Goal: Task Accomplishment & Management: Use online tool/utility

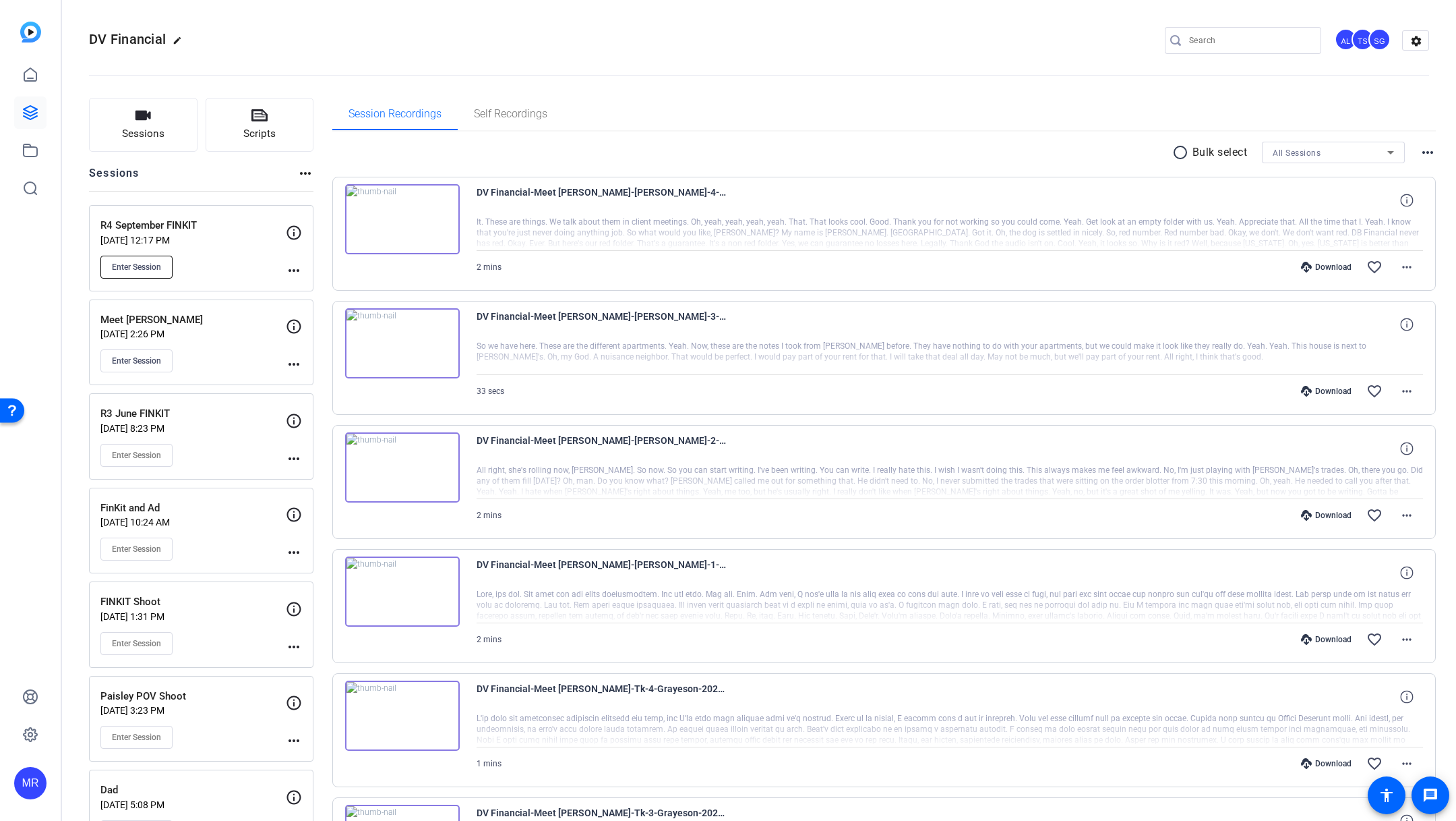
click at [144, 275] on button "Enter Session" at bounding box center [137, 267] width 72 height 23
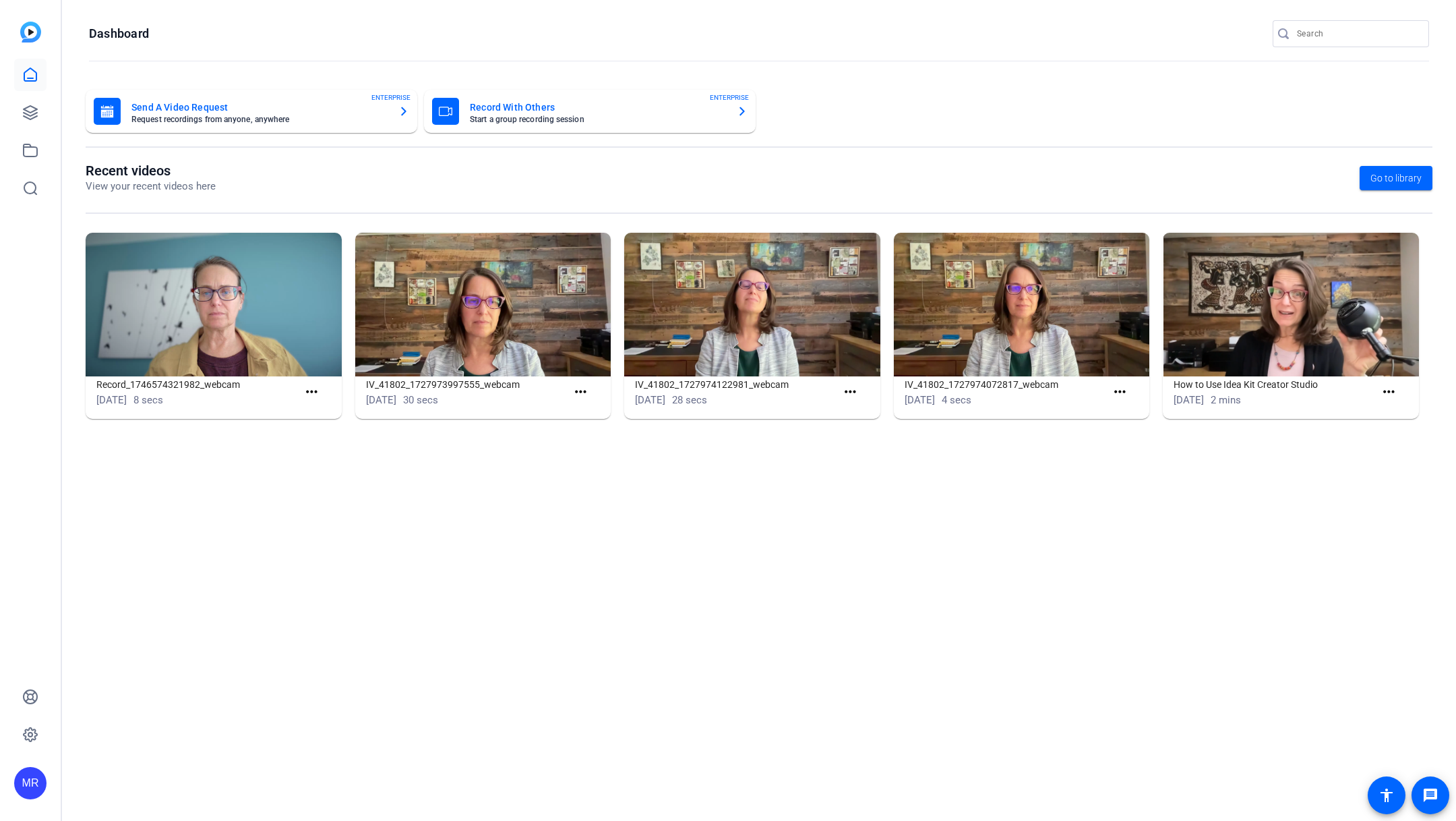
click at [1374, 27] on input "Search" at bounding box center [1358, 33] width 122 height 16
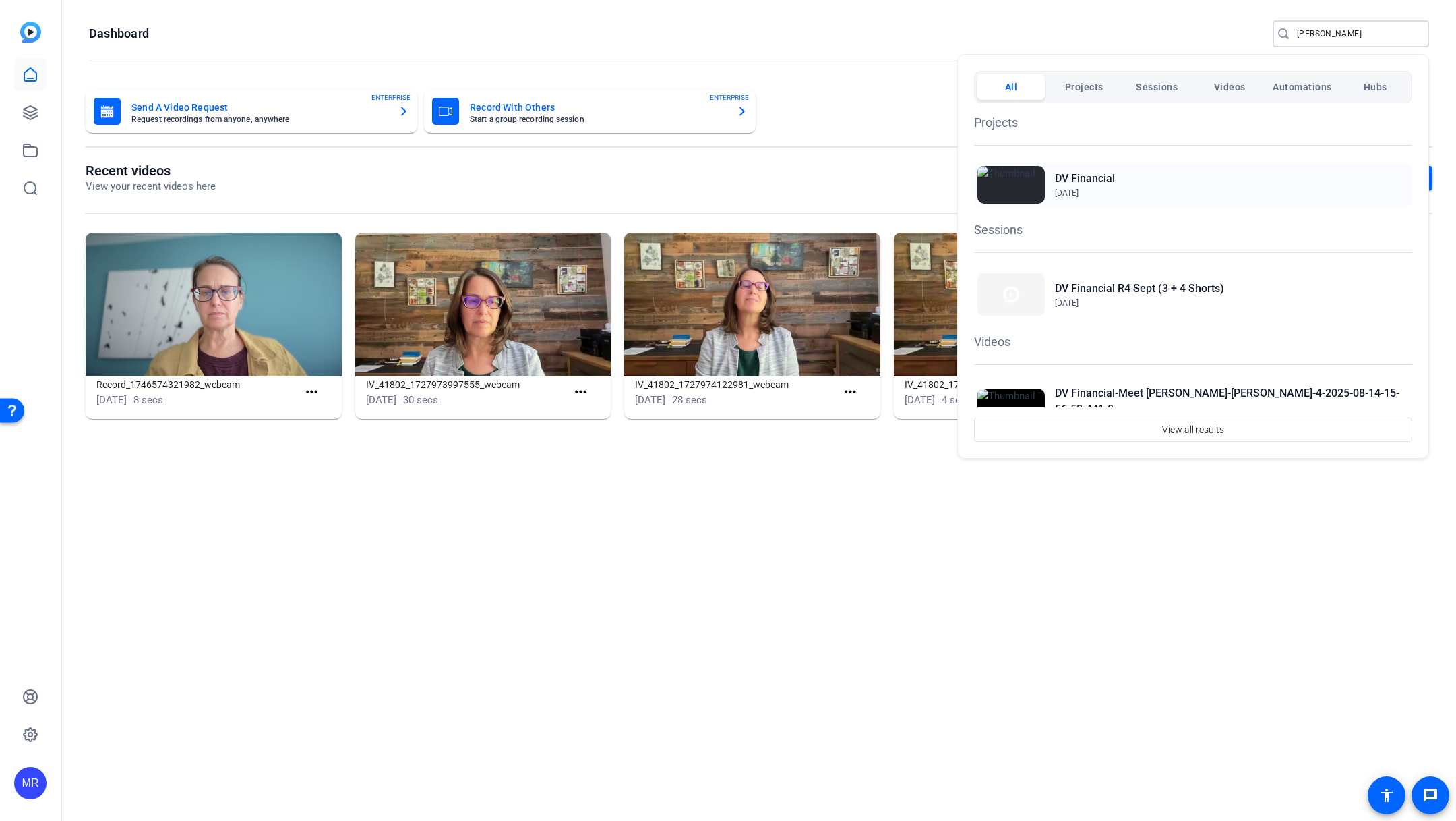
type input "[PERSON_NAME]"
click at [1093, 177] on h2 "DV Financial" at bounding box center [1086, 178] width 60 height 16
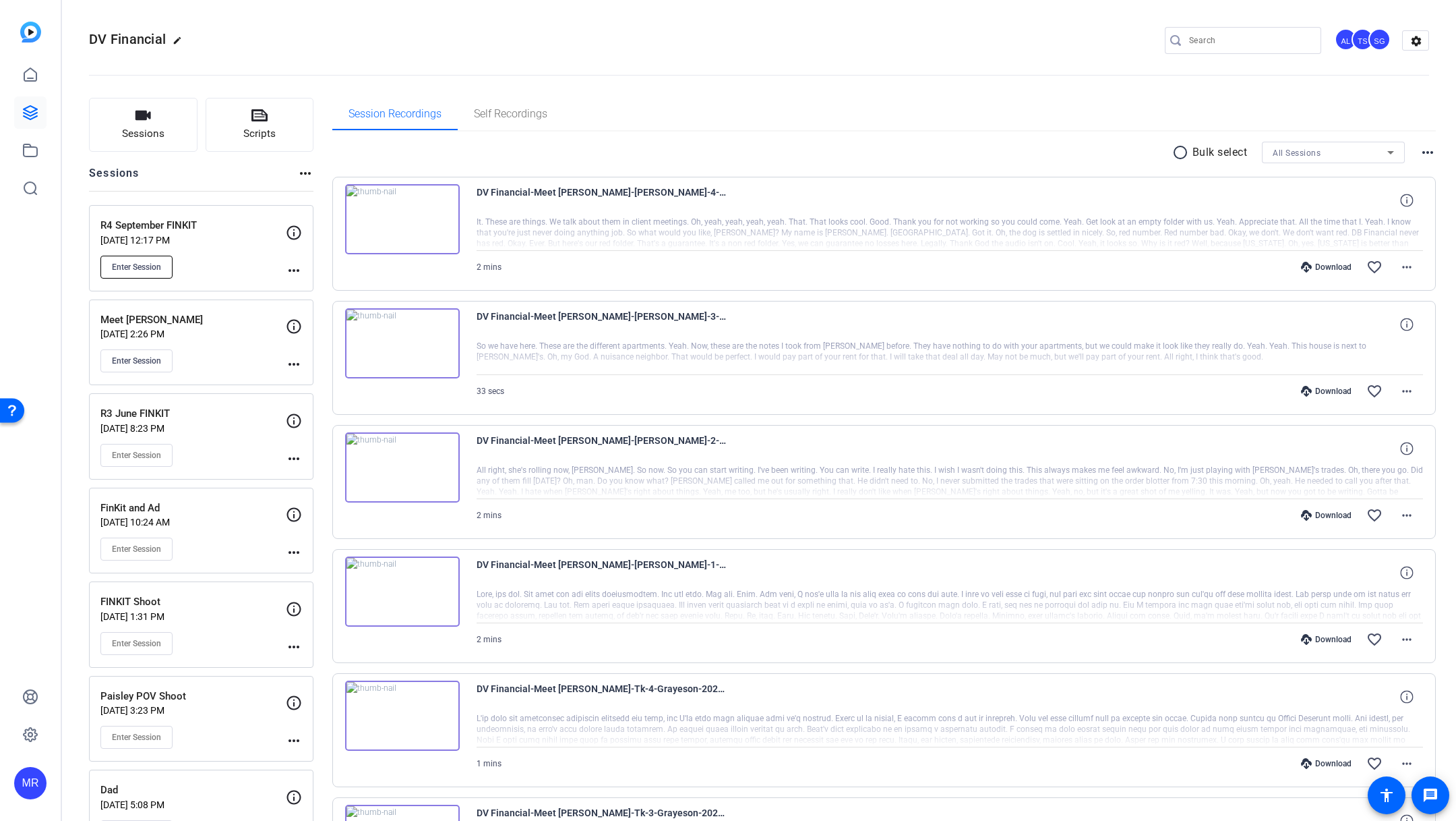
click at [145, 268] on span "Enter Session" at bounding box center [136, 266] width 49 height 11
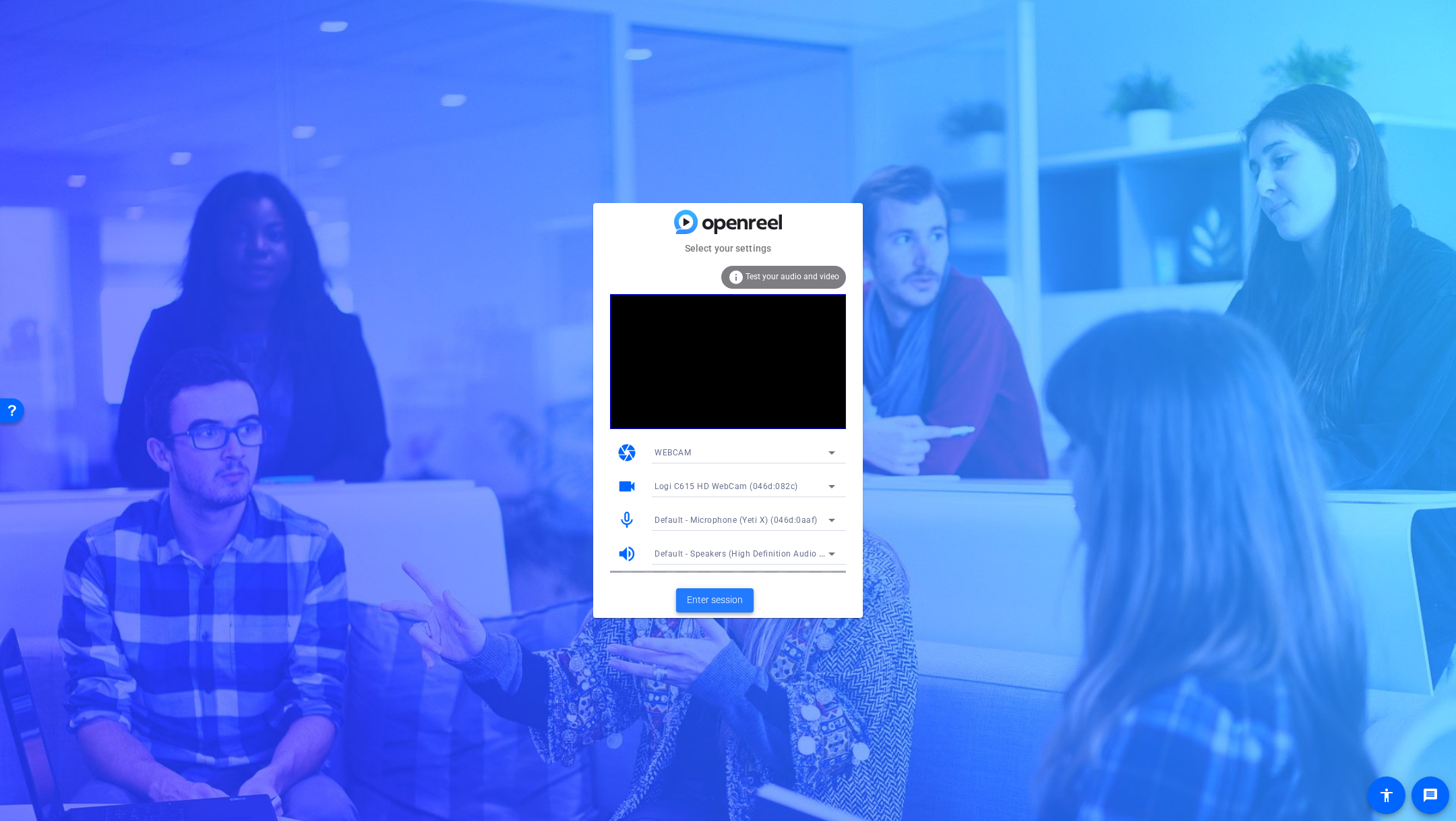
click at [727, 605] on span "Enter session" at bounding box center [714, 600] width 56 height 14
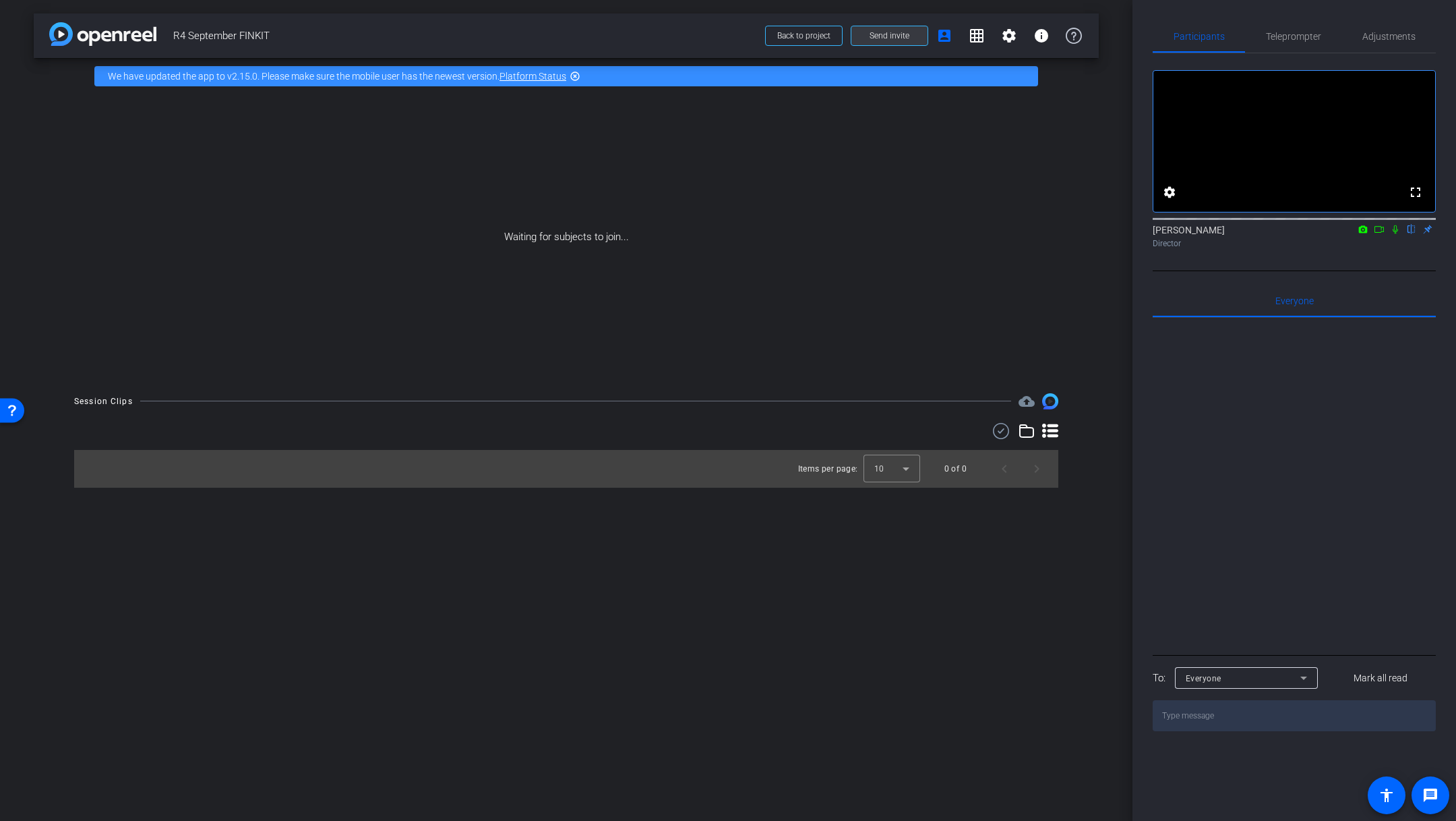
click at [907, 33] on span "Send invite" at bounding box center [890, 35] width 40 height 11
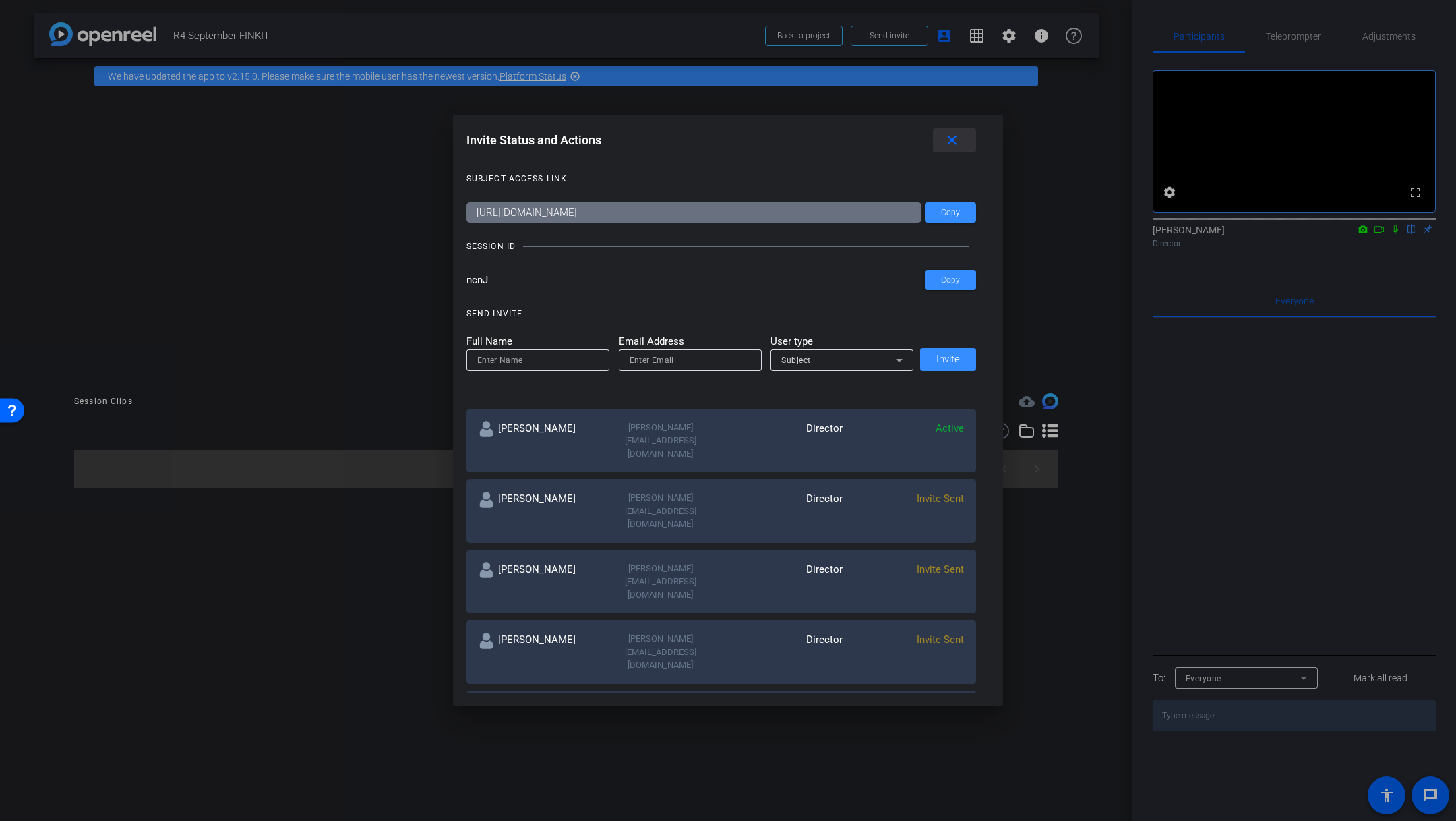
click at [969, 138] on span at bounding box center [955, 140] width 43 height 32
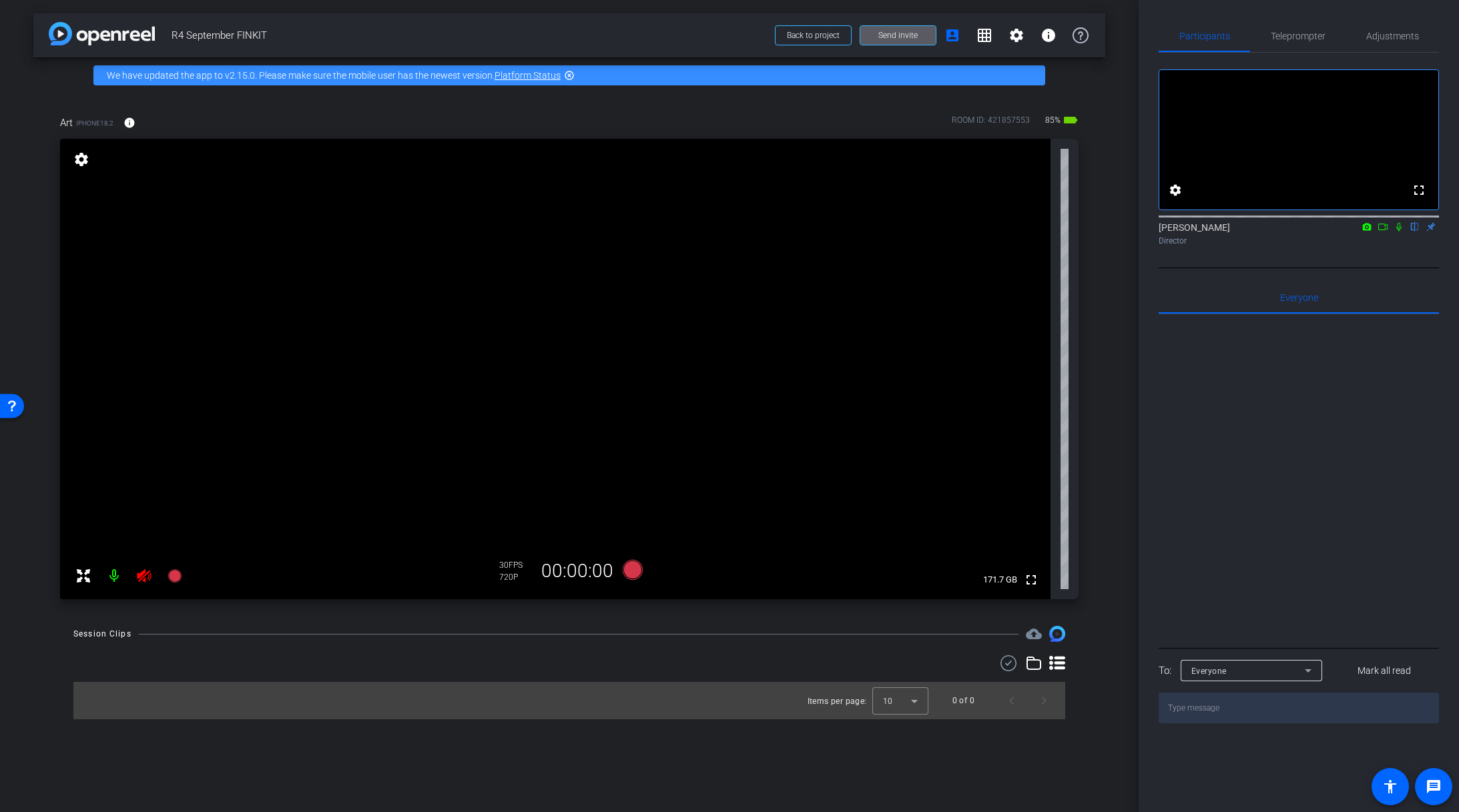
click at [151, 576] on icon at bounding box center [143, 576] width 14 height 13
click at [1388, 35] on span "Adjustments" at bounding box center [1392, 35] width 53 height 9
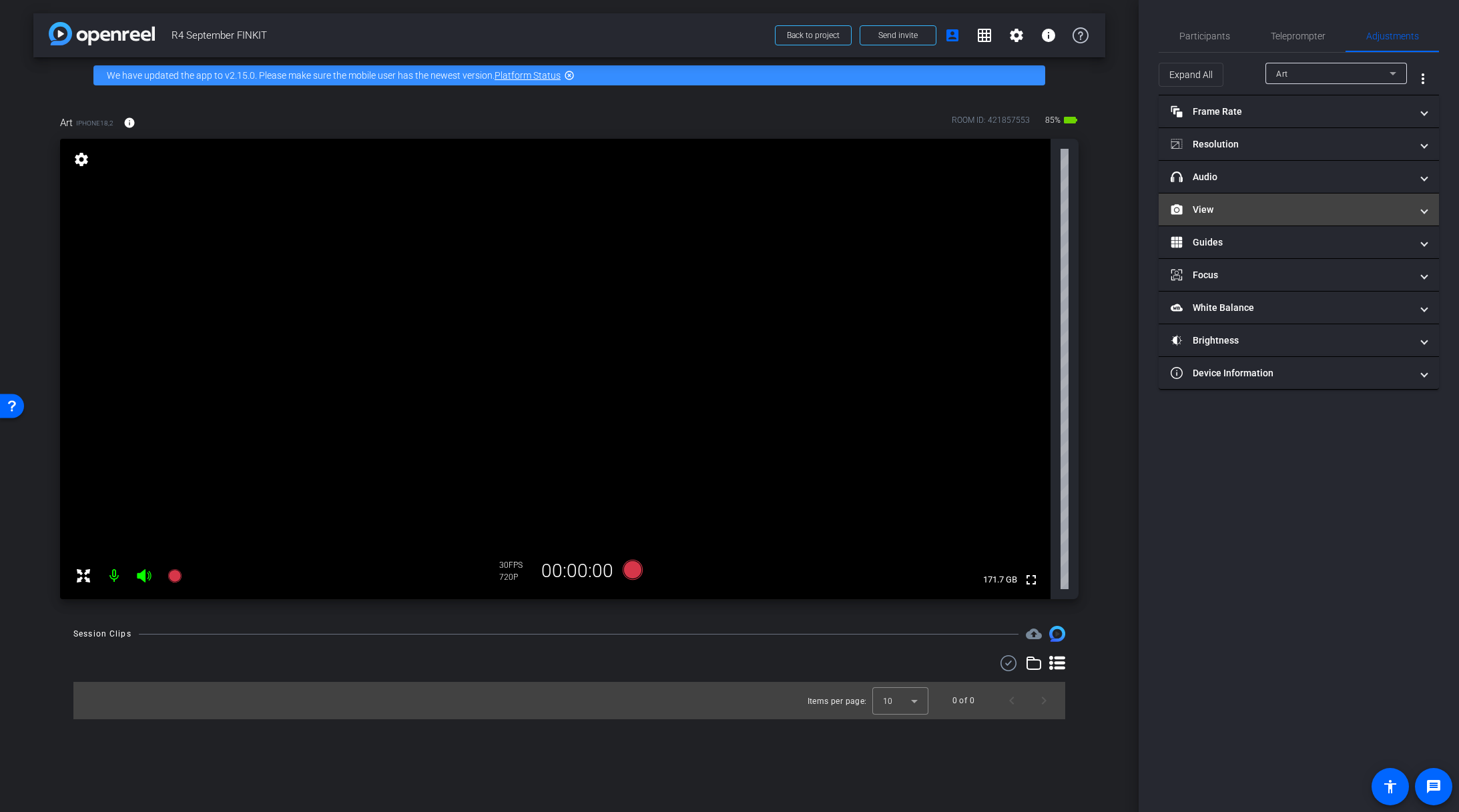
click at [1265, 217] on mat-expansion-panel-header "View" at bounding box center [1298, 209] width 280 height 32
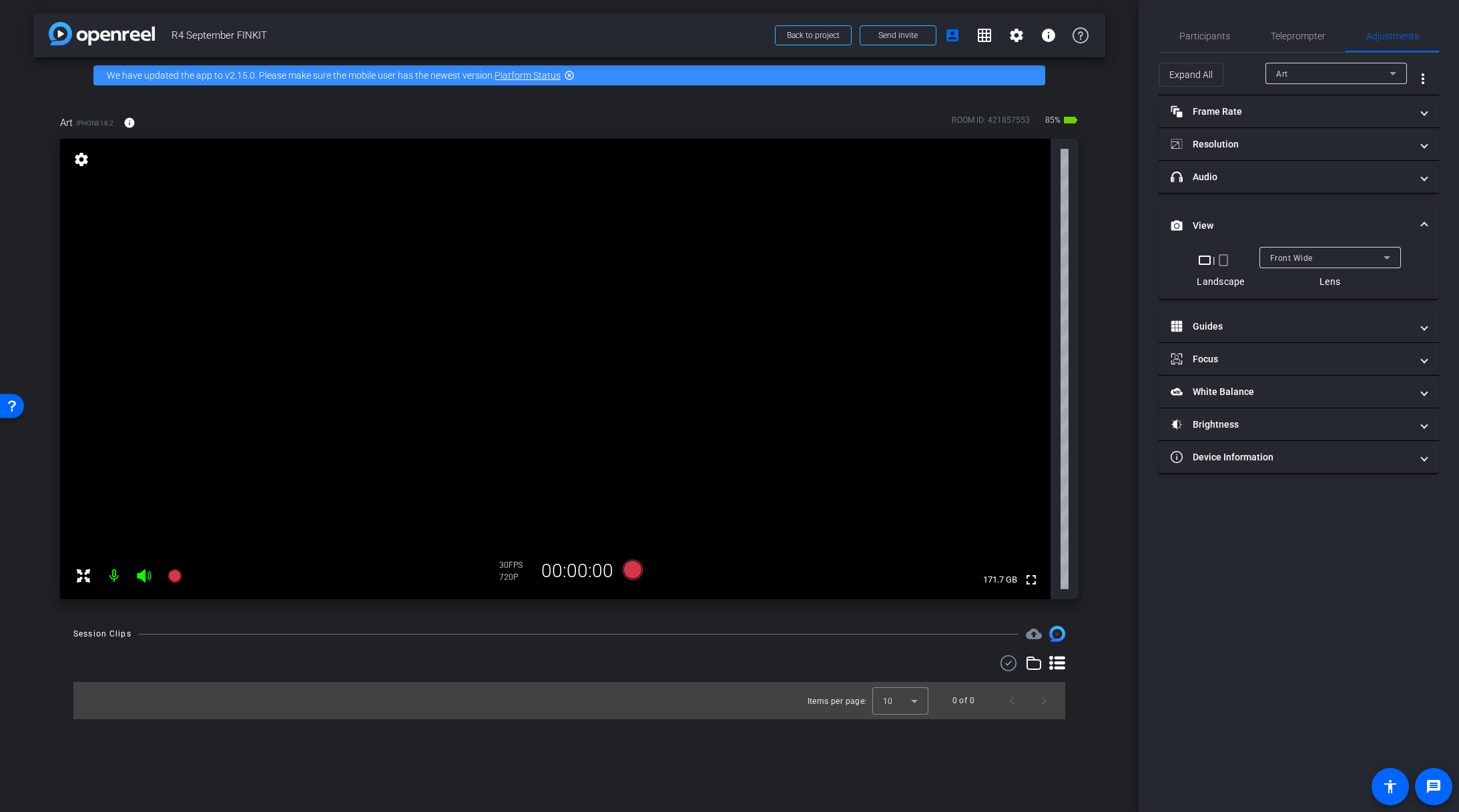
click at [1228, 265] on mat-icon "crop_portrait" at bounding box center [1223, 259] width 16 height 16
click at [1299, 138] on mat-panel-title "Resolution" at bounding box center [1291, 144] width 241 height 14
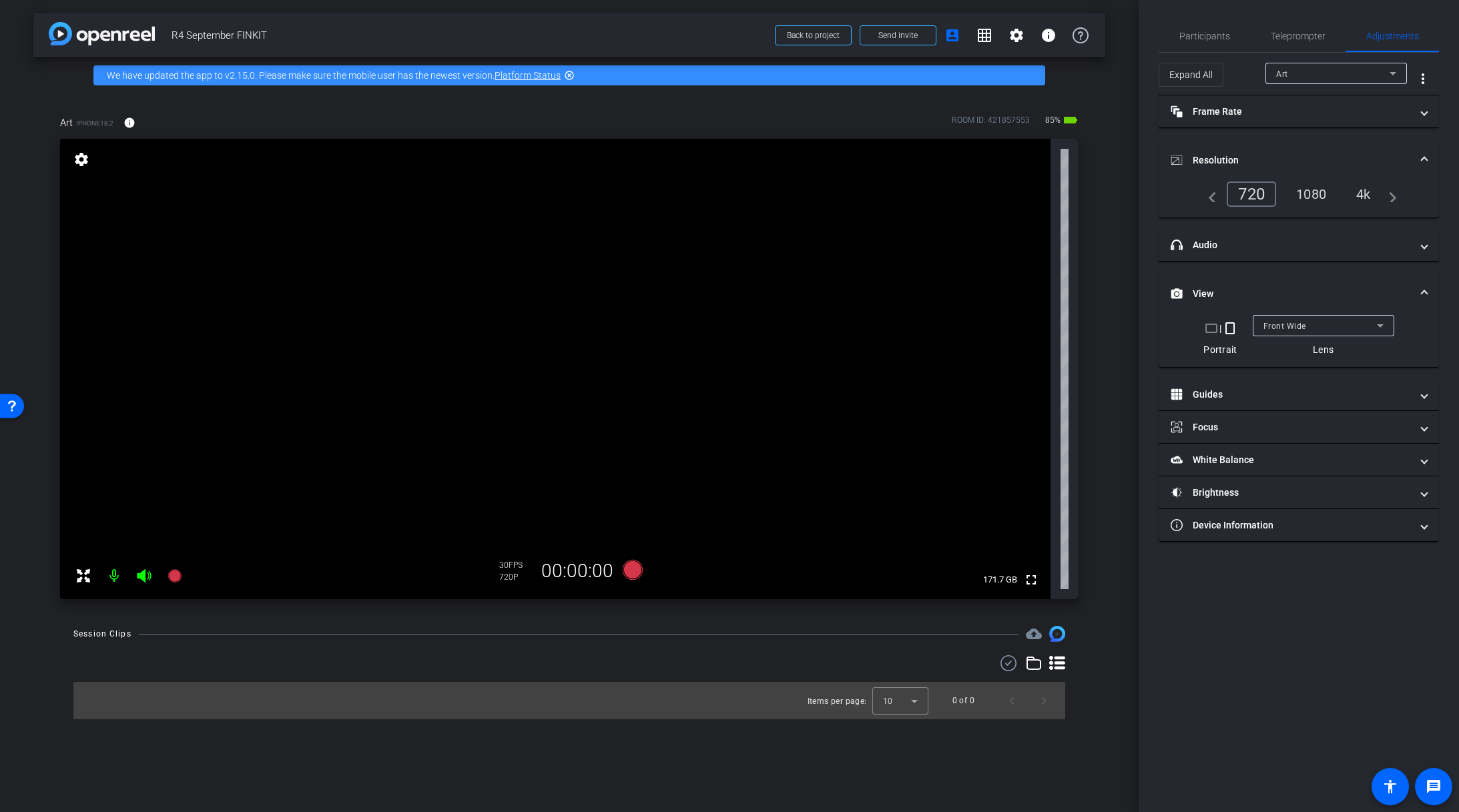
click at [1364, 191] on div "4k" at bounding box center [1363, 194] width 35 height 23
click at [1307, 118] on mat-panel-title "Frame Rate Frame Rate" at bounding box center [1291, 111] width 241 height 14
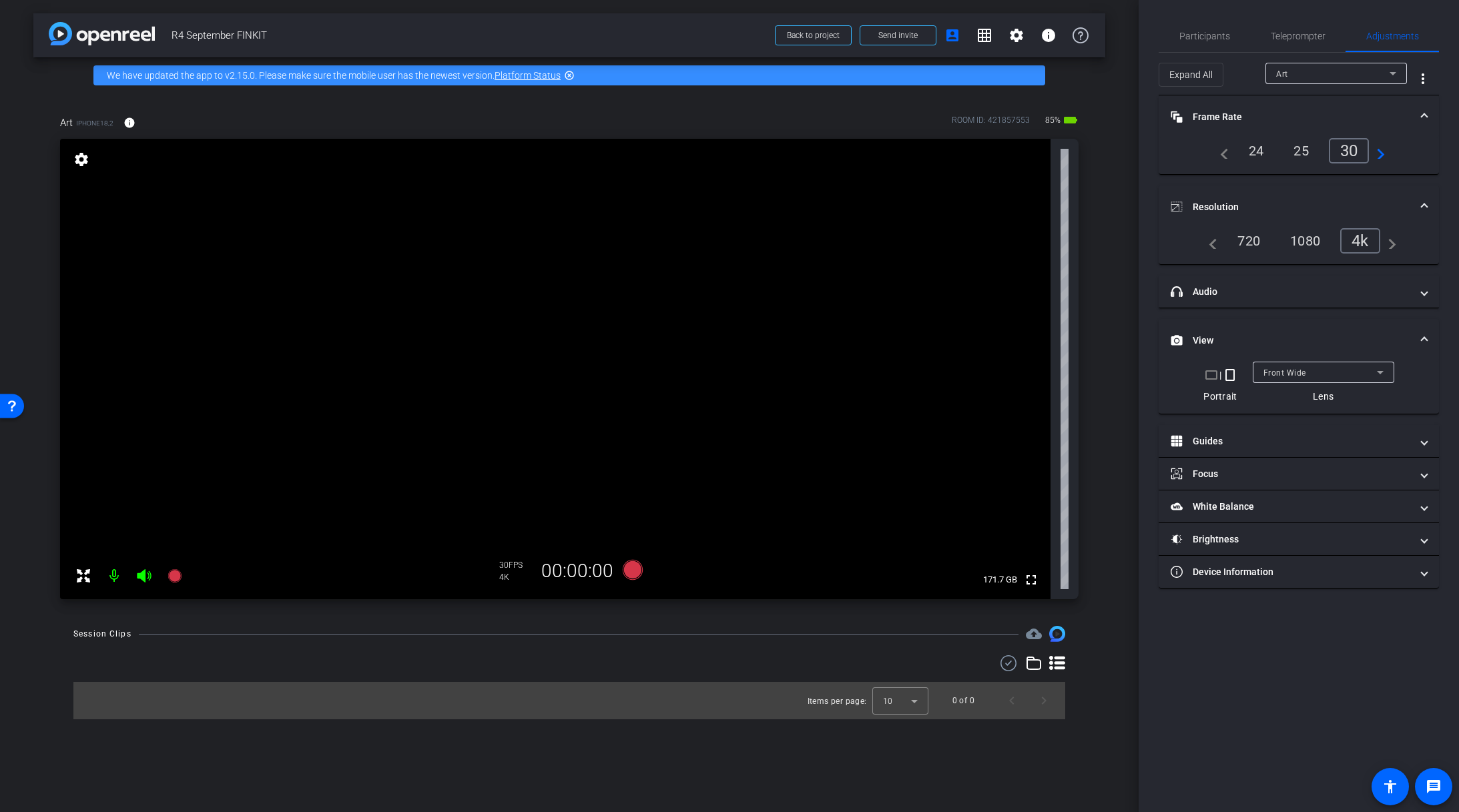
click at [1423, 118] on span at bounding box center [1424, 117] width 5 height 14
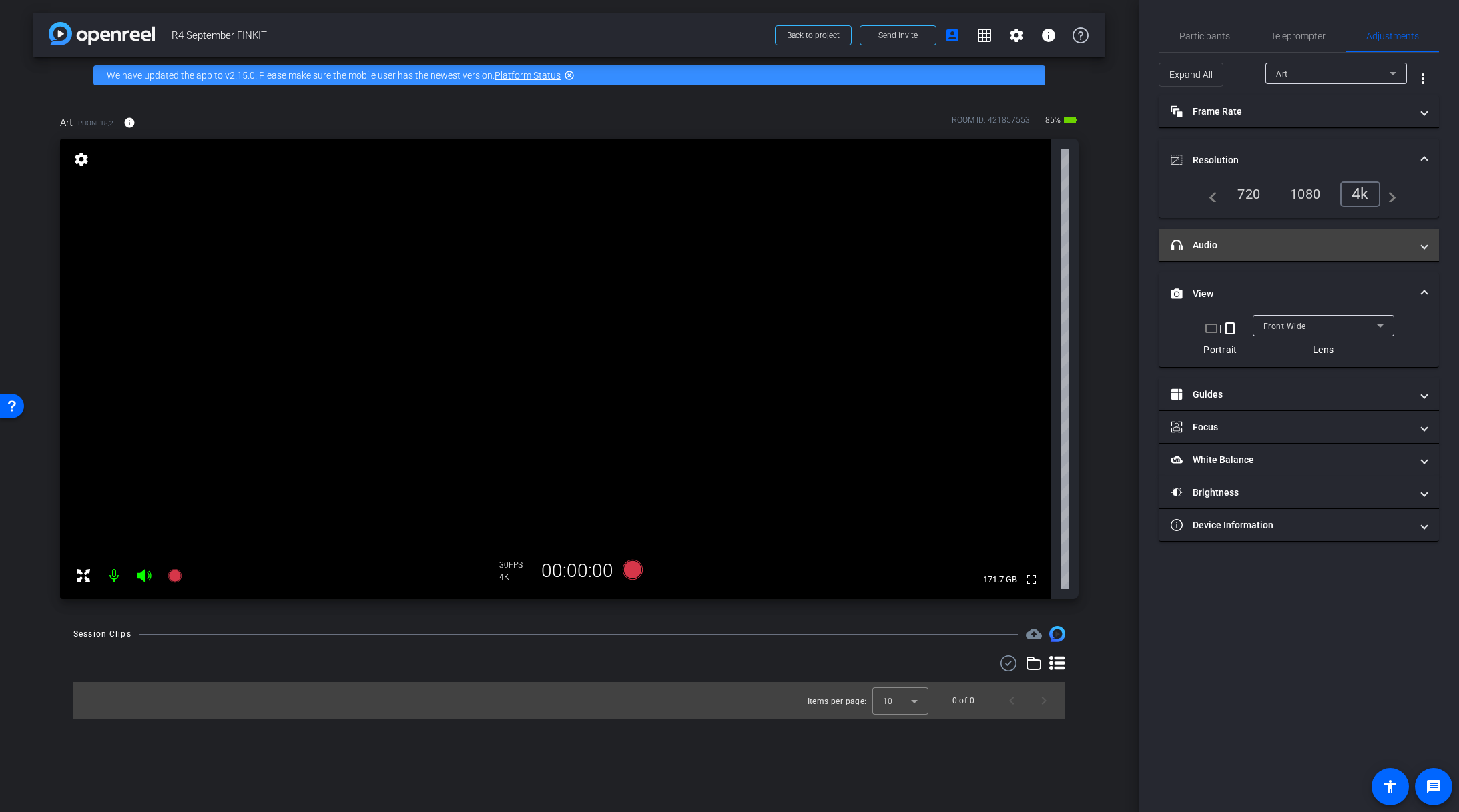
click at [1420, 240] on span "headphone icon Audio" at bounding box center [1296, 245] width 251 height 14
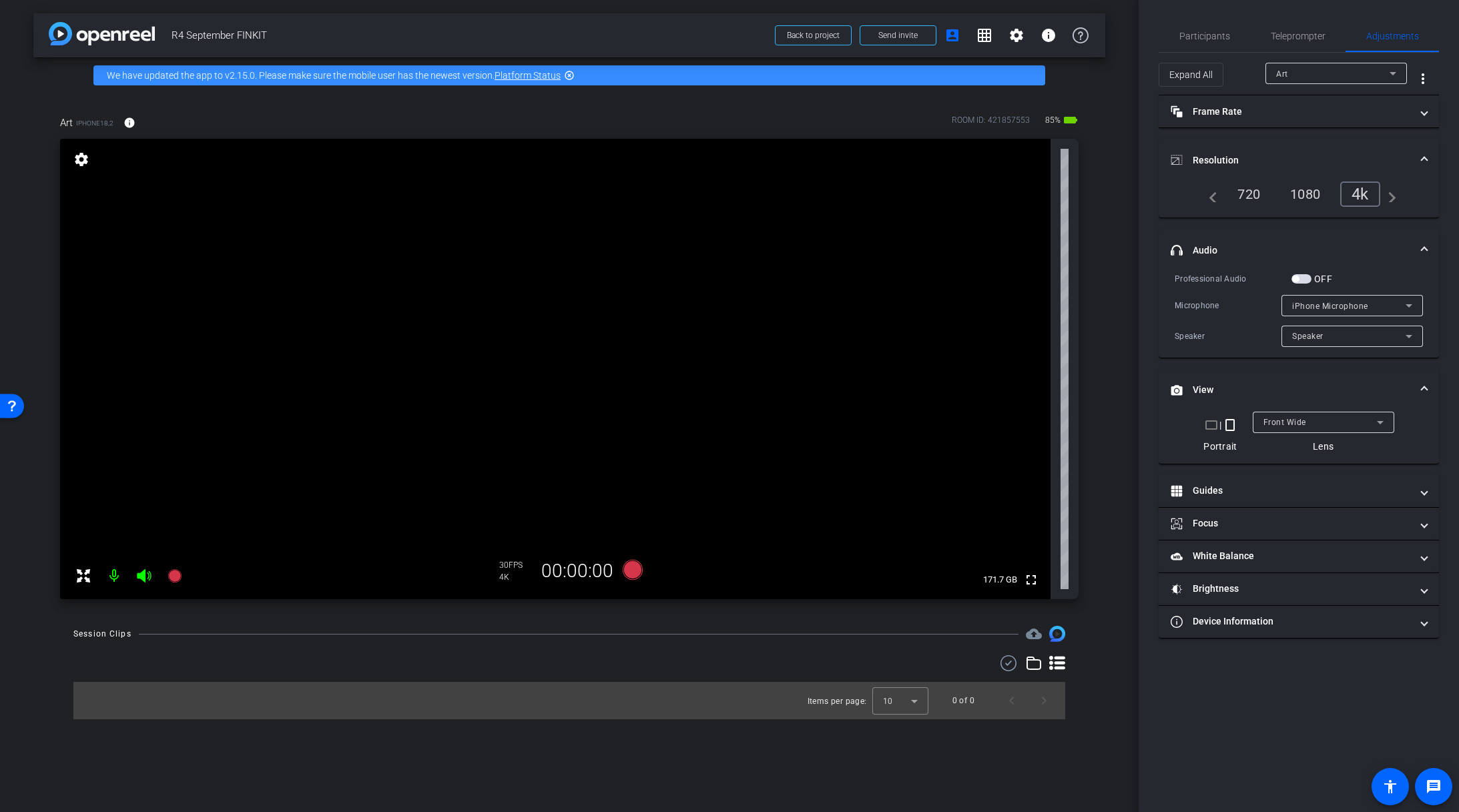
click at [1299, 275] on span "button" at bounding box center [1301, 278] width 20 height 9
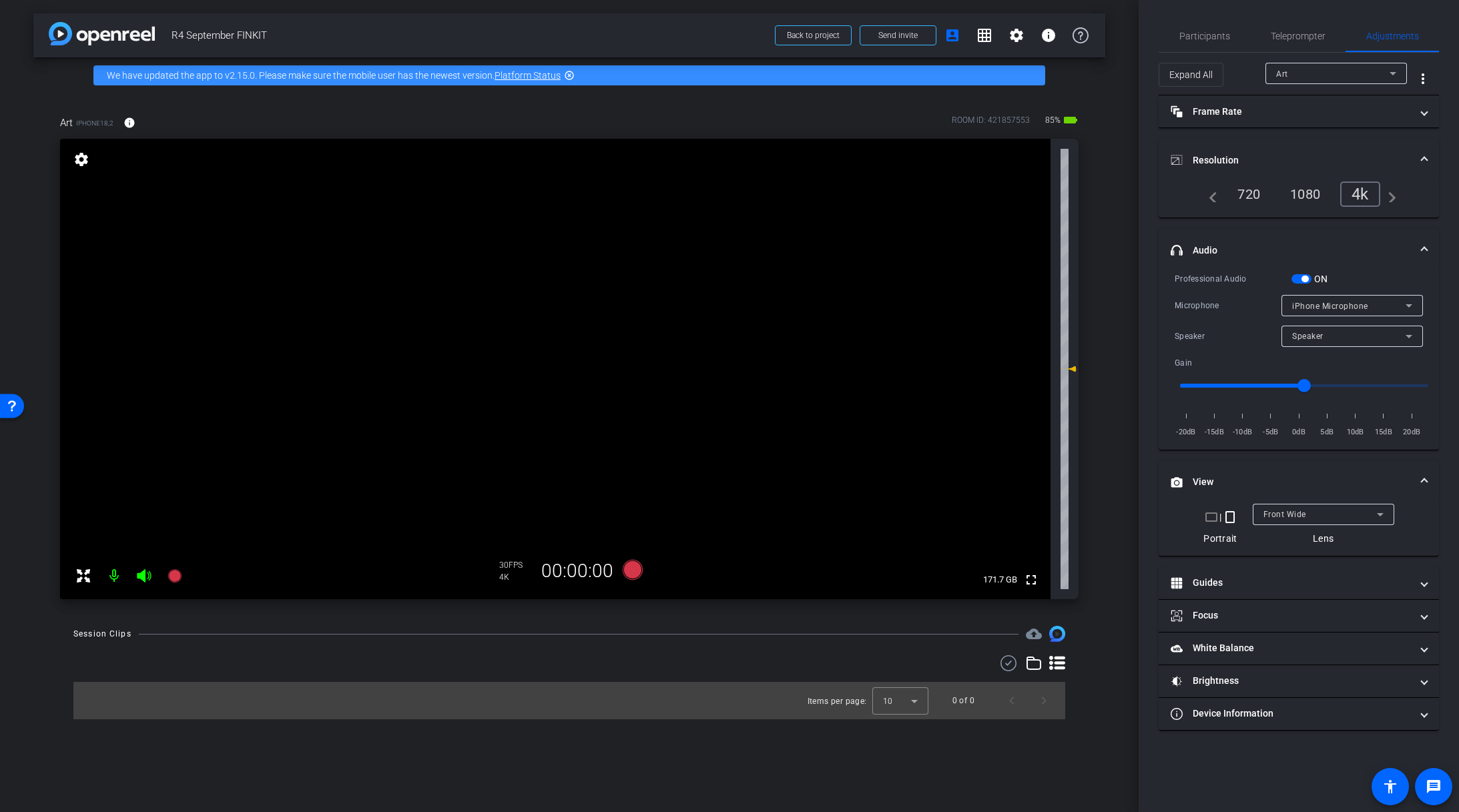
click at [1344, 307] on span "iPhone Microphone" at bounding box center [1330, 306] width 76 height 9
click at [1343, 279] on div at bounding box center [729, 406] width 1459 height 812
click at [1304, 279] on span "button" at bounding box center [1304, 279] width 7 height 7
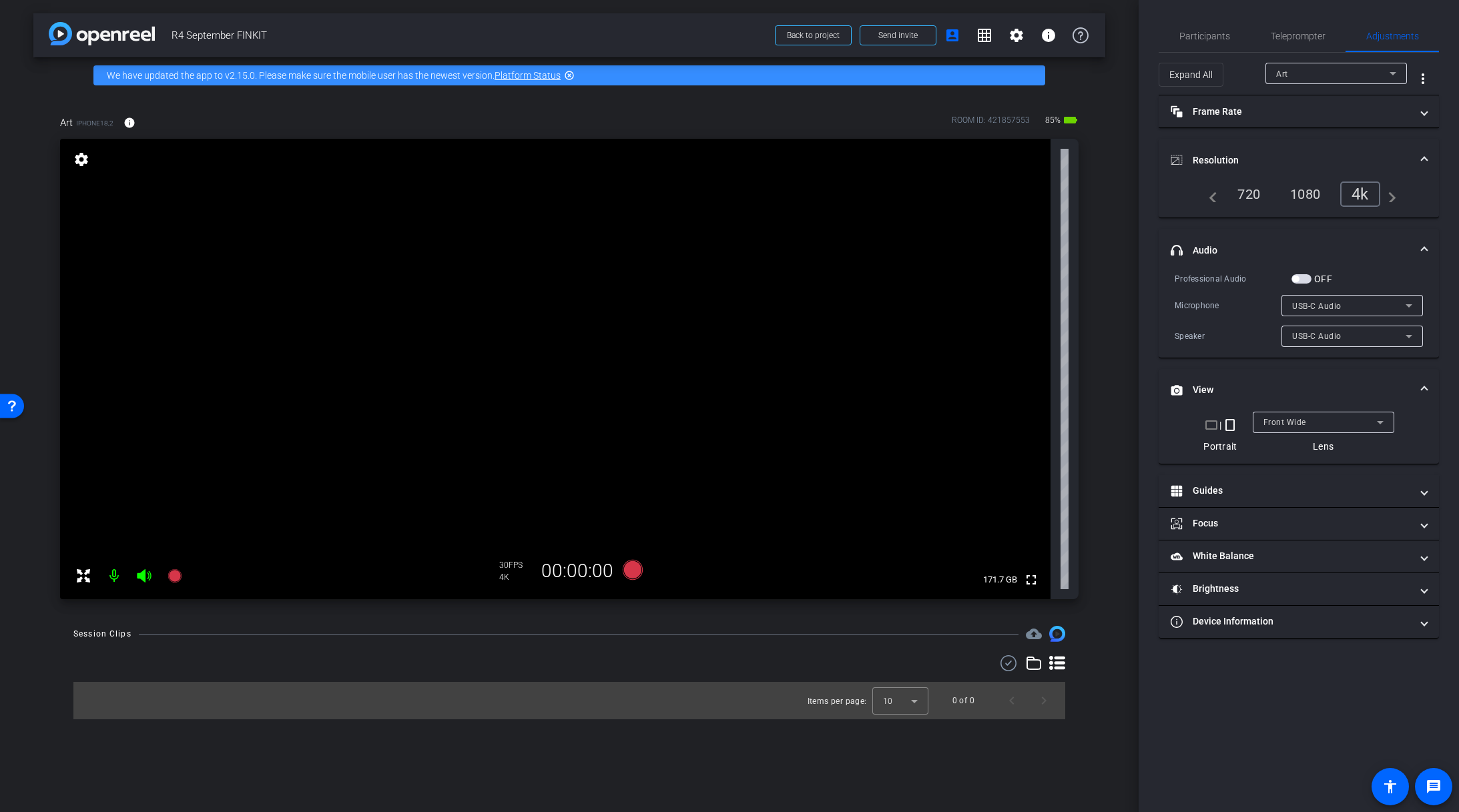
click at [1298, 278] on span "button" at bounding box center [1295, 279] width 7 height 7
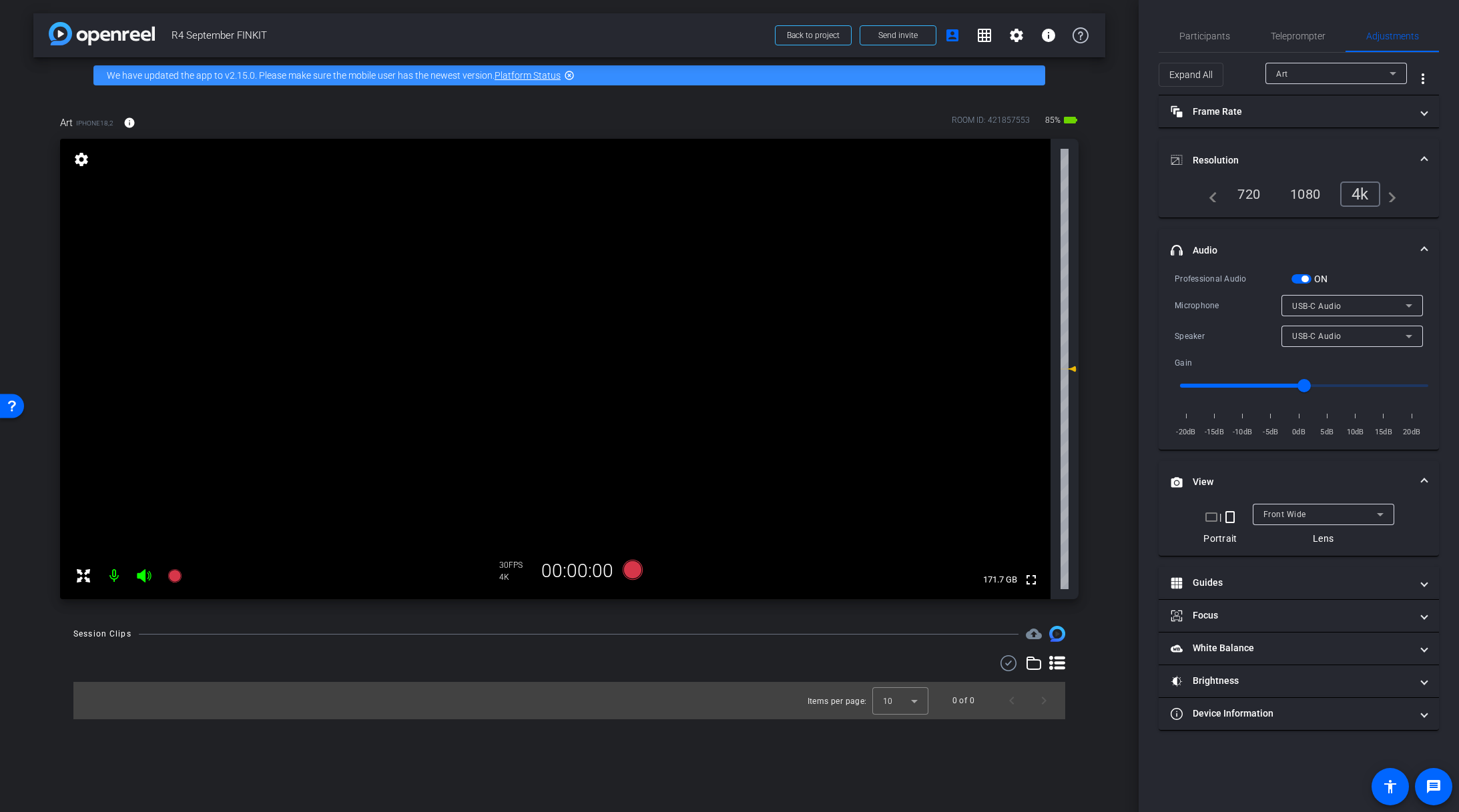
click at [1302, 276] on span "button" at bounding box center [1304, 279] width 7 height 7
click at [1314, 303] on span "USB-C Audio" at bounding box center [1316, 306] width 49 height 9
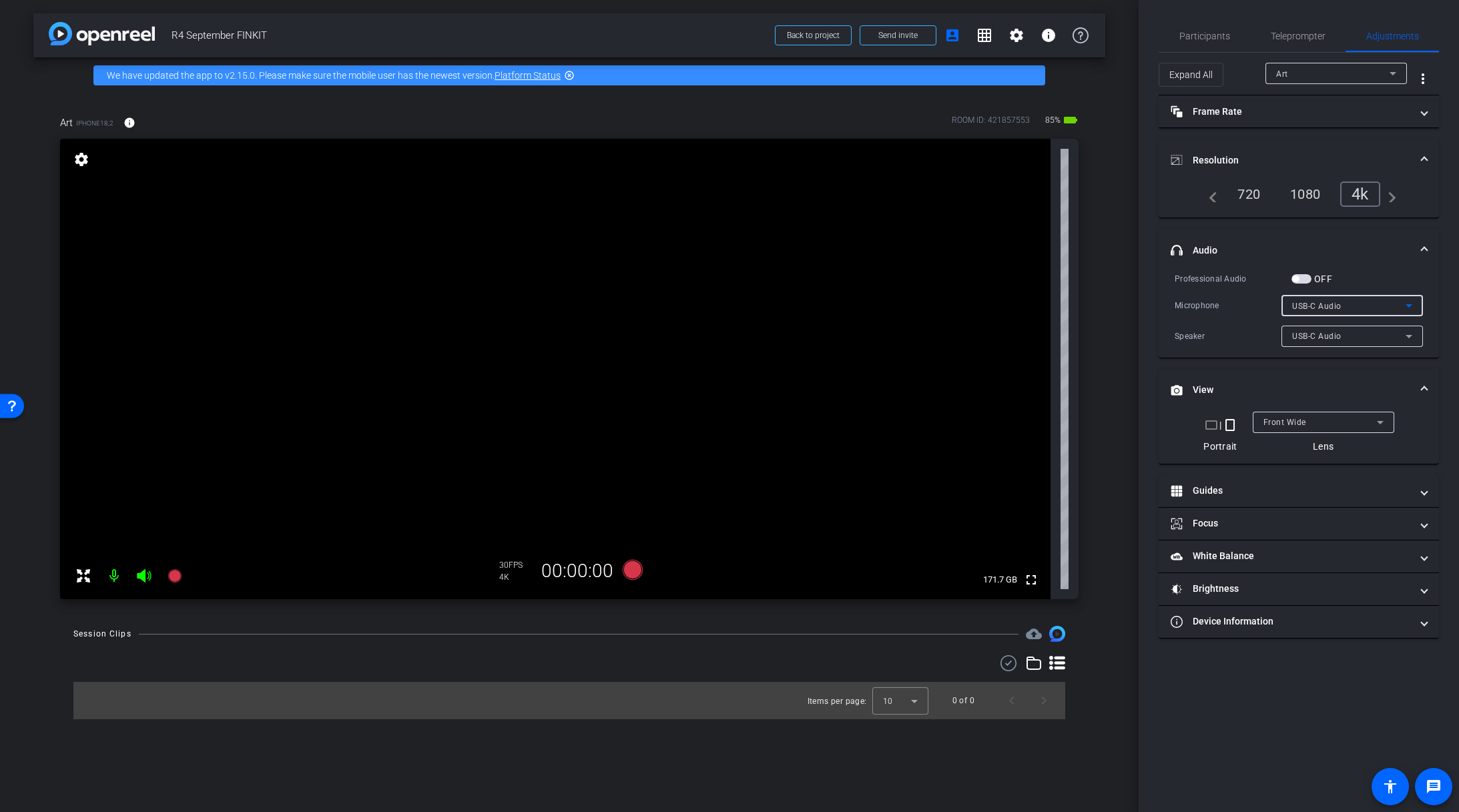
click at [1330, 336] on span "USB-C Audio" at bounding box center [1316, 336] width 49 height 9
click at [1345, 273] on div at bounding box center [729, 406] width 1459 height 812
click at [1297, 277] on span "button" at bounding box center [1295, 279] width 7 height 7
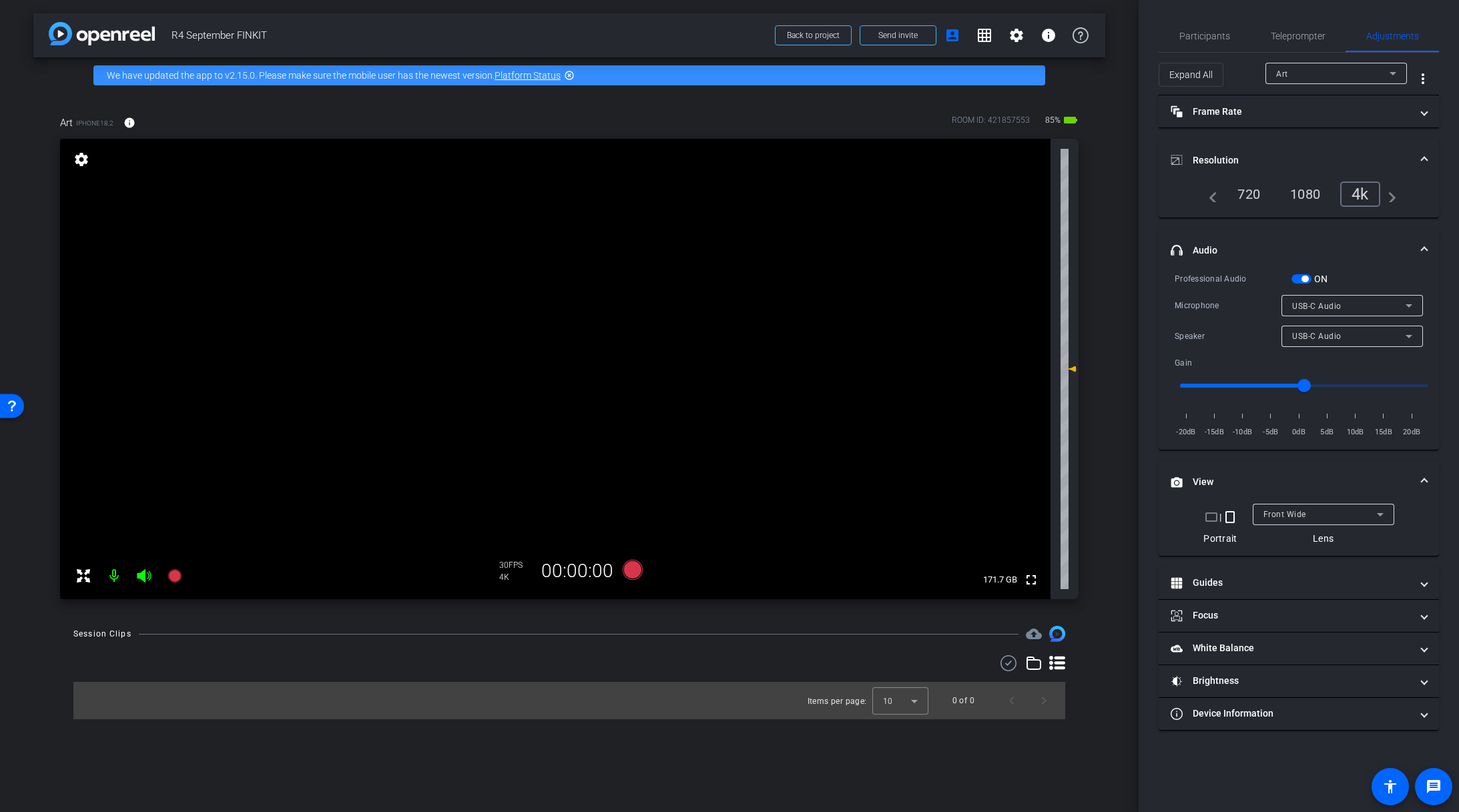
click at [1328, 335] on span "USB-C Audio" at bounding box center [1316, 336] width 49 height 9
click at [1328, 335] on div at bounding box center [729, 406] width 1459 height 812
click at [1320, 306] on span "USB-C Audio" at bounding box center [1316, 306] width 49 height 9
click at [1329, 352] on span "USB-C Audio" at bounding box center [1316, 352] width 50 height 16
click at [1301, 277] on span "button" at bounding box center [1301, 278] width 20 height 9
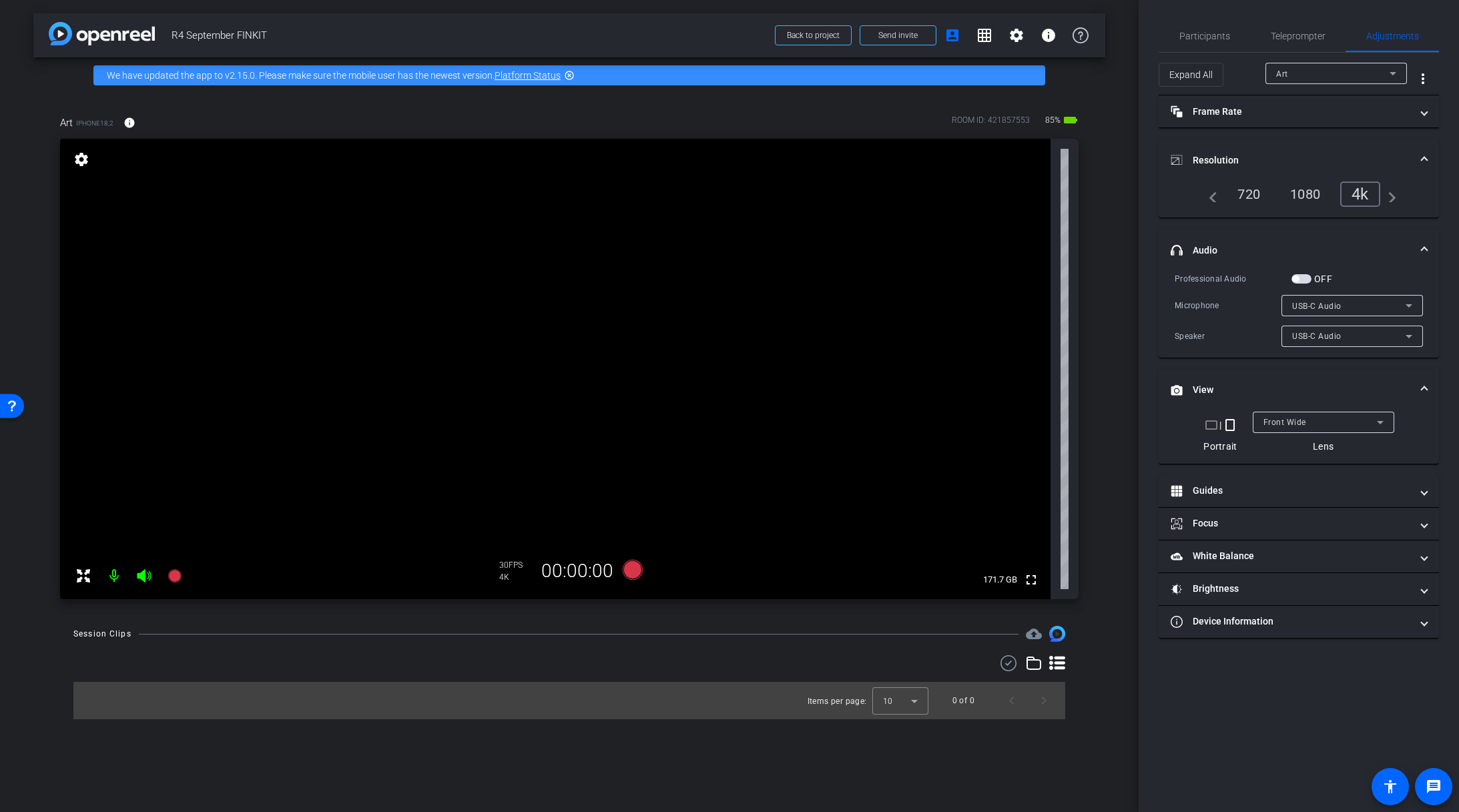
click at [1353, 269] on mat-expansion-panel-header "headphone icon Audio" at bounding box center [1298, 250] width 280 height 43
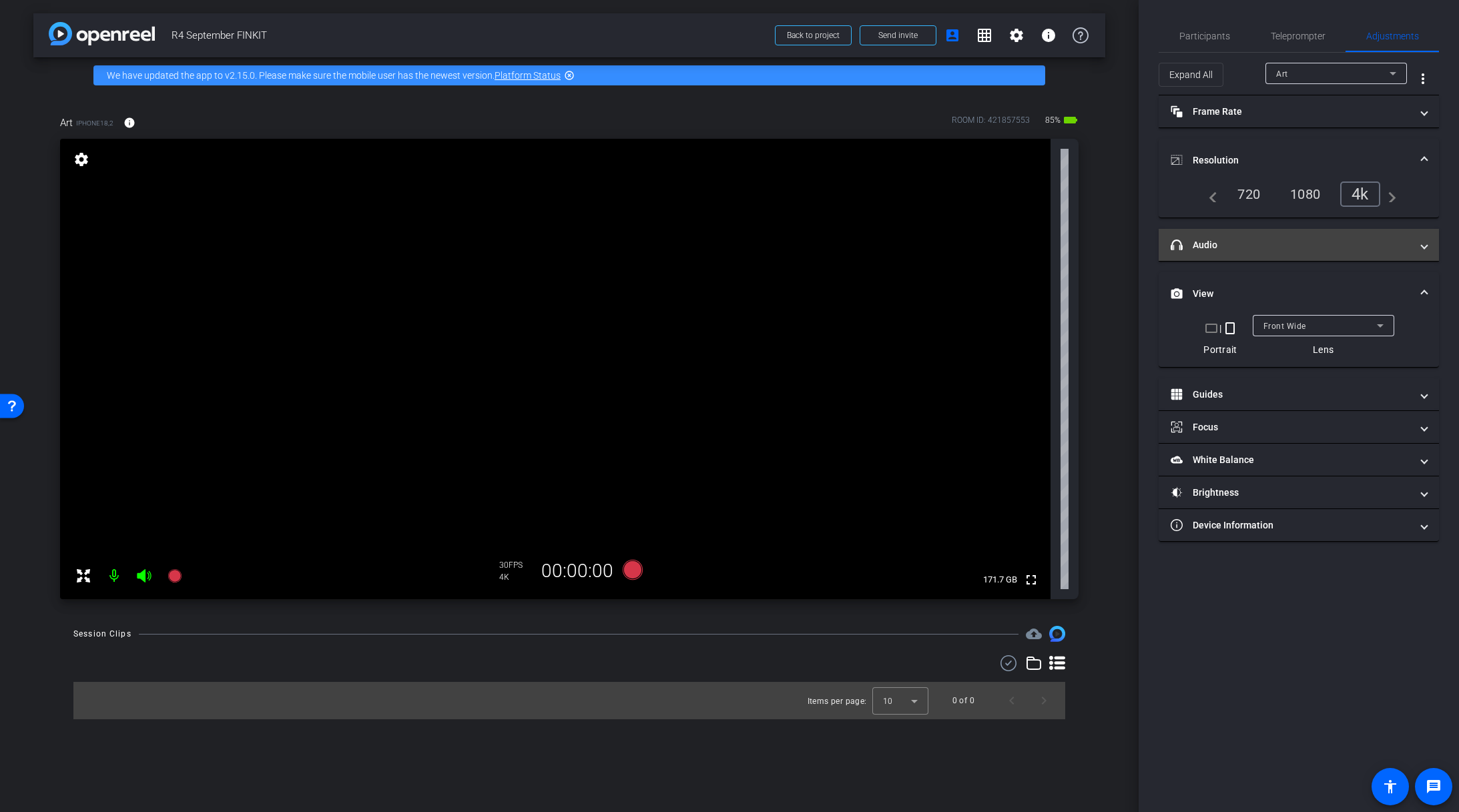
click at [1410, 243] on mat-panel-title "headphone icon Audio" at bounding box center [1291, 245] width 241 height 14
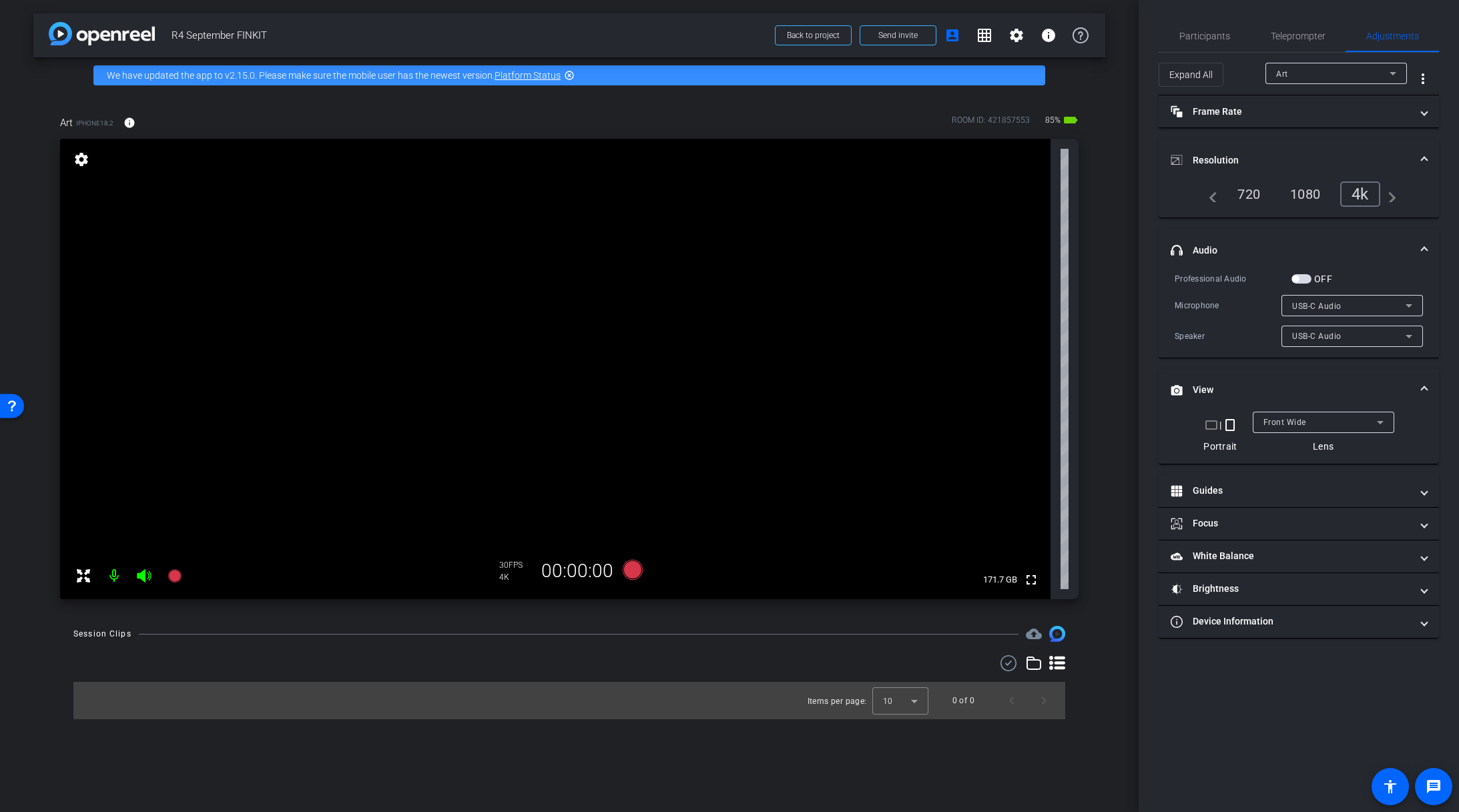
click at [1348, 333] on div "USB-C Audio" at bounding box center [1349, 336] width 114 height 16
click at [1329, 365] on span "USB-C Audio" at bounding box center [1316, 362] width 50 height 16
click at [1321, 336] on span "USB-C Audio" at bounding box center [1316, 336] width 49 height 9
click at [1322, 366] on span "USB-C Audio" at bounding box center [1316, 362] width 50 height 16
click at [1298, 274] on span "button" at bounding box center [1301, 278] width 20 height 9
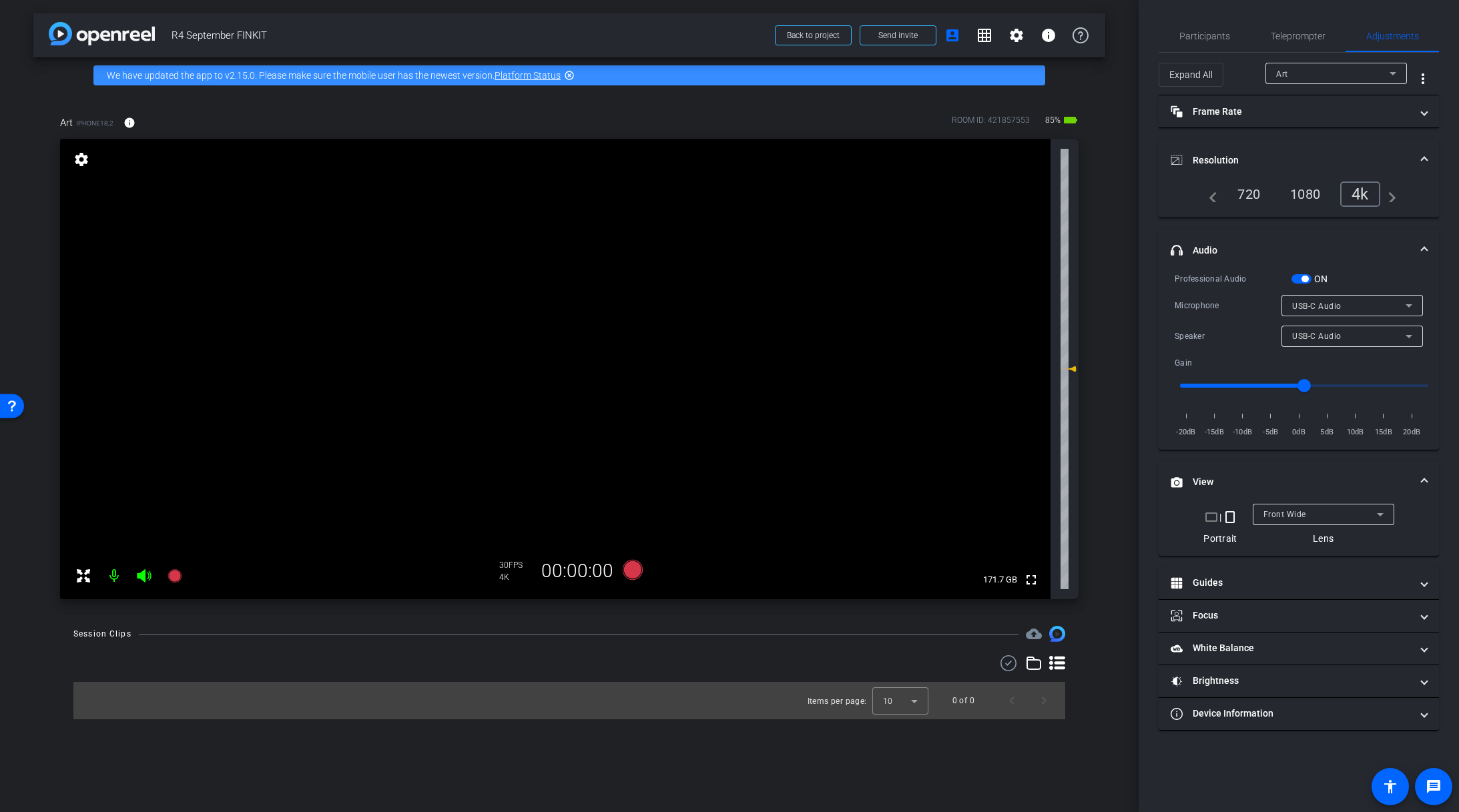
click at [1316, 332] on span "USB-C Audio" at bounding box center [1316, 336] width 49 height 9
click at [1301, 274] on div at bounding box center [729, 406] width 1459 height 812
click at [1304, 306] on span "USB-C Audio" at bounding box center [1316, 306] width 49 height 9
click at [1344, 307] on span "iPhone Microphone" at bounding box center [1330, 306] width 76 height 9
click at [1352, 352] on mat-option "USB-C Audio" at bounding box center [1352, 352] width 142 height 21
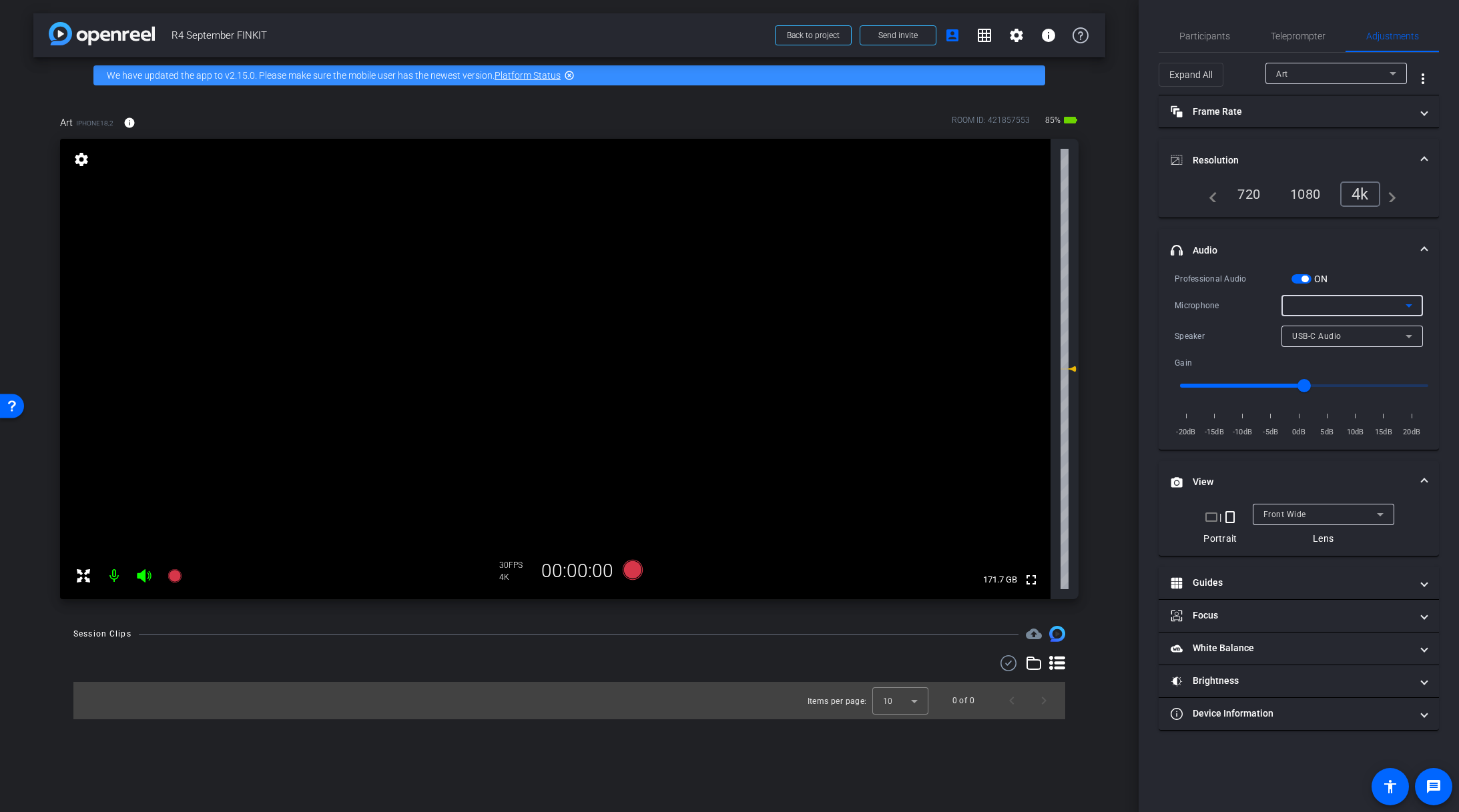
click at [1333, 302] on div at bounding box center [1349, 305] width 114 height 16
click at [1346, 338] on div "USB-C Audio" at bounding box center [1349, 336] width 114 height 16
click at [1351, 360] on mat-option "USB-C Audio" at bounding box center [1352, 362] width 142 height 21
click at [1352, 307] on div "USB-C Audio" at bounding box center [1349, 306] width 114 height 16
click at [1354, 329] on span "iPhone Microphone" at bounding box center [1330, 331] width 77 height 16
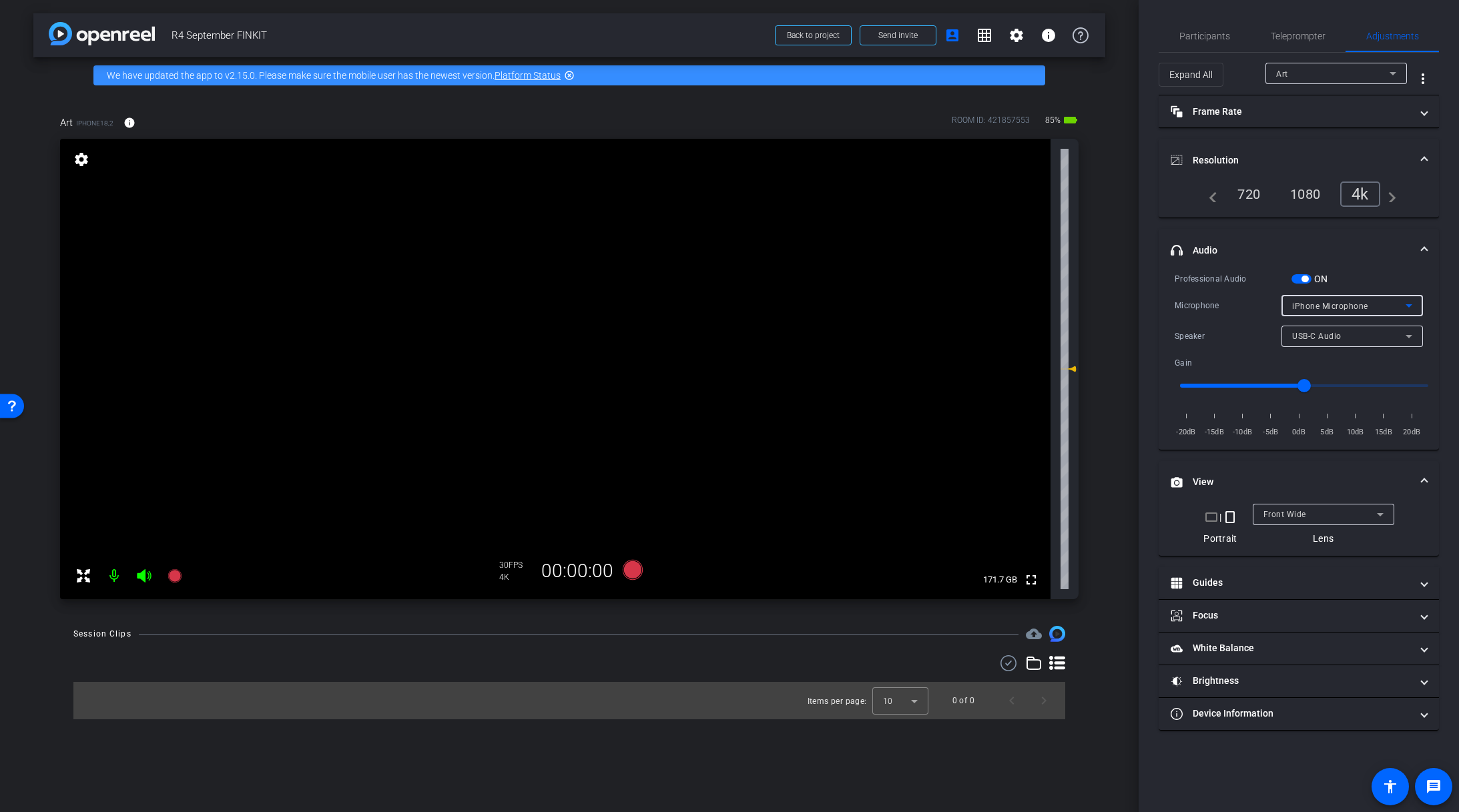
click at [1340, 306] on span "iPhone Microphone" at bounding box center [1330, 306] width 76 height 9
click at [1372, 246] on div at bounding box center [729, 406] width 1459 height 812
click at [1303, 278] on span "button" at bounding box center [1304, 279] width 7 height 7
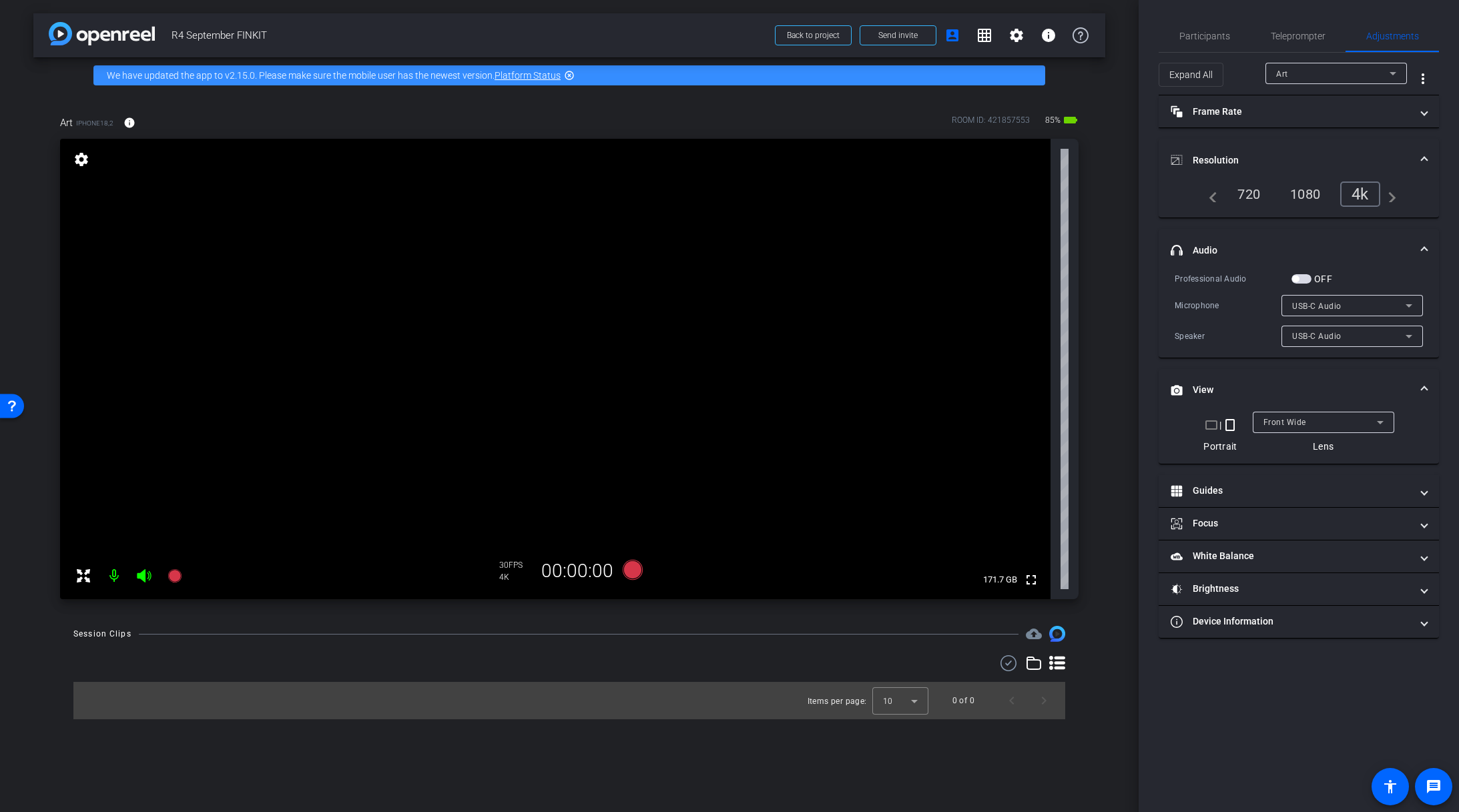
click at [1298, 278] on span "button" at bounding box center [1295, 279] width 7 height 7
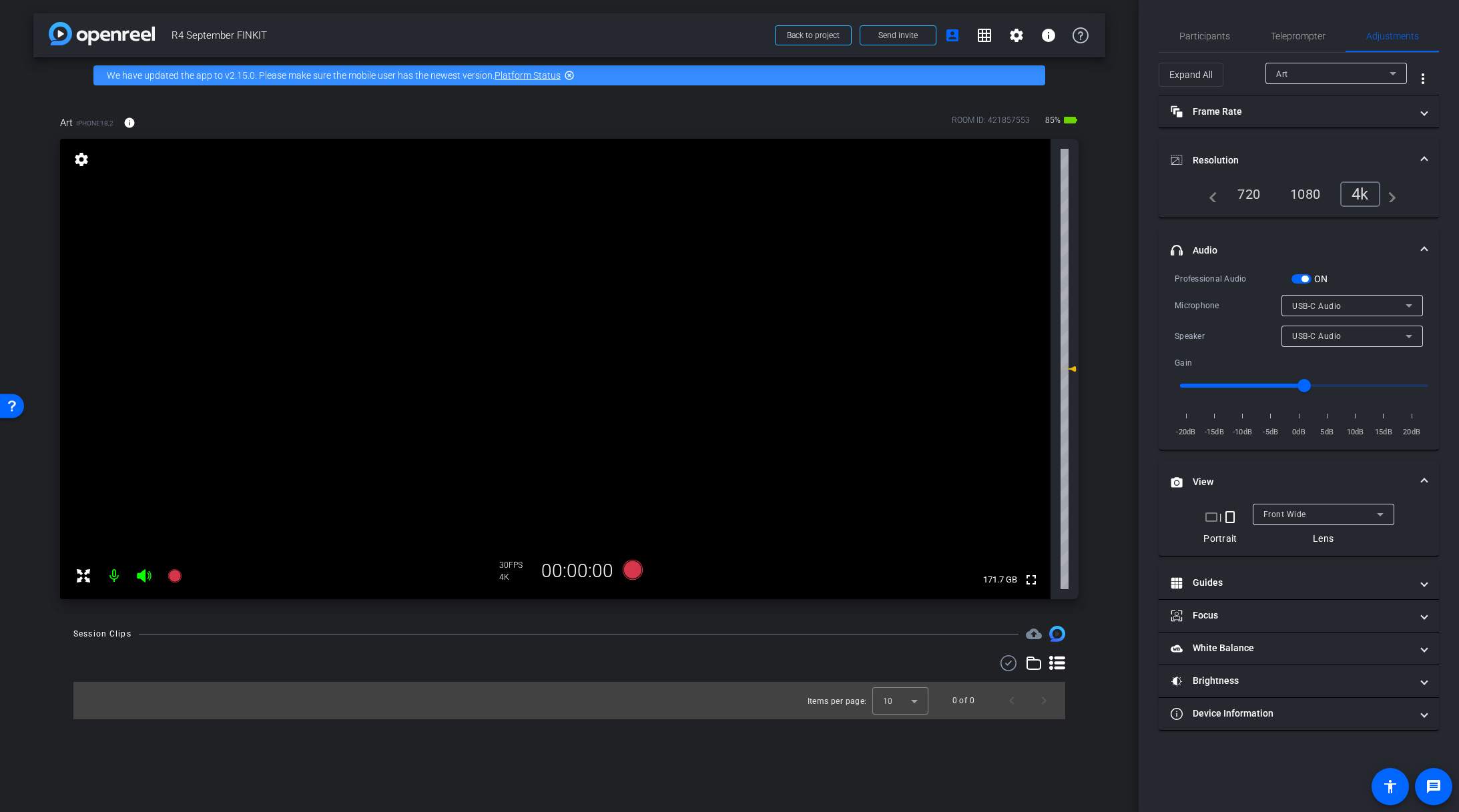
click at [1327, 332] on span "USB-C Audio" at bounding box center [1316, 336] width 49 height 9
click at [1335, 273] on div at bounding box center [729, 406] width 1459 height 812
click at [1332, 307] on span "USB-C Audio" at bounding box center [1316, 306] width 49 height 9
click at [1356, 264] on div at bounding box center [729, 406] width 1459 height 812
click at [1340, 337] on span "USB-C Audio" at bounding box center [1316, 336] width 49 height 9
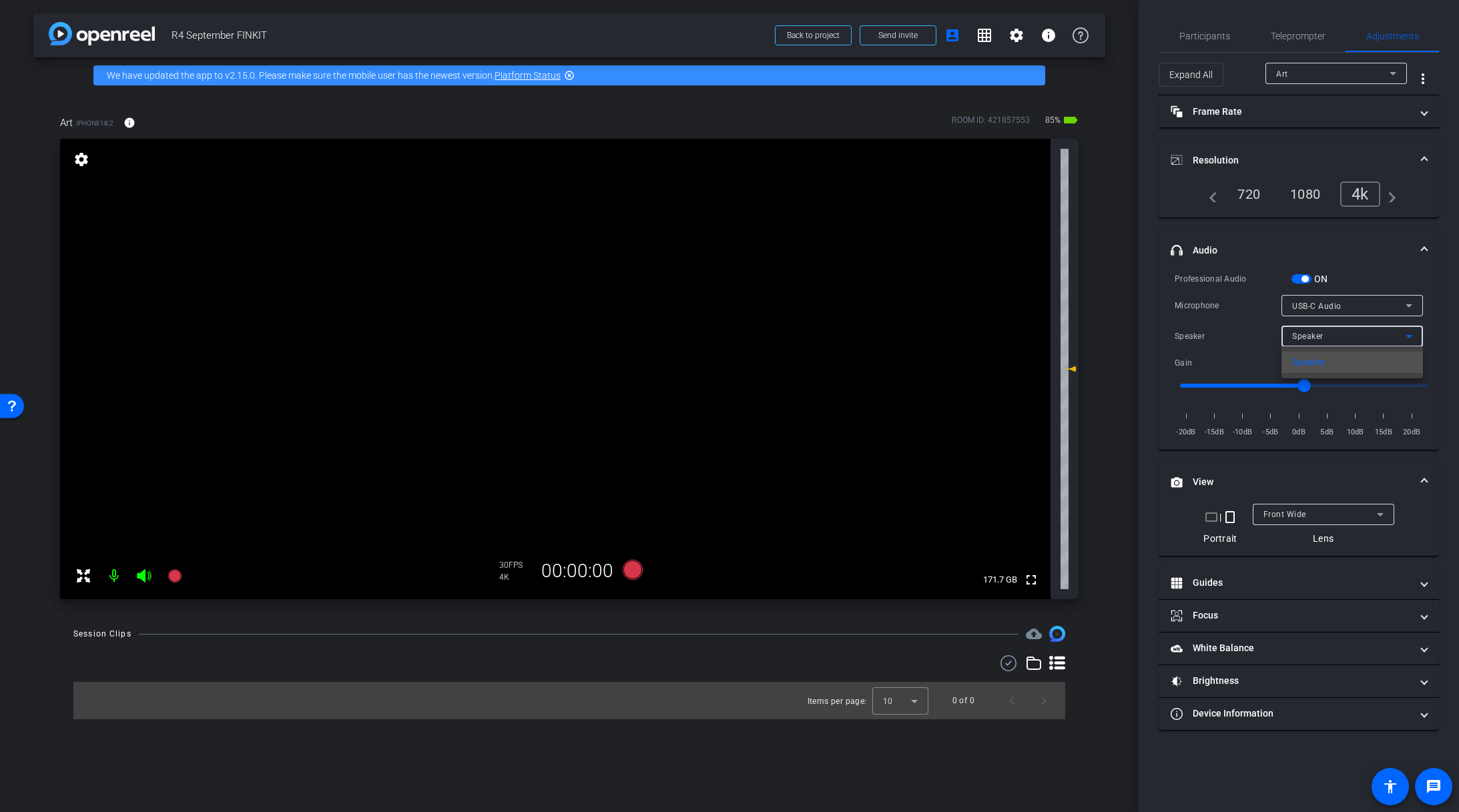
click at [1367, 267] on div at bounding box center [729, 406] width 1459 height 812
click at [1424, 245] on span at bounding box center [1424, 250] width 5 height 14
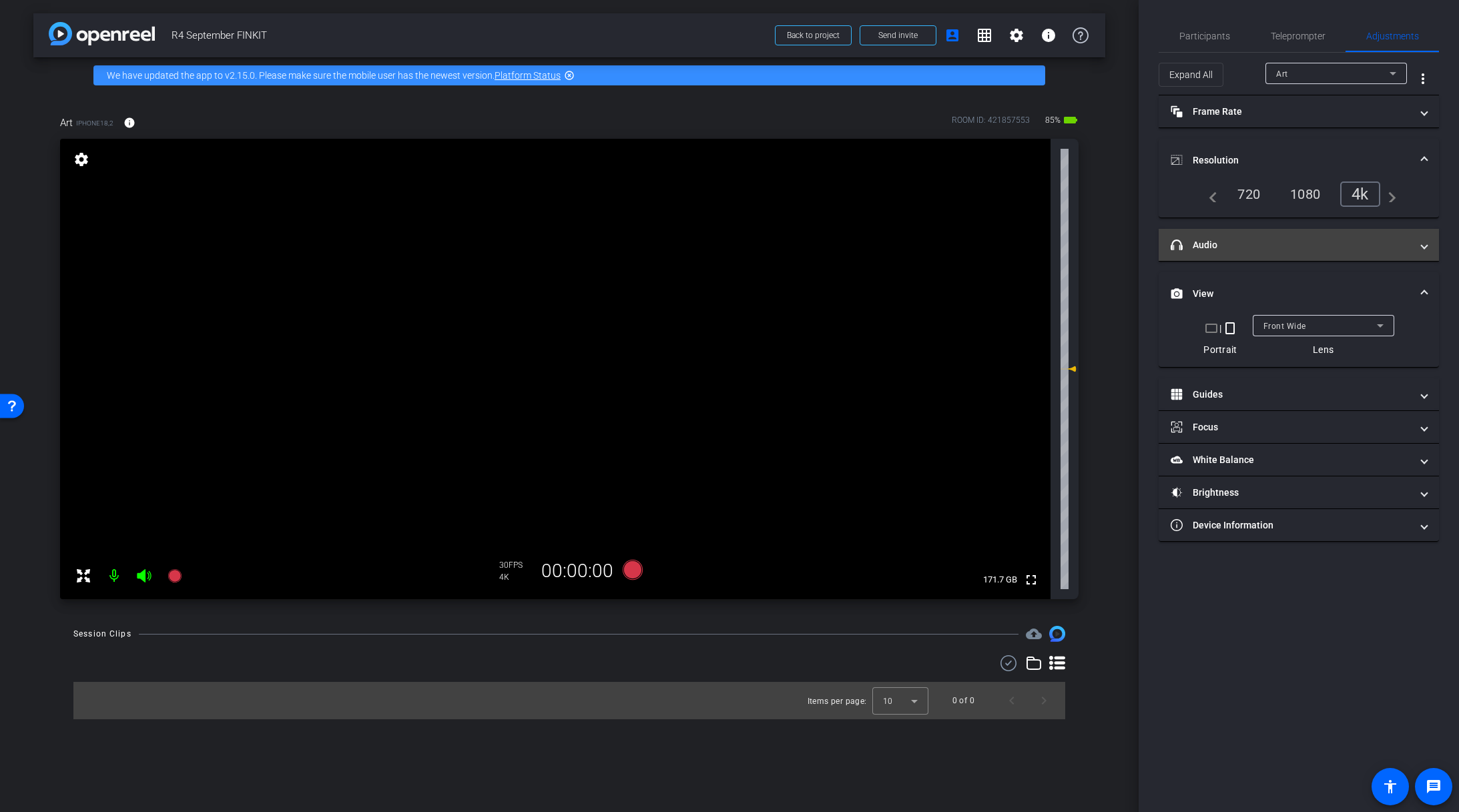
click at [1407, 245] on mat-panel-title "headphone icon Audio" at bounding box center [1291, 245] width 241 height 14
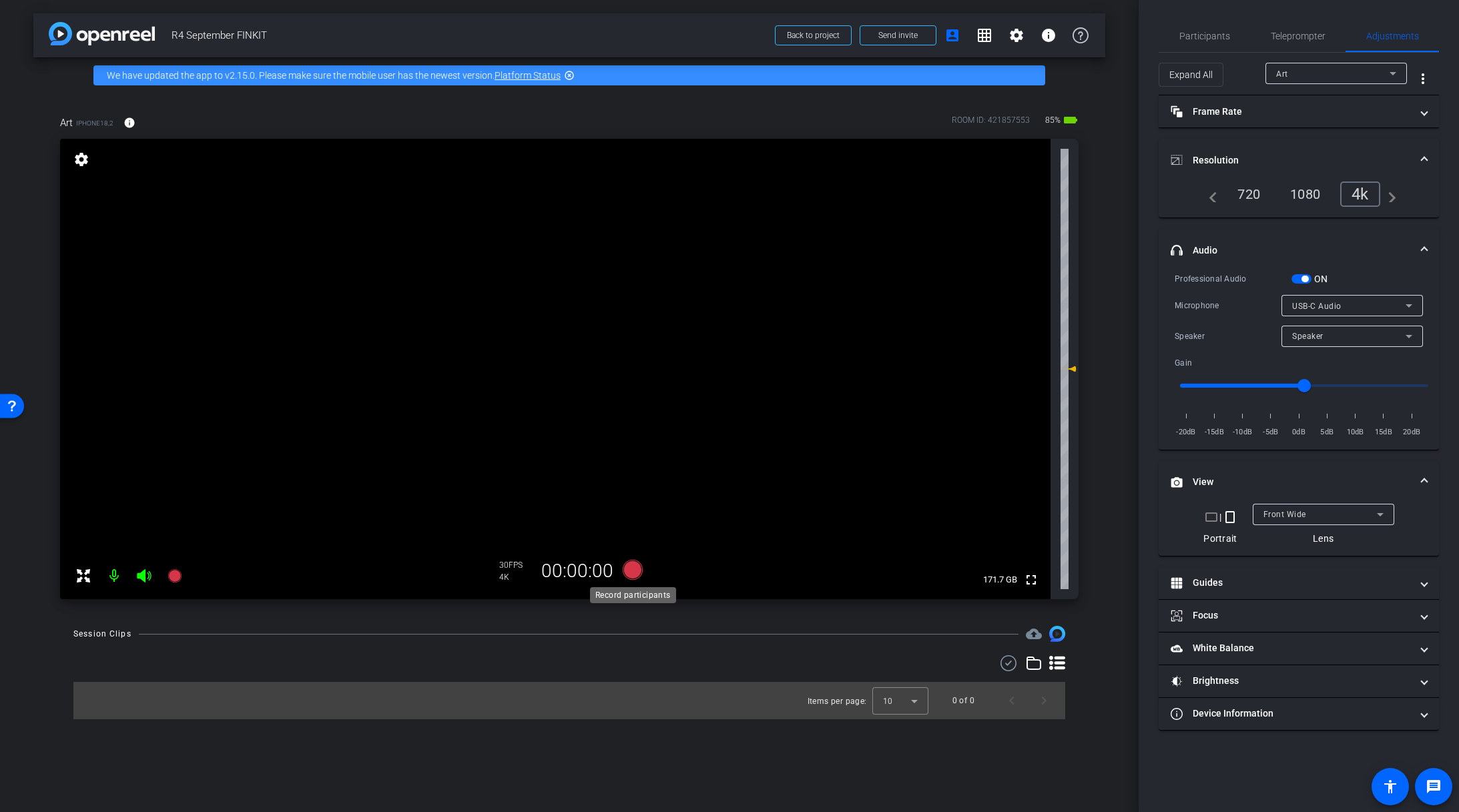
click at [632, 572] on icon at bounding box center [633, 570] width 20 height 20
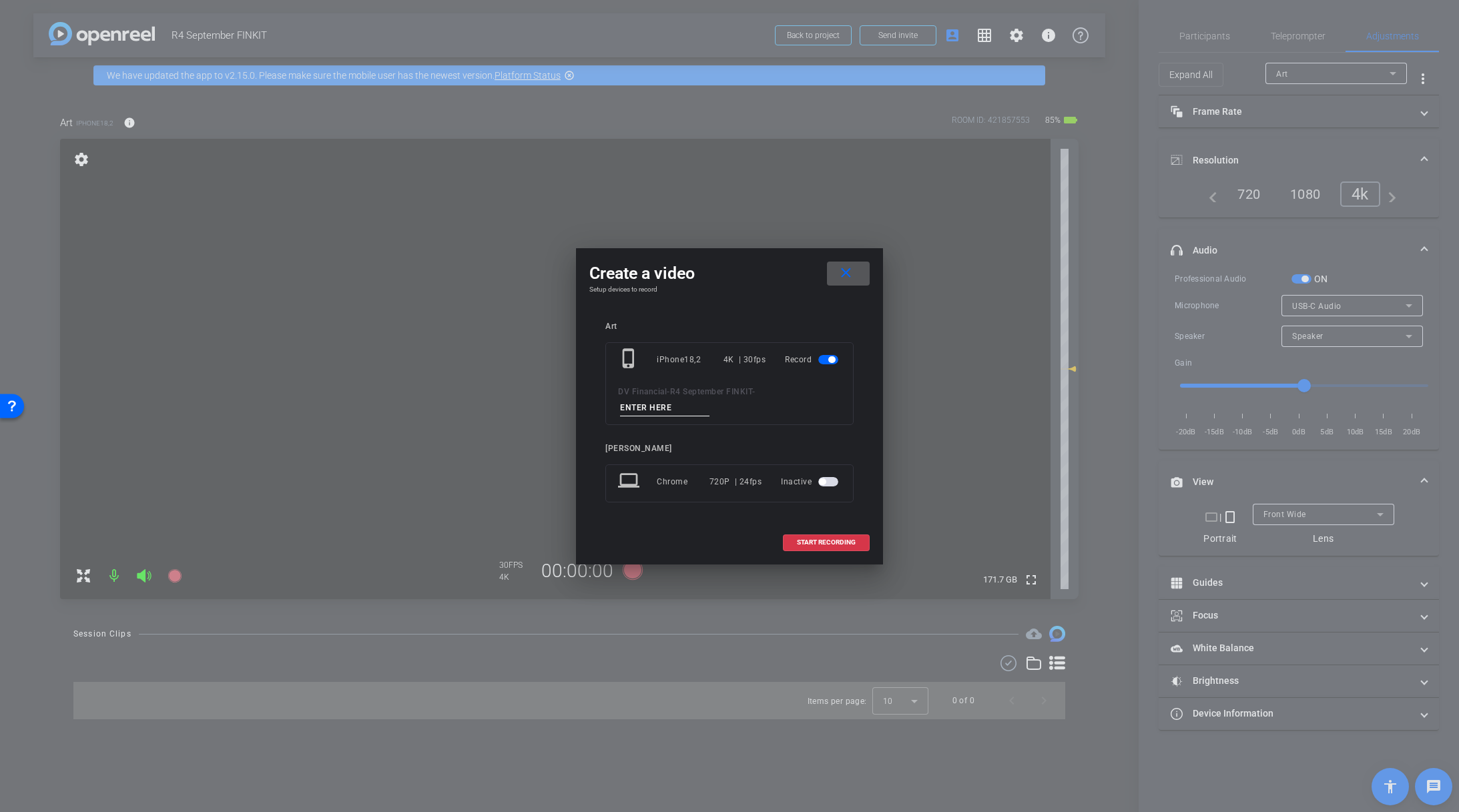
click at [690, 406] on input at bounding box center [664, 408] width 90 height 16
type input "Mic Test"
click at [855, 542] on span "START RECORDING" at bounding box center [825, 542] width 58 height 7
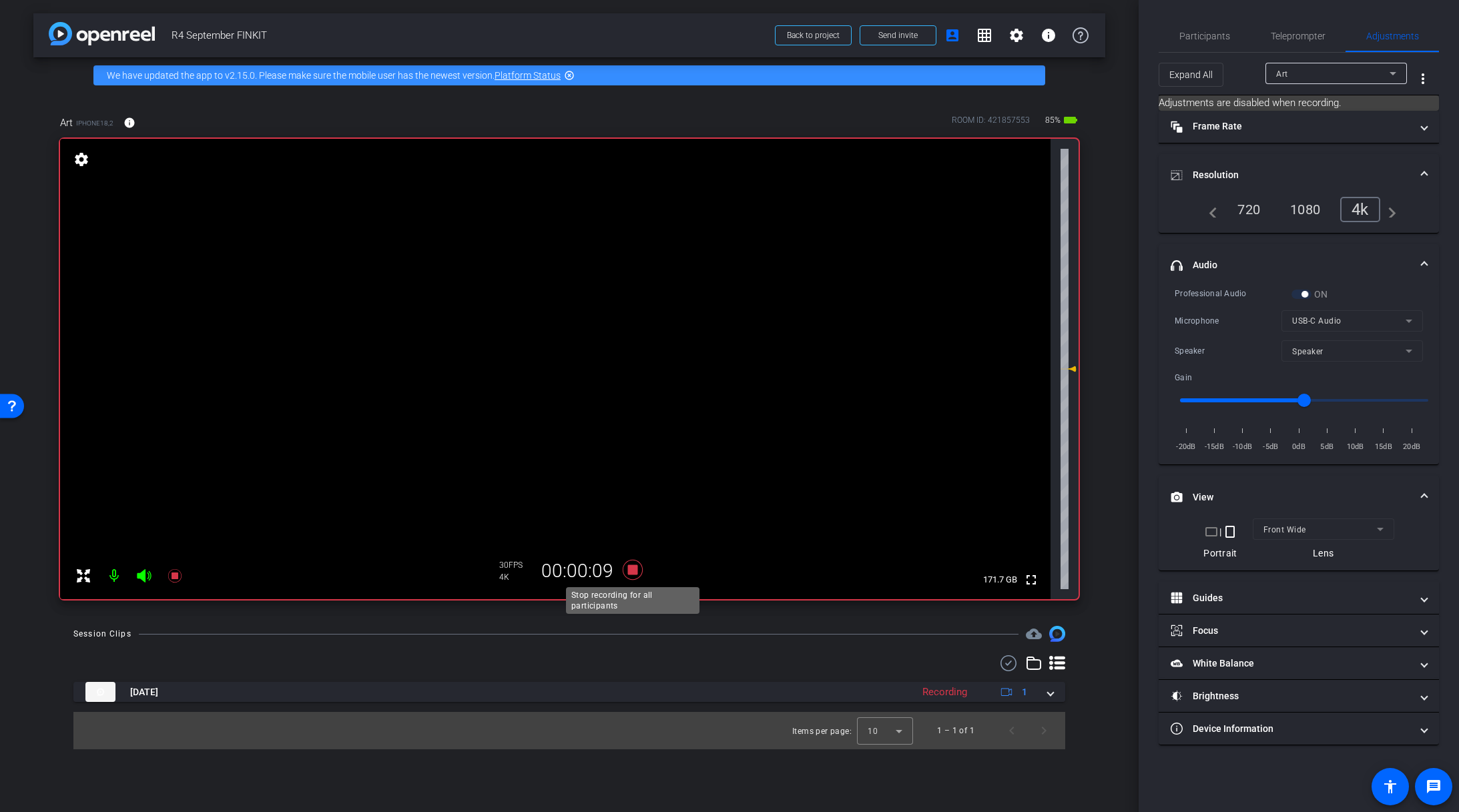
click at [634, 570] on icon at bounding box center [633, 570] width 20 height 20
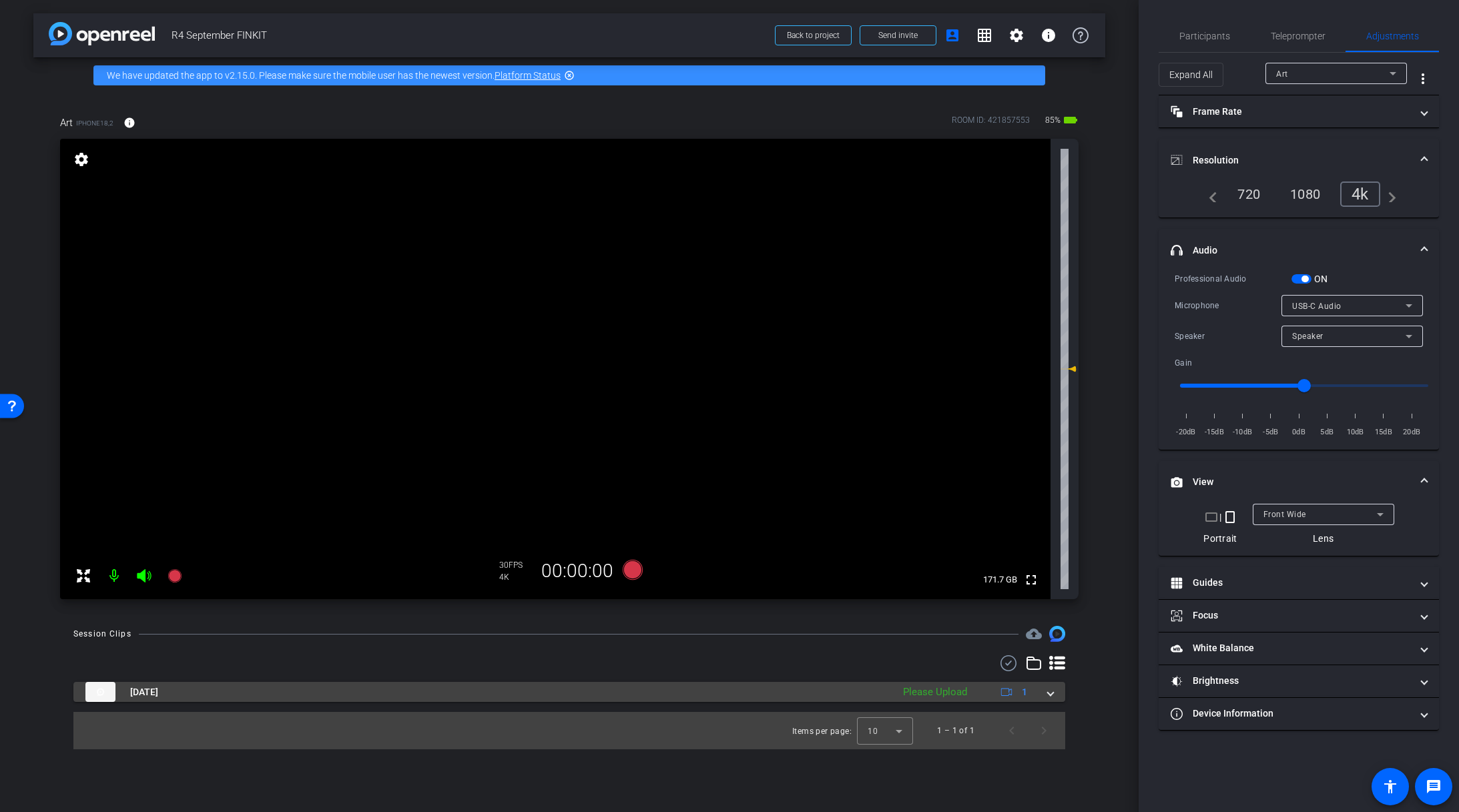
click at [1059, 691] on mat-expansion-panel-header "Oct 2, 2025 Please Upload 1" at bounding box center [569, 692] width 992 height 20
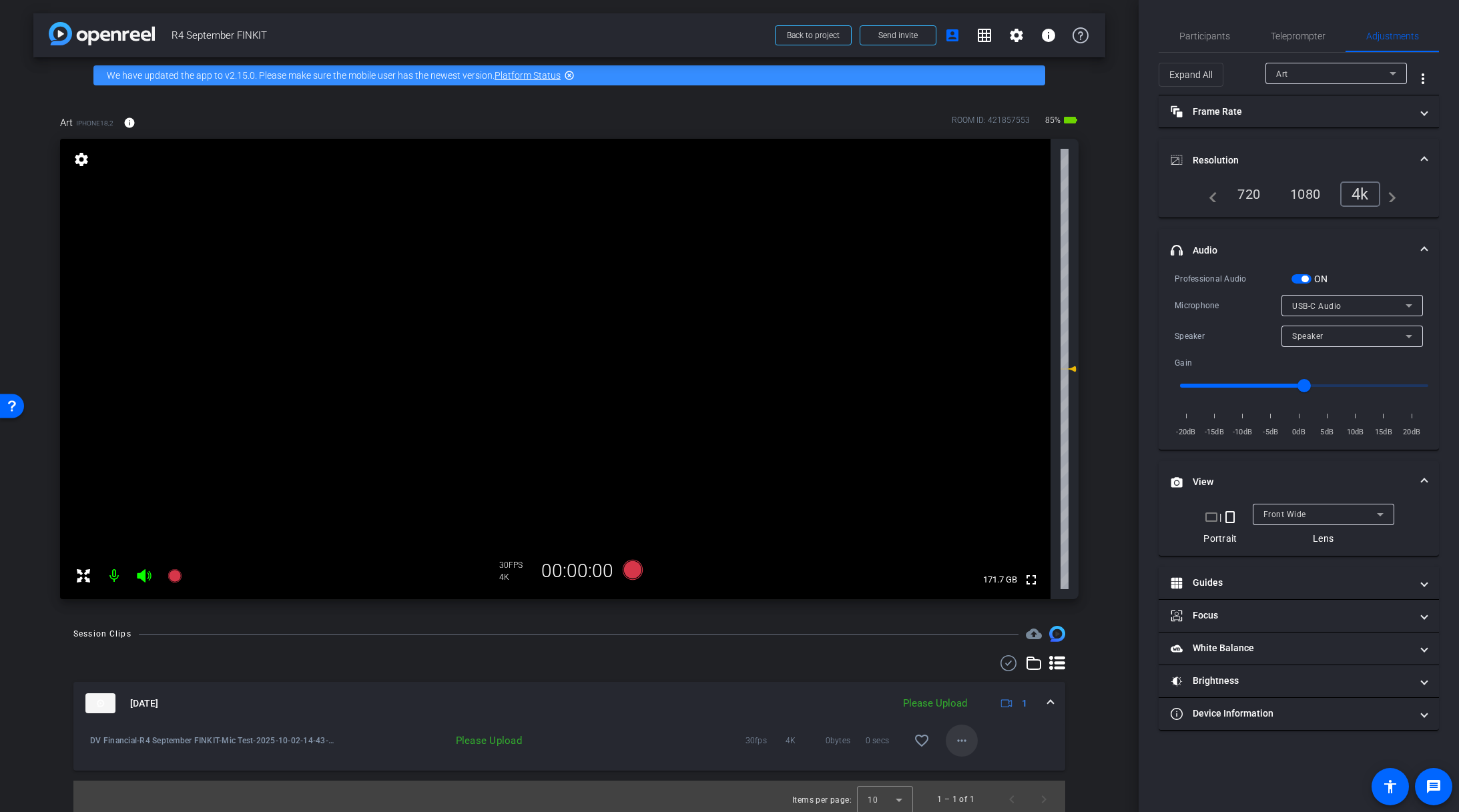
click at [953, 744] on mat-icon "more_horiz" at bounding box center [961, 740] width 16 height 16
click at [979, 681] on span "Upload" at bounding box center [976, 679] width 54 height 16
click at [1048, 702] on span at bounding box center [1050, 703] width 5 height 14
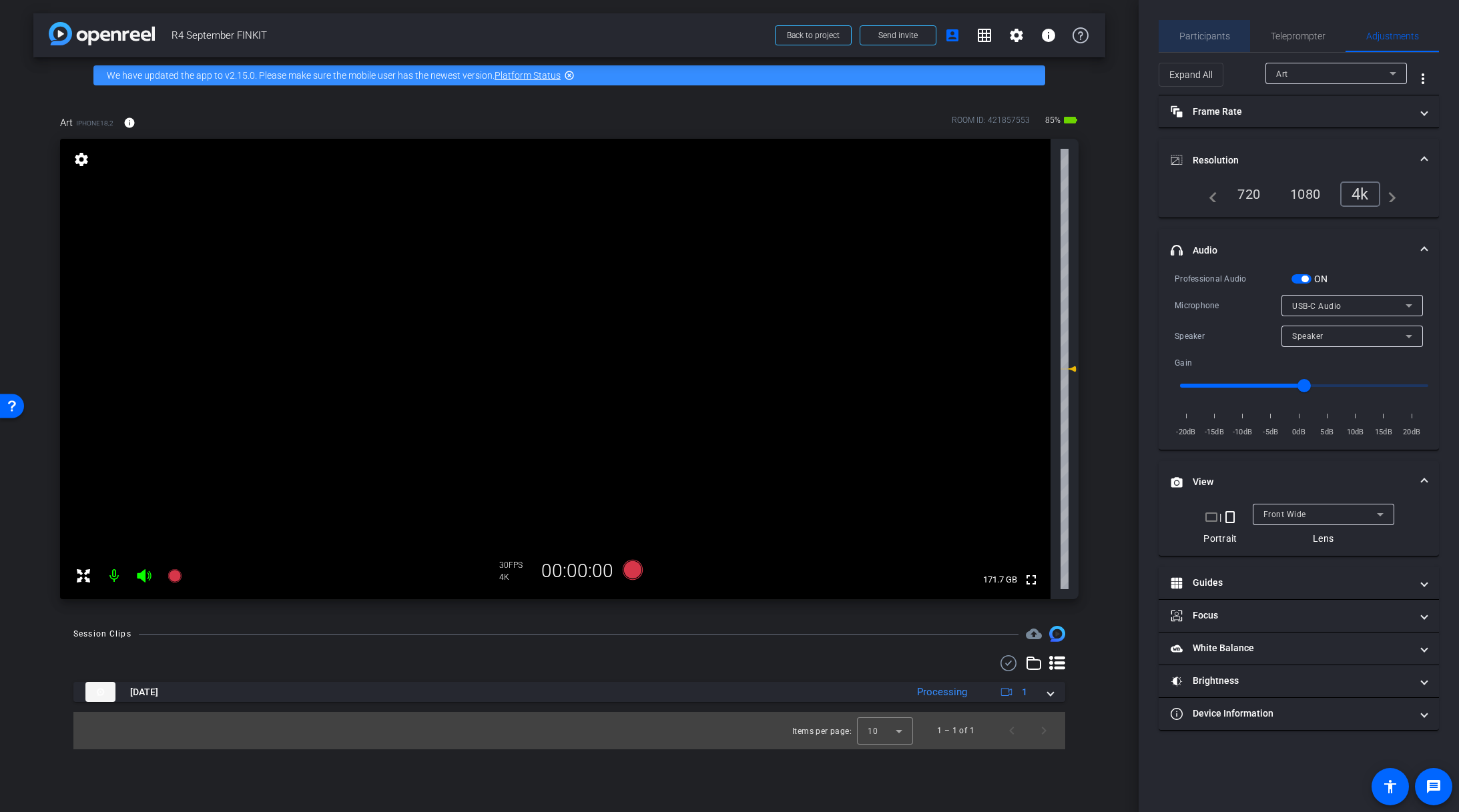
click at [1211, 32] on span "Participants" at bounding box center [1204, 35] width 51 height 9
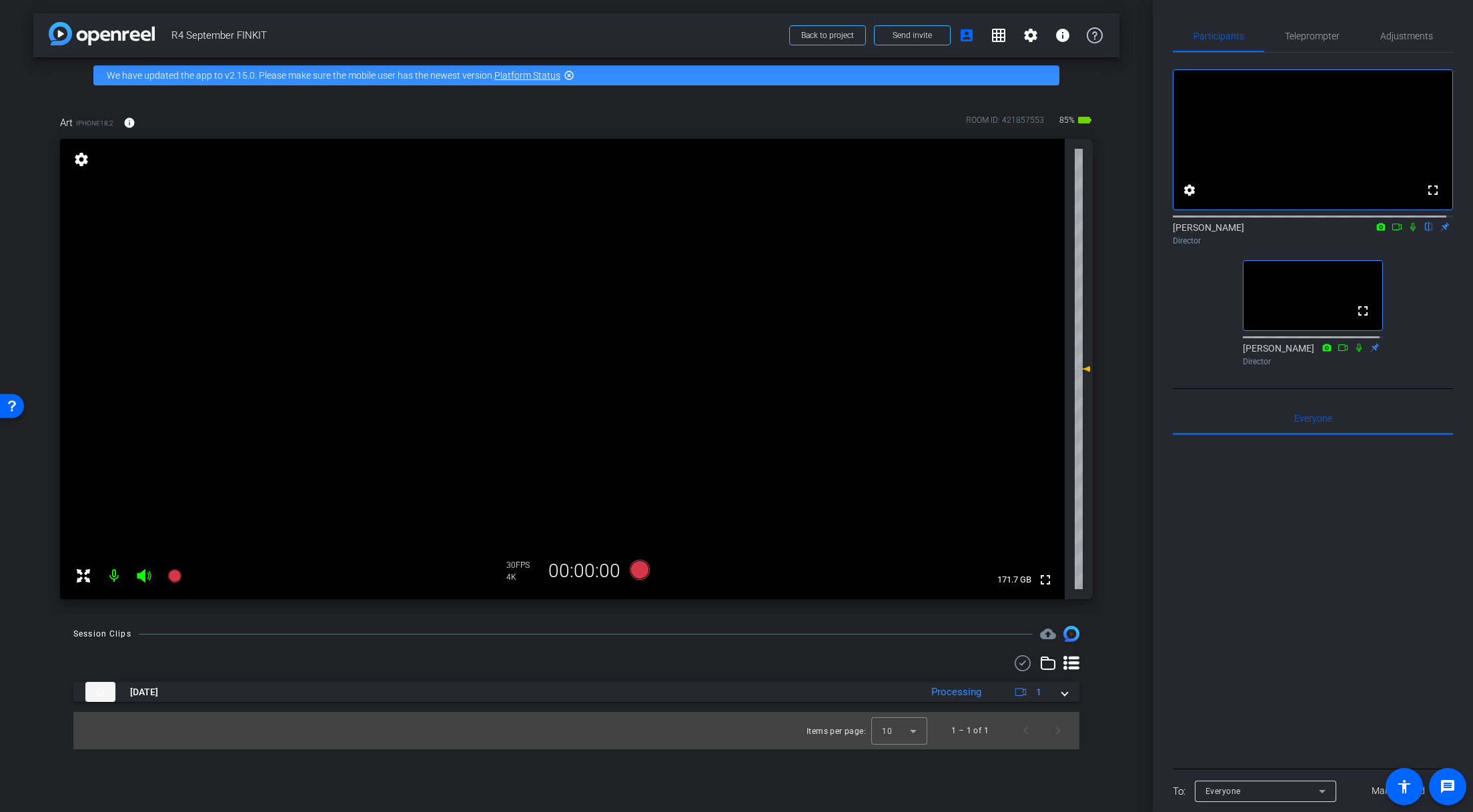
click at [1408, 231] on icon at bounding box center [1413, 226] width 11 height 9
click at [643, 570] on icon at bounding box center [640, 570] width 20 height 20
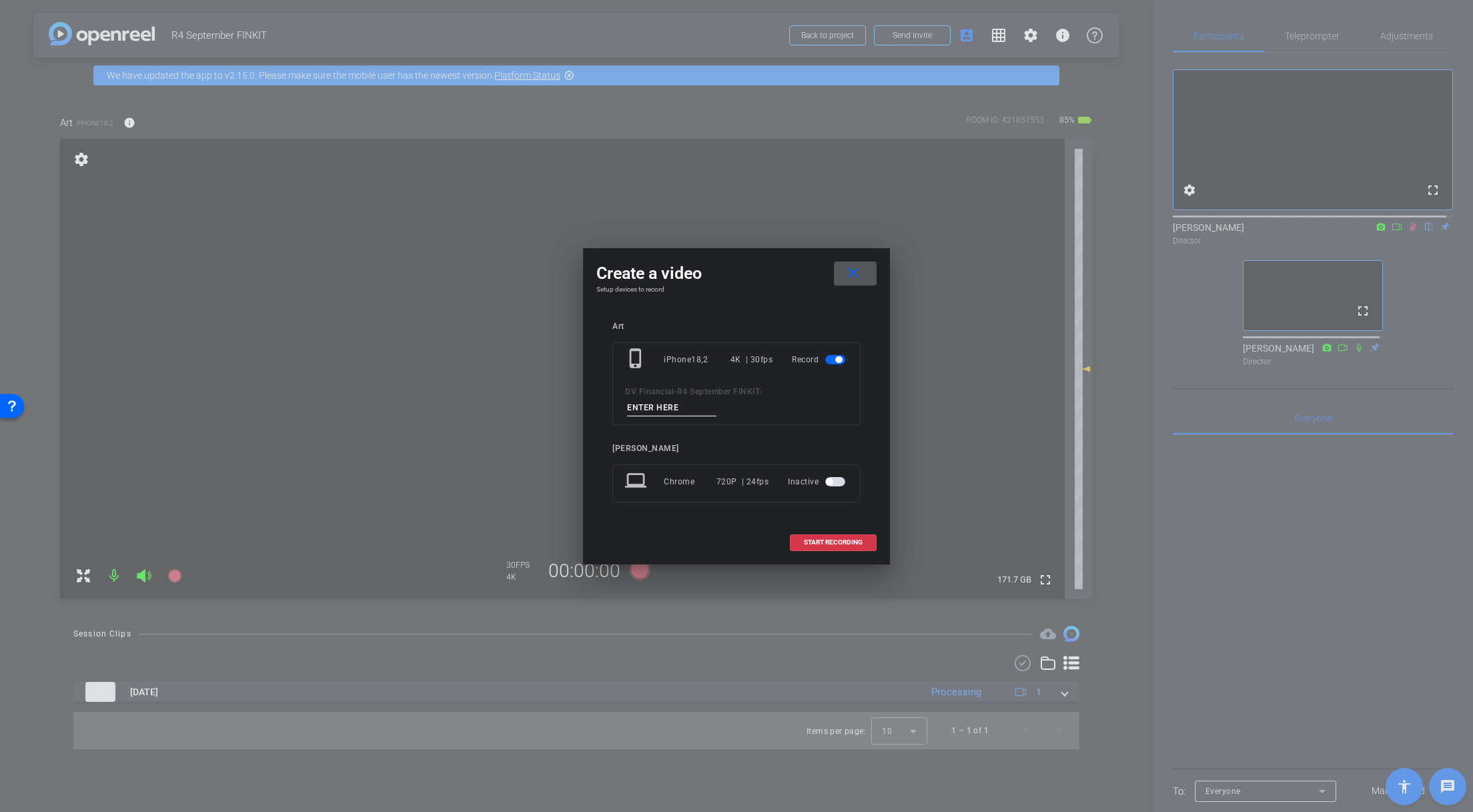
click at [683, 402] on input at bounding box center [671, 408] width 90 height 16
click at [679, 407] on input "BBB_1" at bounding box center [671, 408] width 90 height 16
type input "BBB_1"
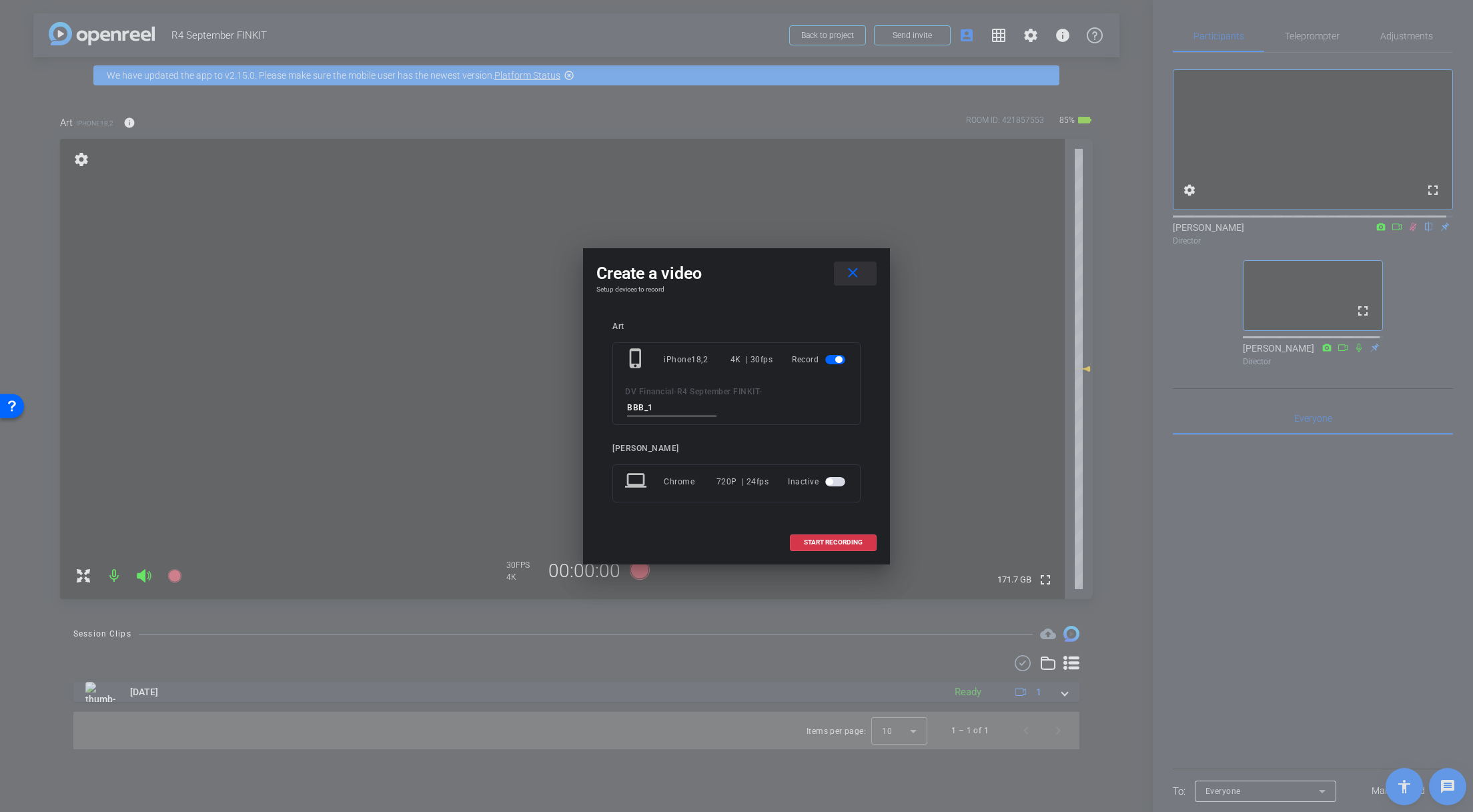
click at [855, 272] on mat-icon "close" at bounding box center [853, 273] width 16 height 16
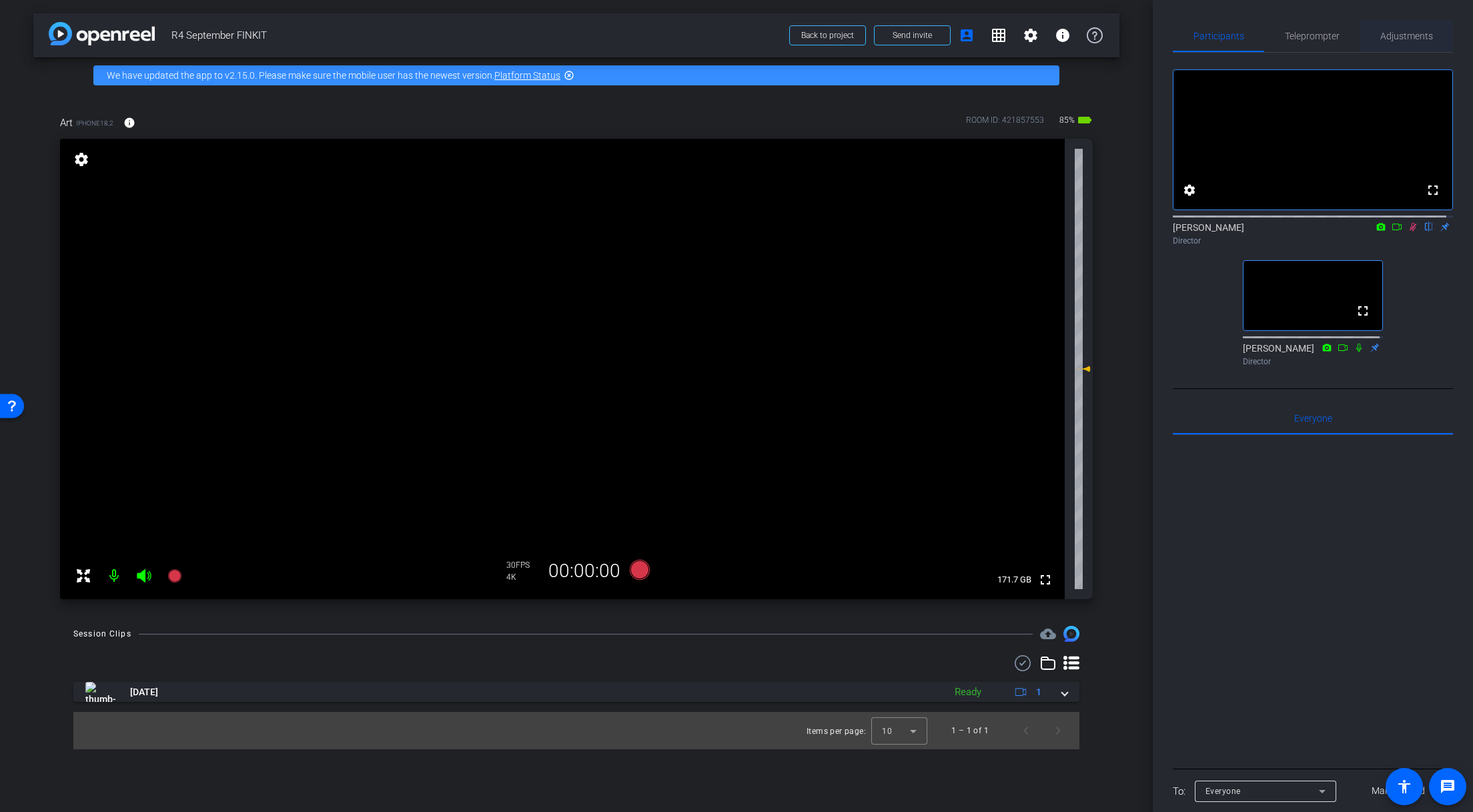
click at [1411, 35] on span "Adjustments" at bounding box center [1407, 35] width 53 height 9
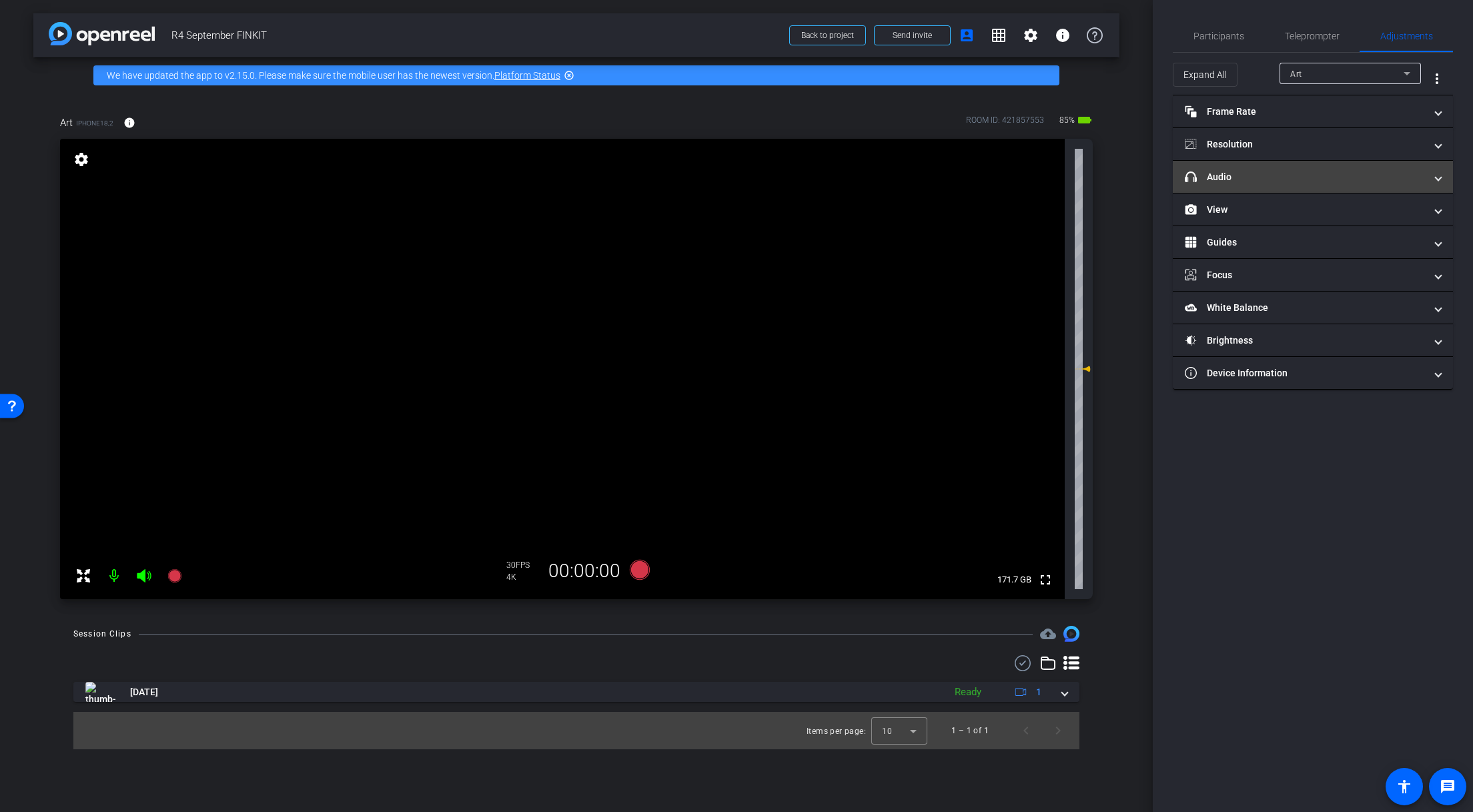
click at [1270, 184] on mat-expansion-panel-header "headphone icon Audio" at bounding box center [1313, 176] width 280 height 32
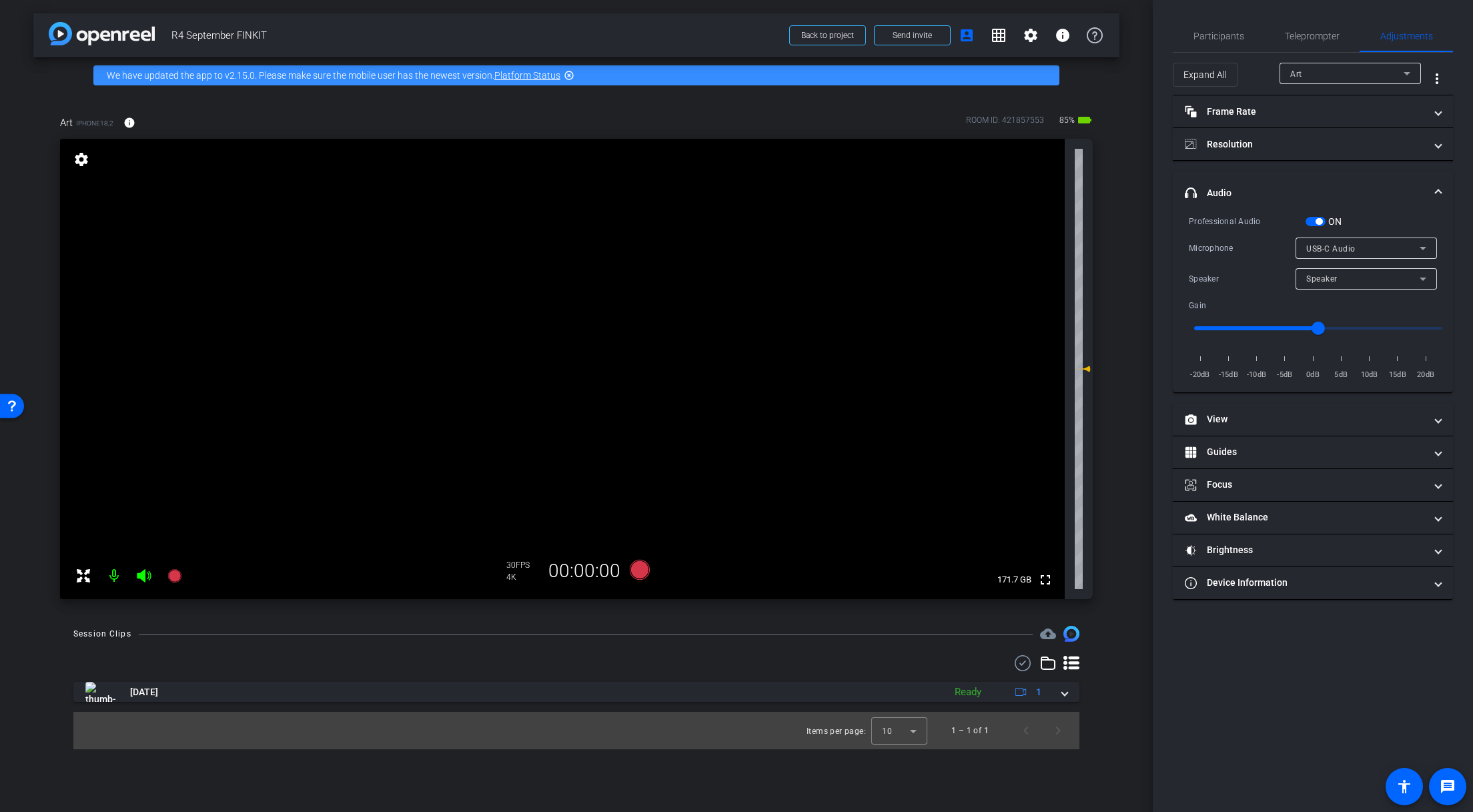
click at [1319, 221] on span "button" at bounding box center [1319, 222] width 7 height 7
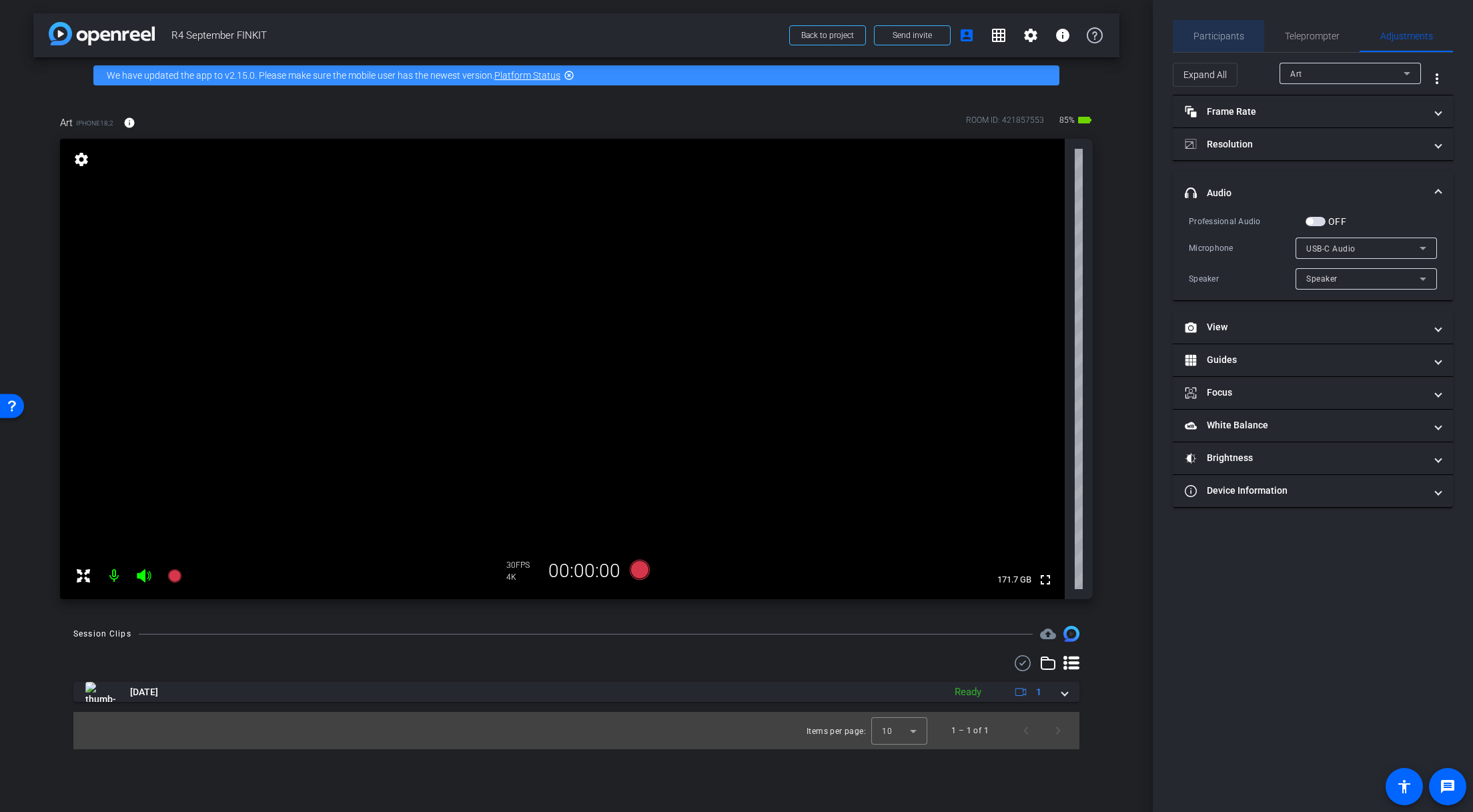
click at [1222, 36] on span "Participants" at bounding box center [1219, 35] width 51 height 9
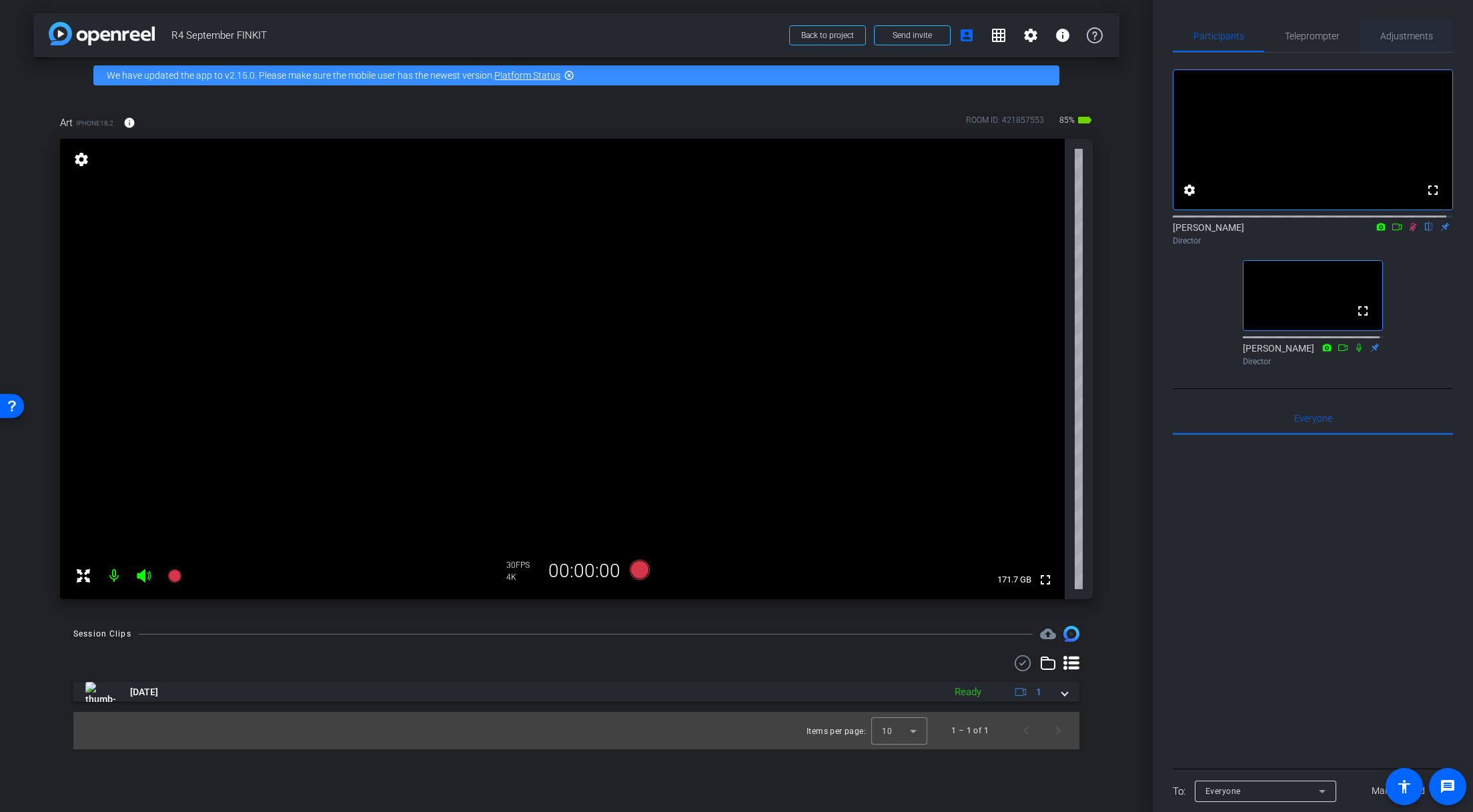
click at [1388, 31] on span "Adjustments" at bounding box center [1407, 35] width 53 height 9
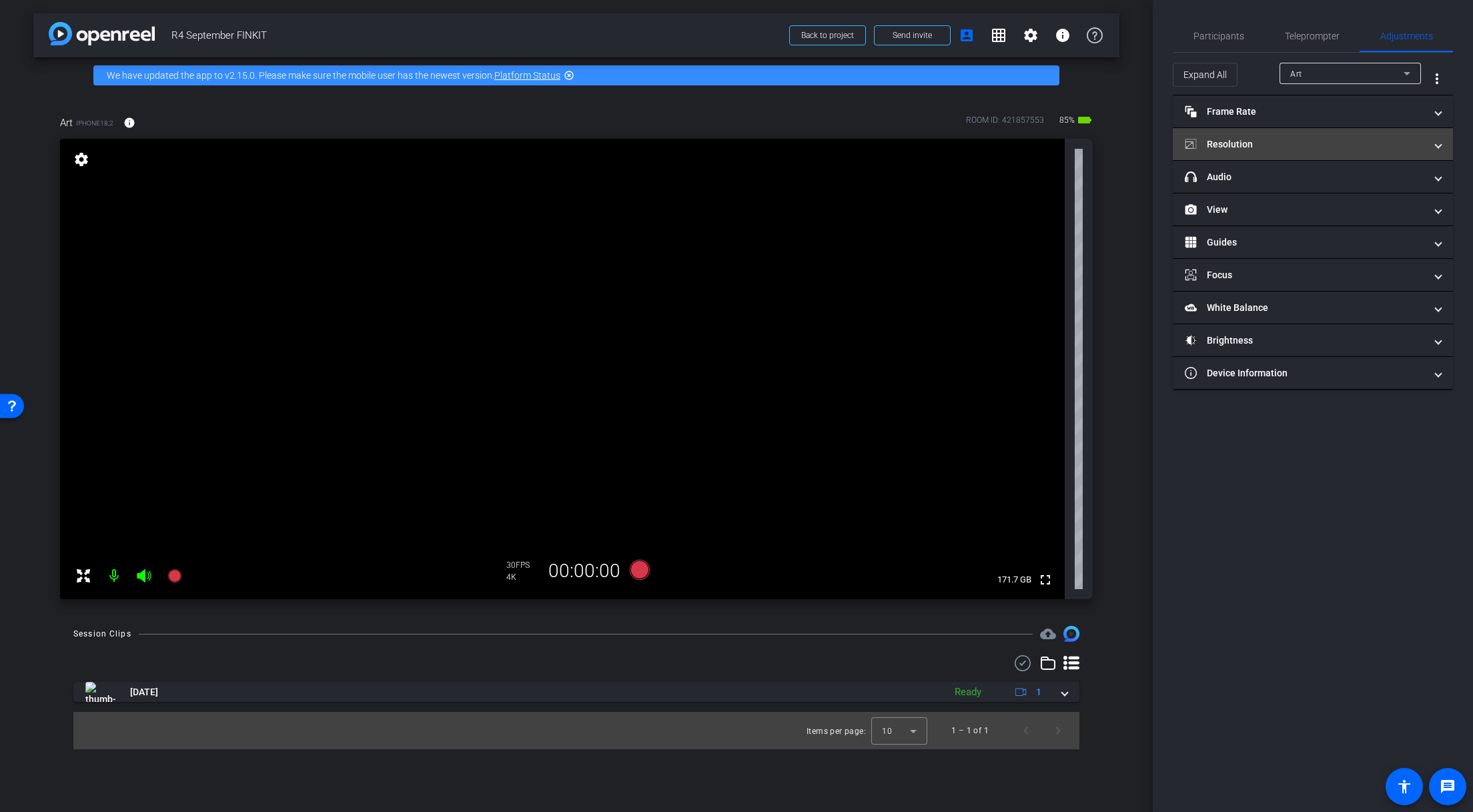
click at [1326, 138] on mat-panel-title "Resolution" at bounding box center [1305, 144] width 241 height 14
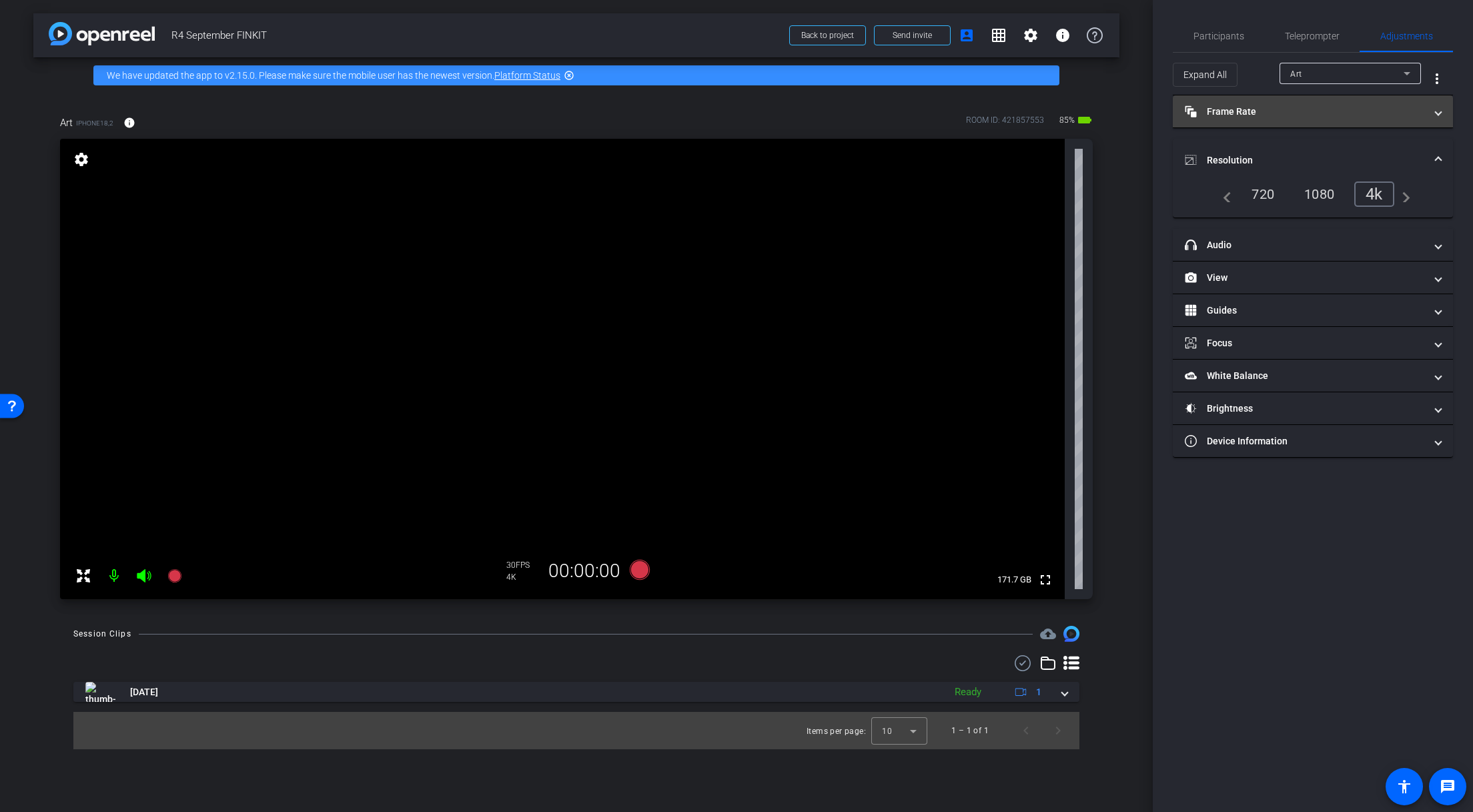
click at [1320, 119] on mat-expansion-panel-header "Frame Rate Frame Rate" at bounding box center [1313, 111] width 280 height 32
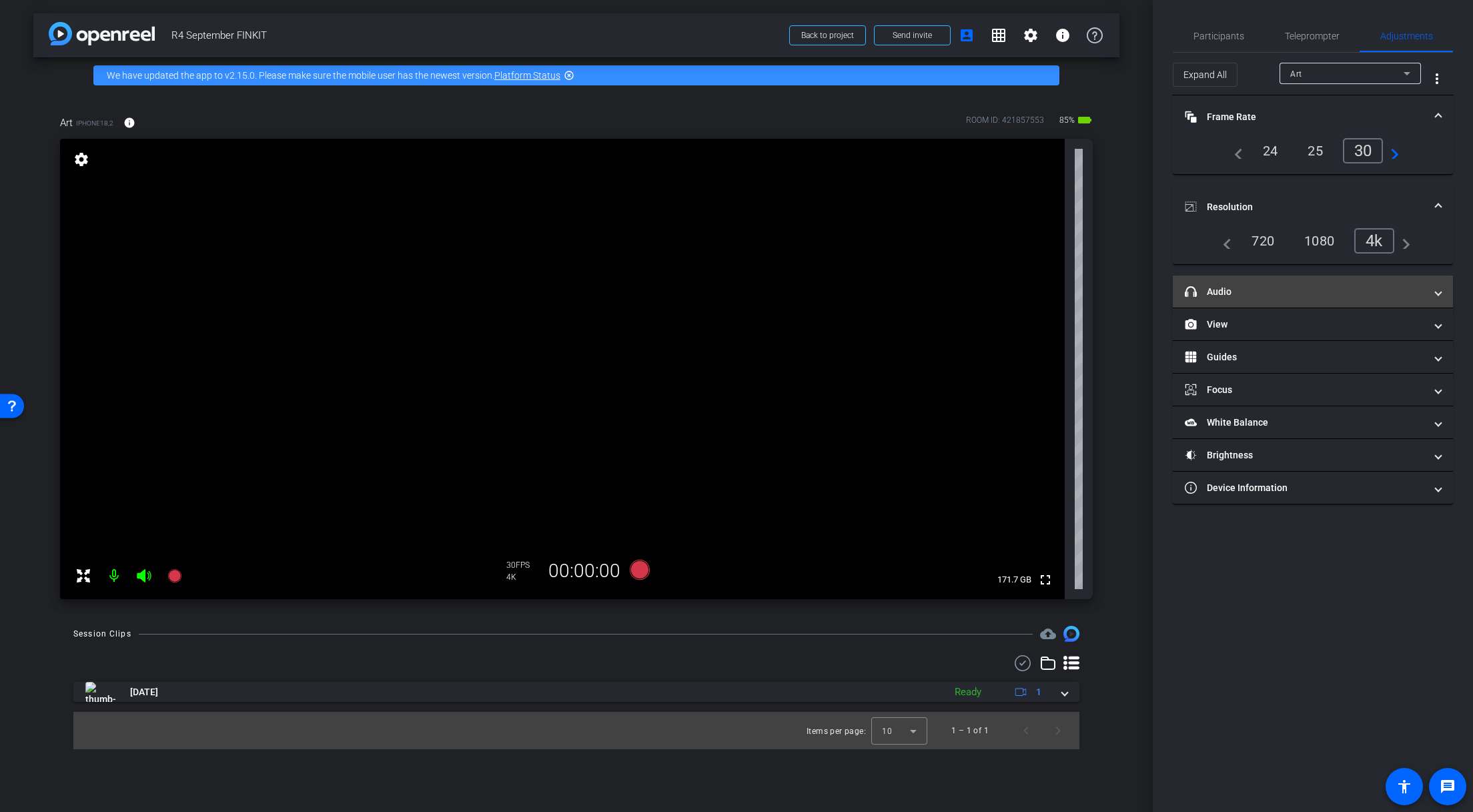
click at [1260, 300] on mat-expansion-panel-header "headphone icon Audio" at bounding box center [1313, 292] width 280 height 32
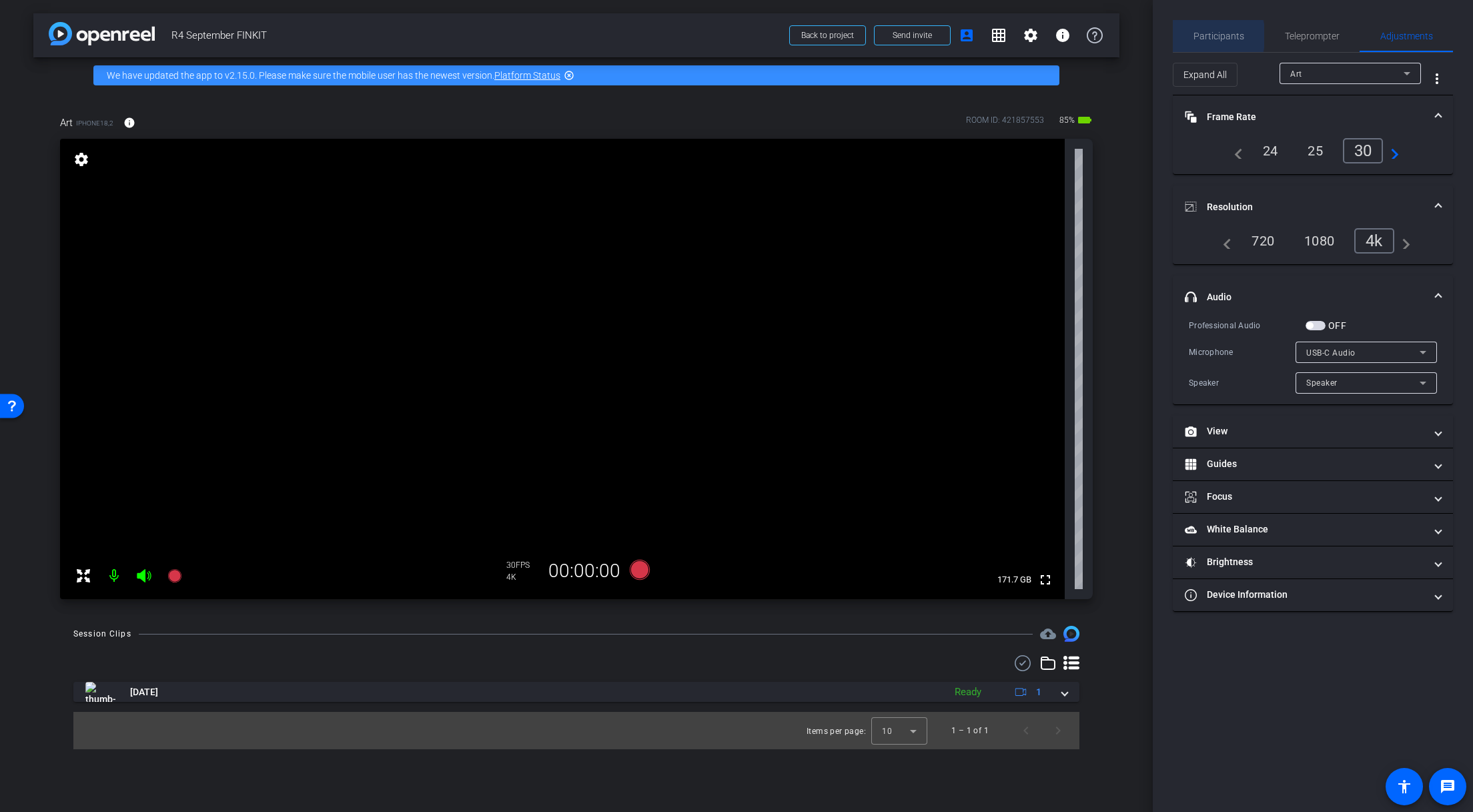
click at [1211, 36] on span "Participants" at bounding box center [1219, 35] width 51 height 9
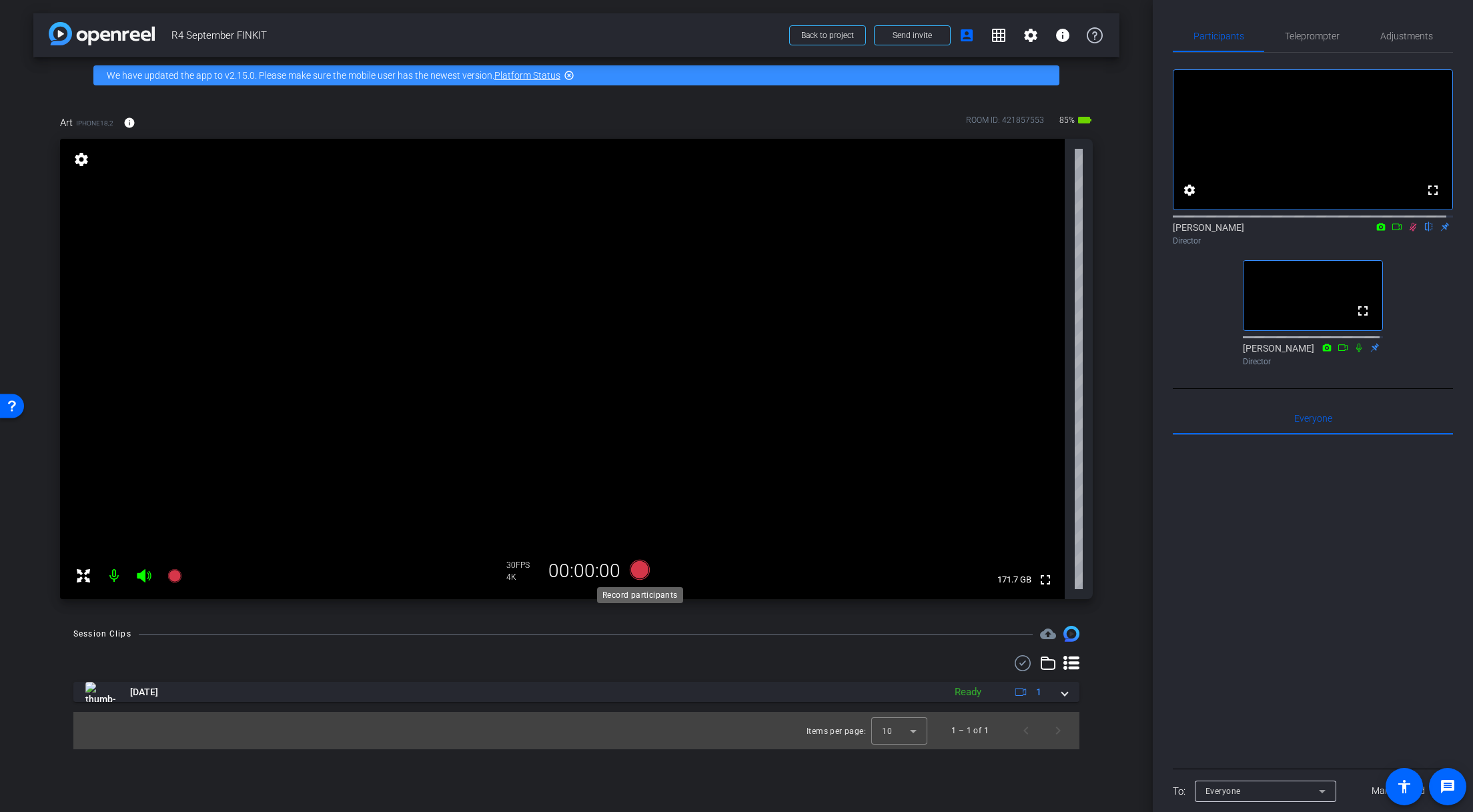
click at [634, 573] on icon at bounding box center [640, 570] width 20 height 20
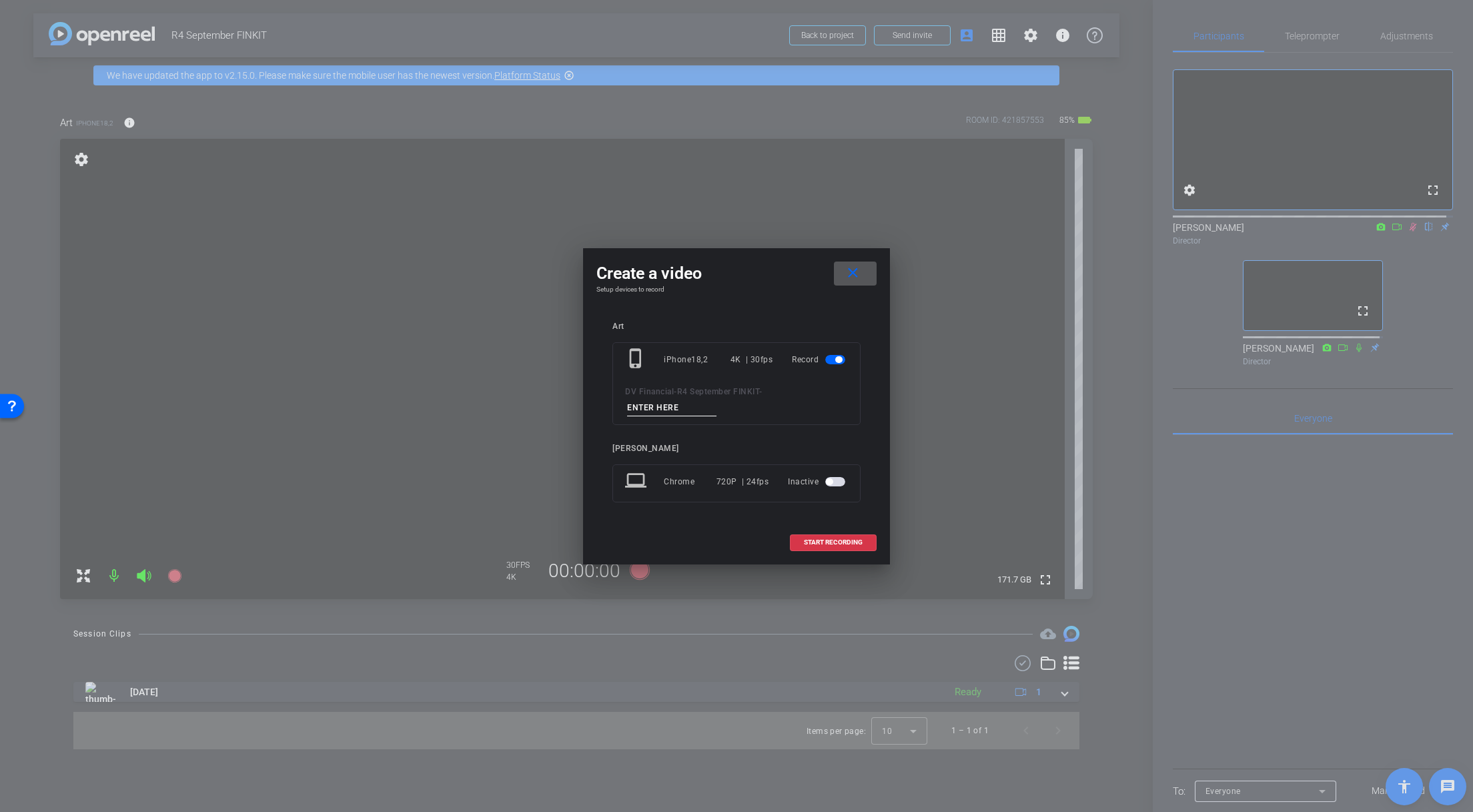
click at [851, 277] on mat-icon "close" at bounding box center [853, 273] width 16 height 16
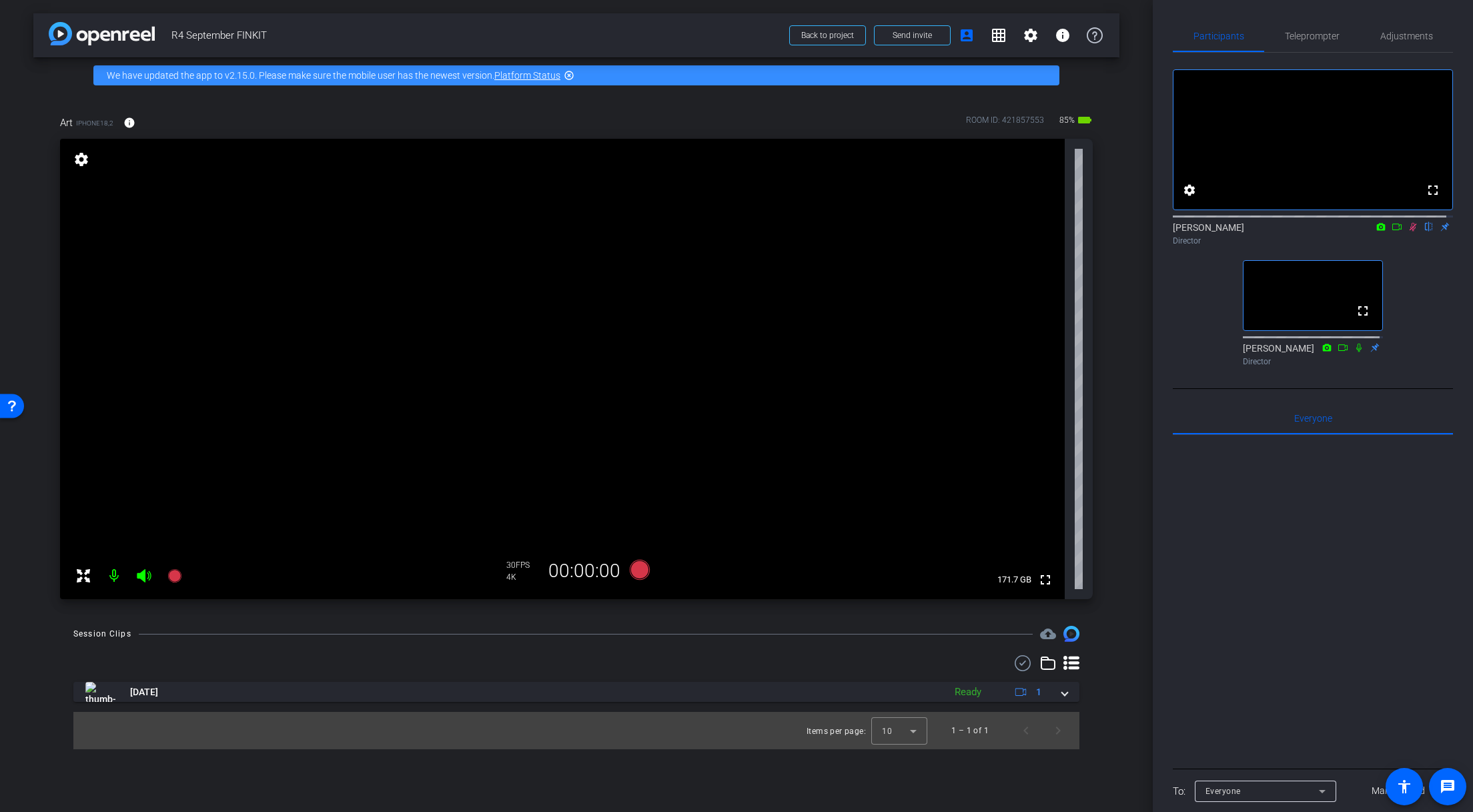
click at [1408, 231] on icon at bounding box center [1413, 226] width 11 height 9
click at [1408, 32] on span "Adjustments" at bounding box center [1407, 35] width 53 height 9
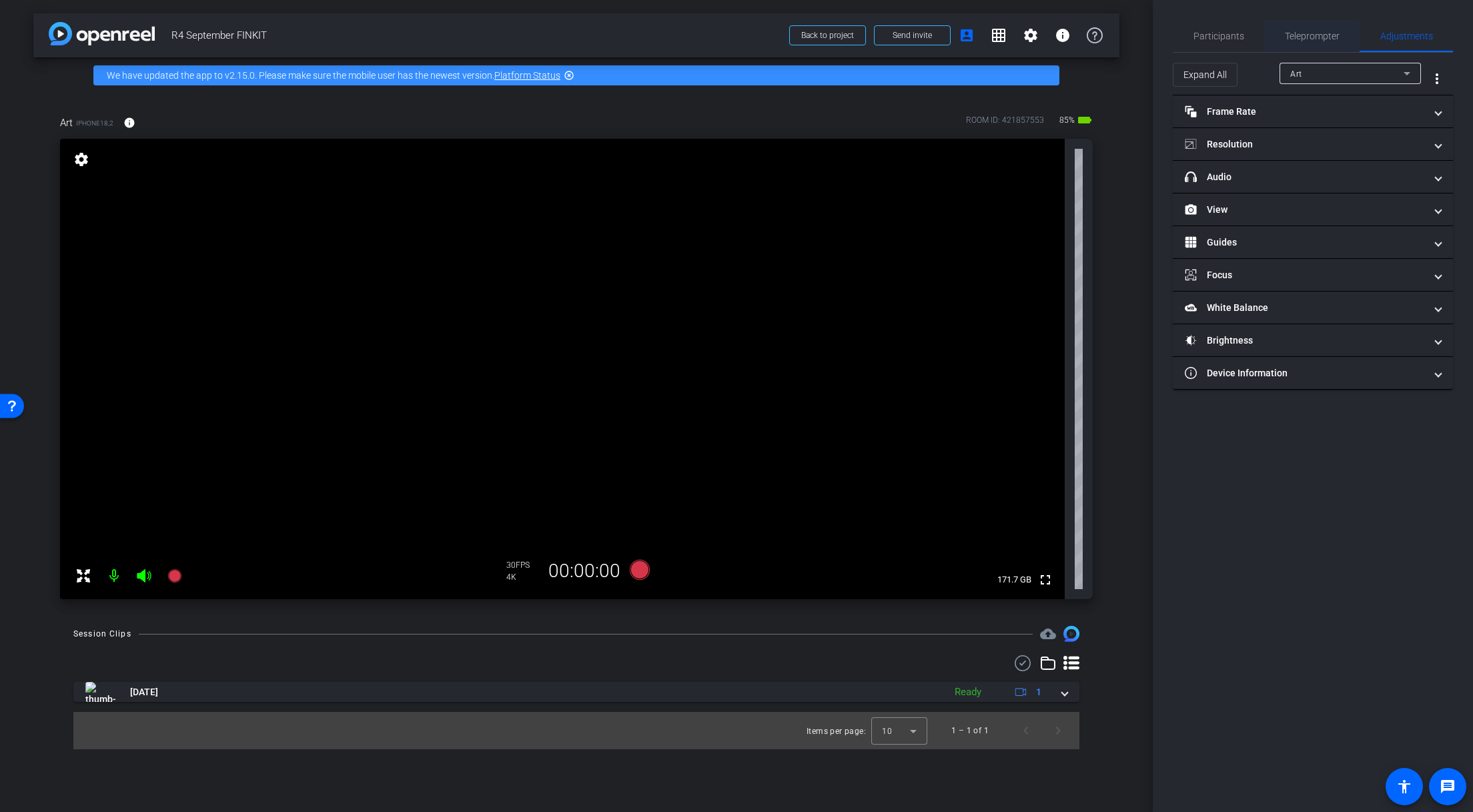
click at [1318, 40] on span "Teleprompter" at bounding box center [1312, 35] width 54 height 9
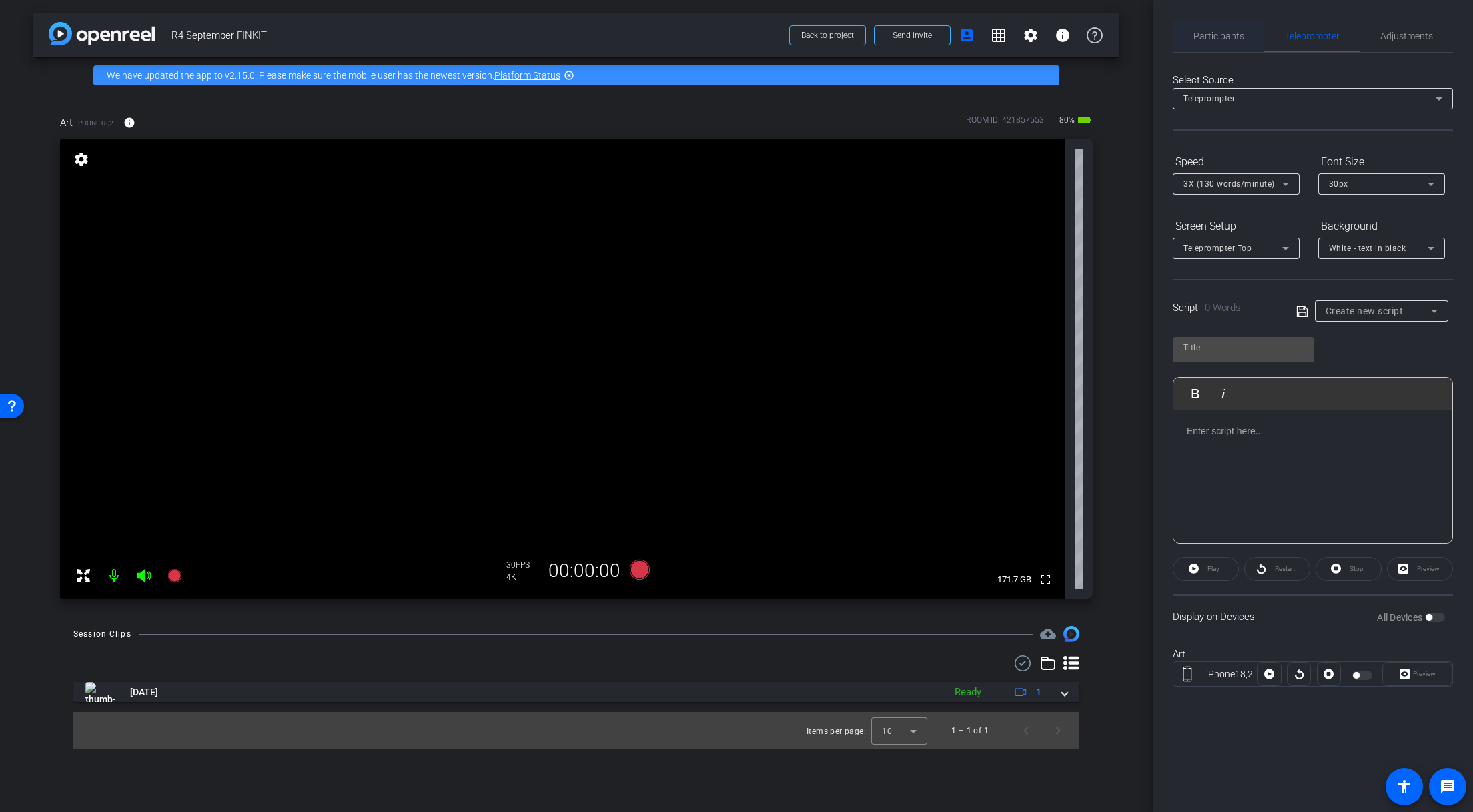
click at [1242, 40] on span "Participants" at bounding box center [1219, 35] width 51 height 9
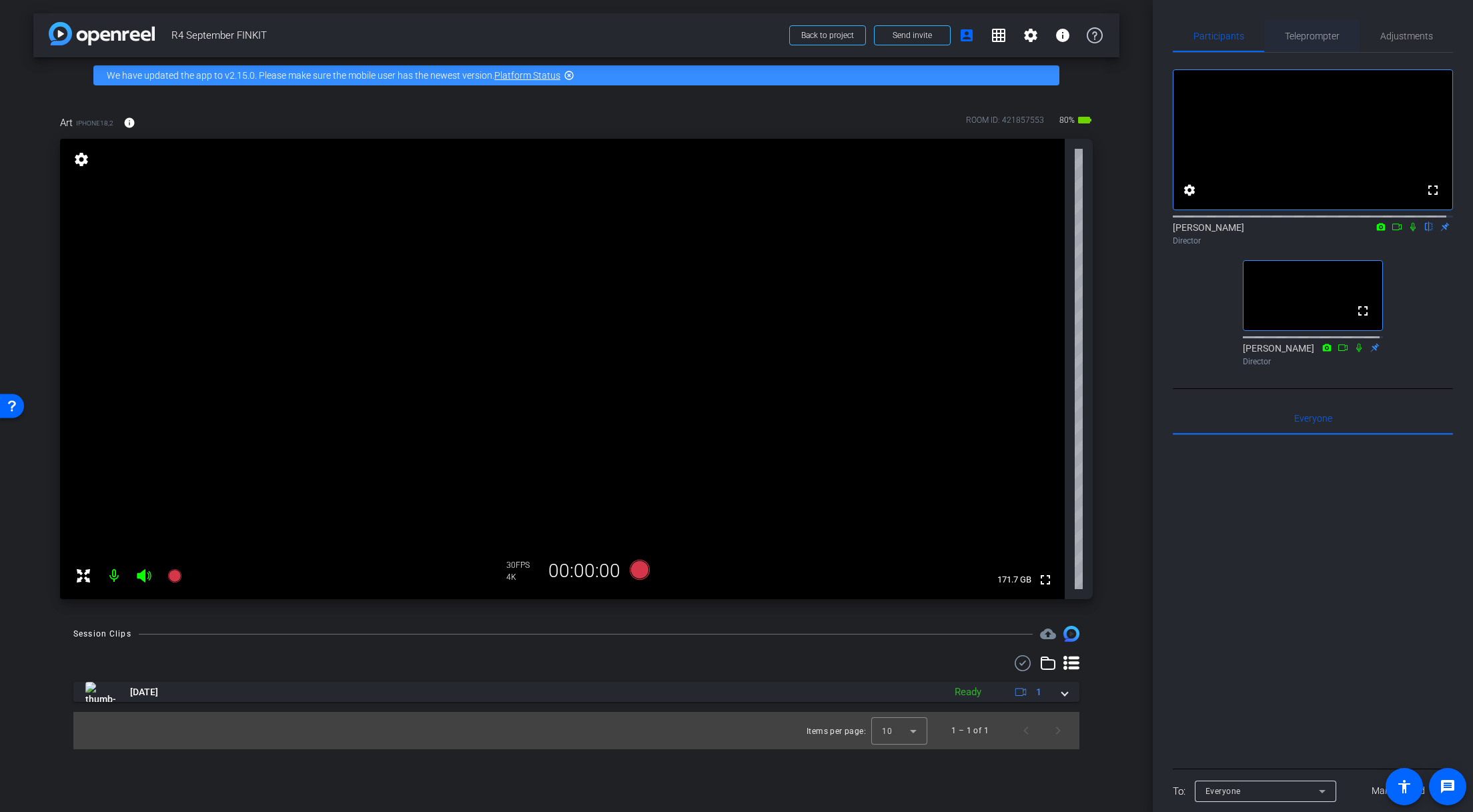
click at [1332, 44] on span "Teleprompter" at bounding box center [1312, 35] width 54 height 32
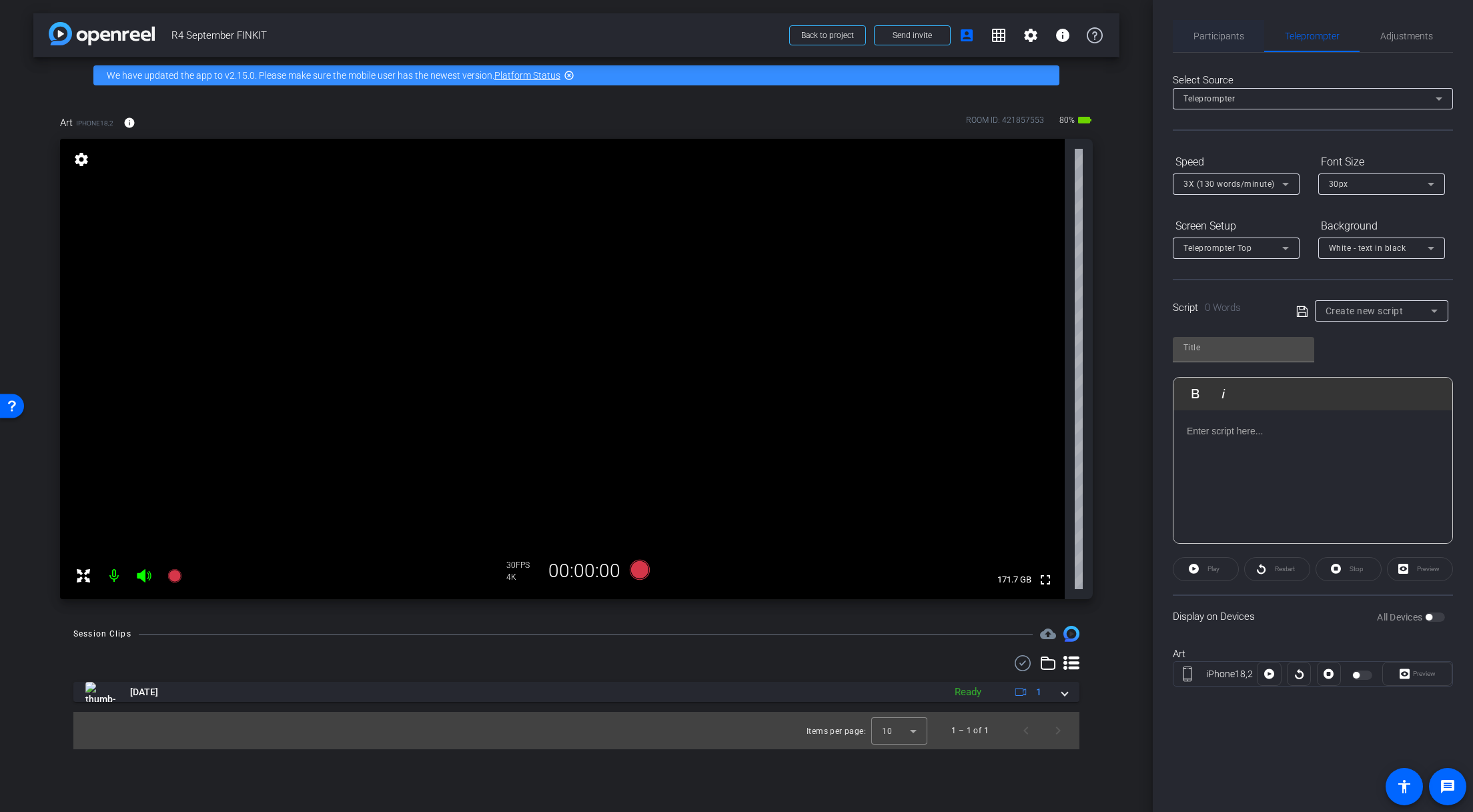
click at [1246, 39] on div "Participants" at bounding box center [1218, 35] width 91 height 32
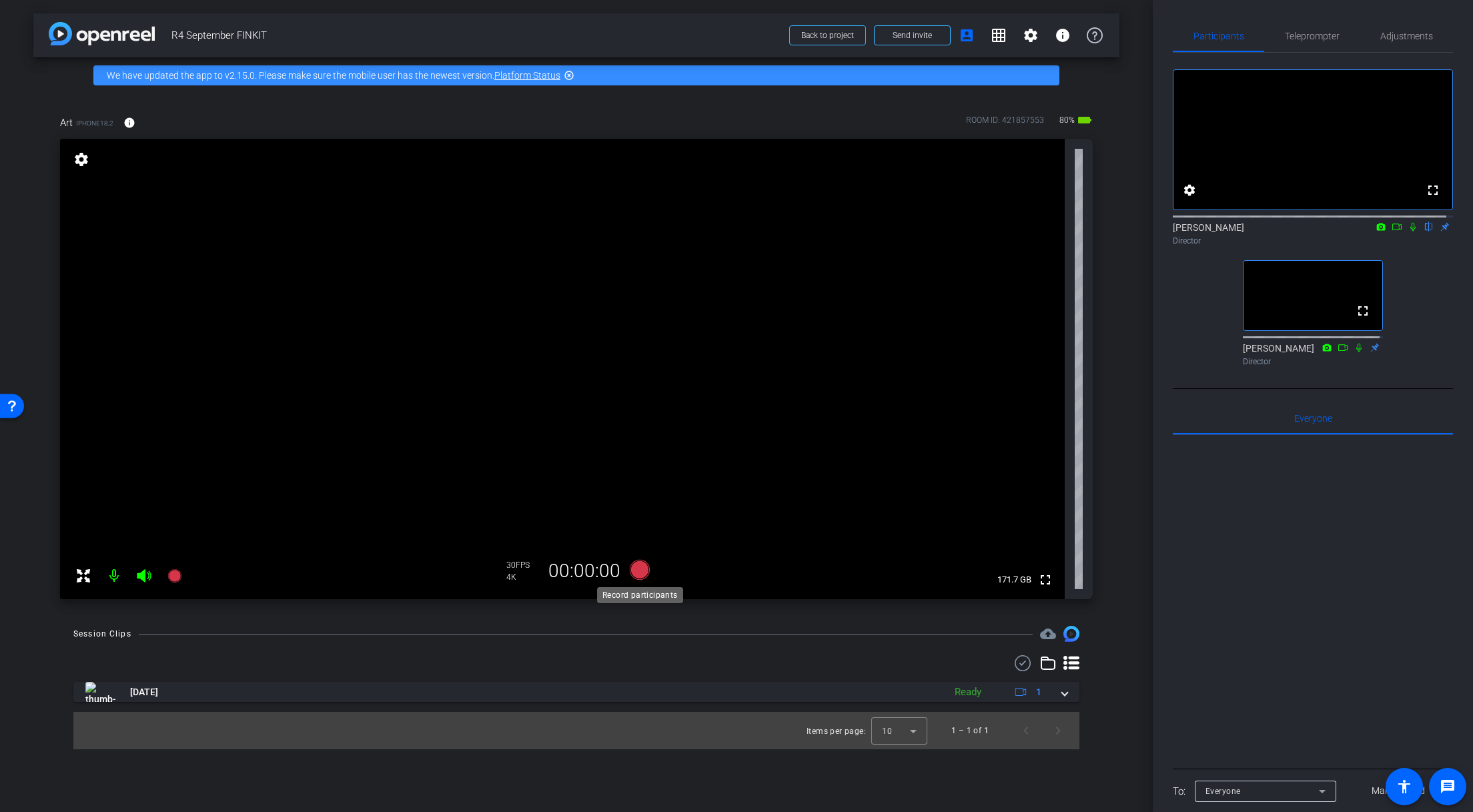
click at [636, 573] on icon at bounding box center [640, 570] width 20 height 20
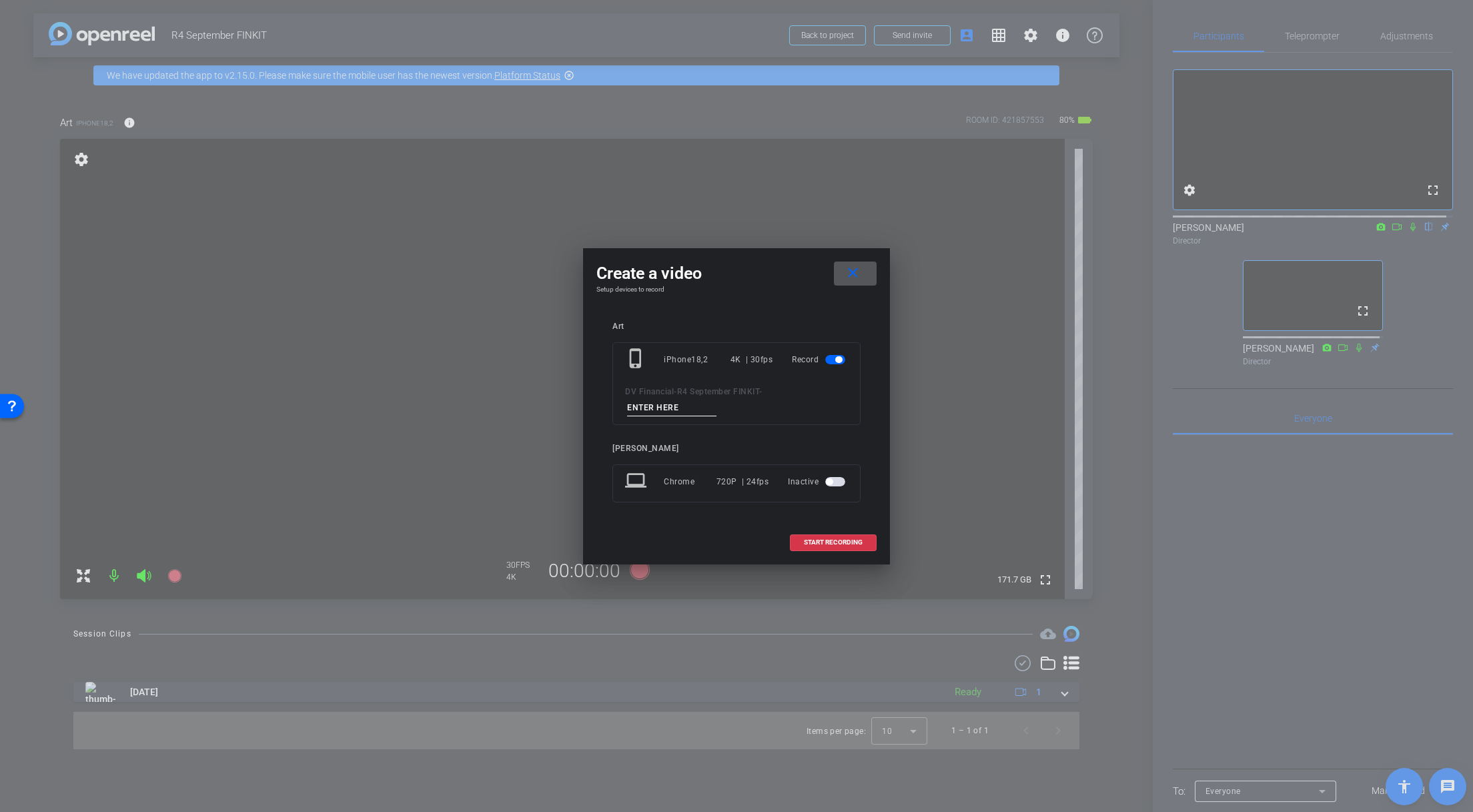
click at [684, 408] on input at bounding box center [671, 408] width 90 height 16
click at [684, 407] on input at bounding box center [671, 408] width 90 height 16
click at [660, 409] on input "Charity Changes 1" at bounding box center [671, 408] width 90 height 16
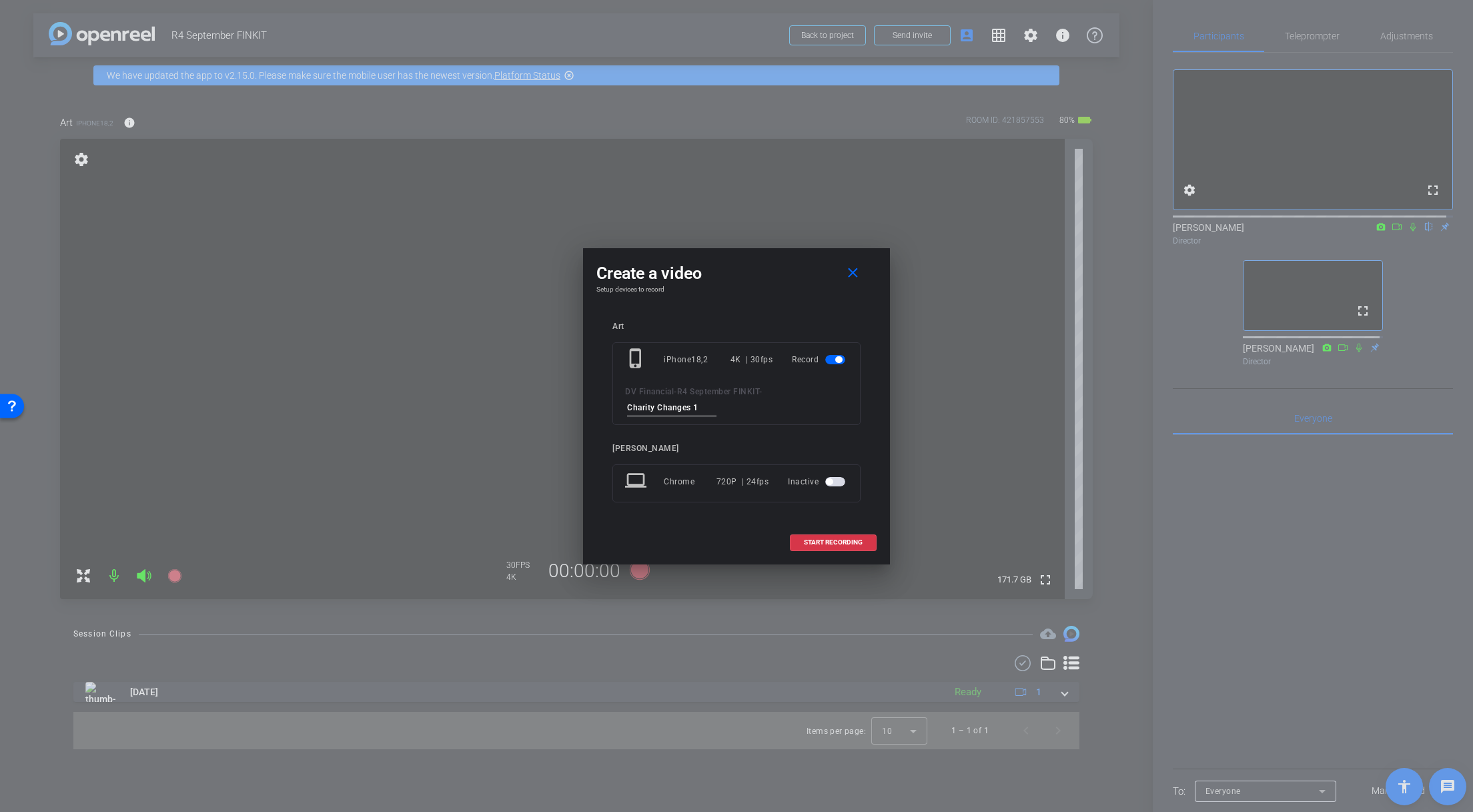
click at [660, 409] on input "Charity Changes 1" at bounding box center [671, 408] width 90 height 16
type input "Charity Changes 1"
click at [858, 274] on mat-icon "close" at bounding box center [853, 273] width 16 height 16
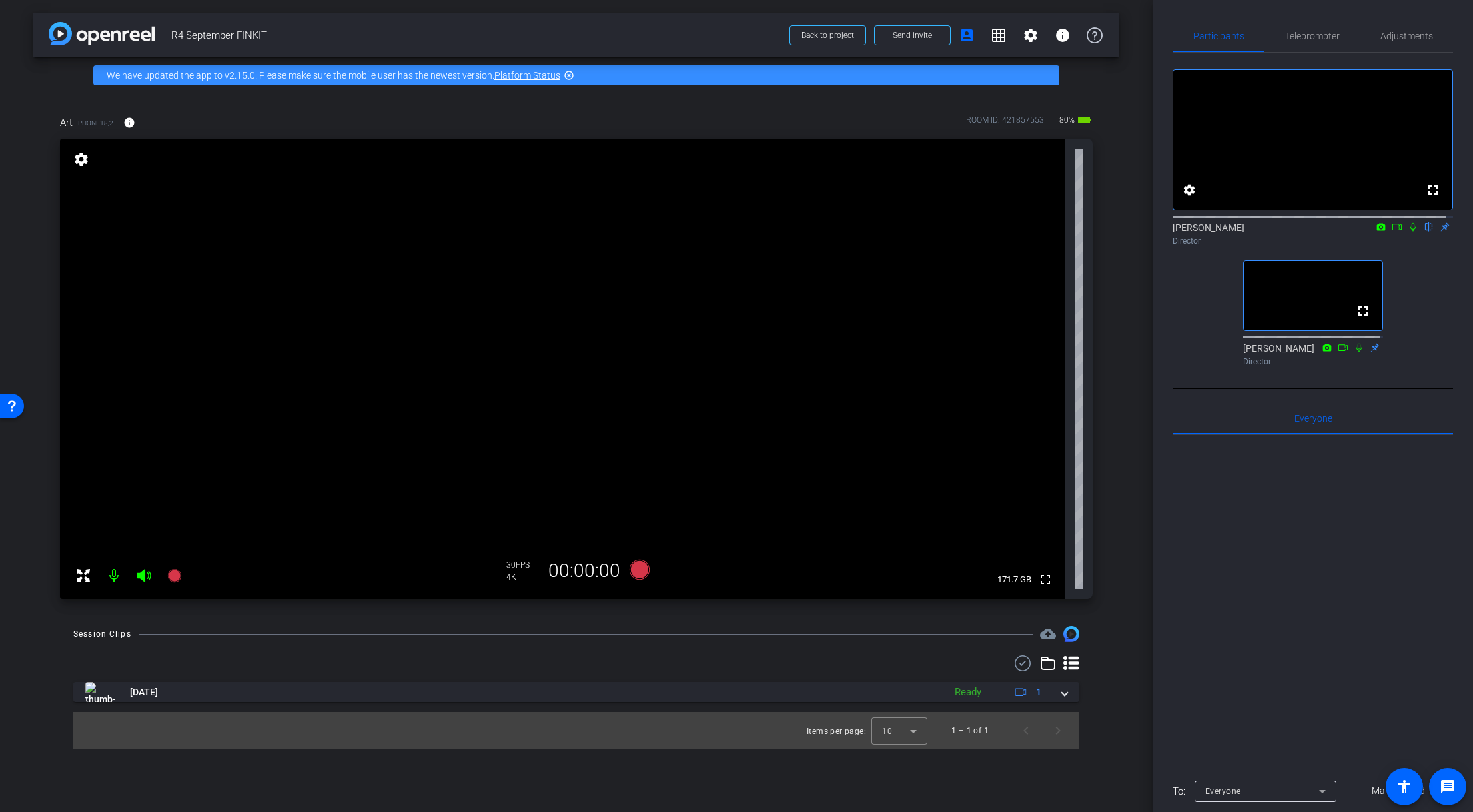
click at [1410, 231] on icon at bounding box center [1413, 227] width 5 height 9
click at [642, 570] on icon at bounding box center [640, 570] width 20 height 20
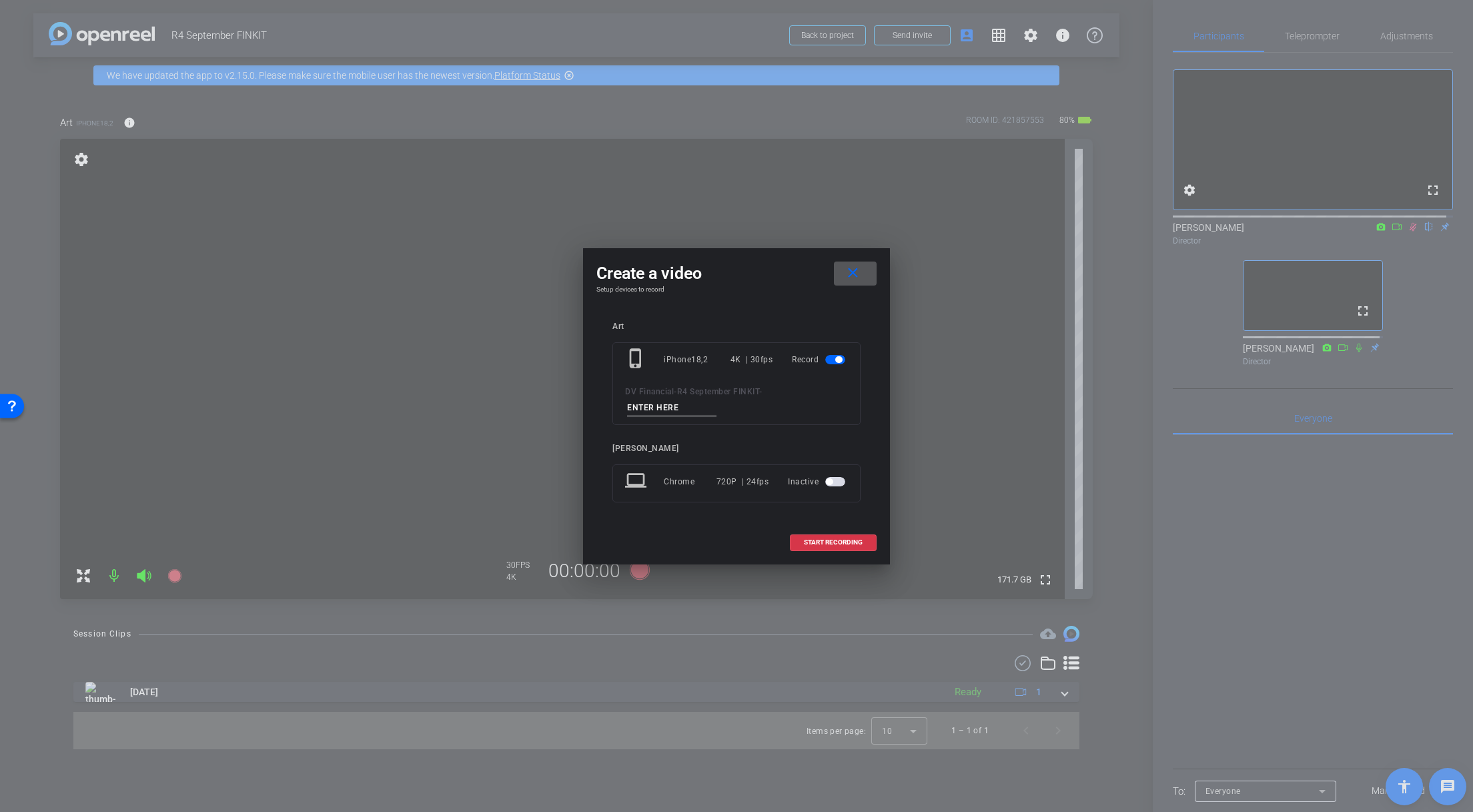
click at [684, 407] on input at bounding box center [671, 408] width 90 height 16
paste input "Charity Changes 1"
type input "Charity Changes 1"
click at [838, 543] on span "START RECORDING" at bounding box center [833, 542] width 58 height 7
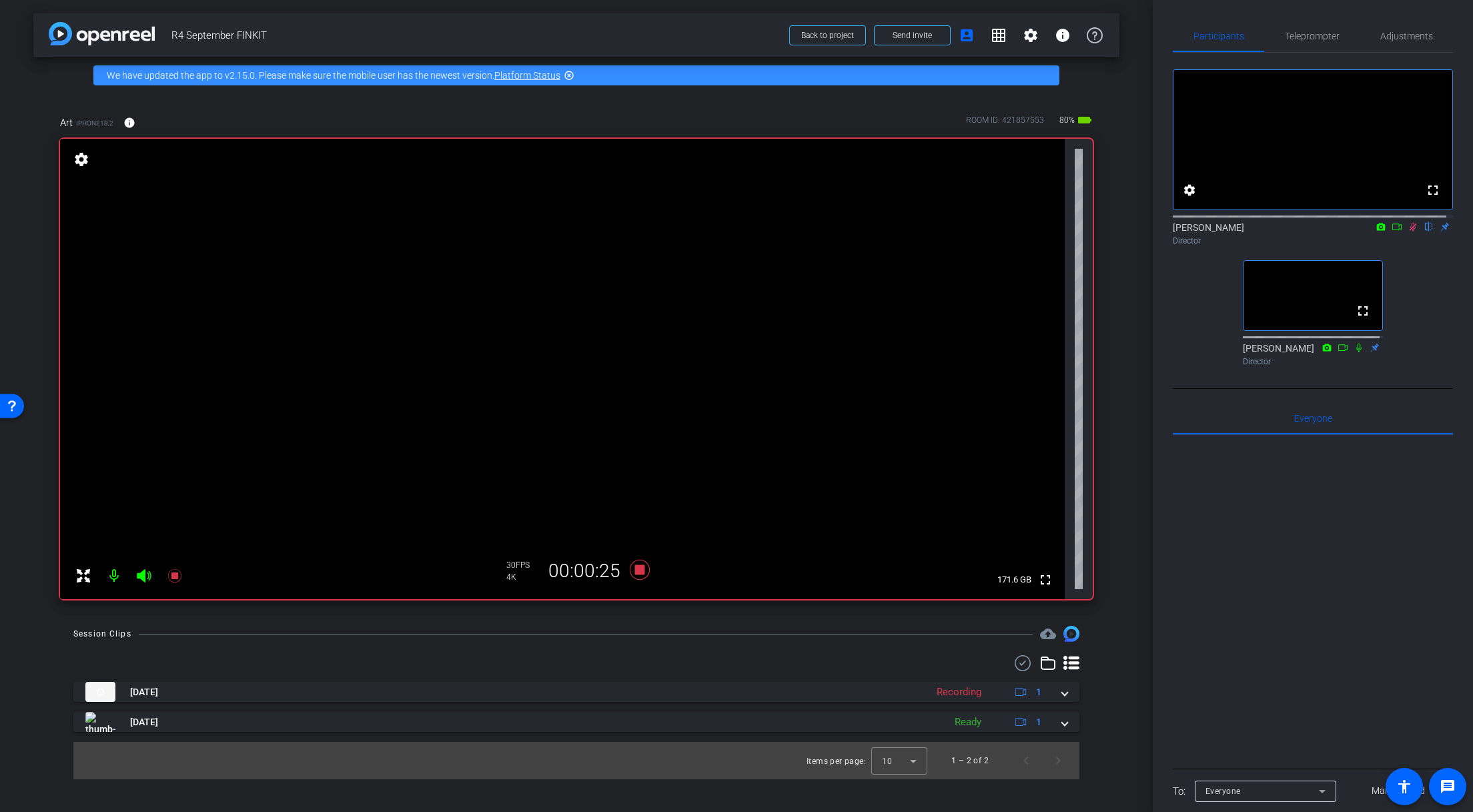
click at [568, 344] on video at bounding box center [563, 368] width 1005 height 460
click at [568, 344] on div at bounding box center [568, 344] width 33 height 33
click at [1412, 35] on span "Adjustments" at bounding box center [1407, 35] width 53 height 9
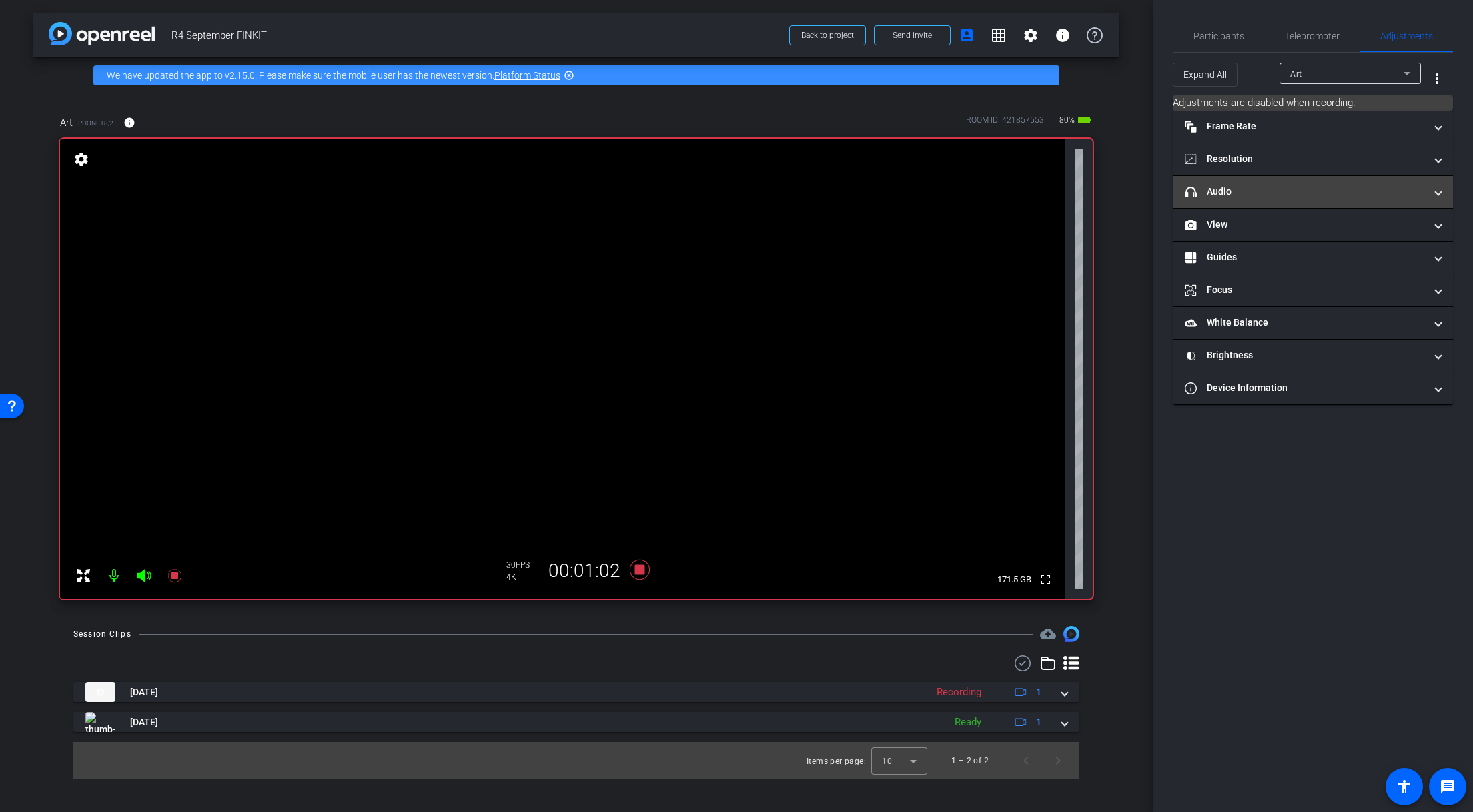
click at [1270, 195] on mat-panel-title "headphone icon Audio" at bounding box center [1305, 191] width 241 height 14
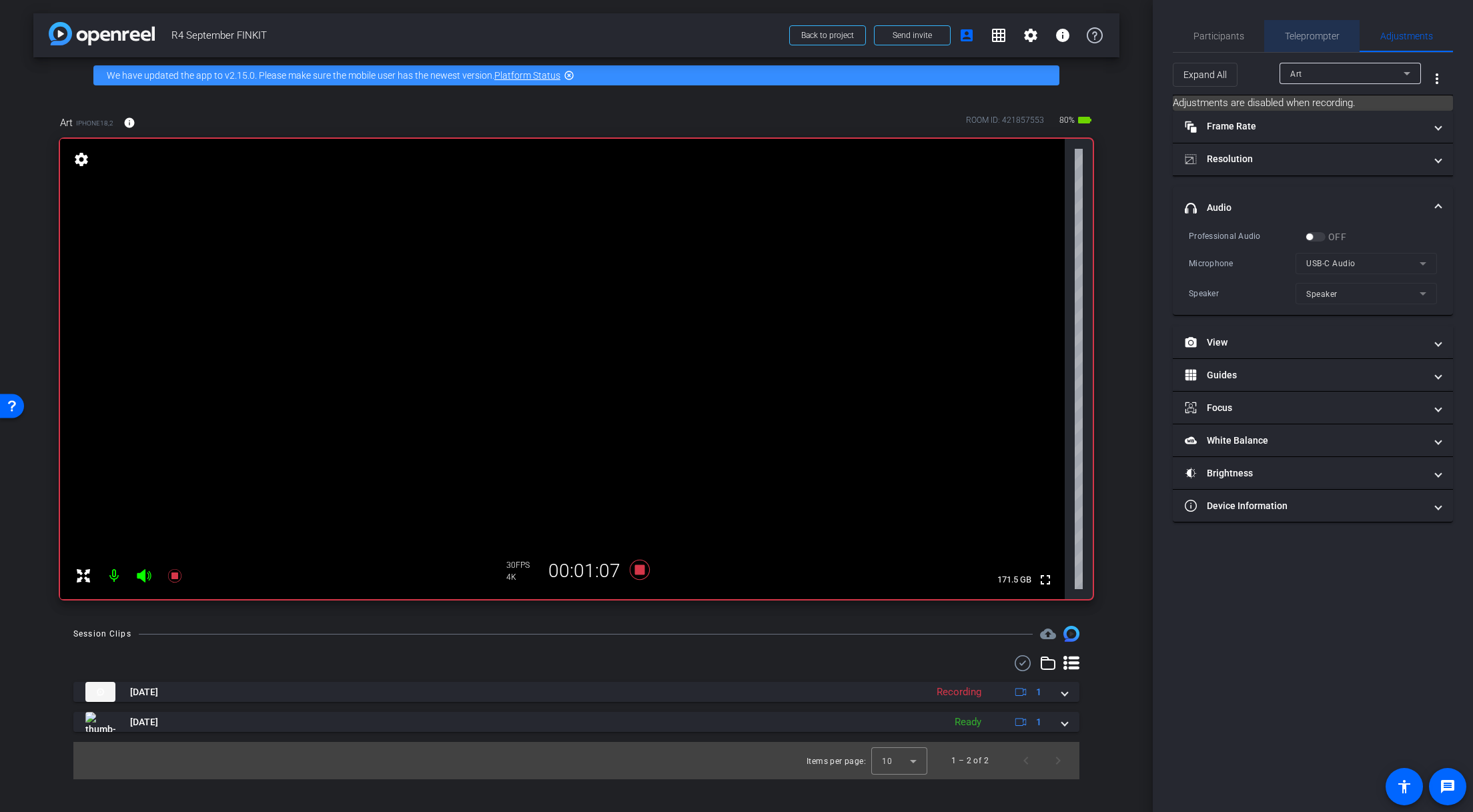
click at [1293, 40] on span "Teleprompter" at bounding box center [1312, 35] width 54 height 9
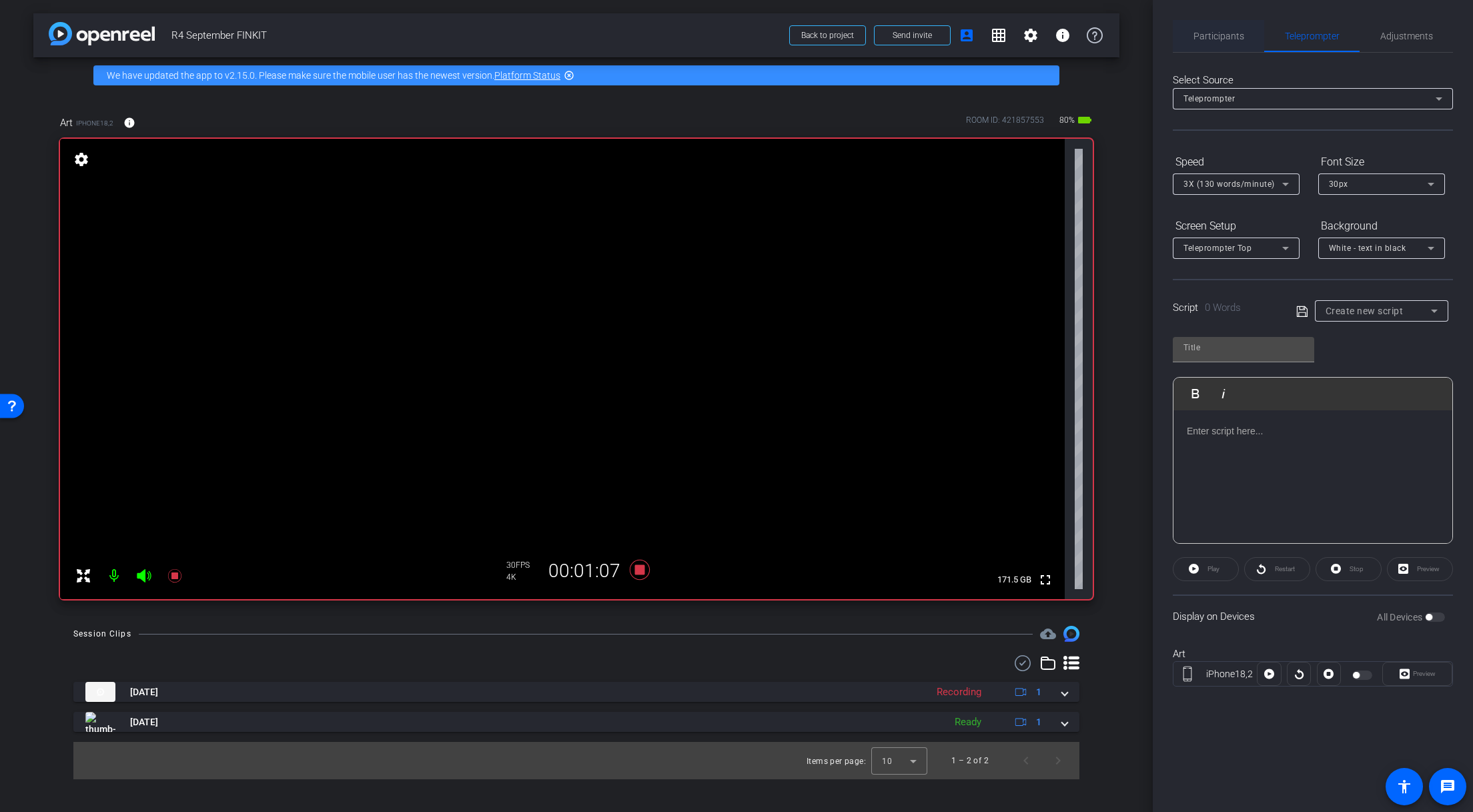
click at [1239, 38] on span "Participants" at bounding box center [1219, 35] width 51 height 9
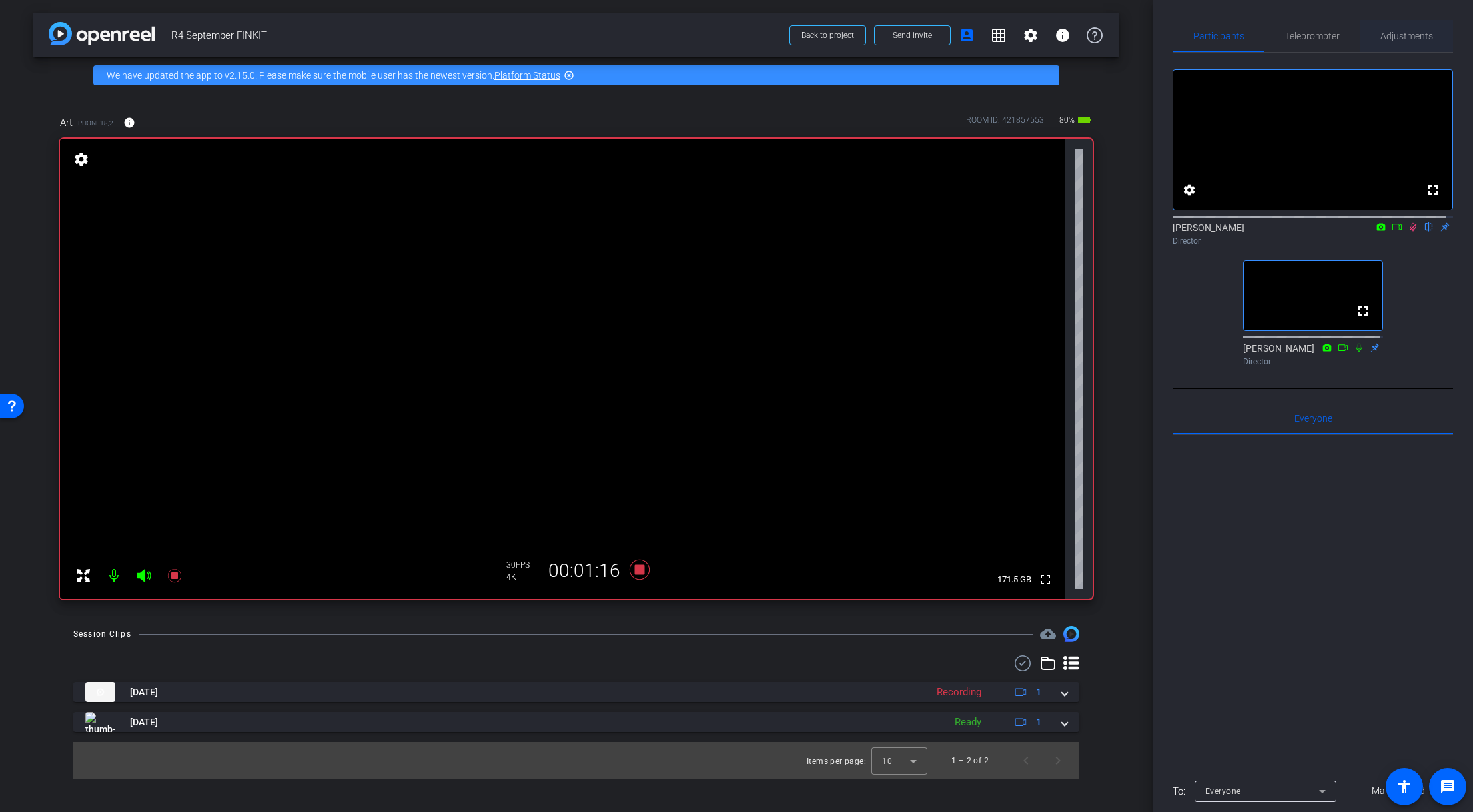
click at [1400, 39] on span "Adjustments" at bounding box center [1407, 35] width 53 height 9
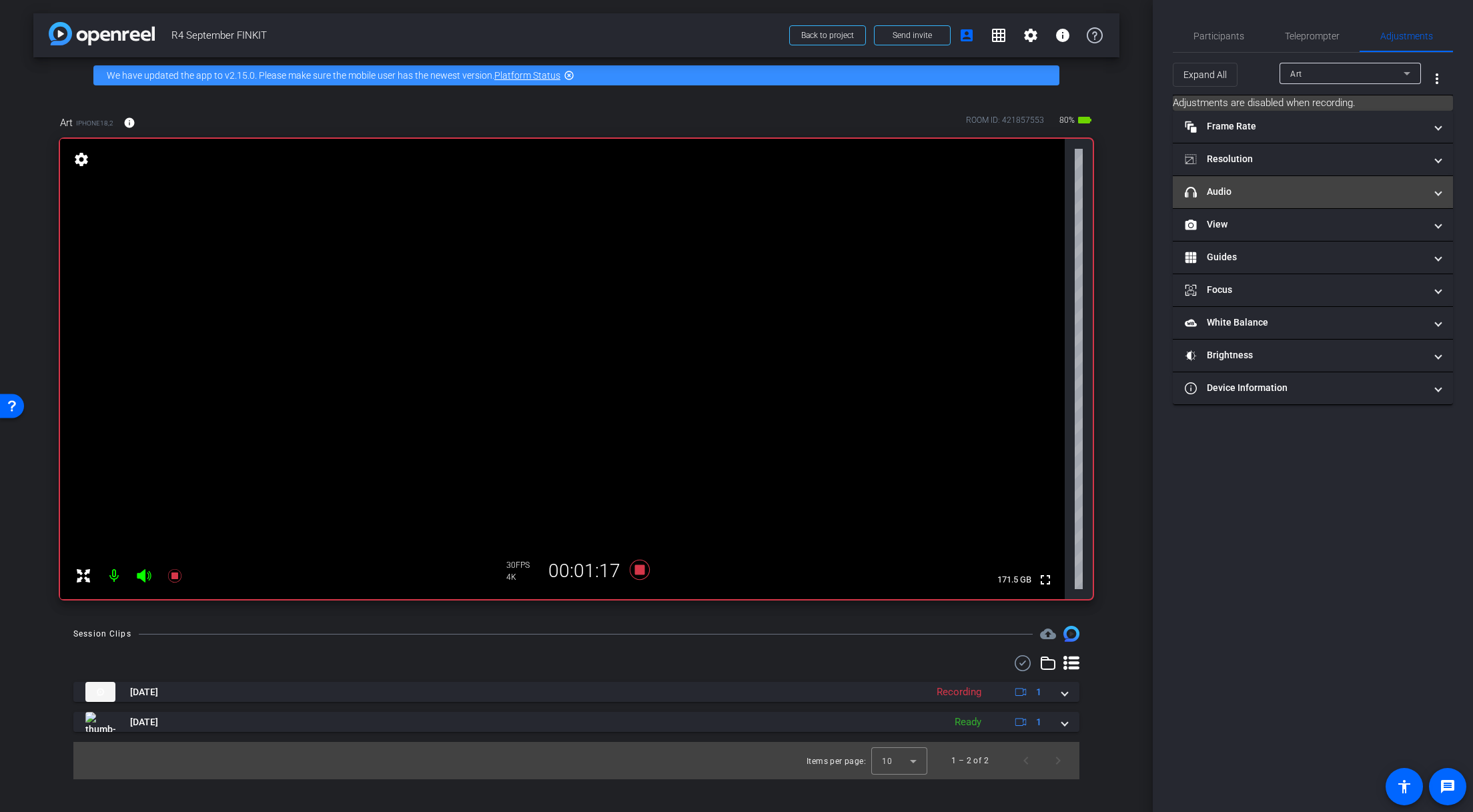
click at [1265, 203] on mat-expansion-panel-header "headphone icon Audio" at bounding box center [1313, 192] width 280 height 32
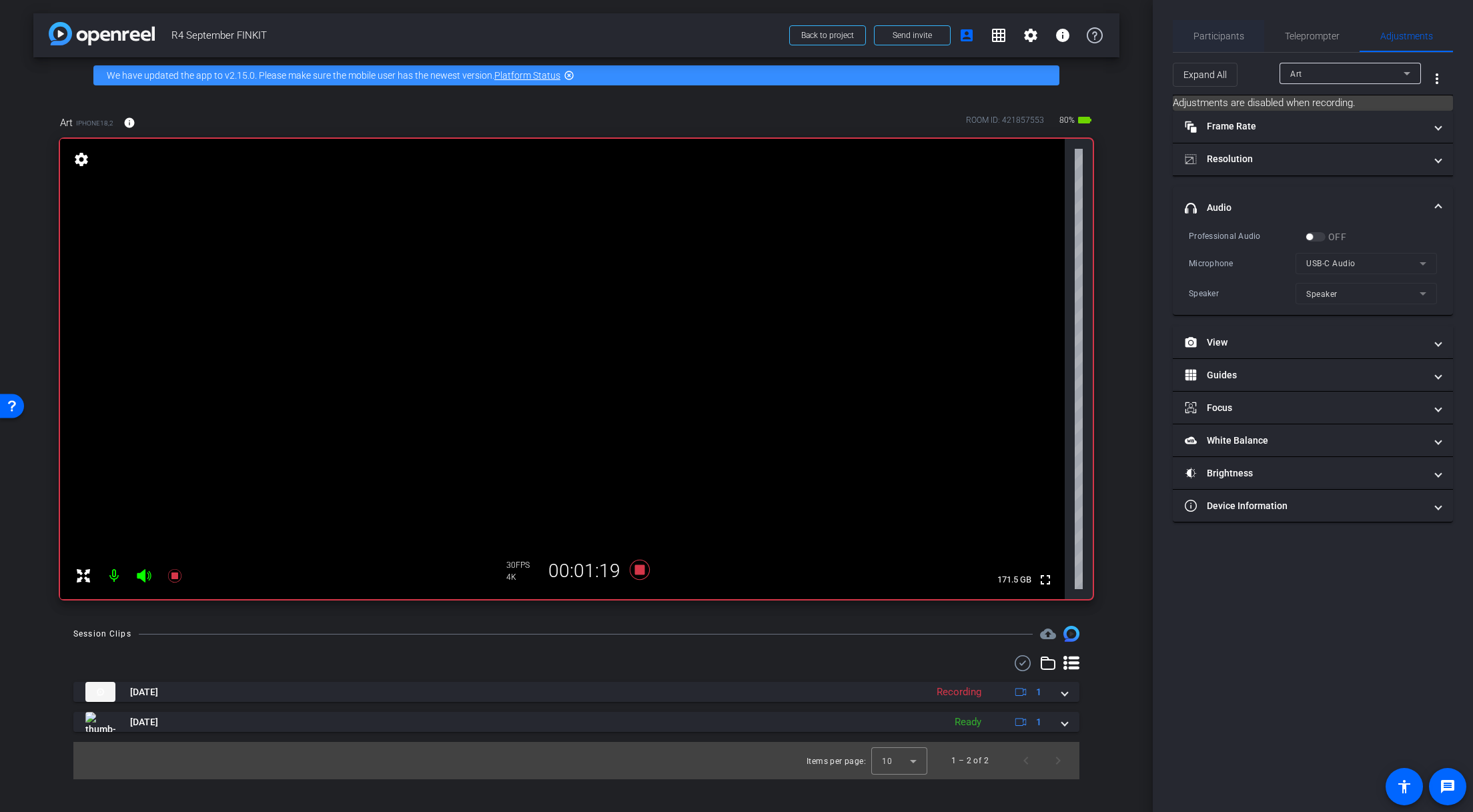
click at [1223, 36] on span "Participants" at bounding box center [1219, 35] width 51 height 9
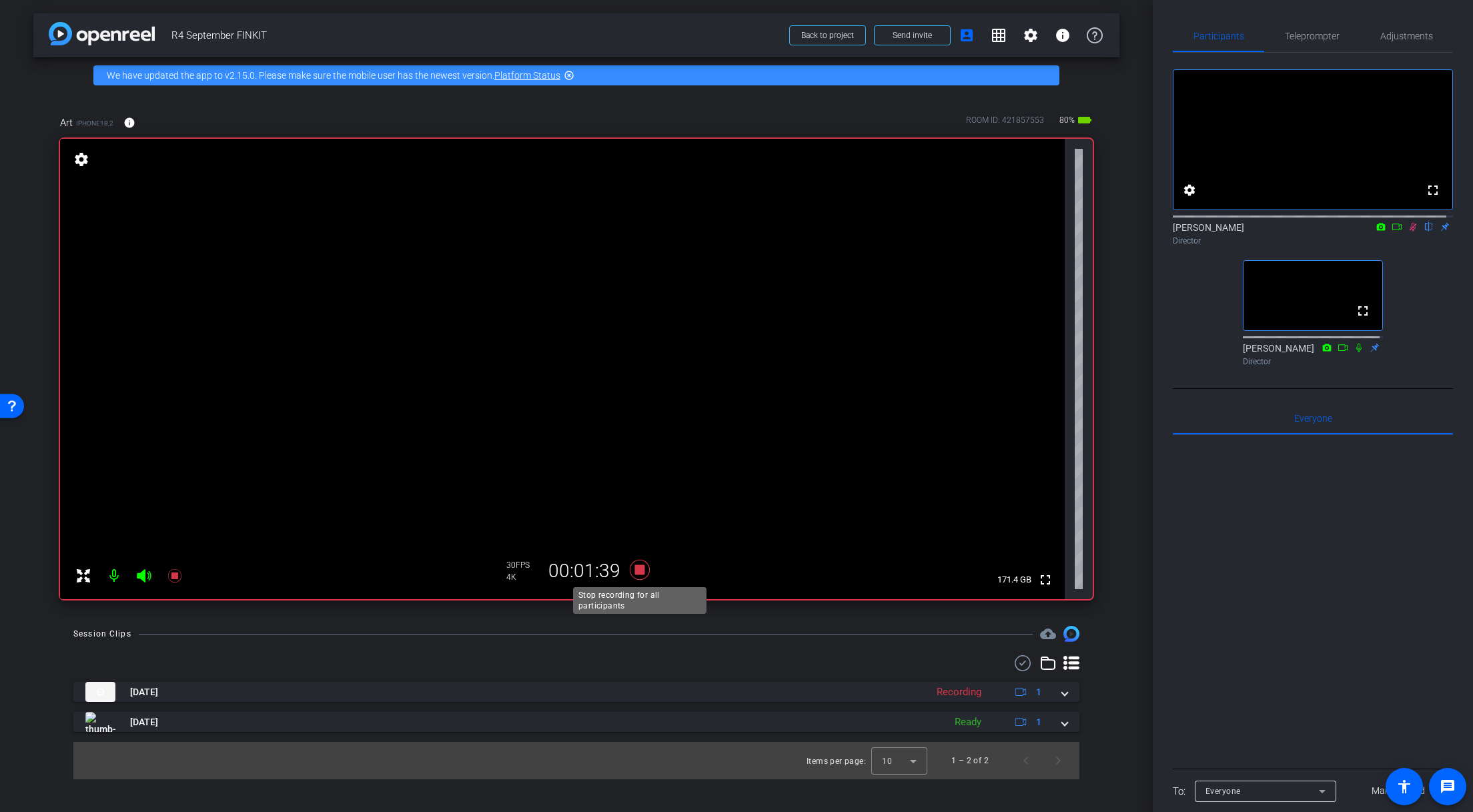
click at [639, 569] on icon at bounding box center [640, 570] width 20 height 20
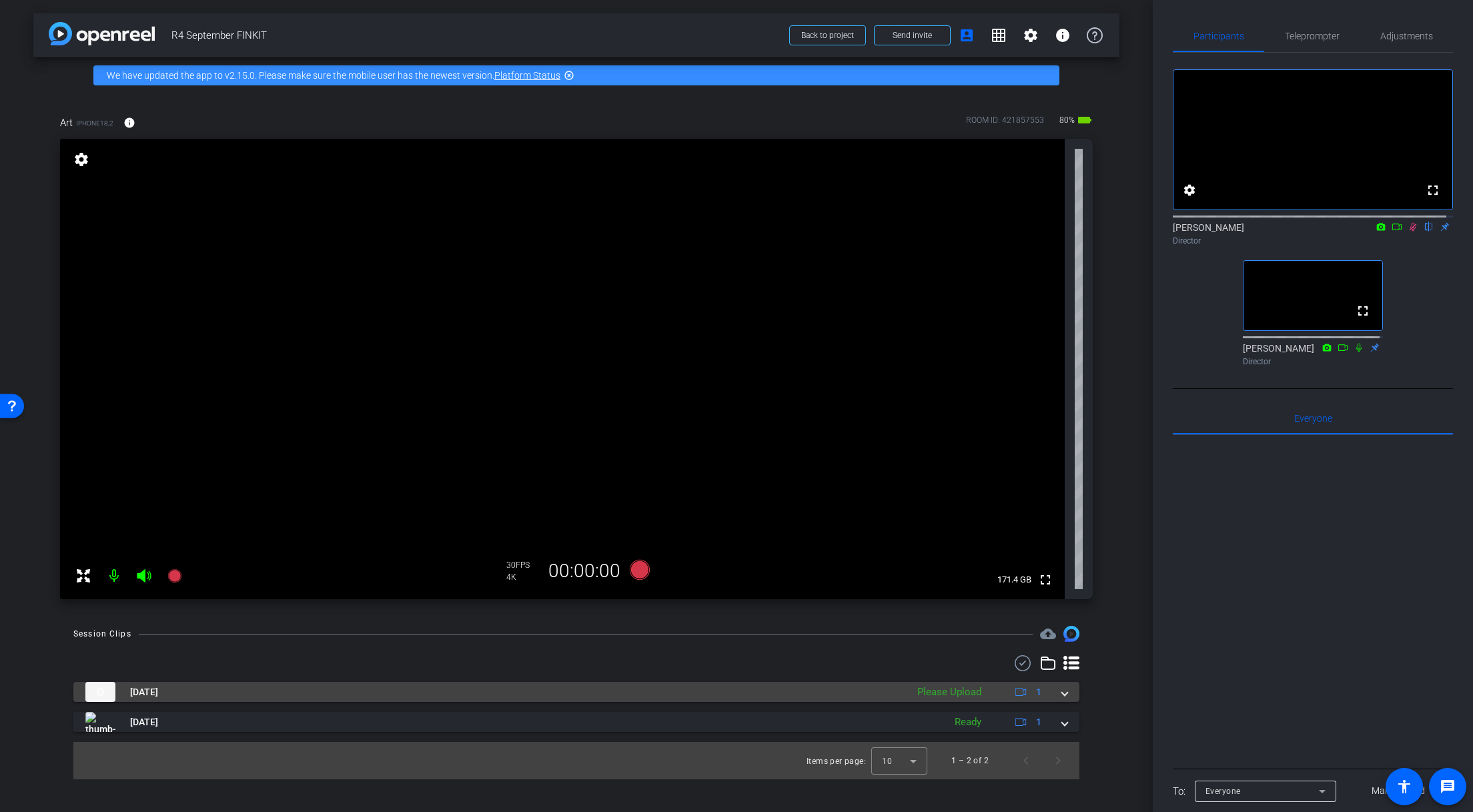
click at [1067, 693] on span at bounding box center [1064, 692] width 5 height 14
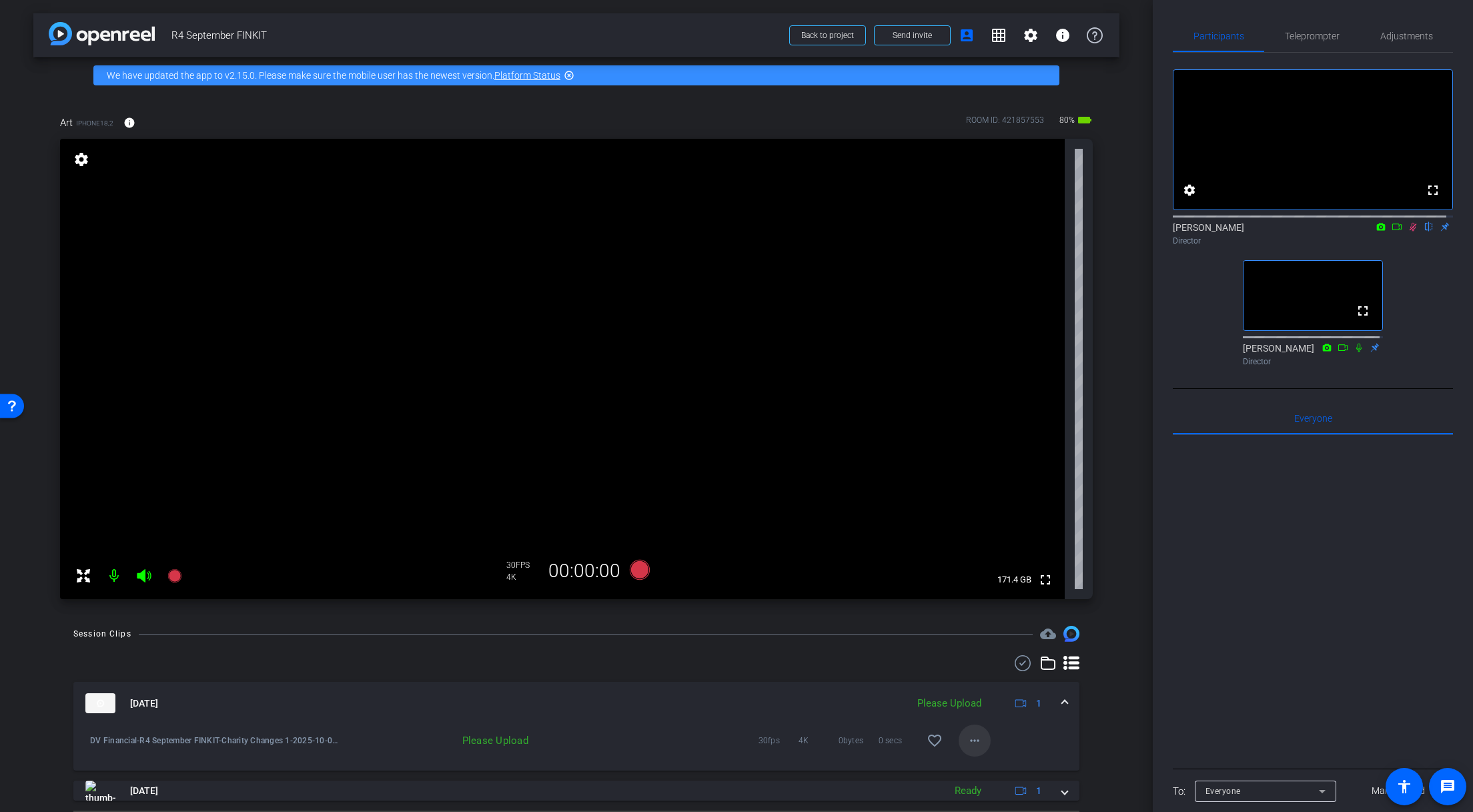
click at [971, 739] on mat-icon "more_horiz" at bounding box center [975, 740] width 16 height 16
click at [998, 679] on span "Upload" at bounding box center [990, 679] width 54 height 16
click at [633, 566] on icon at bounding box center [640, 570] width 20 height 20
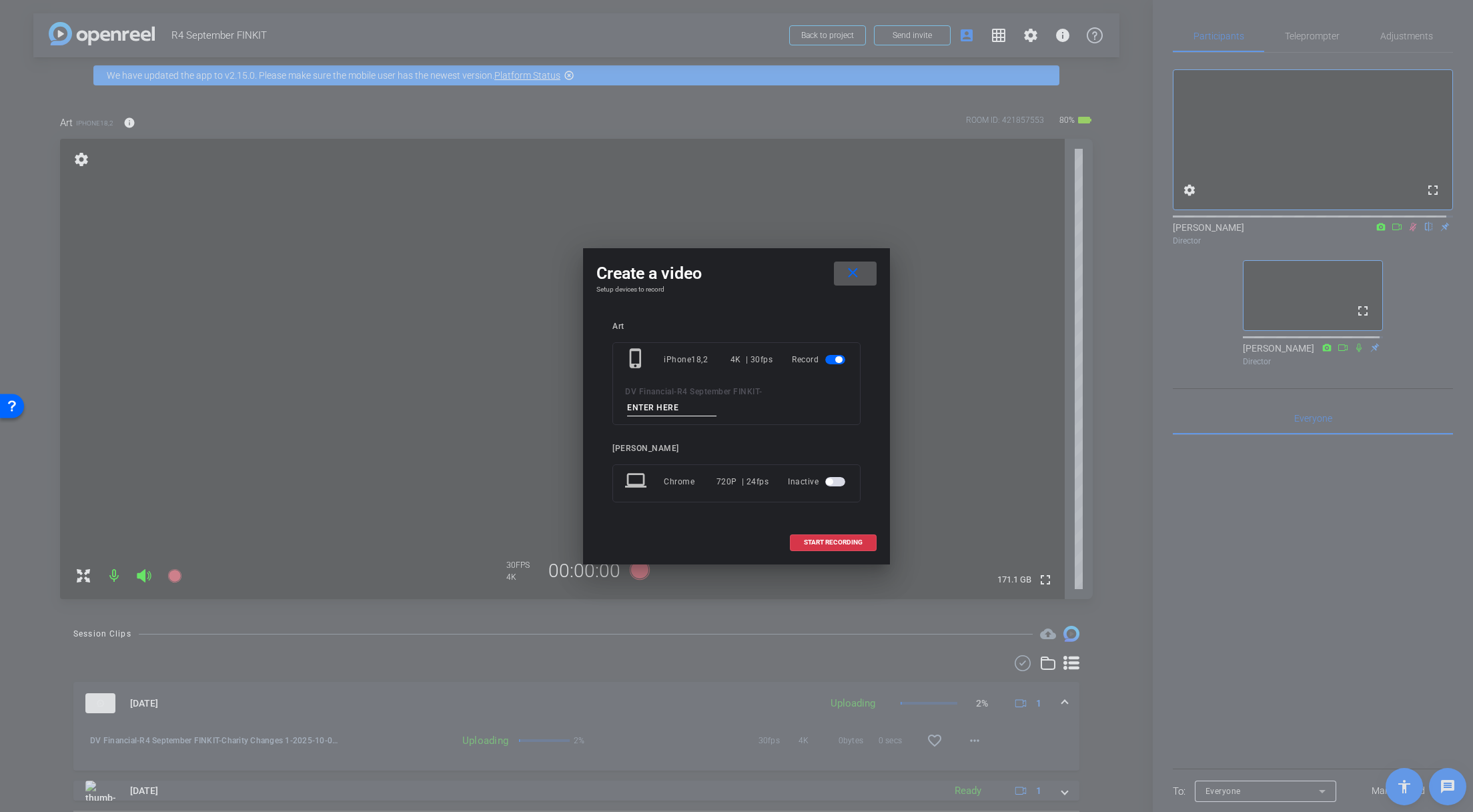
click at [703, 408] on input at bounding box center [671, 408] width 90 height 16
paste input "Estate Tax Exemption"
click at [687, 412] on input "Estate Tax Exemption 1" at bounding box center [671, 408] width 90 height 16
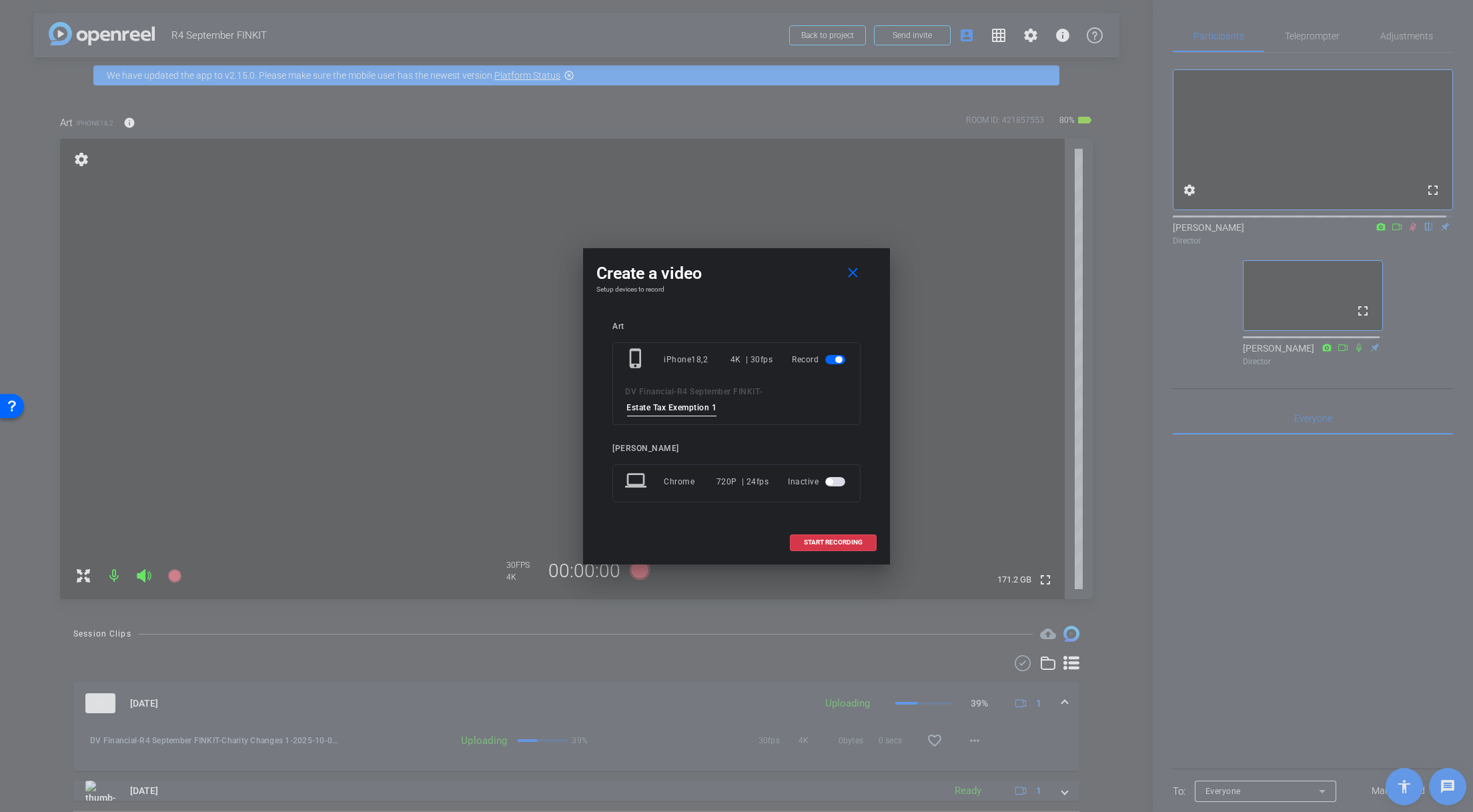
click at [687, 412] on input "Estate Tax Exemption 1" at bounding box center [671, 408] width 90 height 16
type input "Estate Tax Exemption 1"
click at [851, 273] on mat-icon "close" at bounding box center [853, 273] width 16 height 16
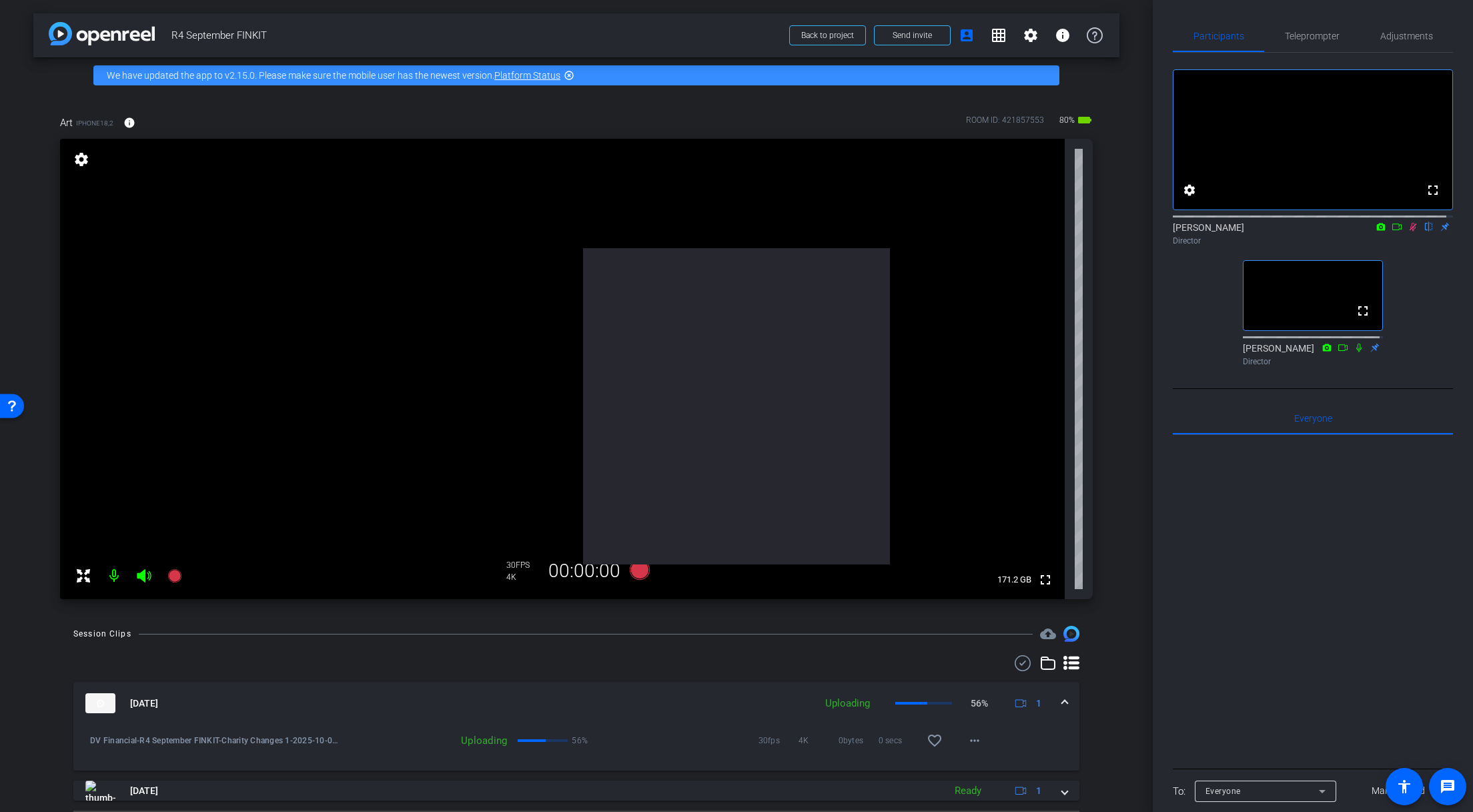
scroll to position [0, 0]
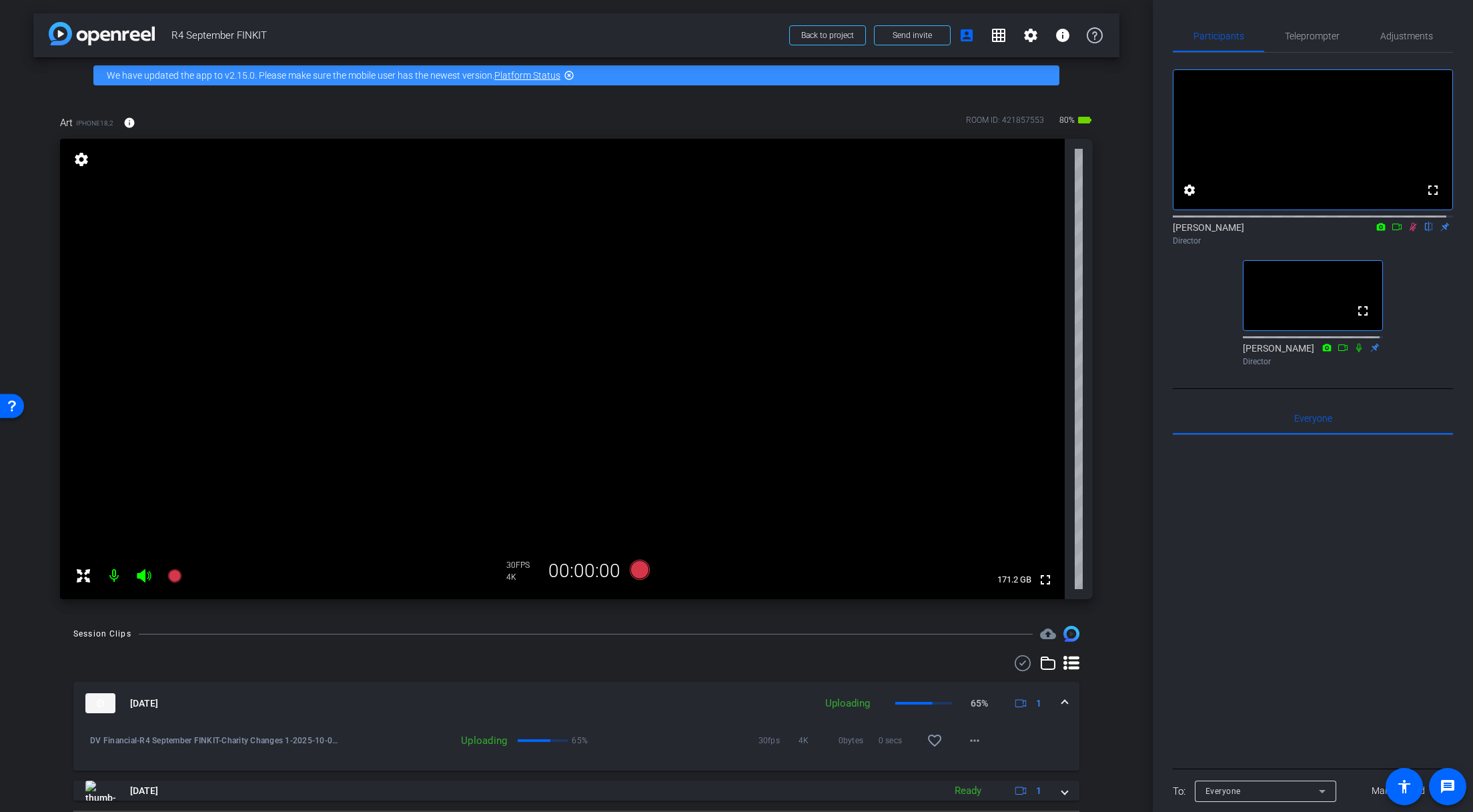
click at [1408, 231] on icon at bounding box center [1413, 226] width 11 height 9
click at [1410, 231] on icon at bounding box center [1413, 227] width 5 height 9
click at [638, 568] on icon at bounding box center [640, 570] width 20 height 20
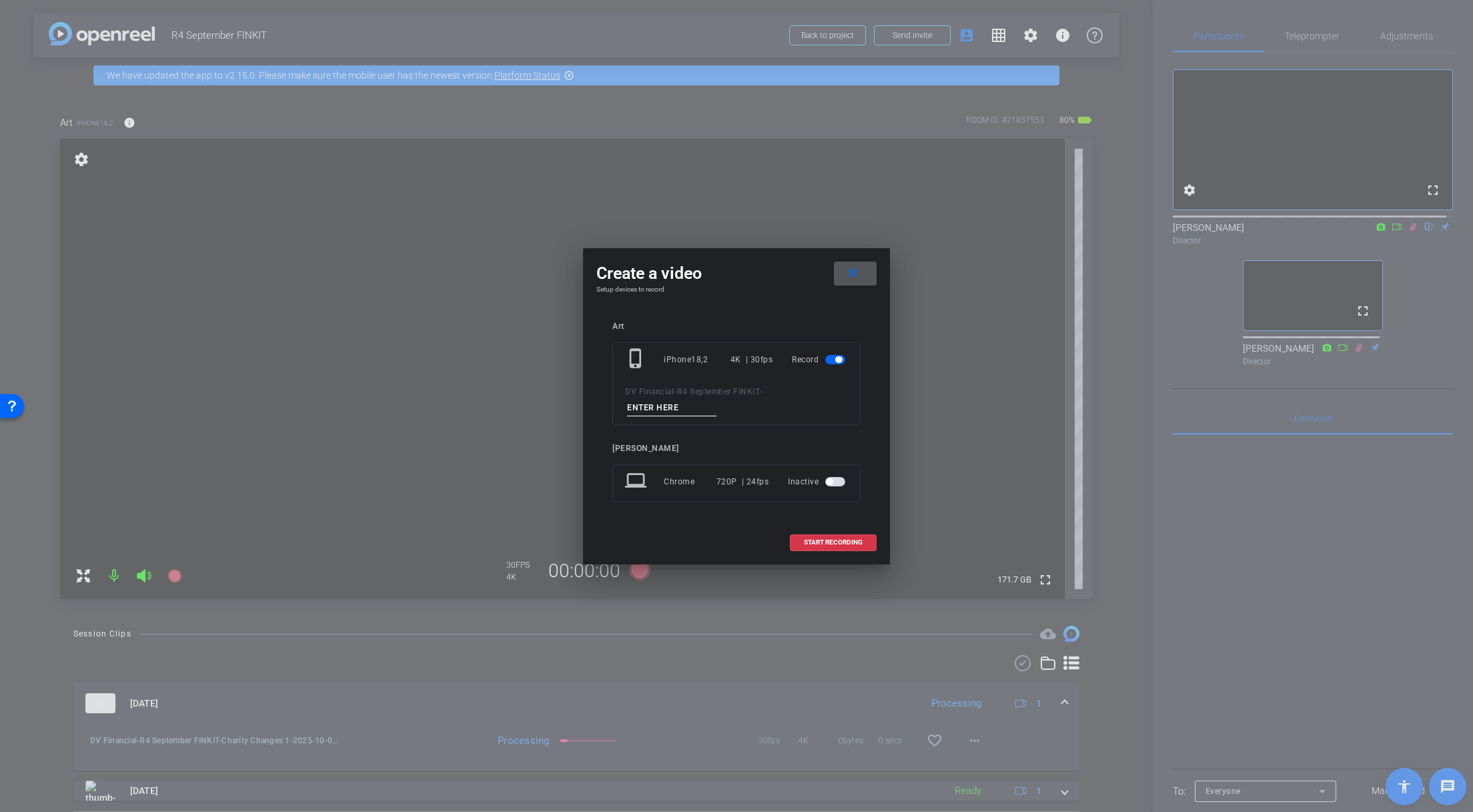
click at [670, 399] on div "DV Financial - R4 September FINKIT -" at bounding box center [736, 400] width 223 height 33
click at [676, 408] on input at bounding box center [671, 408] width 90 height 16
paste input "Estate Tax Exemption 1"
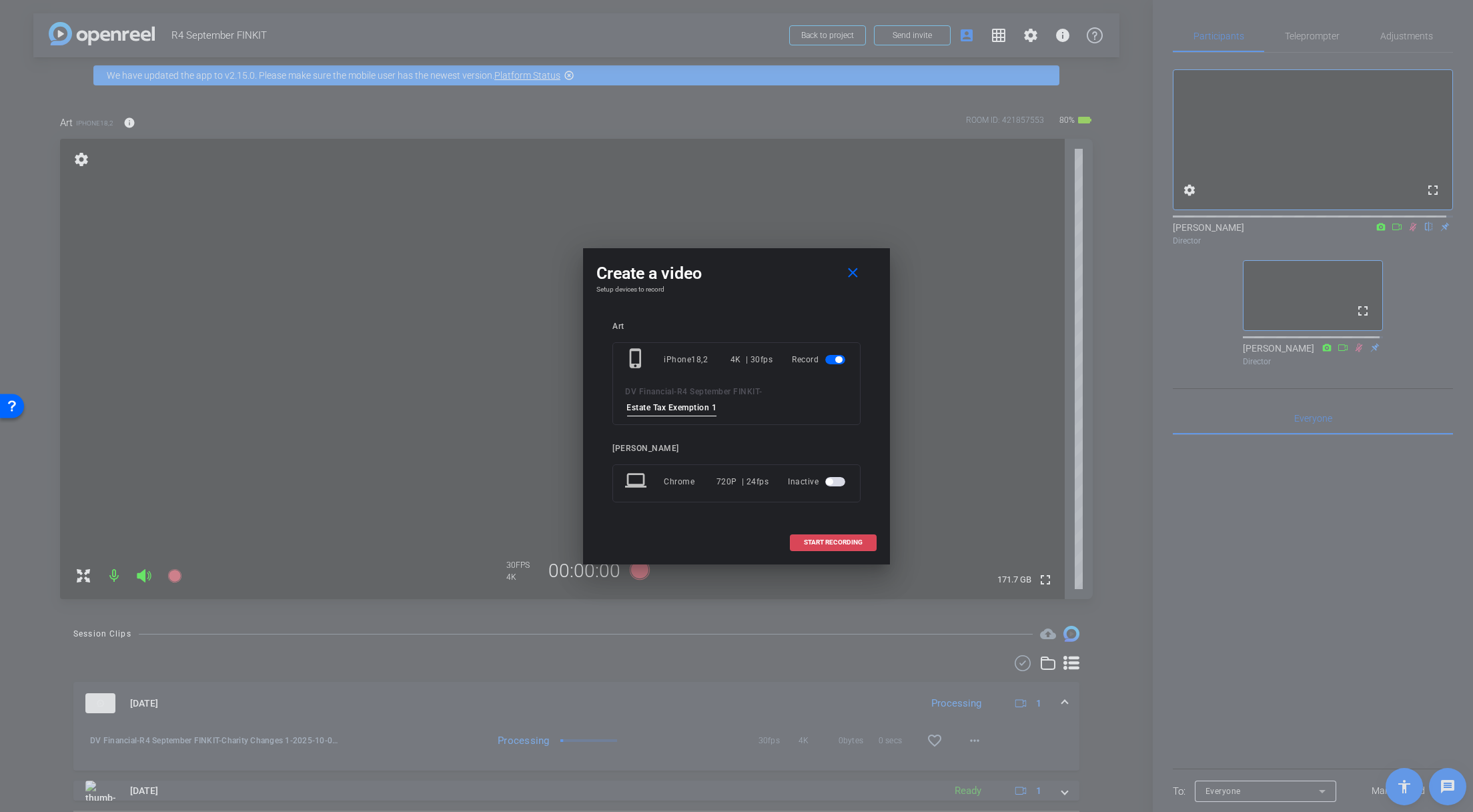
type input "Estate Tax Exemption 1"
click at [823, 542] on span "START RECORDING" at bounding box center [833, 542] width 58 height 7
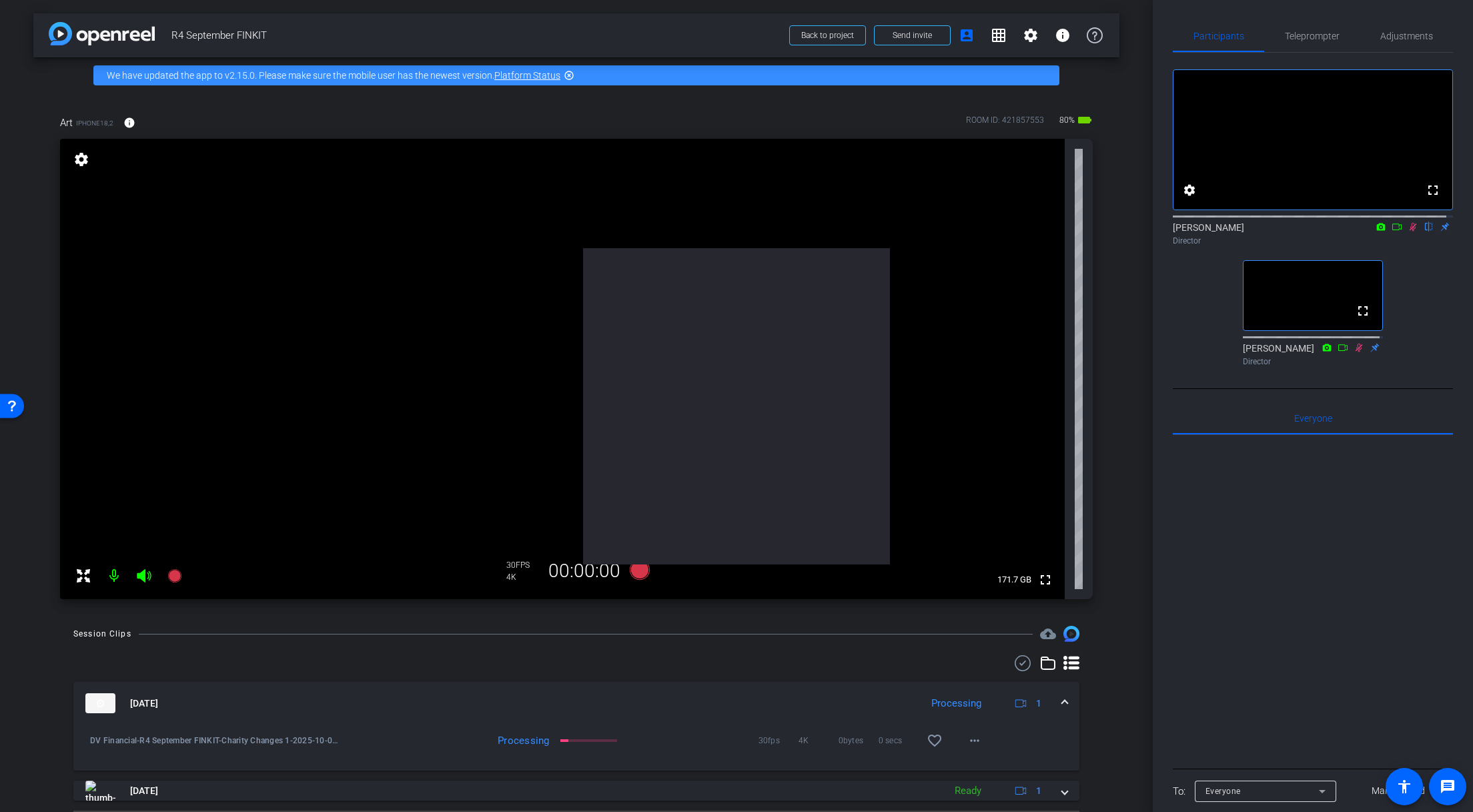
scroll to position [0, 0]
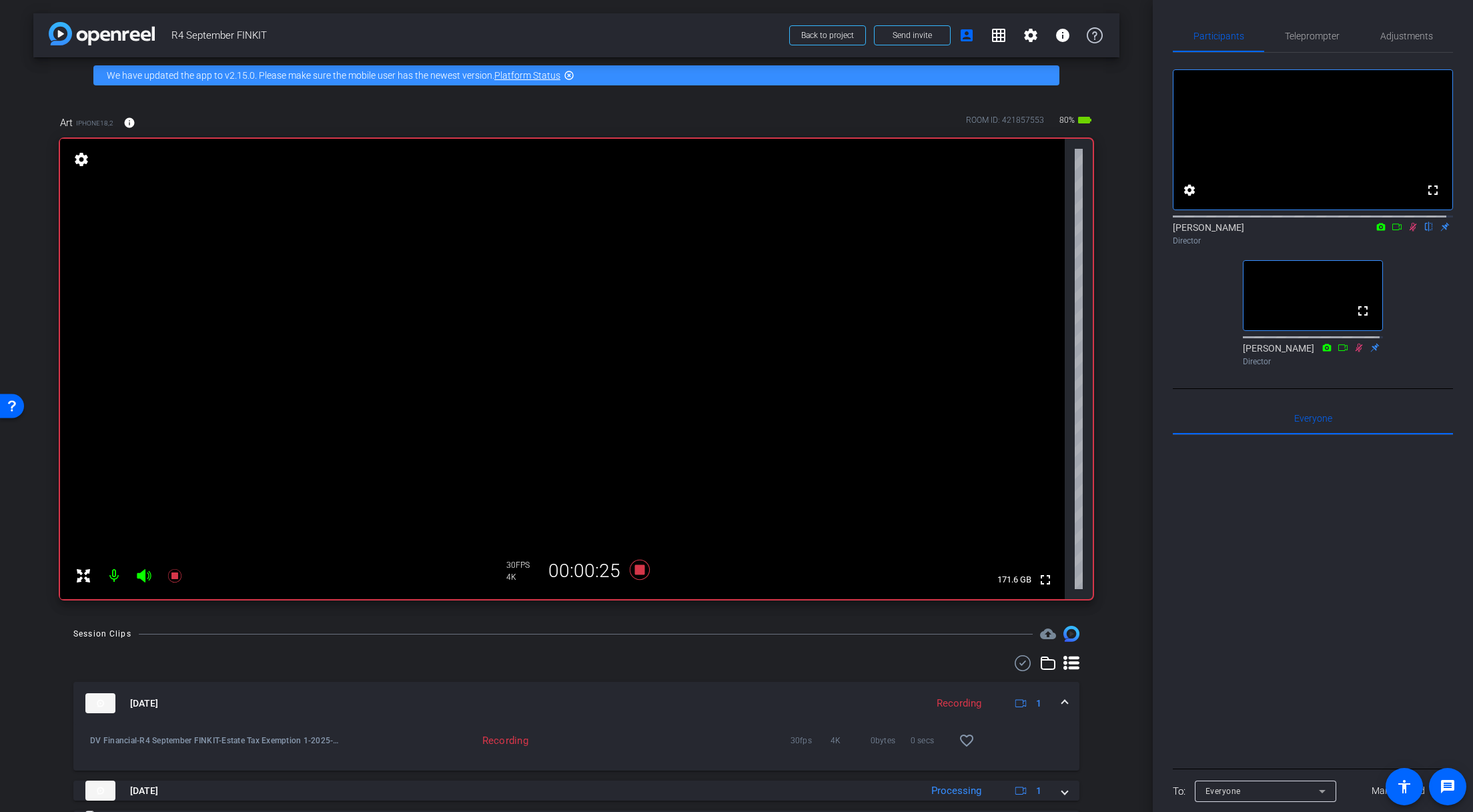
click at [568, 371] on video at bounding box center [563, 368] width 1005 height 460
click at [637, 568] on icon at bounding box center [640, 570] width 20 height 20
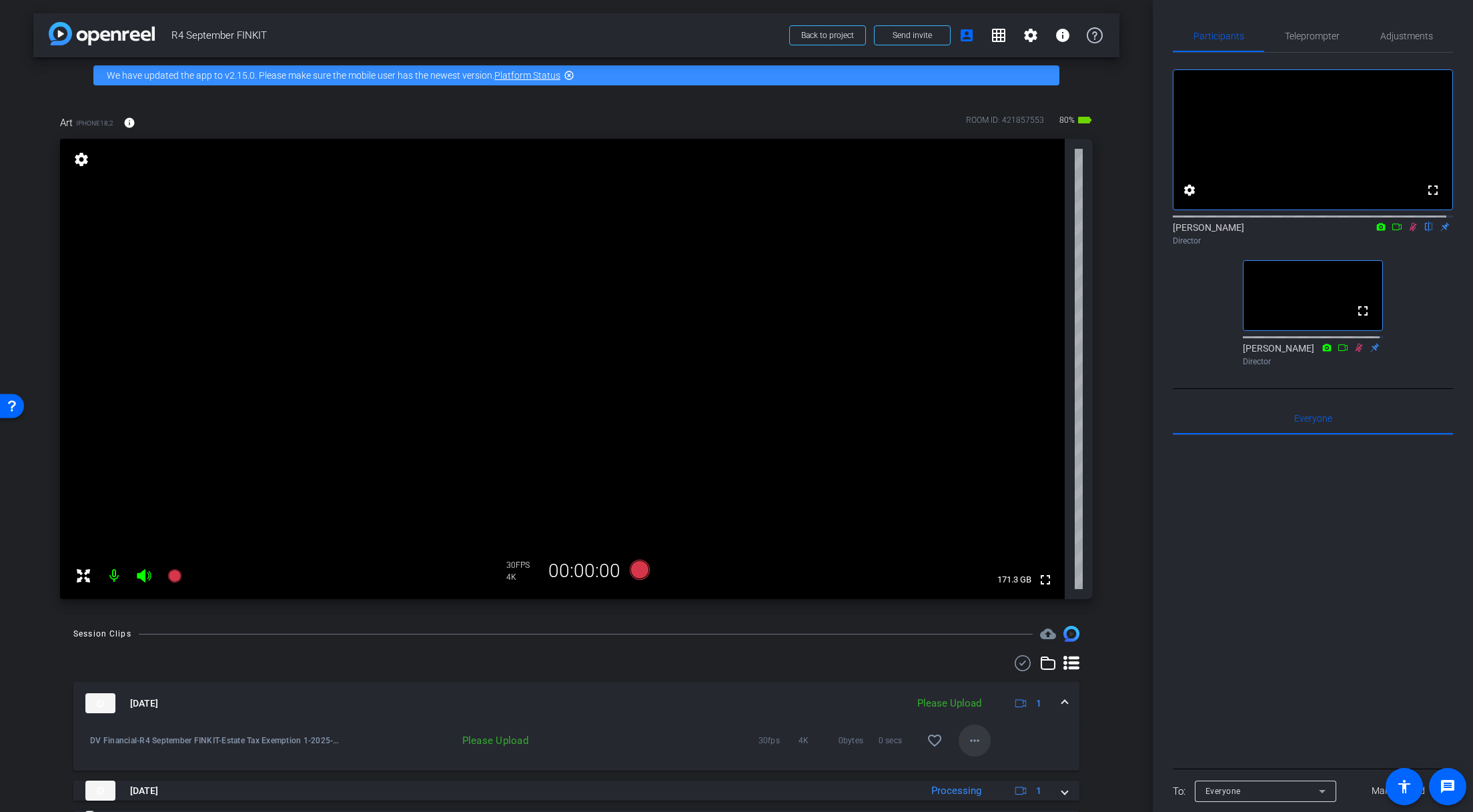
click at [967, 735] on mat-icon "more_horiz" at bounding box center [975, 740] width 16 height 16
click at [985, 680] on span "Upload" at bounding box center [990, 679] width 54 height 16
click at [1062, 702] on span at bounding box center [1064, 703] width 5 height 14
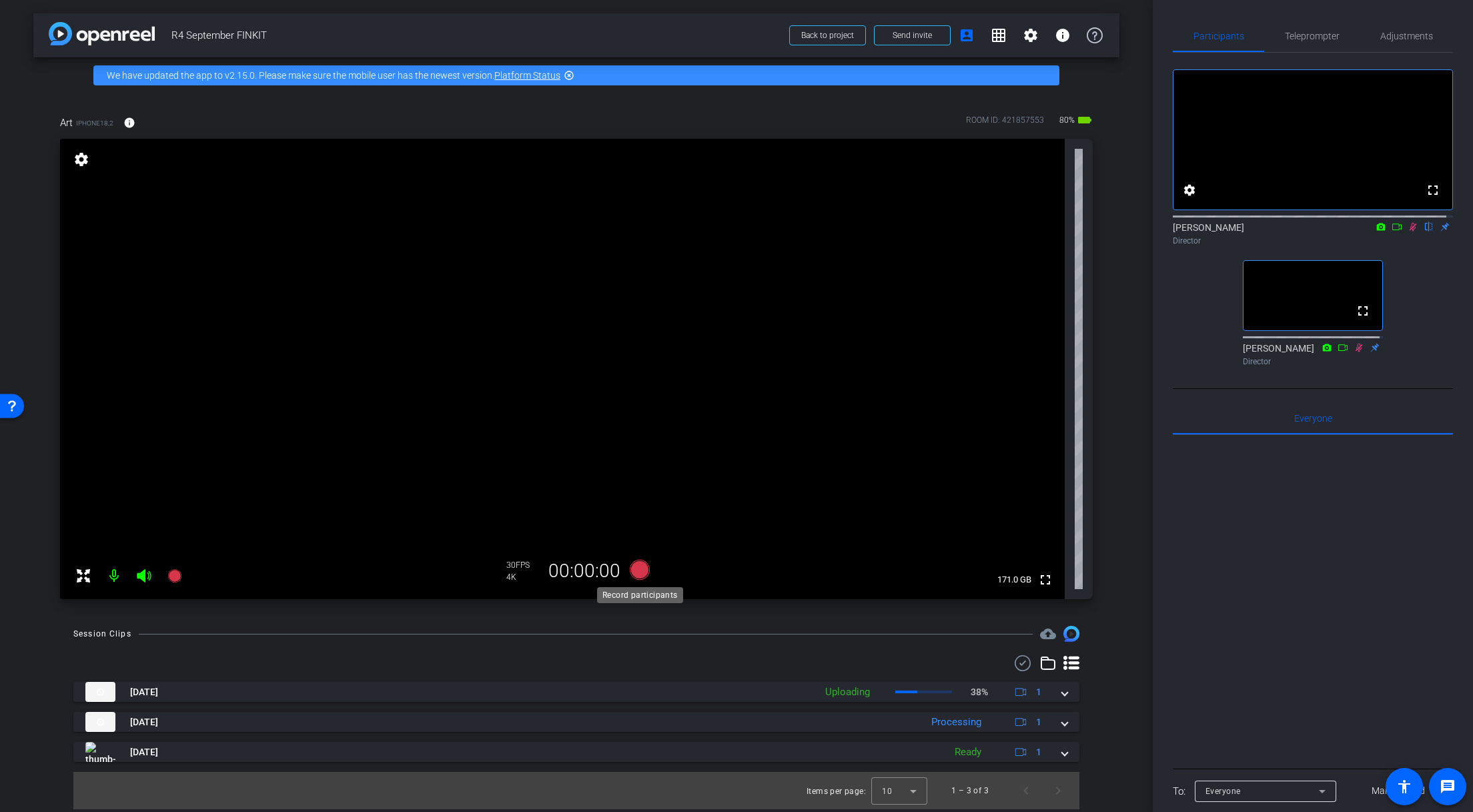
click at [640, 570] on icon at bounding box center [640, 570] width 20 height 20
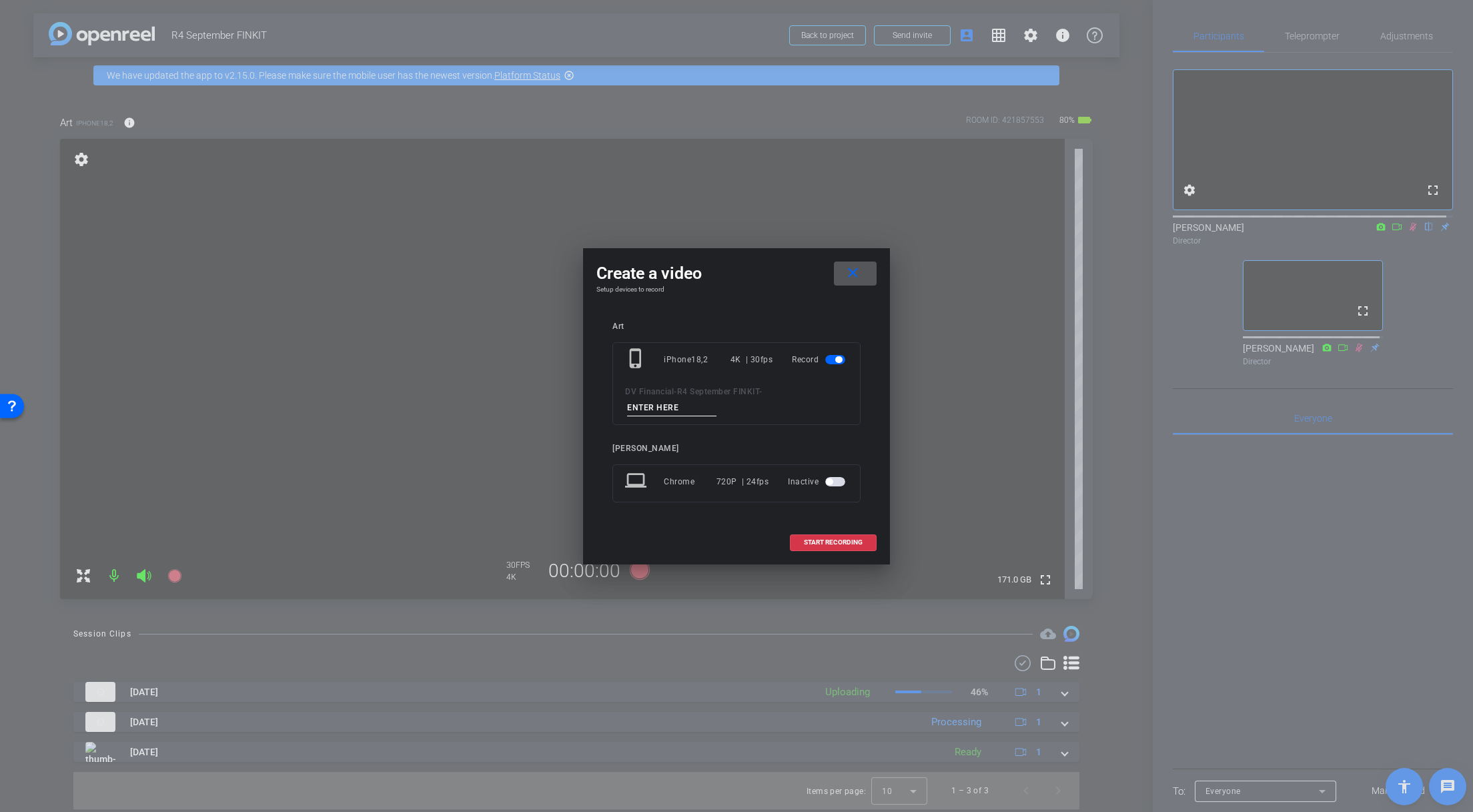
click at [690, 408] on input at bounding box center [671, 408] width 90 height 16
paste input "529 Plan Expansion:"
click at [676, 408] on input "529 Plan Expansion: 1" at bounding box center [671, 408] width 90 height 16
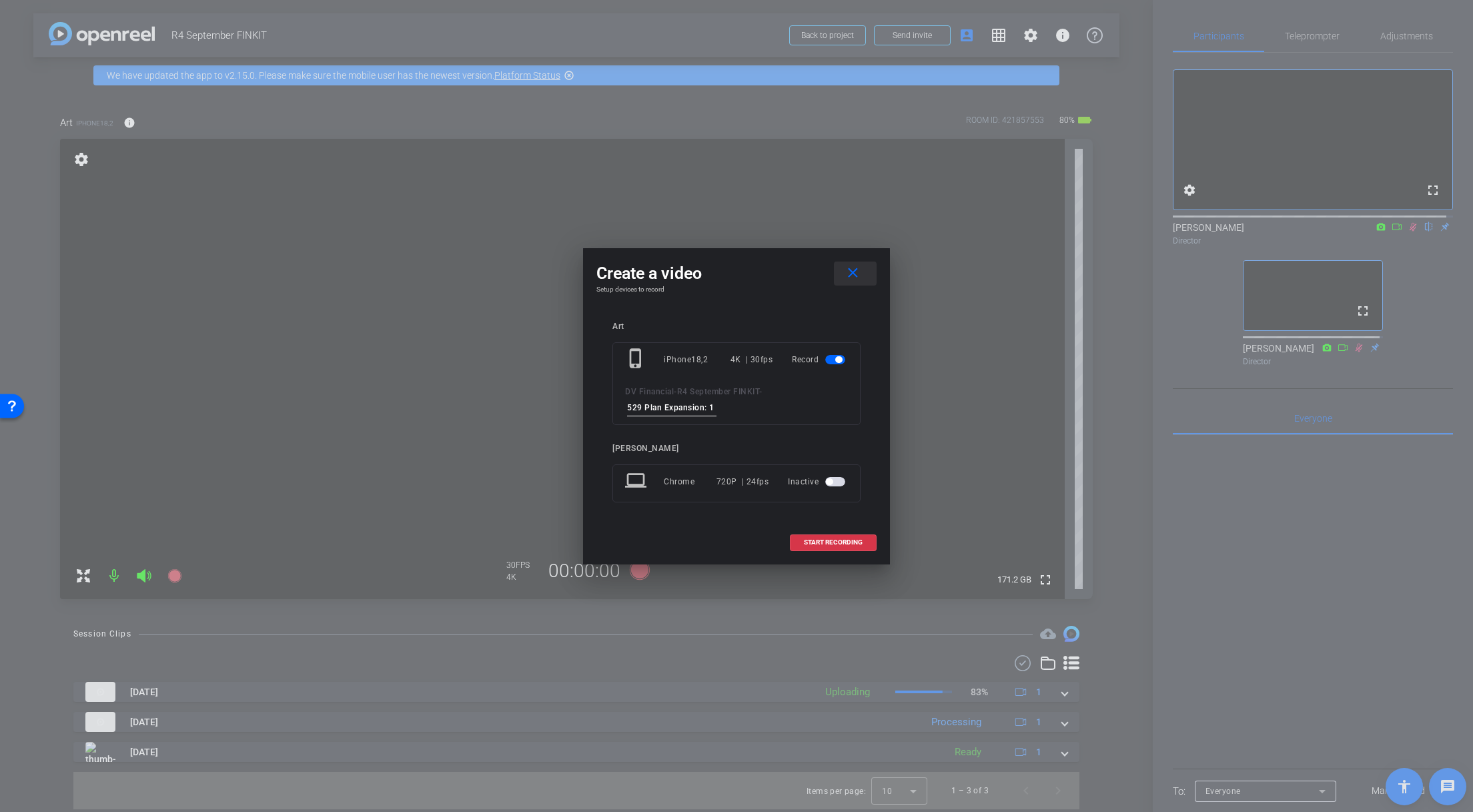
type input "529 Plan Expansion: 1"
click at [857, 273] on mat-icon "close" at bounding box center [853, 273] width 16 height 16
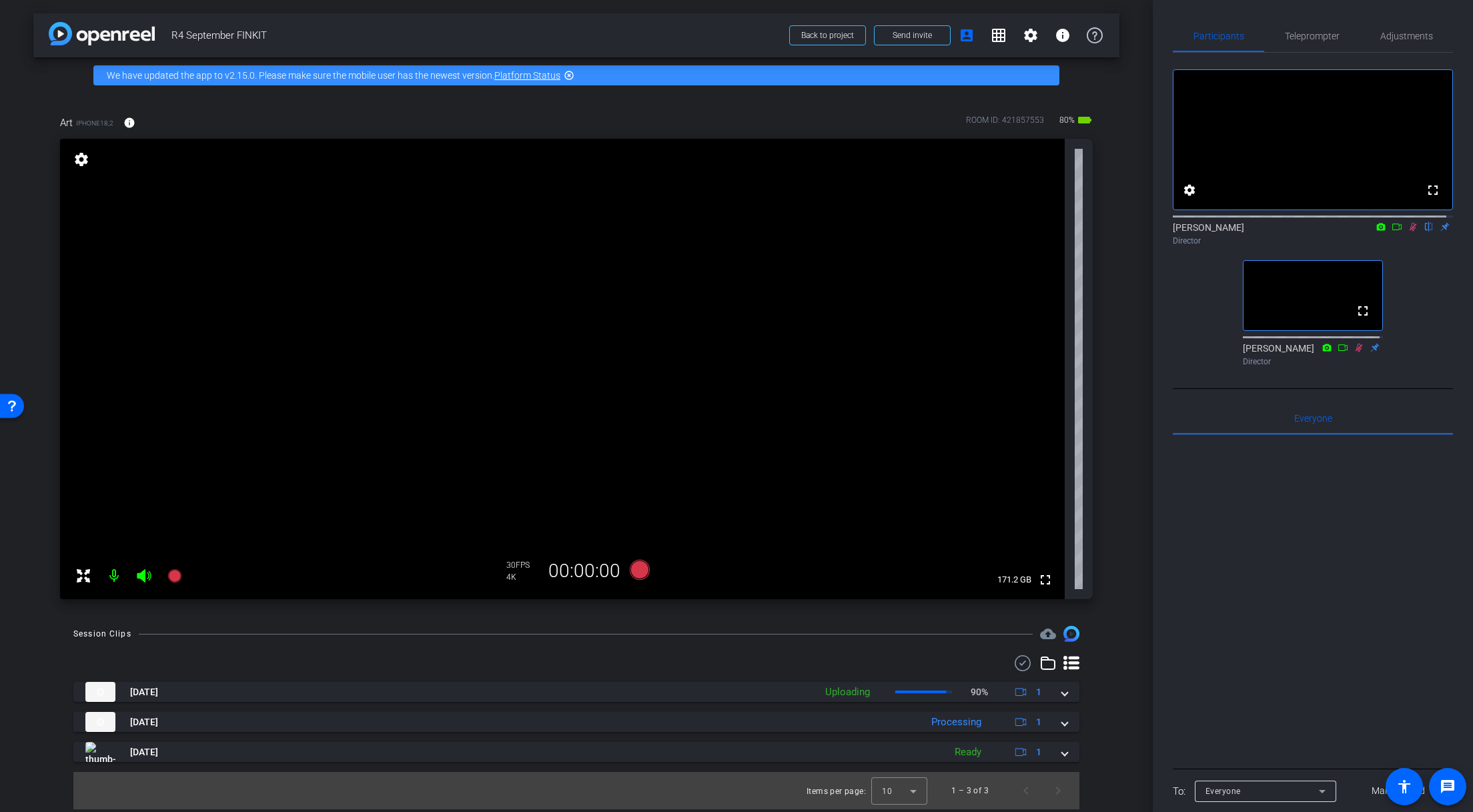
click at [1410, 231] on icon at bounding box center [1413, 227] width 7 height 9
click at [1410, 231] on icon at bounding box center [1413, 227] width 5 height 9
click at [634, 574] on icon at bounding box center [640, 570] width 20 height 20
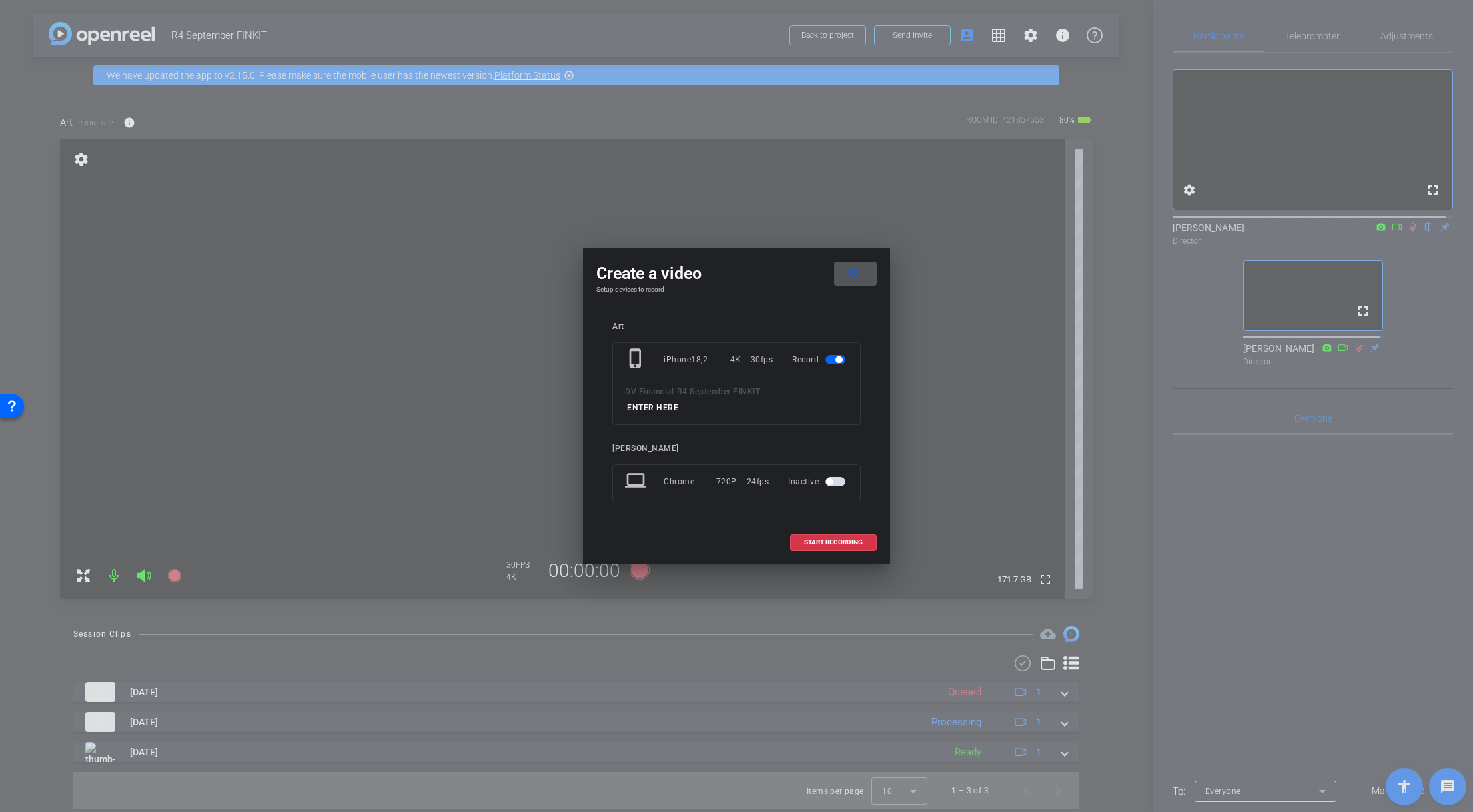
click at [704, 413] on input at bounding box center [671, 408] width 90 height 16
paste input "529 Plan Expansion: 1"
type input "529 Plan Expansion: 1"
click at [834, 542] on span "START RECORDING" at bounding box center [833, 542] width 58 height 7
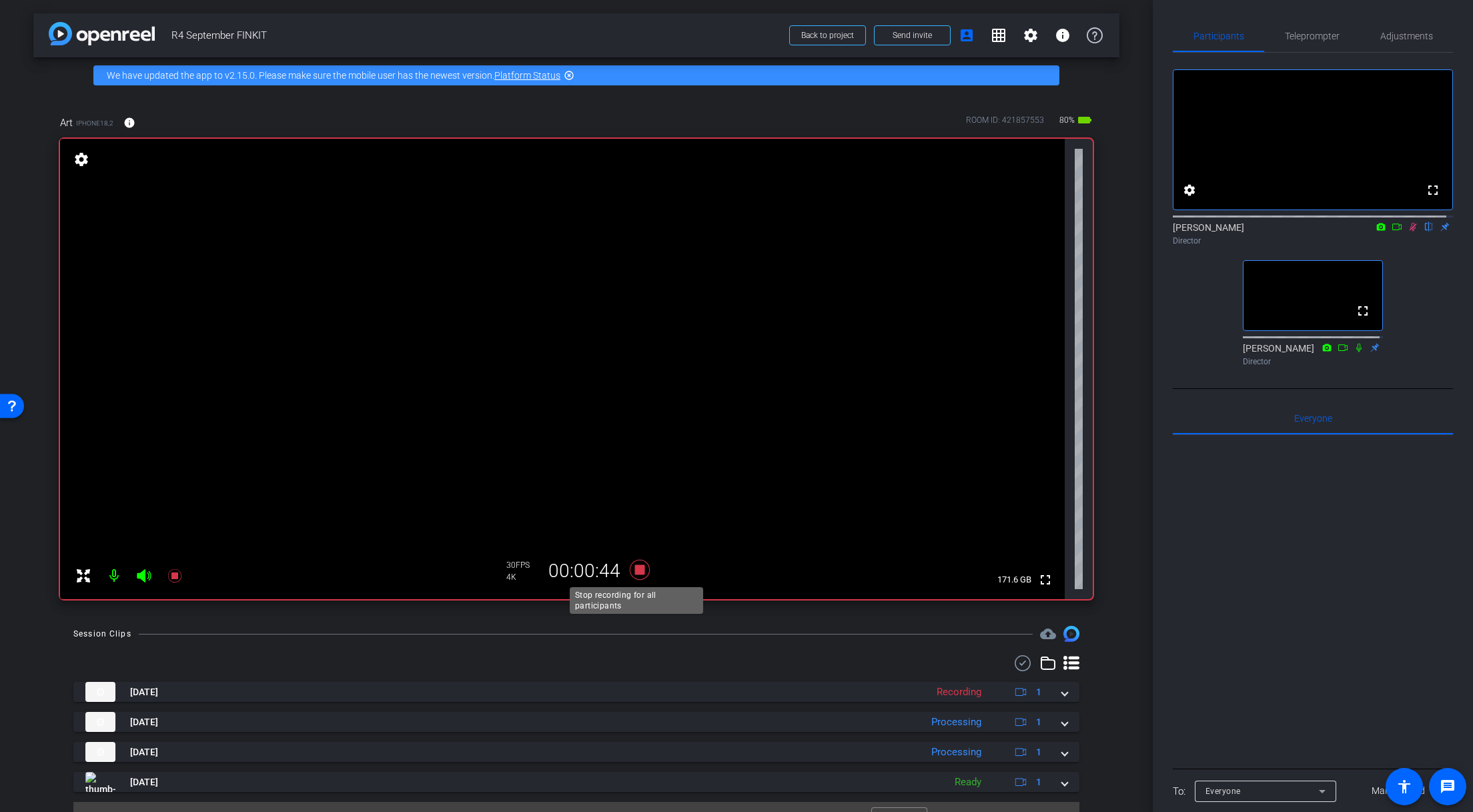
click at [644, 571] on icon at bounding box center [639, 569] width 32 height 24
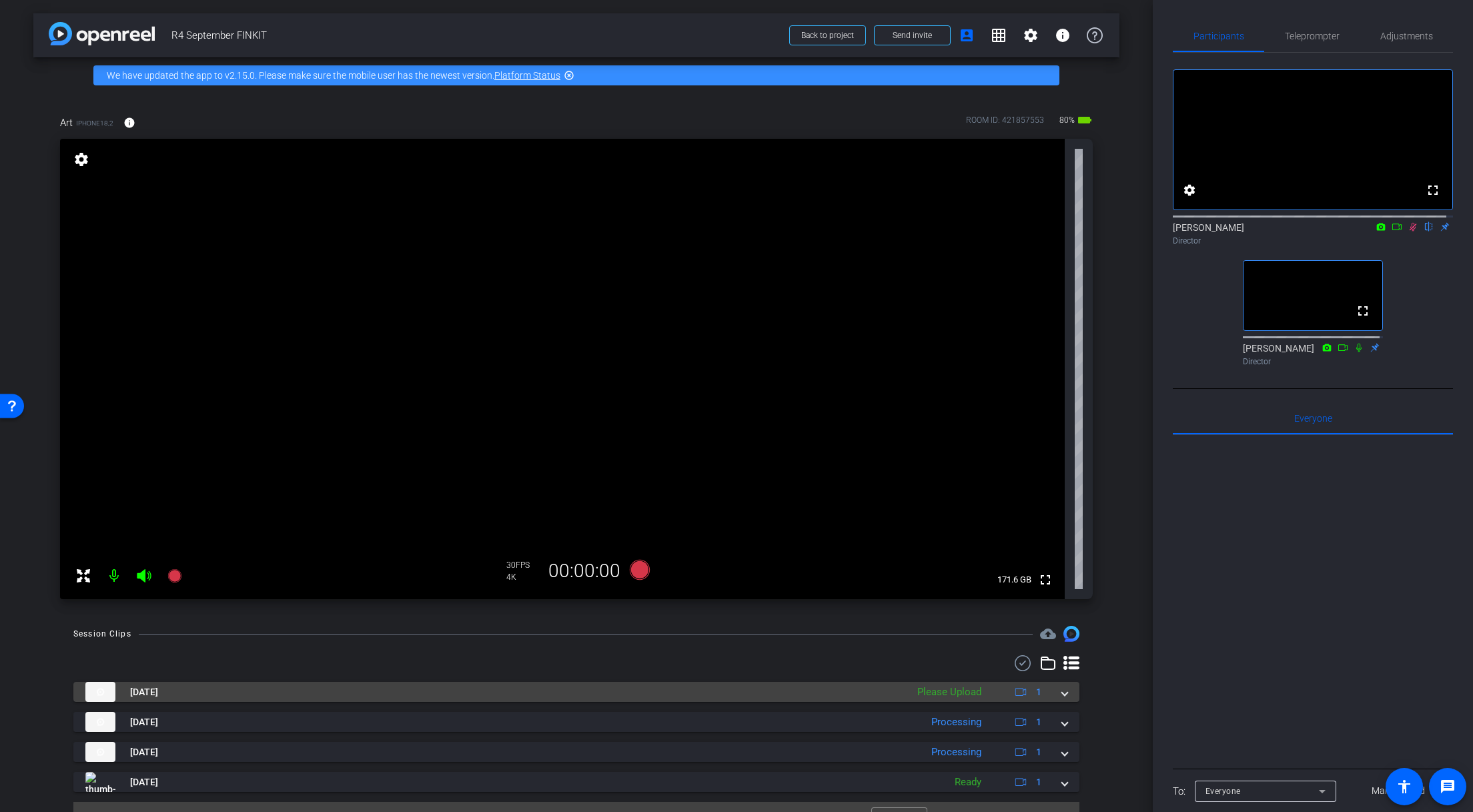
click at [1062, 694] on mat-expansion-panel-header "Oct 2, 2025 Please Upload 1" at bounding box center [576, 692] width 1006 height 20
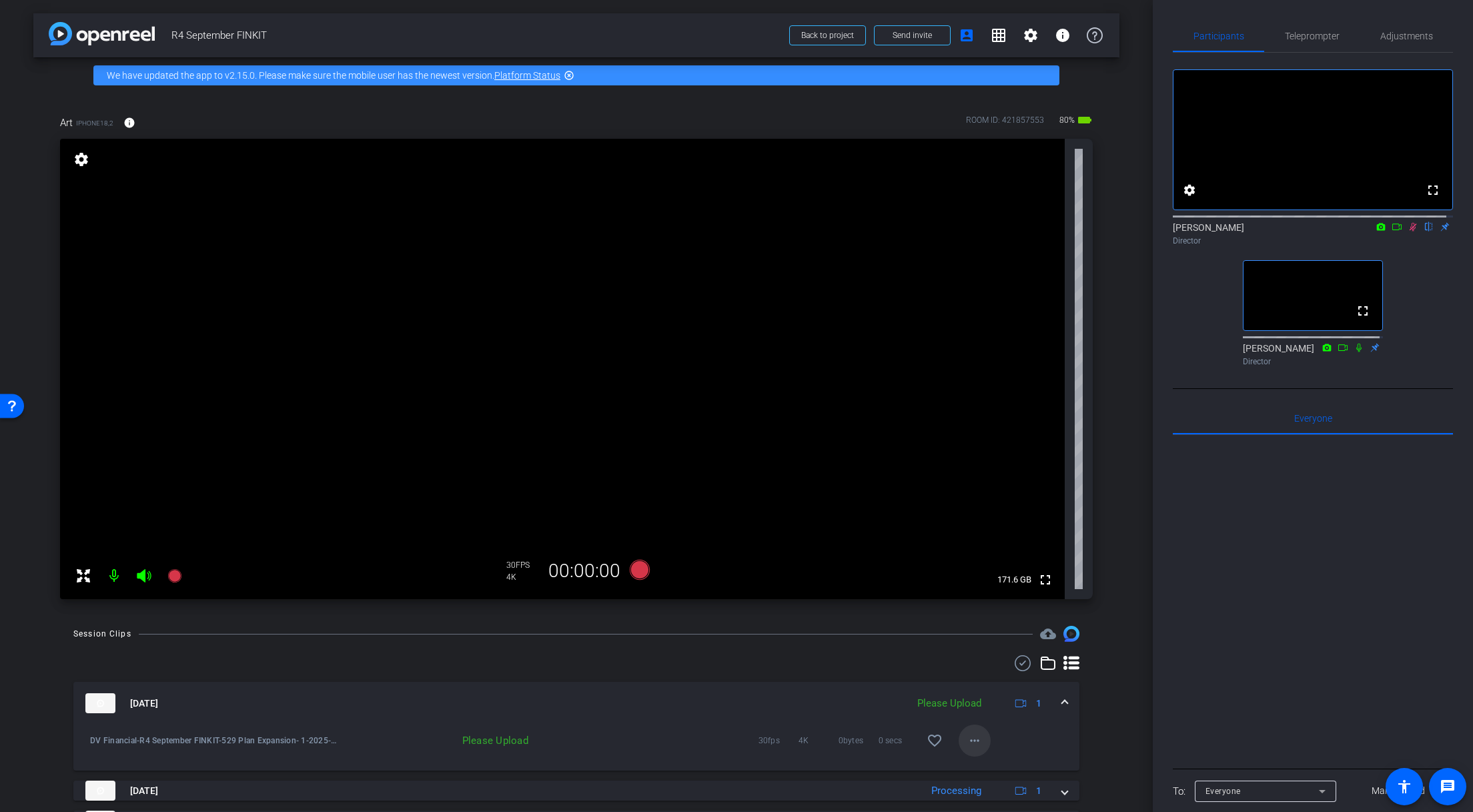
click at [975, 739] on mat-icon "more_horiz" at bounding box center [975, 740] width 16 height 16
click at [992, 684] on span "Upload" at bounding box center [990, 679] width 54 height 16
click at [643, 570] on icon at bounding box center [640, 570] width 20 height 20
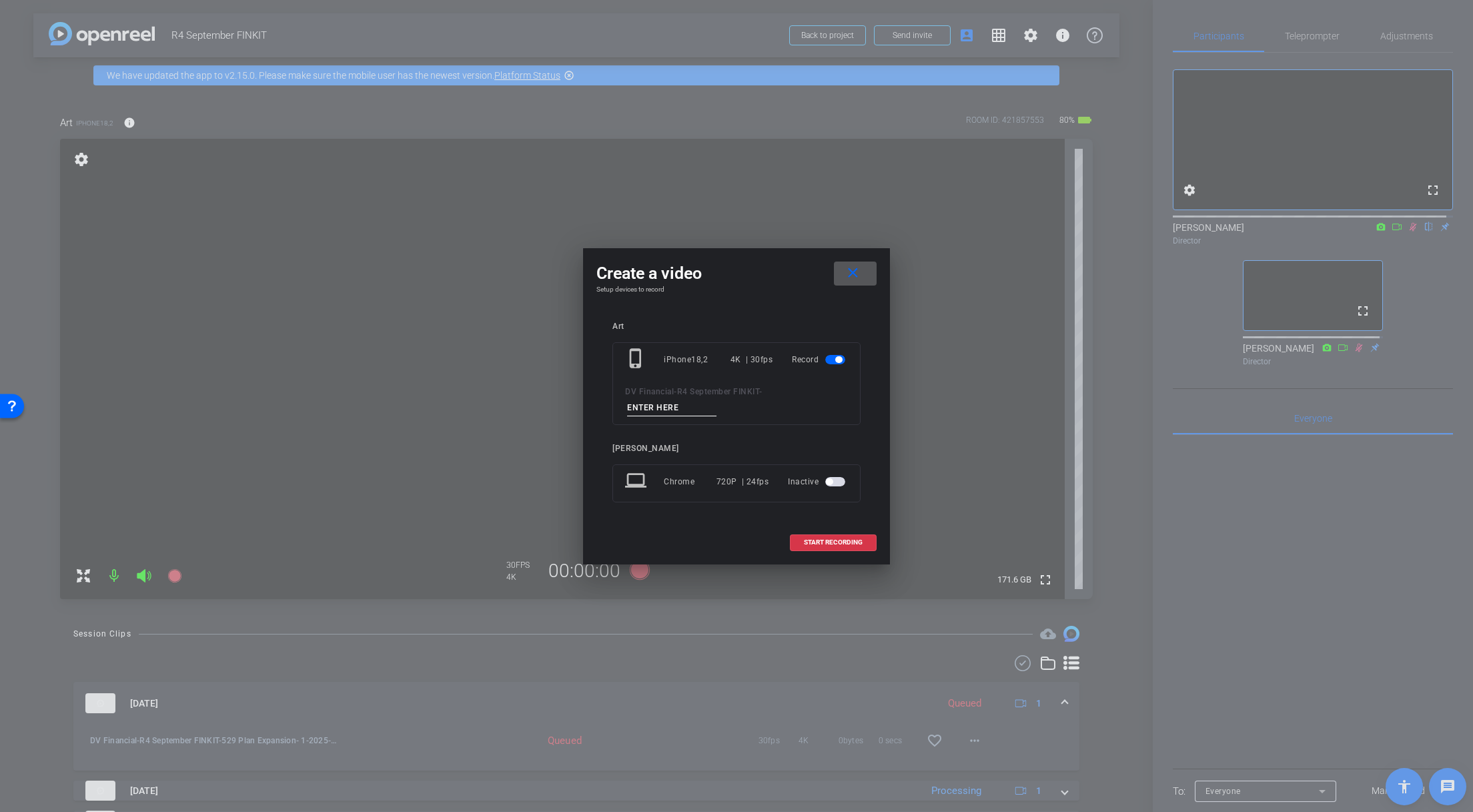
click at [699, 413] on input at bounding box center [671, 408] width 90 height 16
paste input "Deducting Car Loan Interest"
type input "Deducting Car Loan Interest 1"
click at [827, 542] on span "START RECORDING" at bounding box center [833, 542] width 58 height 7
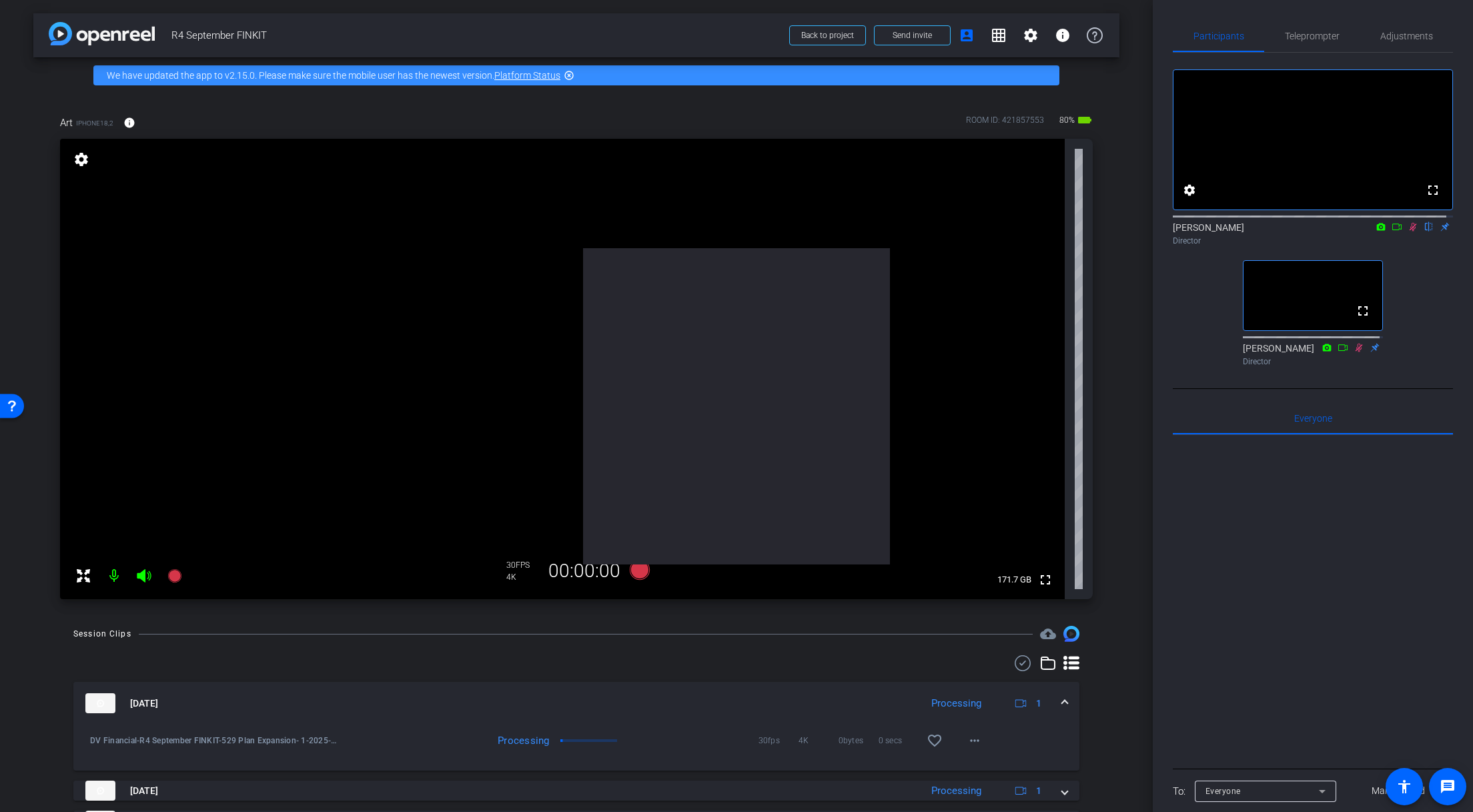
scroll to position [0, 0]
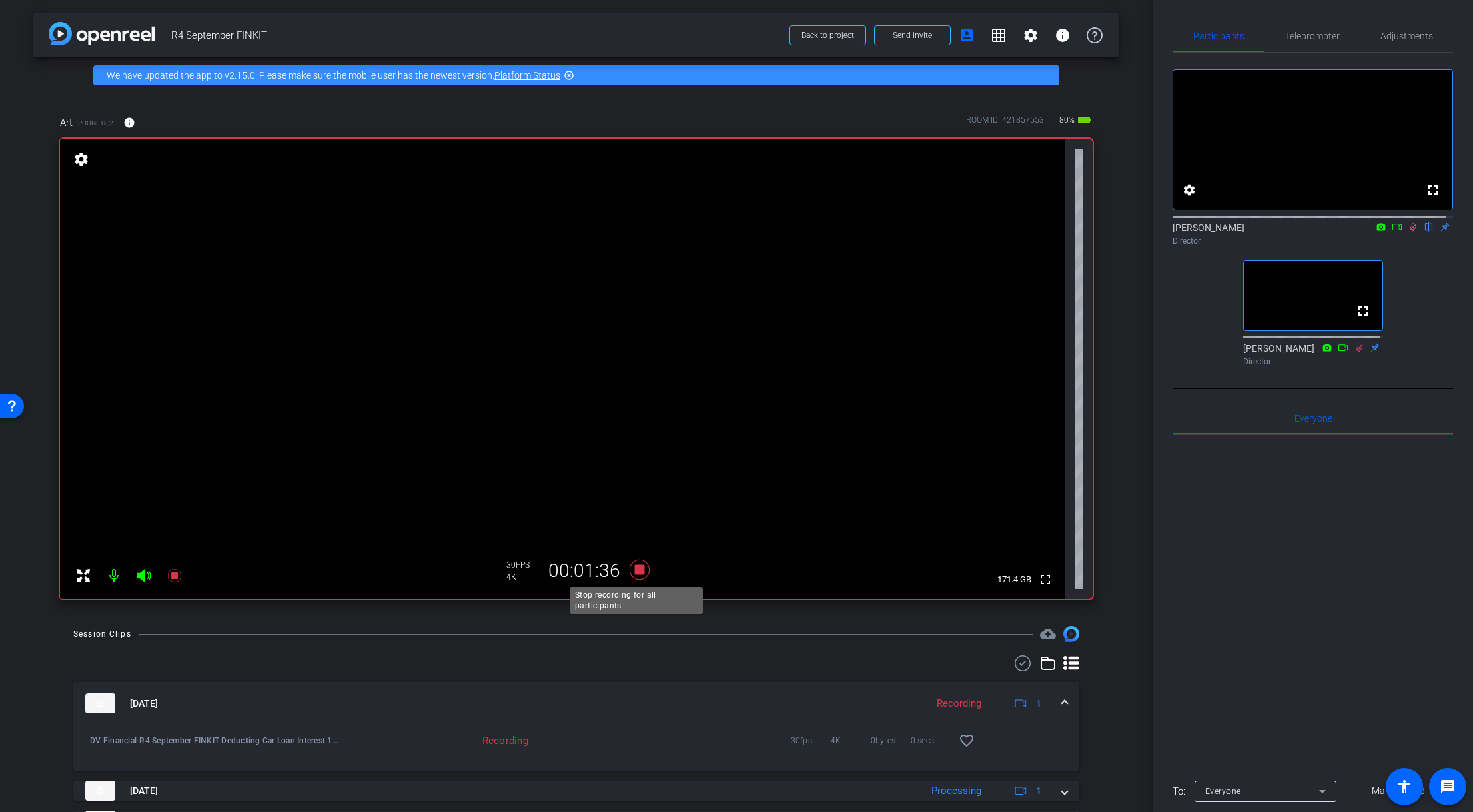
click at [636, 568] on icon at bounding box center [640, 570] width 20 height 20
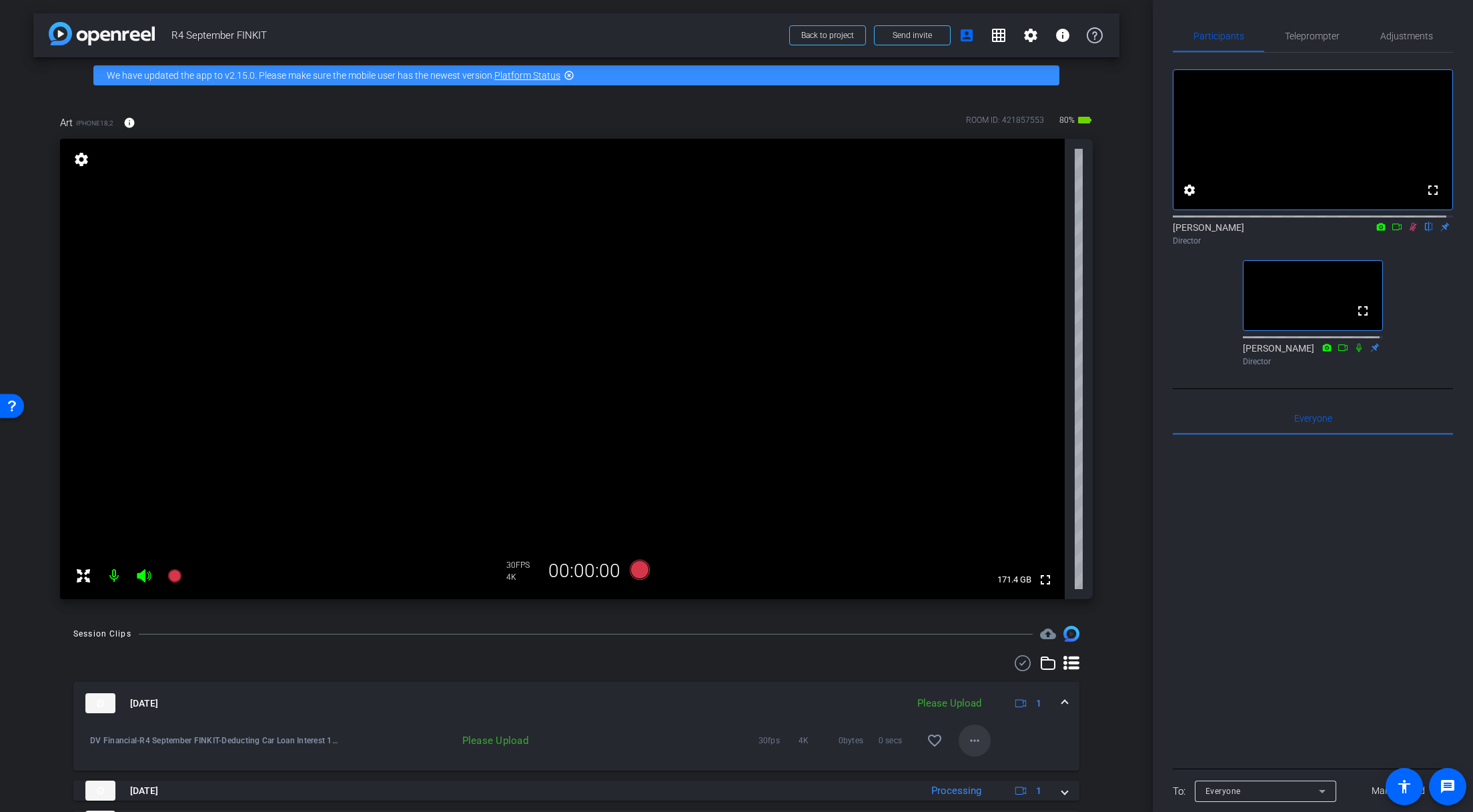
click at [978, 740] on span at bounding box center [975, 740] width 32 height 32
click at [981, 677] on span "Upload" at bounding box center [990, 679] width 54 height 16
click at [1062, 700] on span at bounding box center [1064, 703] width 5 height 14
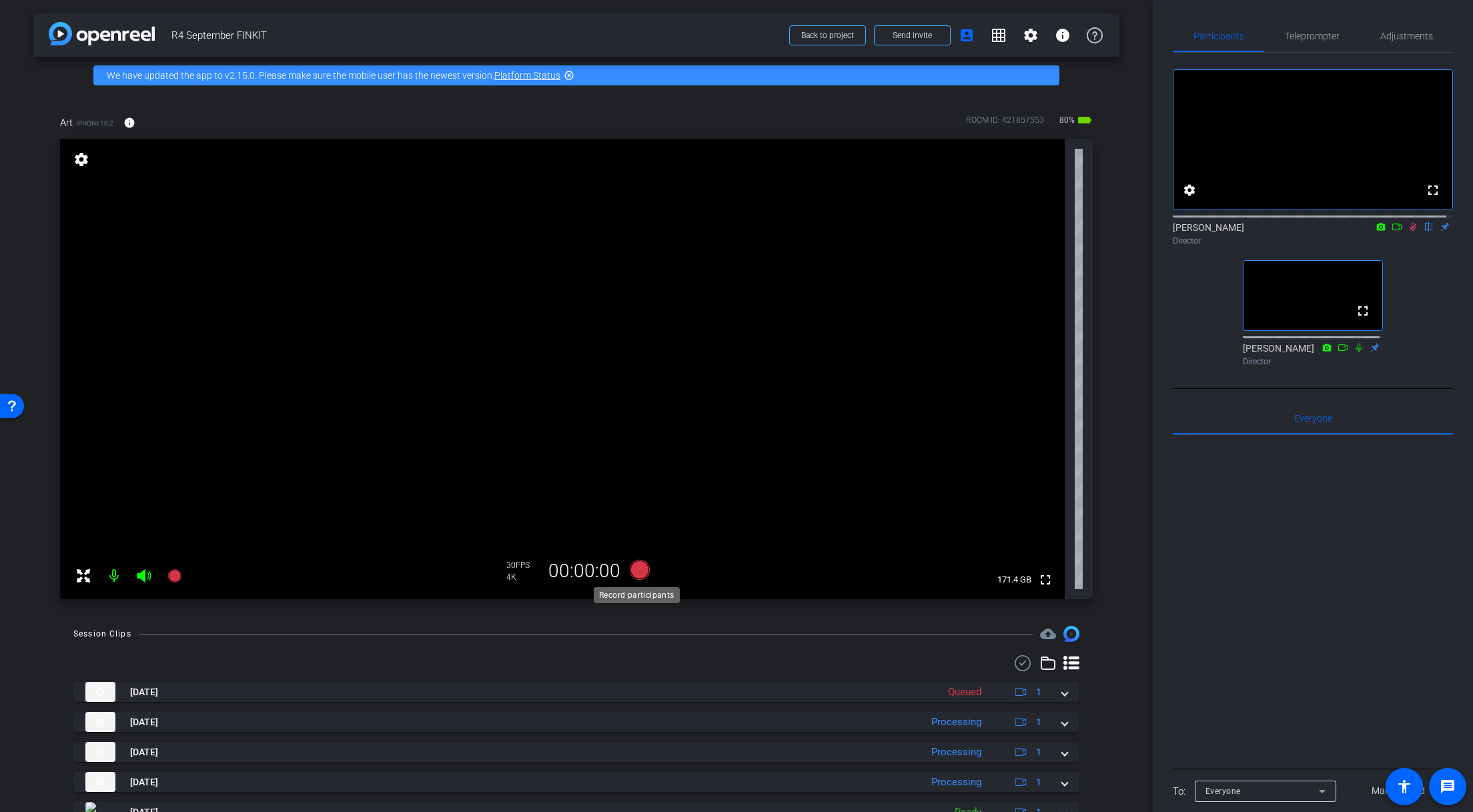
click at [639, 567] on icon at bounding box center [640, 570] width 20 height 20
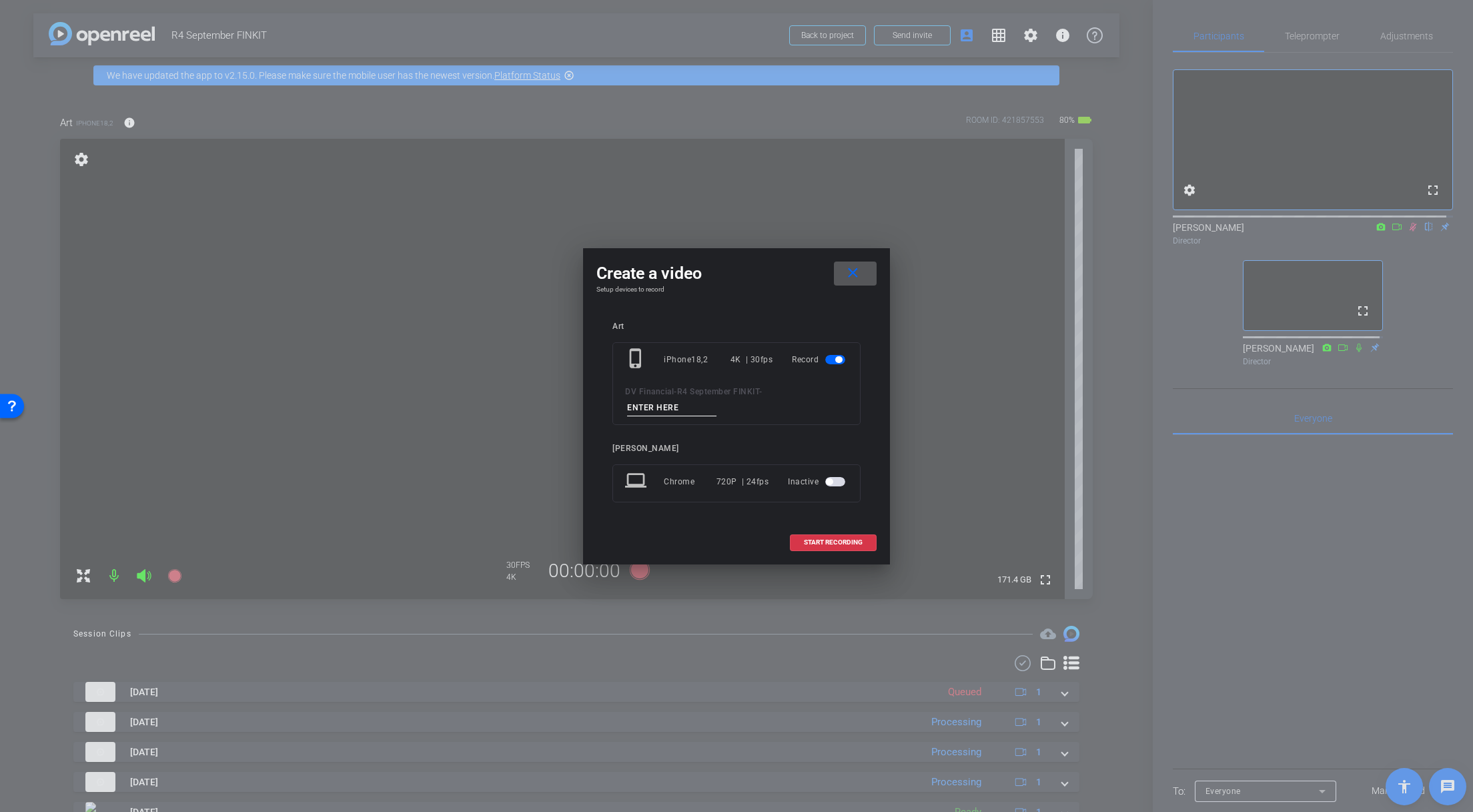
click at [689, 408] on input at bounding box center [671, 408] width 90 height 16
paste input "RMD Season:"
type input "RMD Season 1"
click at [828, 541] on span "START RECORDING" at bounding box center [833, 542] width 58 height 7
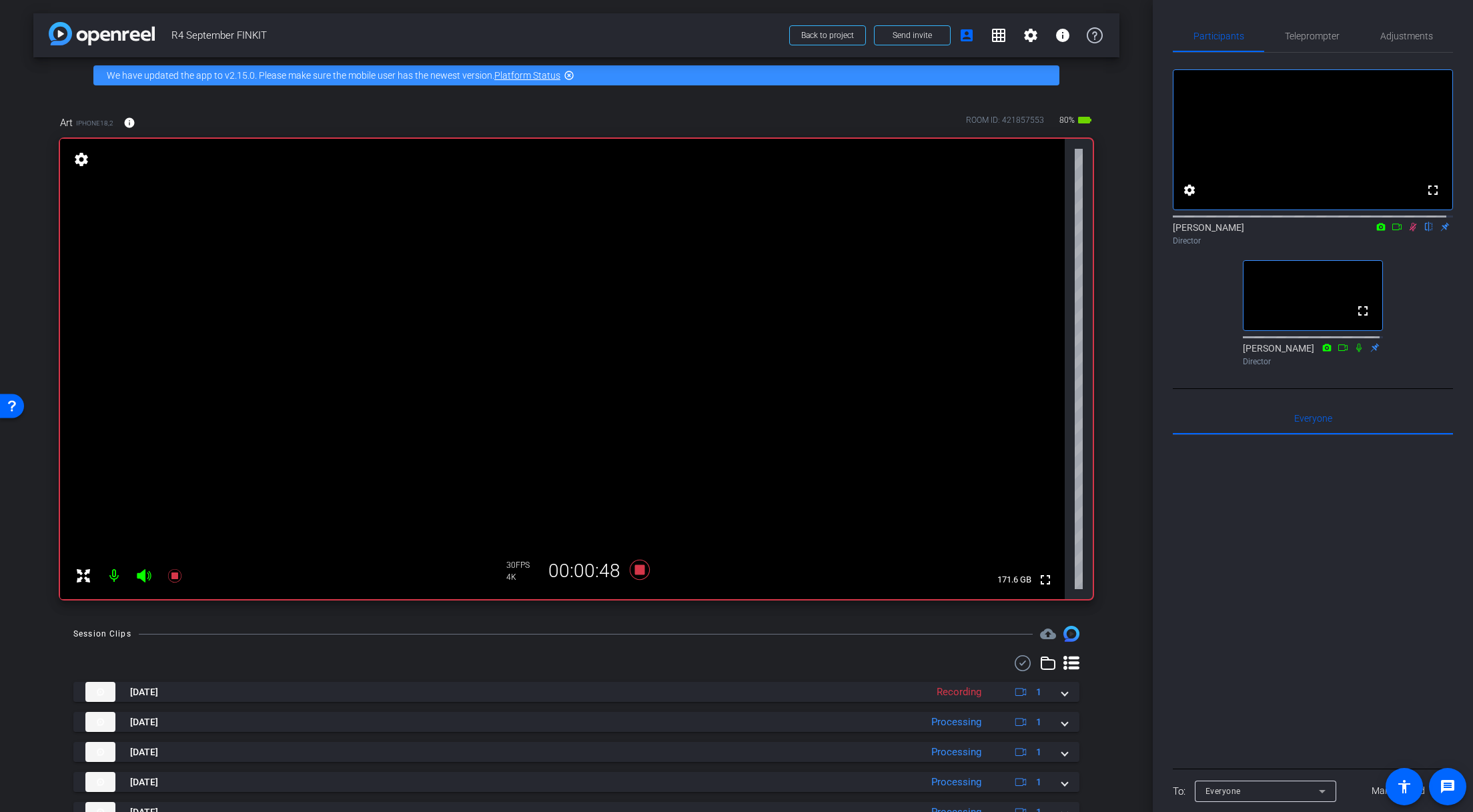
click at [1410, 231] on icon at bounding box center [1413, 226] width 11 height 9
click at [1408, 231] on icon at bounding box center [1413, 226] width 11 height 9
click at [634, 570] on icon at bounding box center [640, 570] width 20 height 20
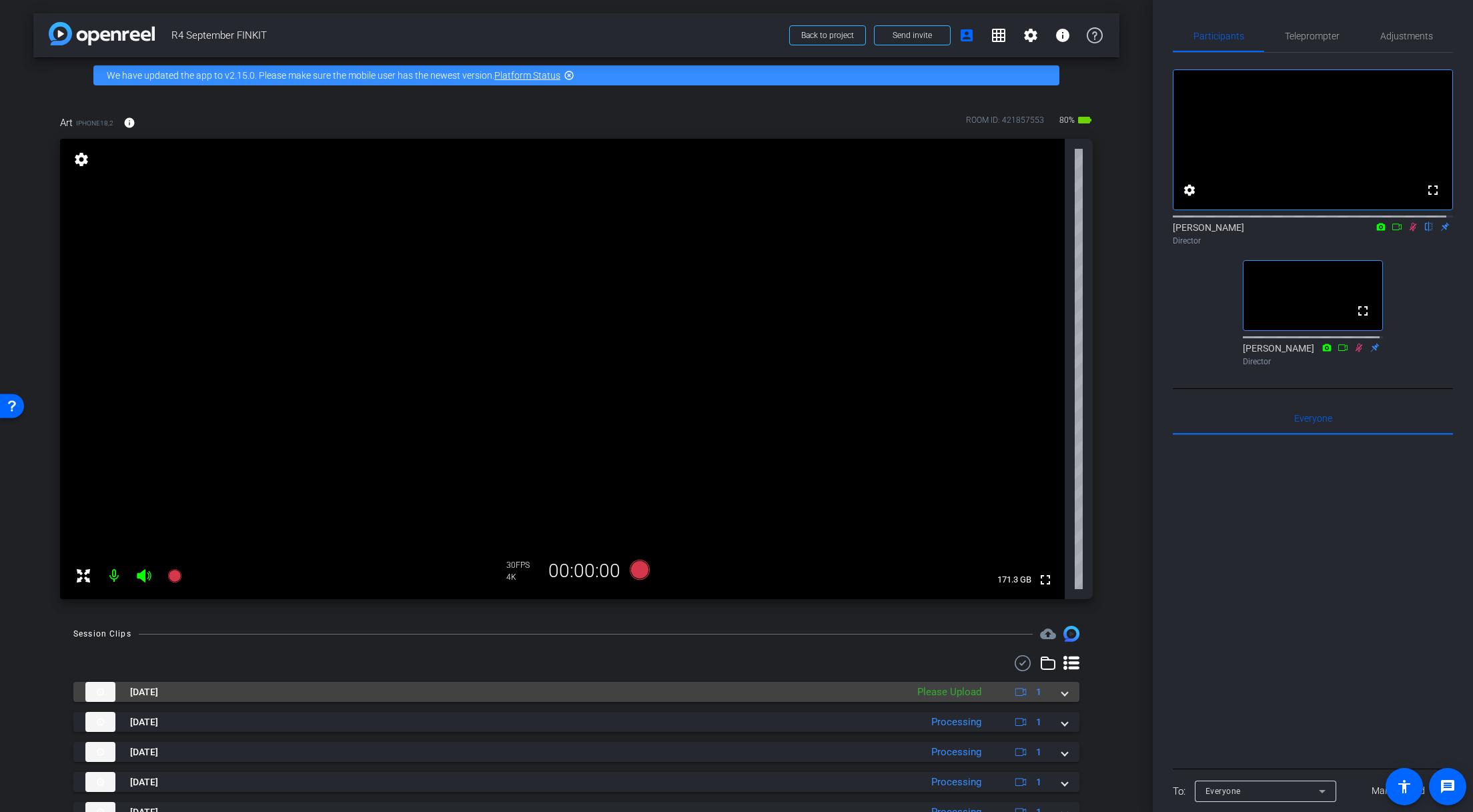
click at [1062, 690] on span at bounding box center [1064, 692] width 5 height 14
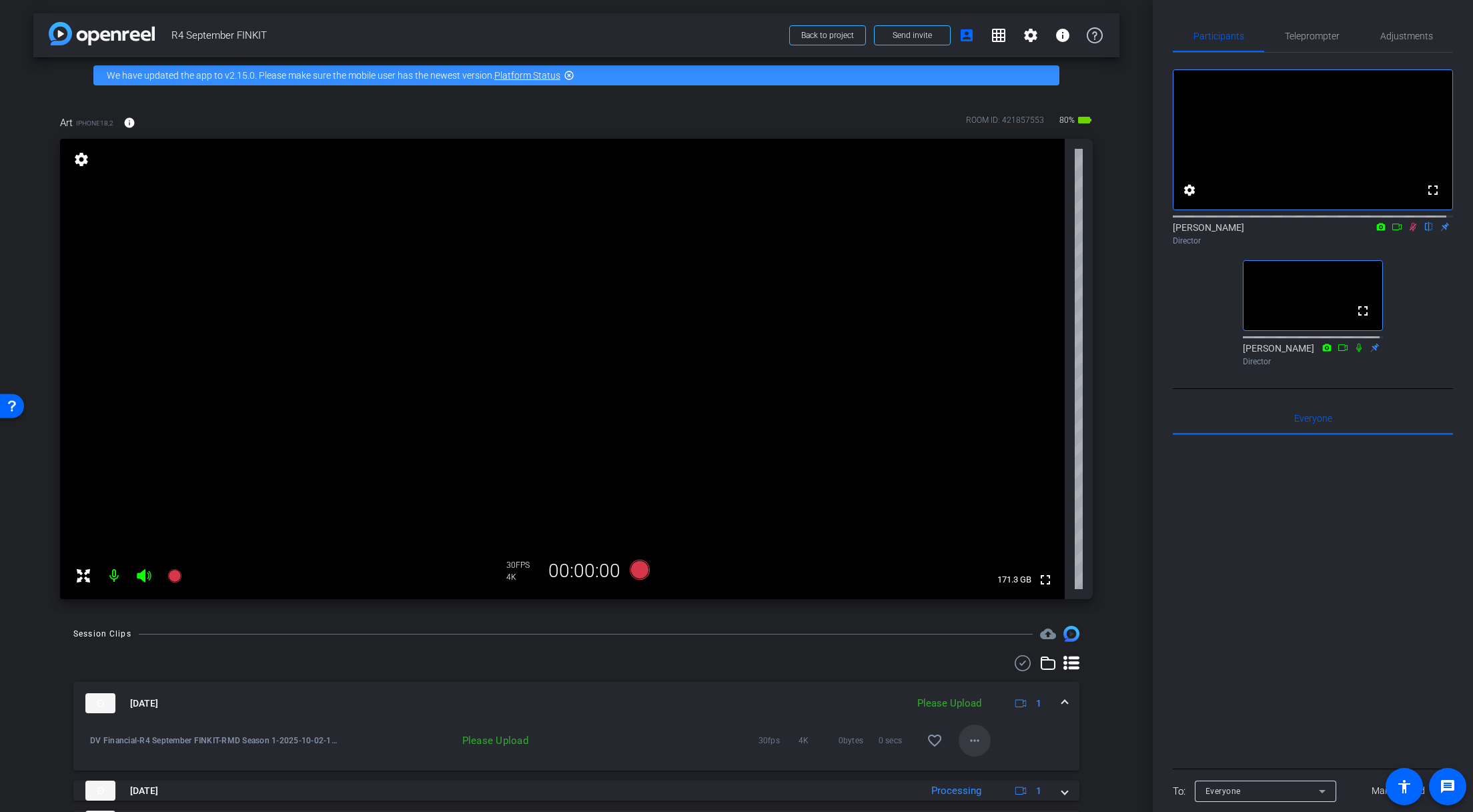
click at [981, 735] on span at bounding box center [975, 740] width 32 height 32
click at [994, 675] on span "Upload" at bounding box center [990, 679] width 54 height 16
click at [1408, 231] on icon at bounding box center [1413, 226] width 11 height 9
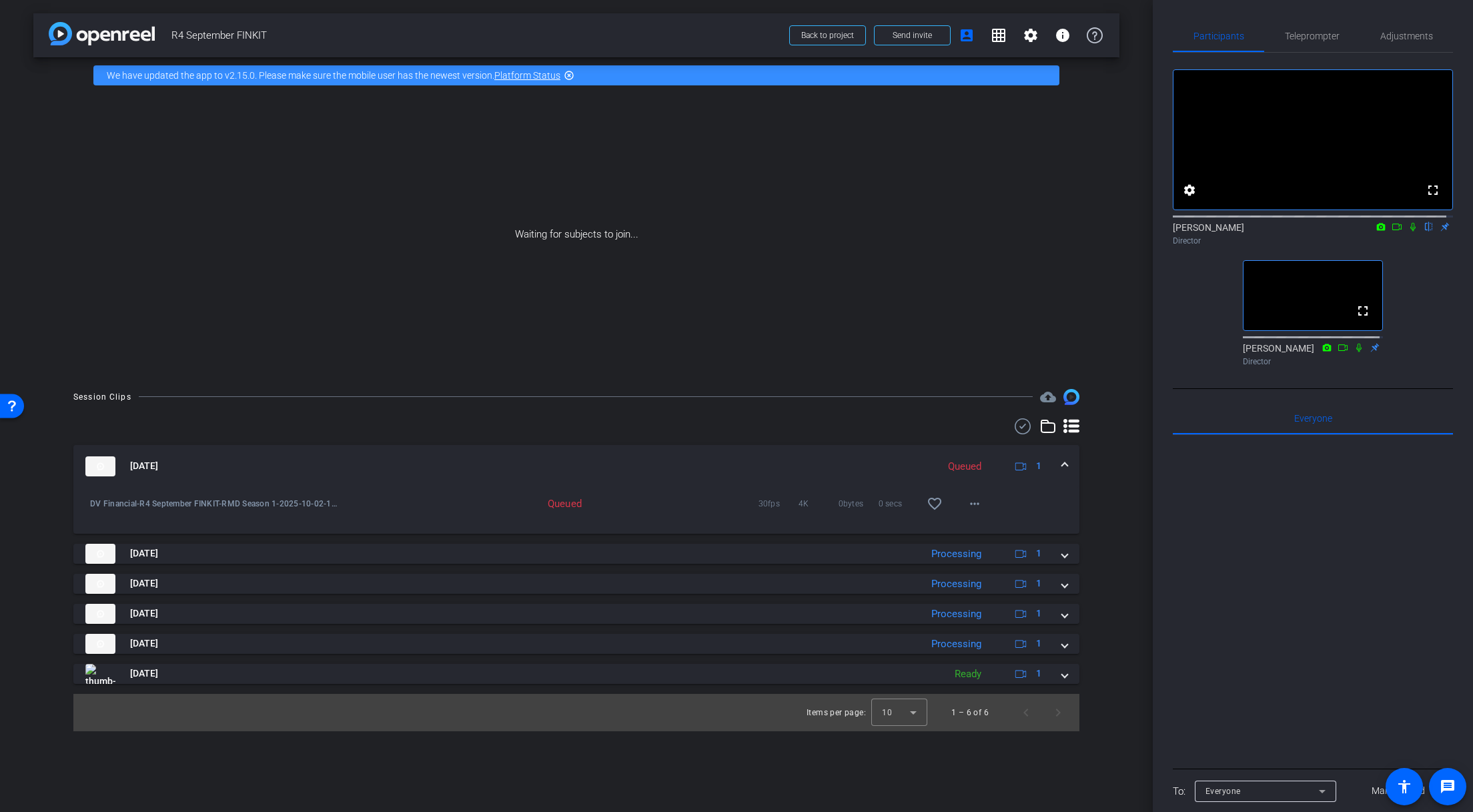
click at [1067, 469] on span at bounding box center [1064, 465] width 5 height 14
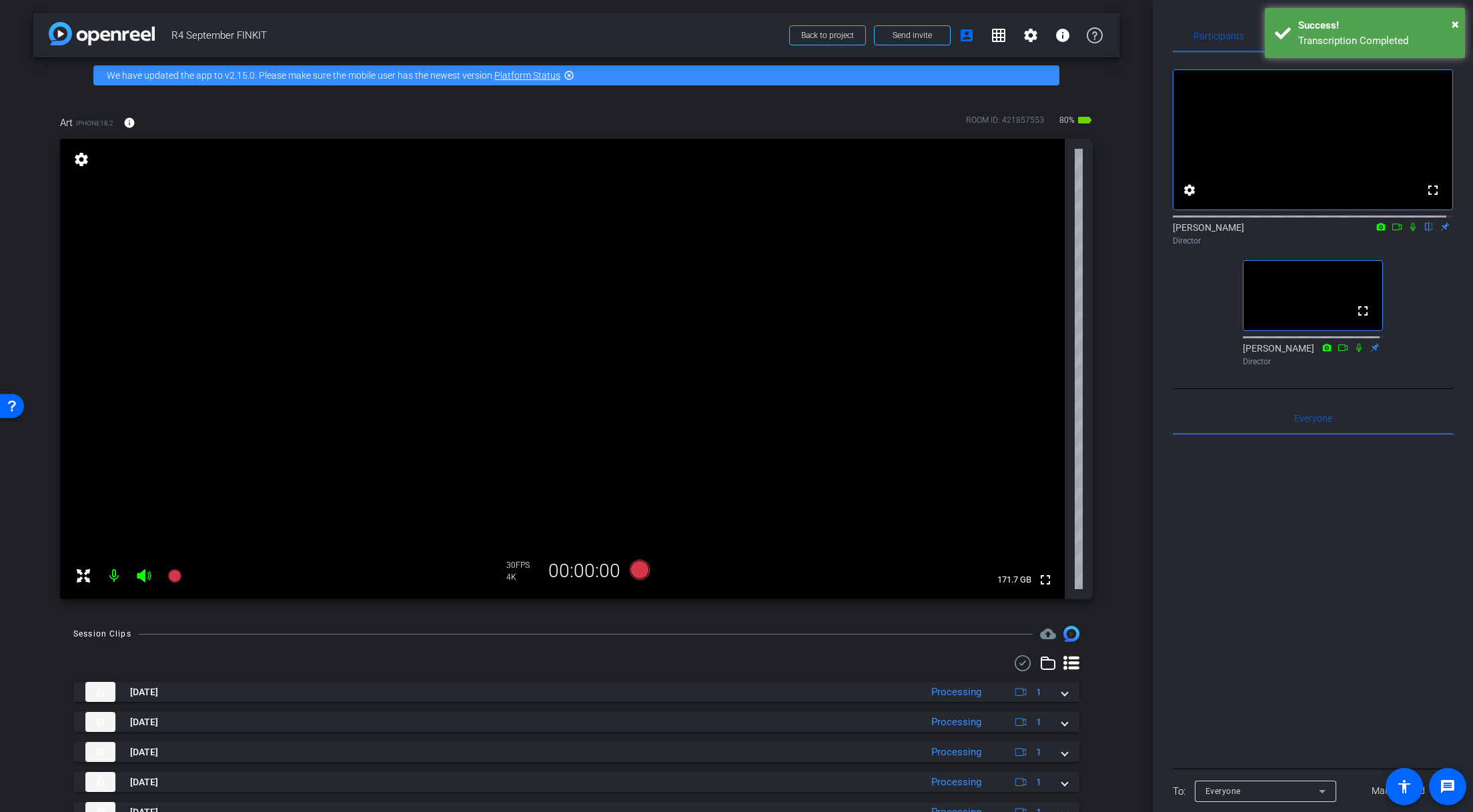
click at [1415, 37] on div "Transcription Completed" at bounding box center [1377, 40] width 157 height 16
click at [1390, 32] on span "Adjustments" at bounding box center [1407, 35] width 53 height 9
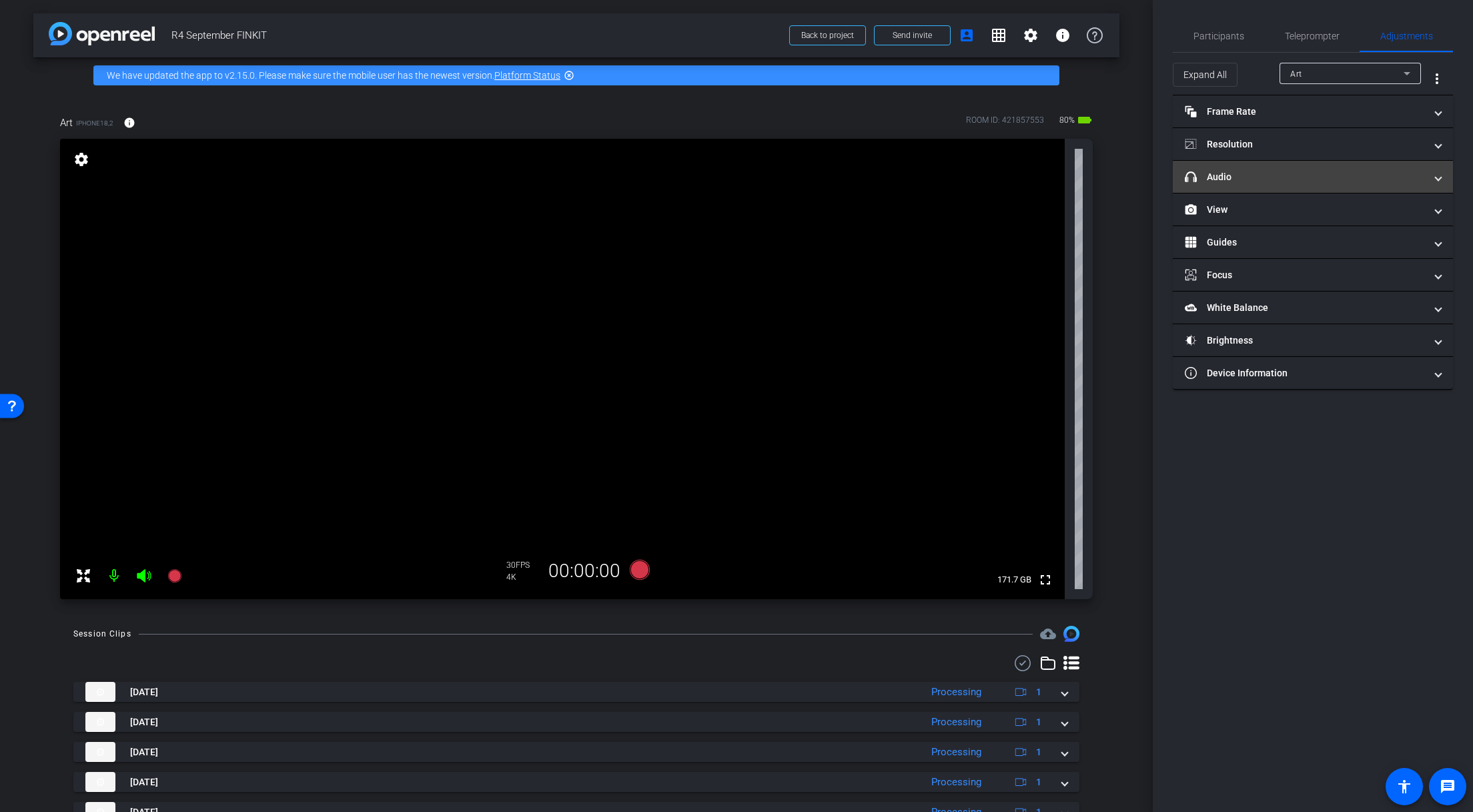
click at [1255, 184] on mat-expansion-panel-header "headphone icon Audio" at bounding box center [1313, 176] width 280 height 32
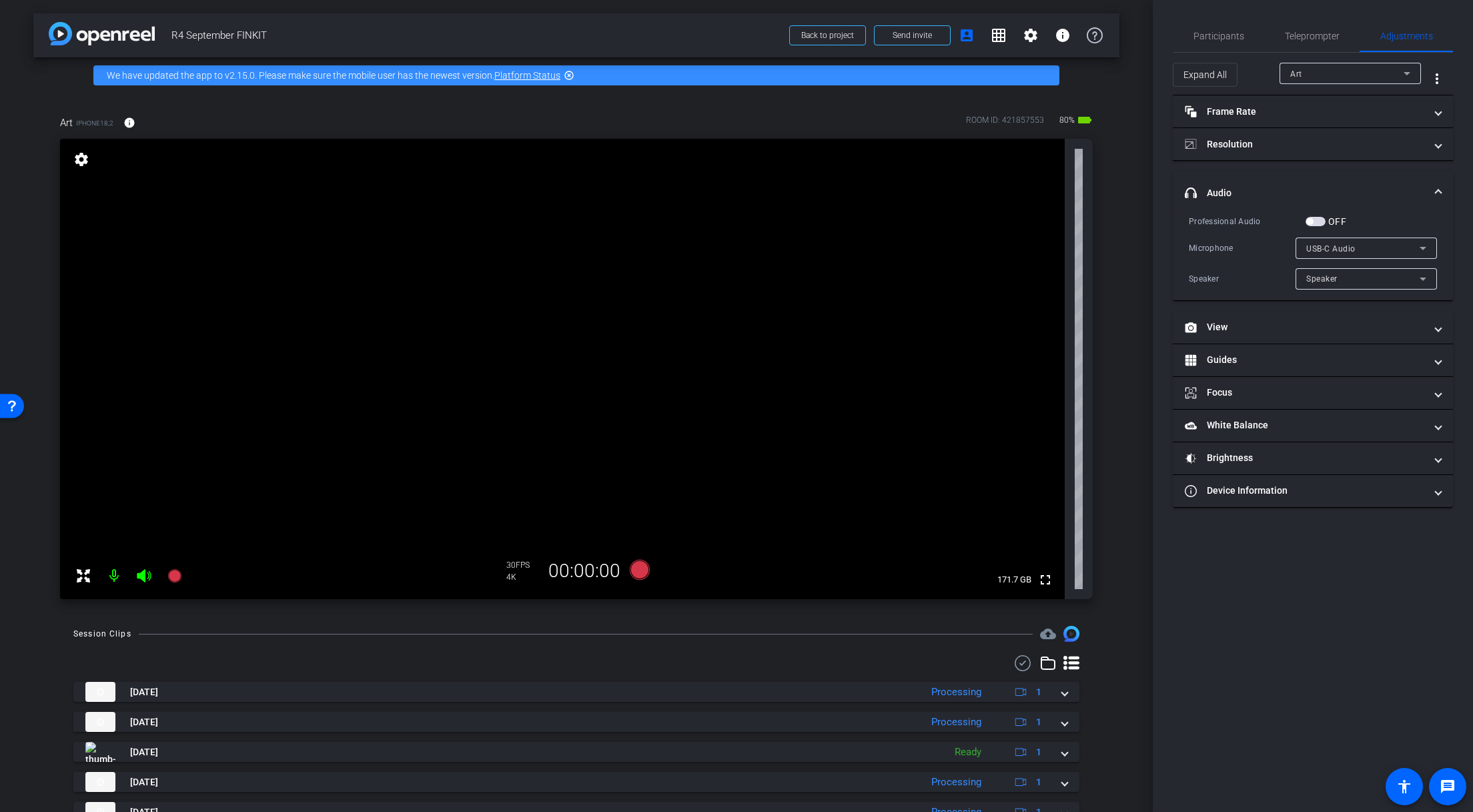
click at [1339, 251] on span "USB-C Audio" at bounding box center [1331, 248] width 49 height 9
click at [1333, 273] on span "iPhone Microphone" at bounding box center [1344, 273] width 77 height 16
click at [1243, 30] on div "Participants" at bounding box center [1218, 35] width 91 height 32
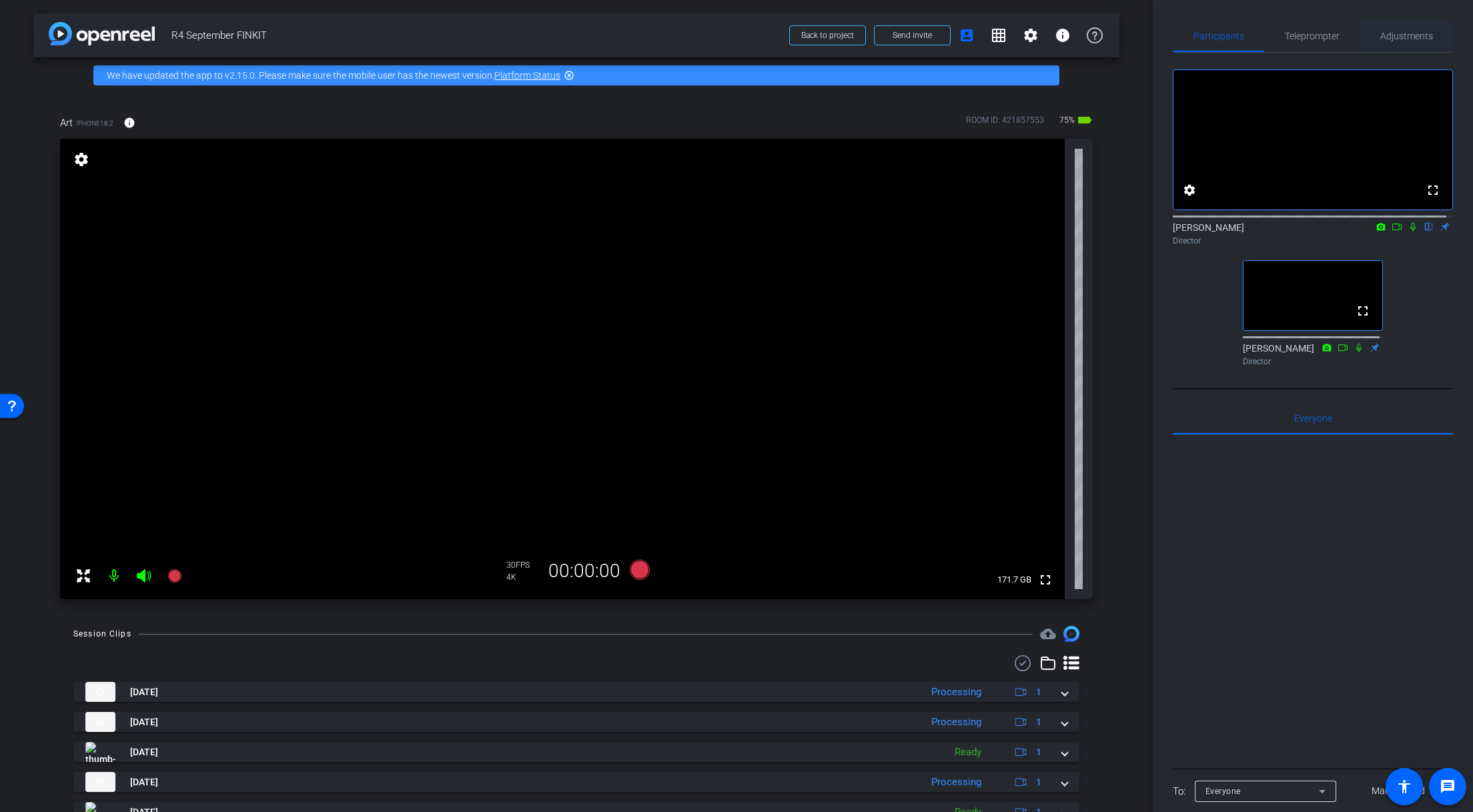
click at [1406, 44] on span "Adjustments" at bounding box center [1407, 35] width 53 height 32
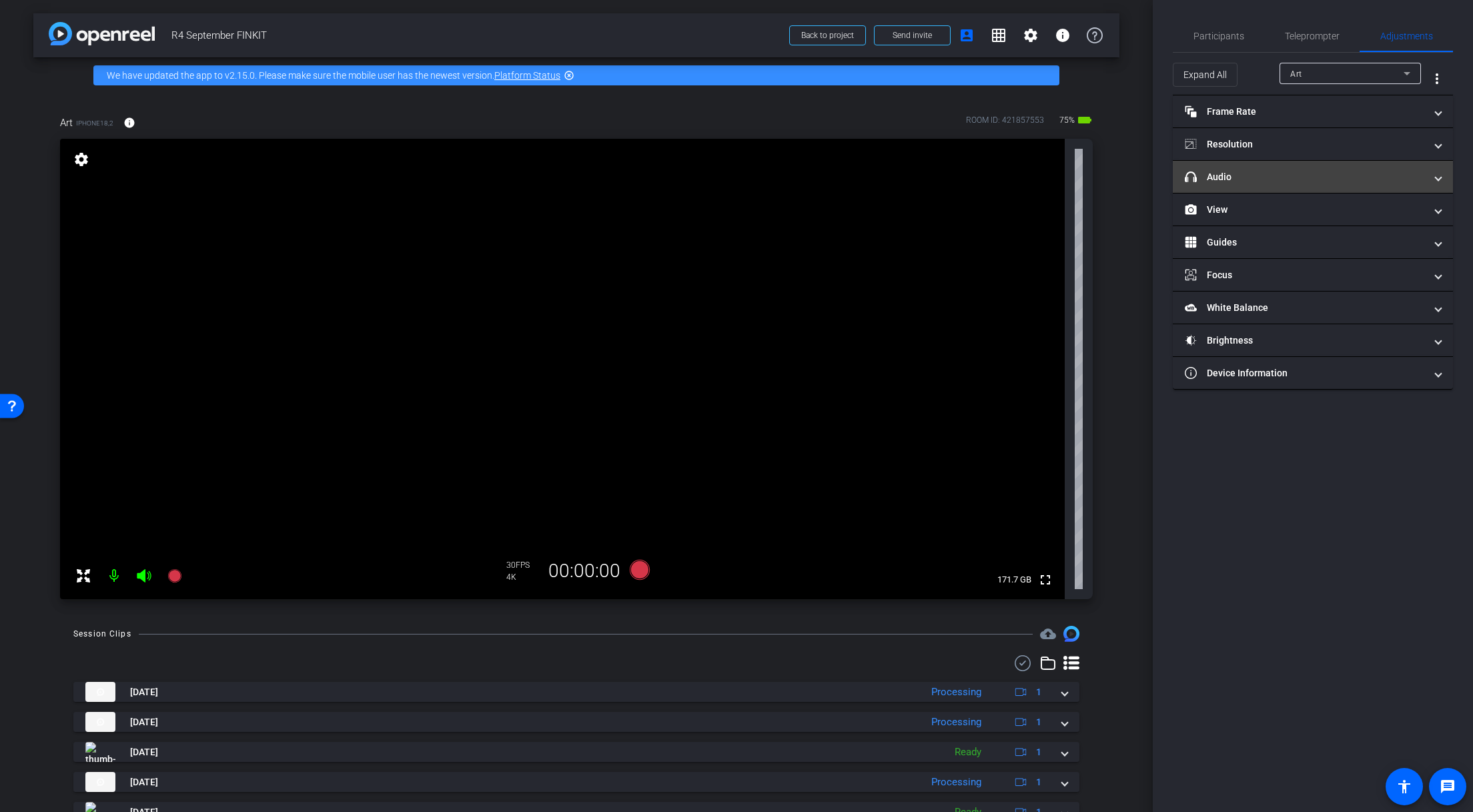
click at [1260, 189] on mat-expansion-panel-header "headphone icon Audio" at bounding box center [1313, 176] width 280 height 32
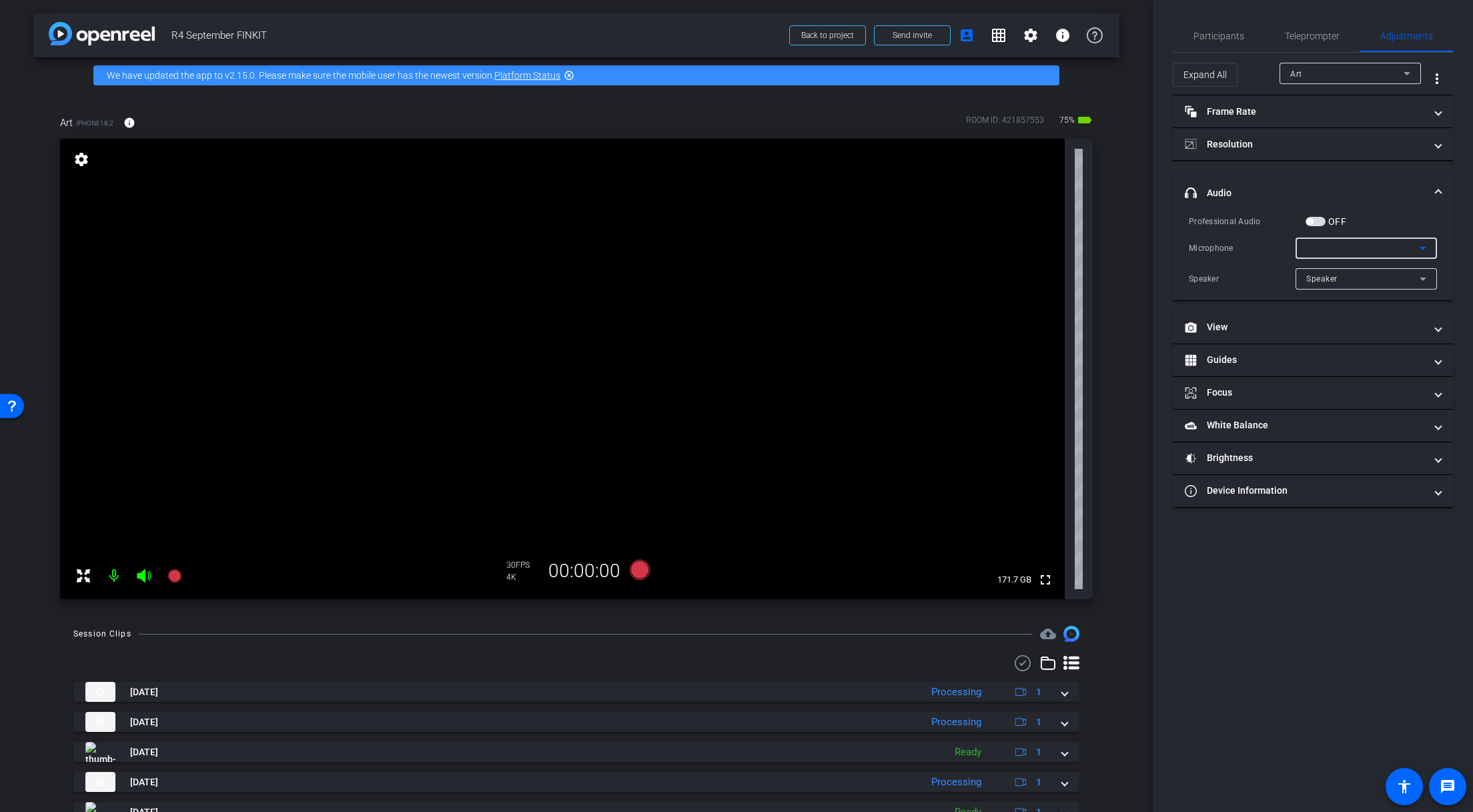
click at [1326, 245] on div at bounding box center [1363, 248] width 114 height 16
click at [1339, 299] on span "USB-C Audio" at bounding box center [1331, 295] width 50 height 16
click at [1196, 47] on span "Participants" at bounding box center [1219, 35] width 51 height 32
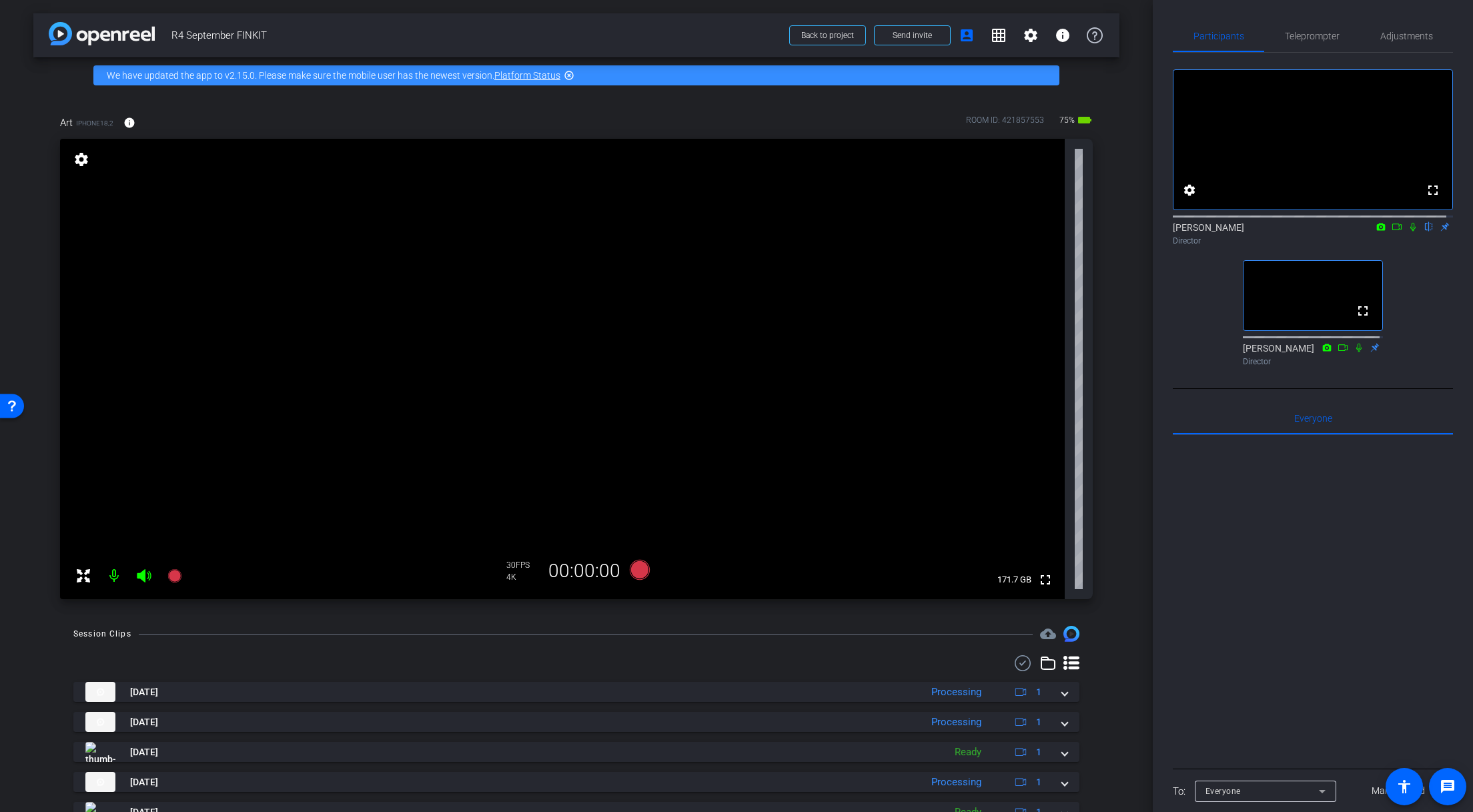
click at [1408, 231] on icon at bounding box center [1413, 226] width 11 height 9
click at [634, 569] on icon at bounding box center [640, 570] width 20 height 20
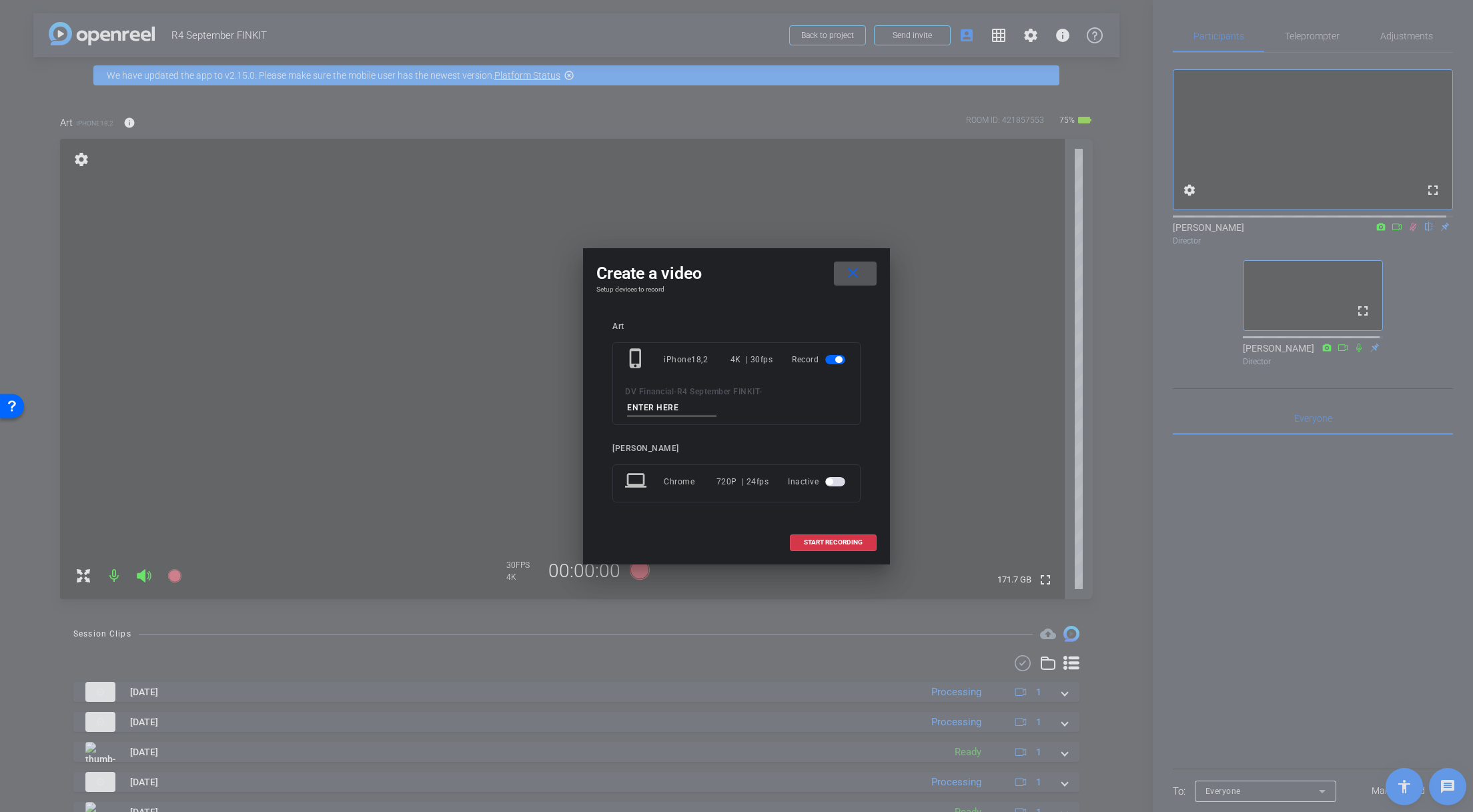
click at [651, 400] on input at bounding box center [671, 408] width 90 height 16
paste input "Who Do You Go To First?"
type input "Who Do You Go To First? 1"
click at [831, 540] on span "START RECORDING" at bounding box center [833, 542] width 58 height 7
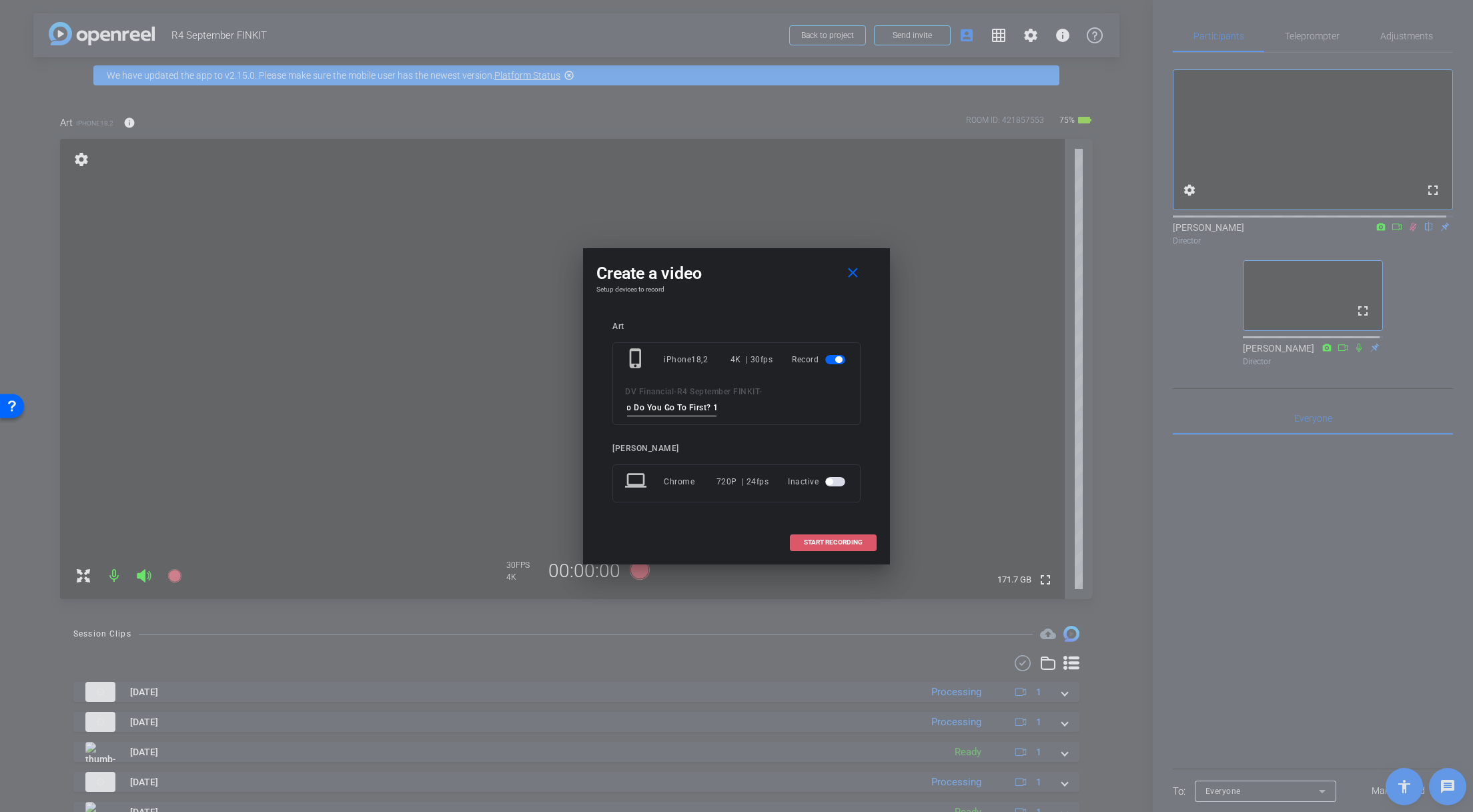
scroll to position [0, 0]
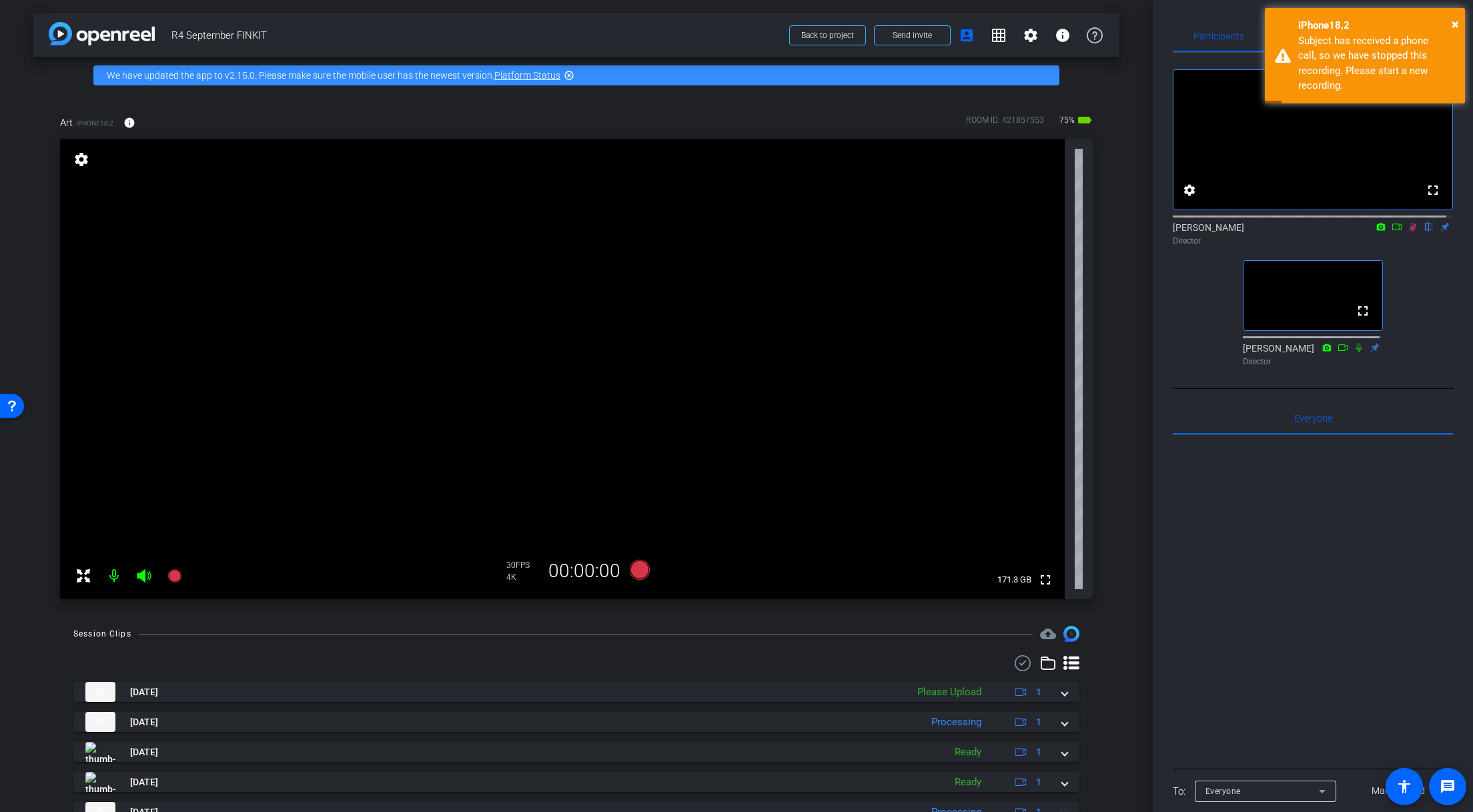
click at [1410, 231] on icon at bounding box center [1413, 227] width 7 height 9
click at [1441, 21] on span "×" at bounding box center [1455, 23] width 7 height 16
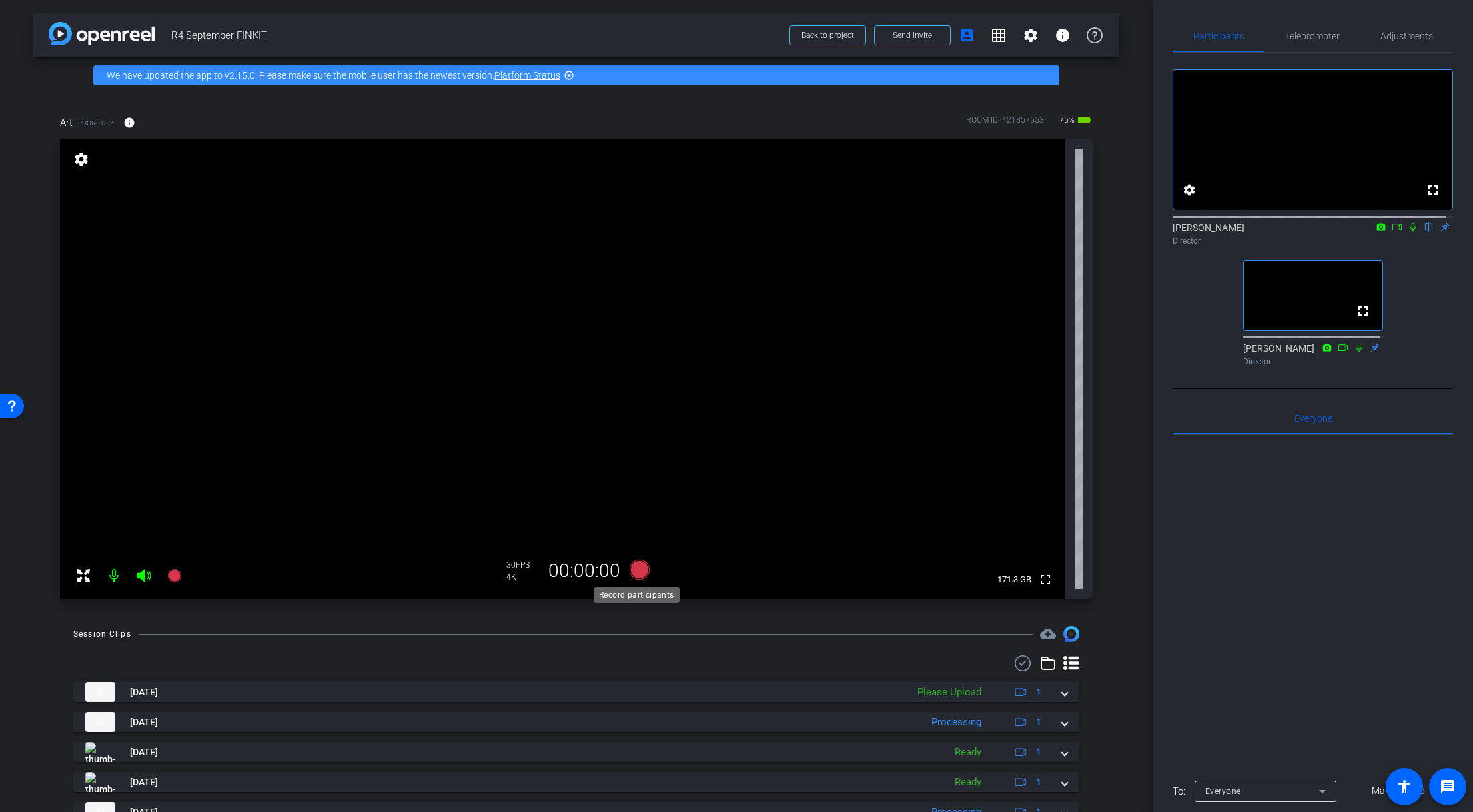
click at [634, 566] on icon at bounding box center [640, 570] width 20 height 20
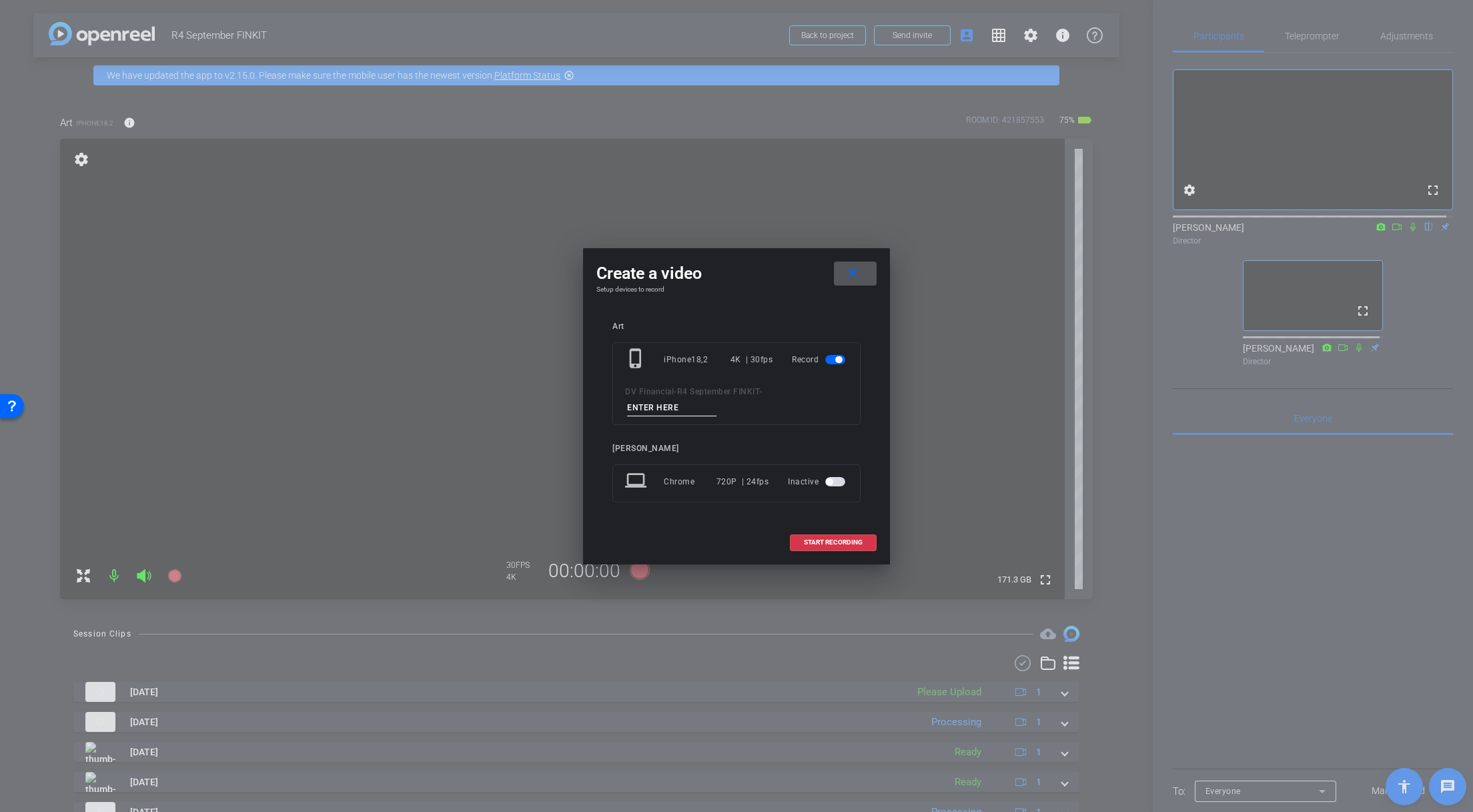
click at [689, 412] on input at bounding box center [671, 408] width 90 height 16
paste input "Who Do You Go To First?"
type input "Who Do You Go To First? 2"
click at [841, 544] on span "START RECORDING" at bounding box center [833, 542] width 58 height 7
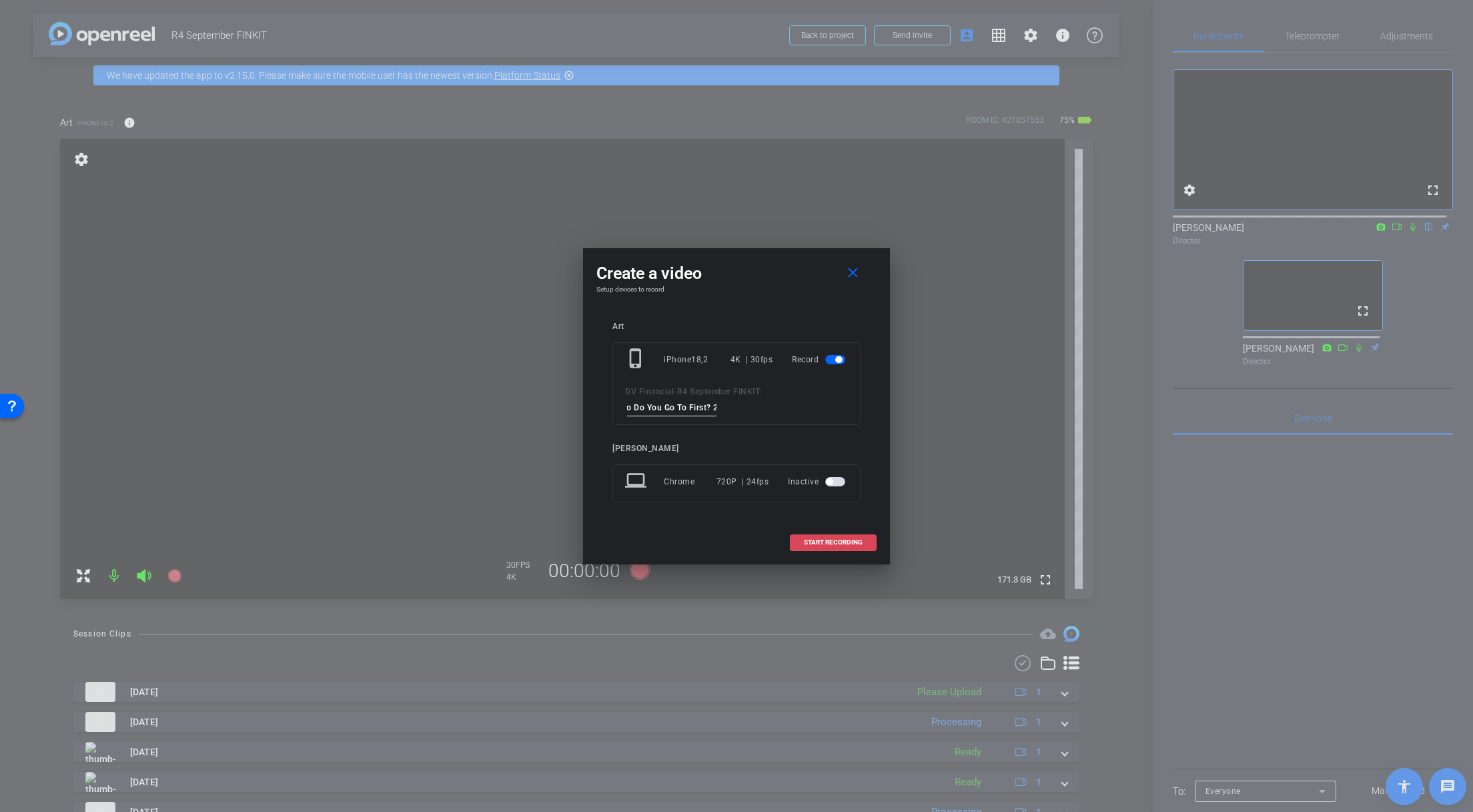
scroll to position [0, 0]
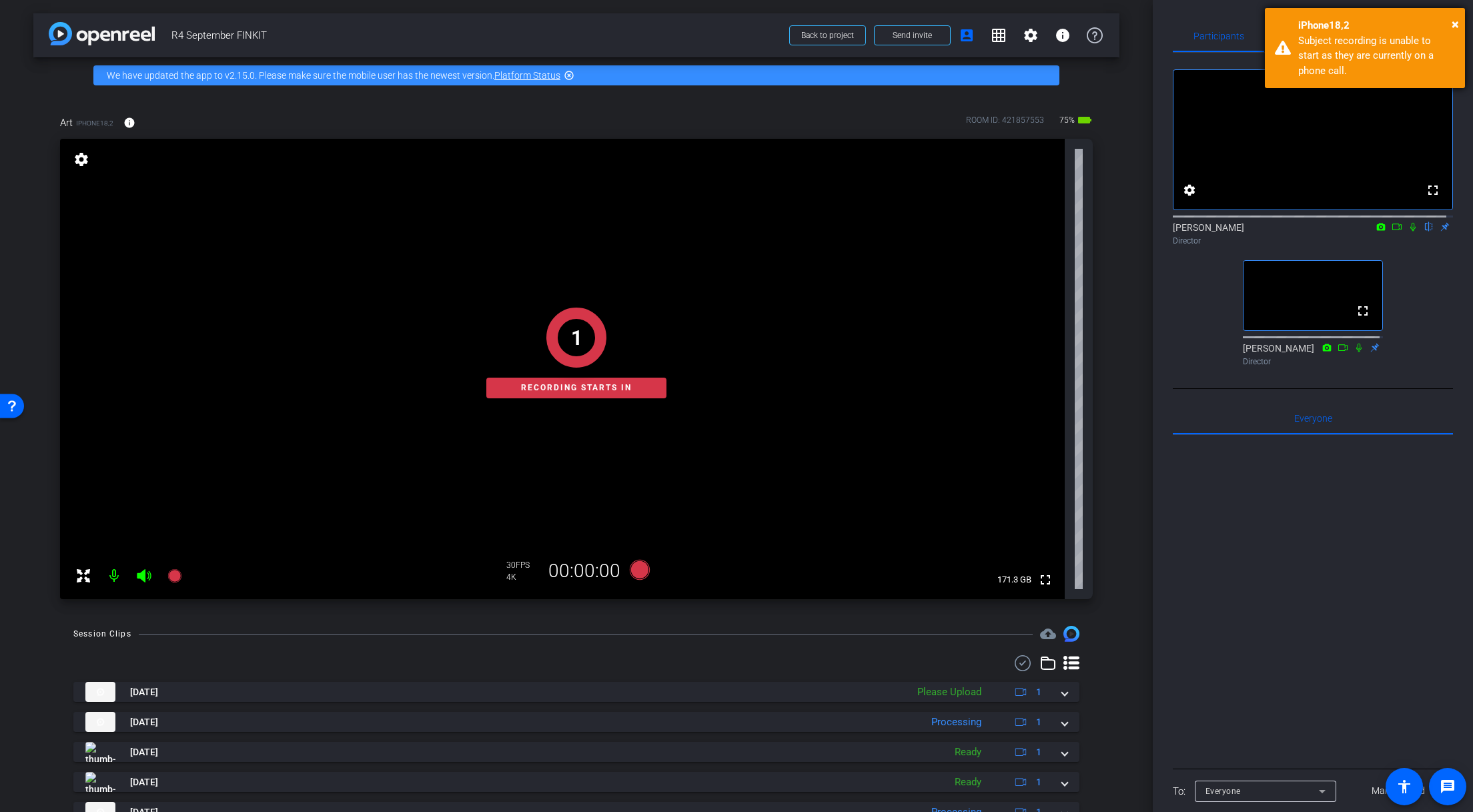
click at [1441, 13] on div "× iPhone18,2 Subject recording is unable to start as they are currently on a ph…" at bounding box center [1365, 48] width 200 height 80
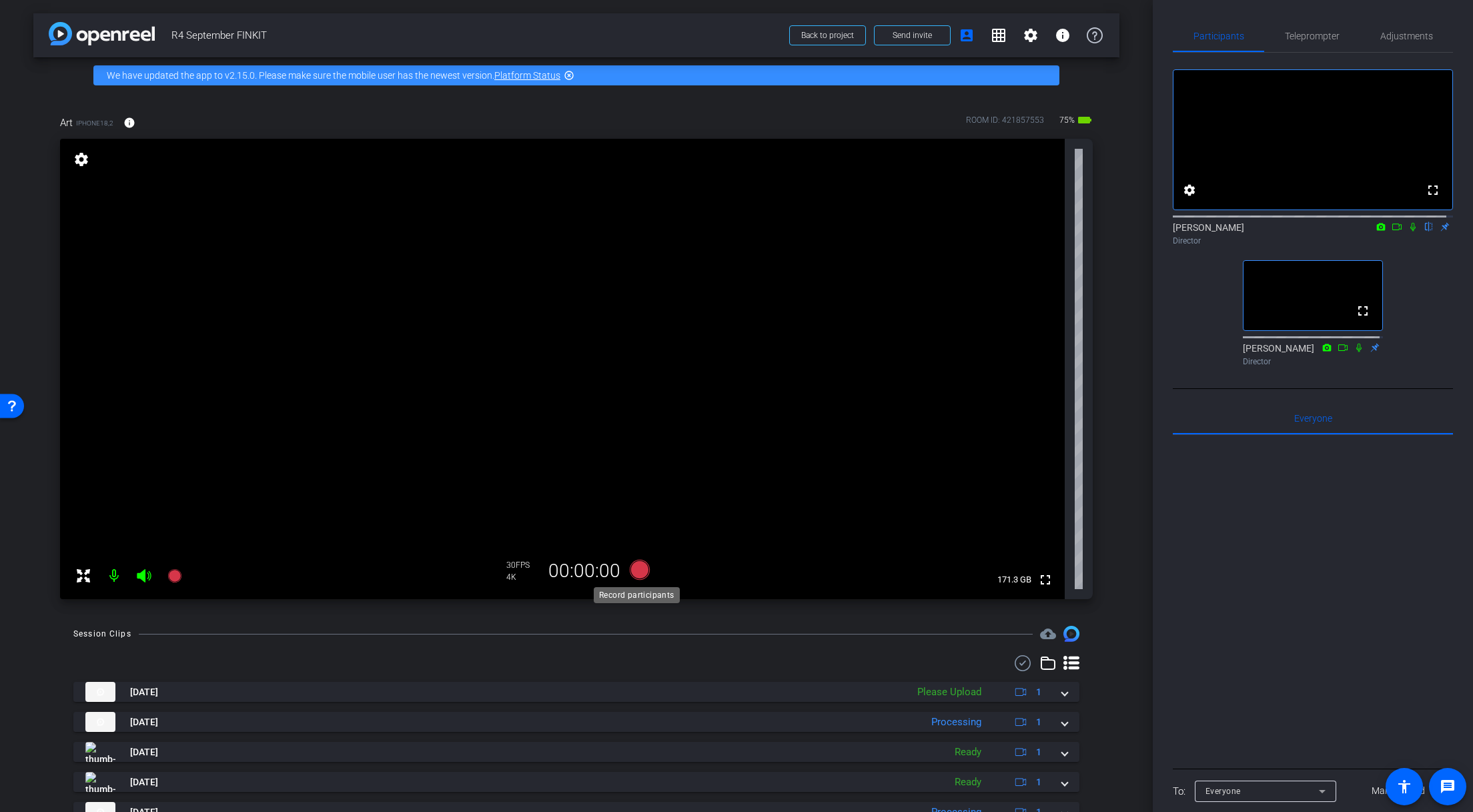
click at [638, 575] on icon at bounding box center [640, 570] width 20 height 20
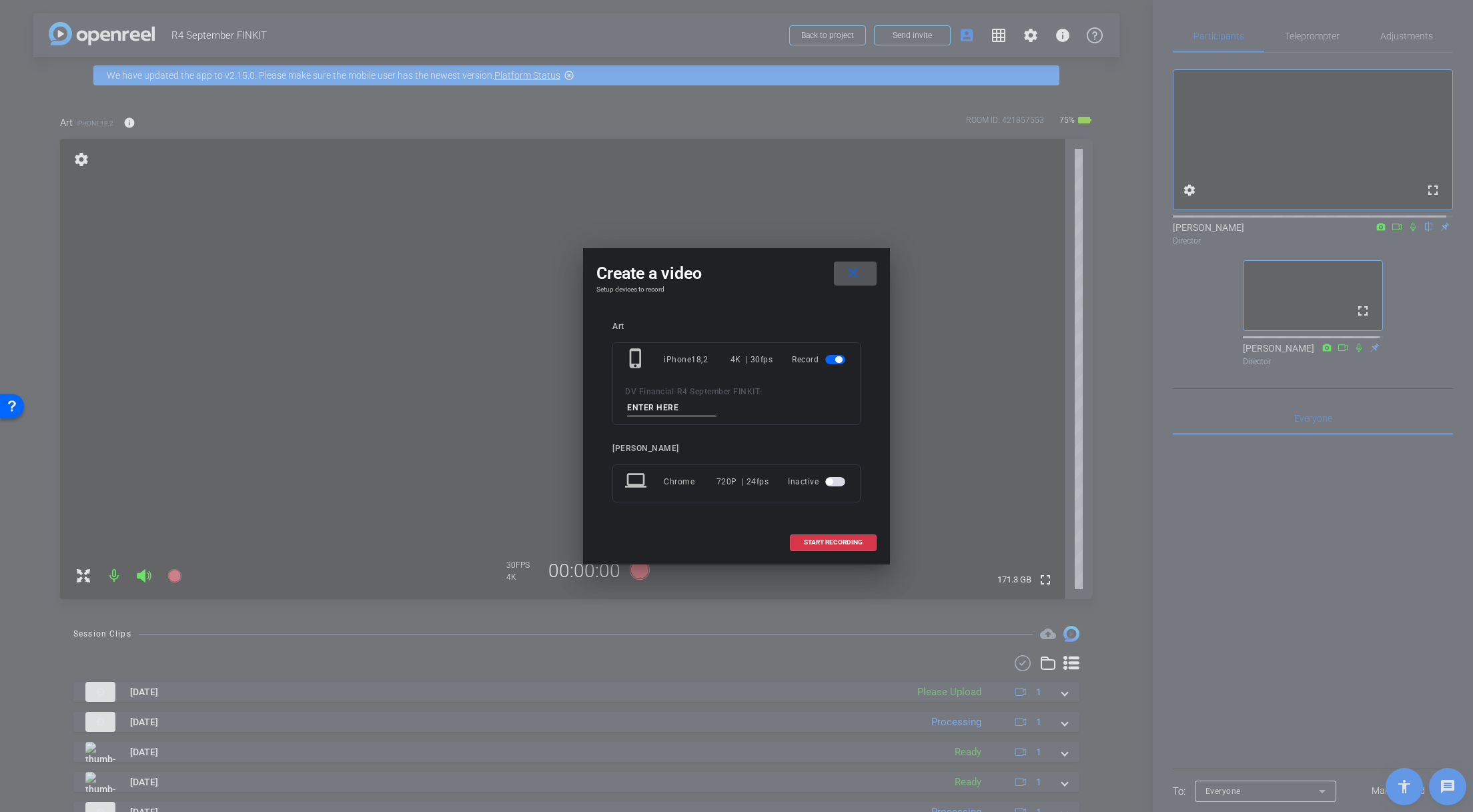
click at [680, 402] on input at bounding box center [671, 408] width 90 height 16
paste input "Who Do You Go To First?"
type input "Who Do You Go To First? 2"
click at [820, 544] on span "START RECORDING" at bounding box center [833, 542] width 58 height 7
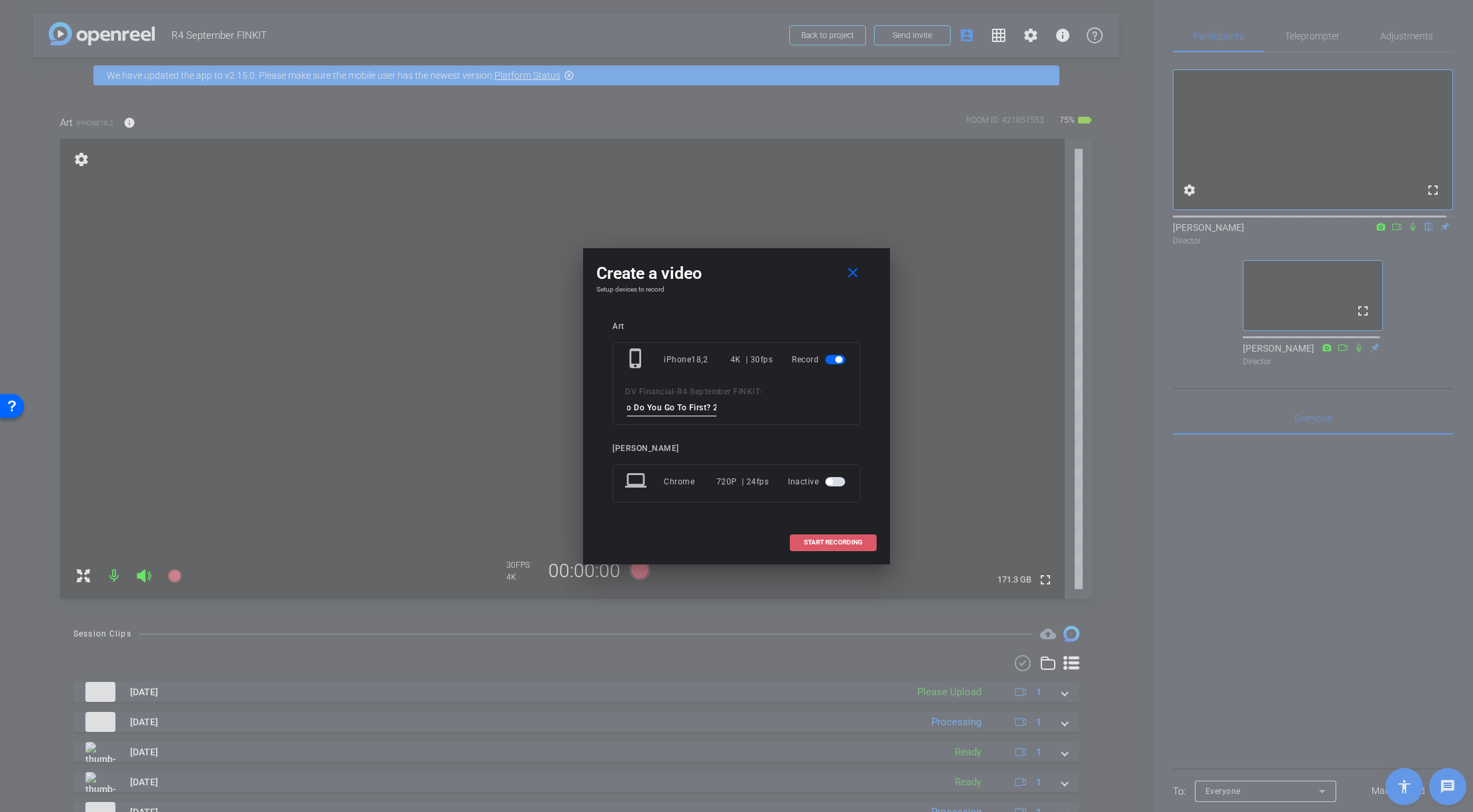
scroll to position [0, 0]
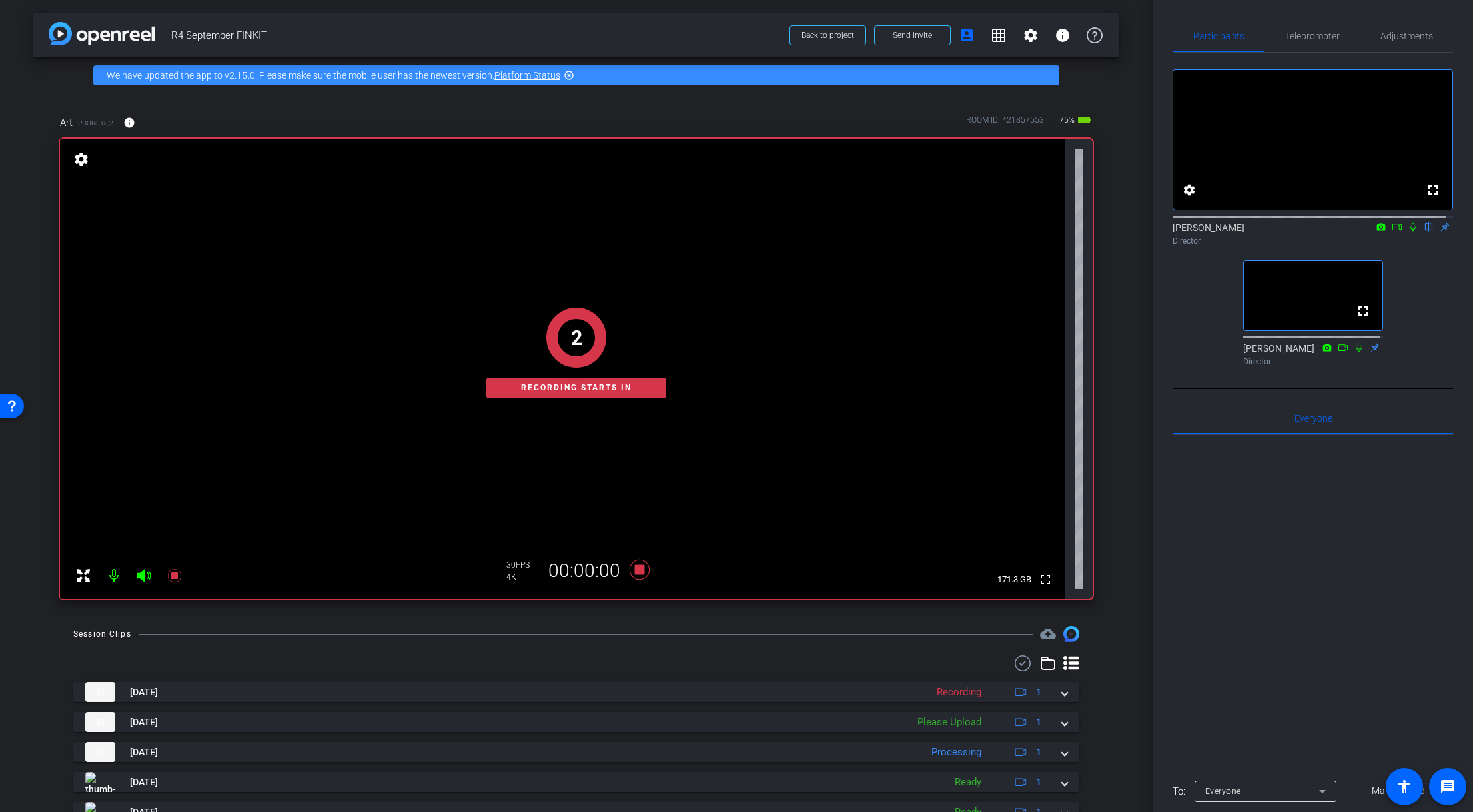
click at [1408, 231] on icon at bounding box center [1413, 226] width 11 height 9
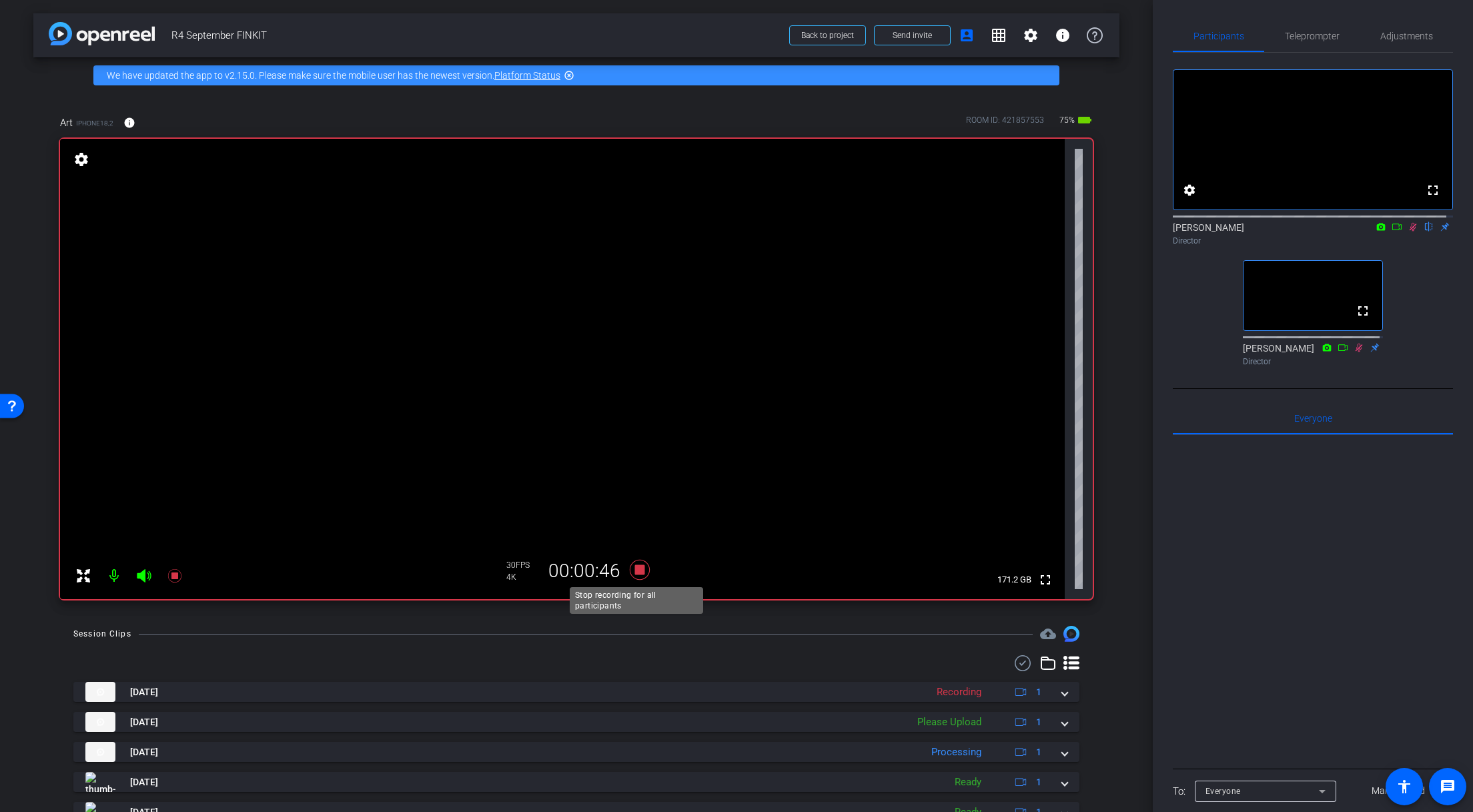
click at [638, 574] on icon at bounding box center [640, 570] width 20 height 20
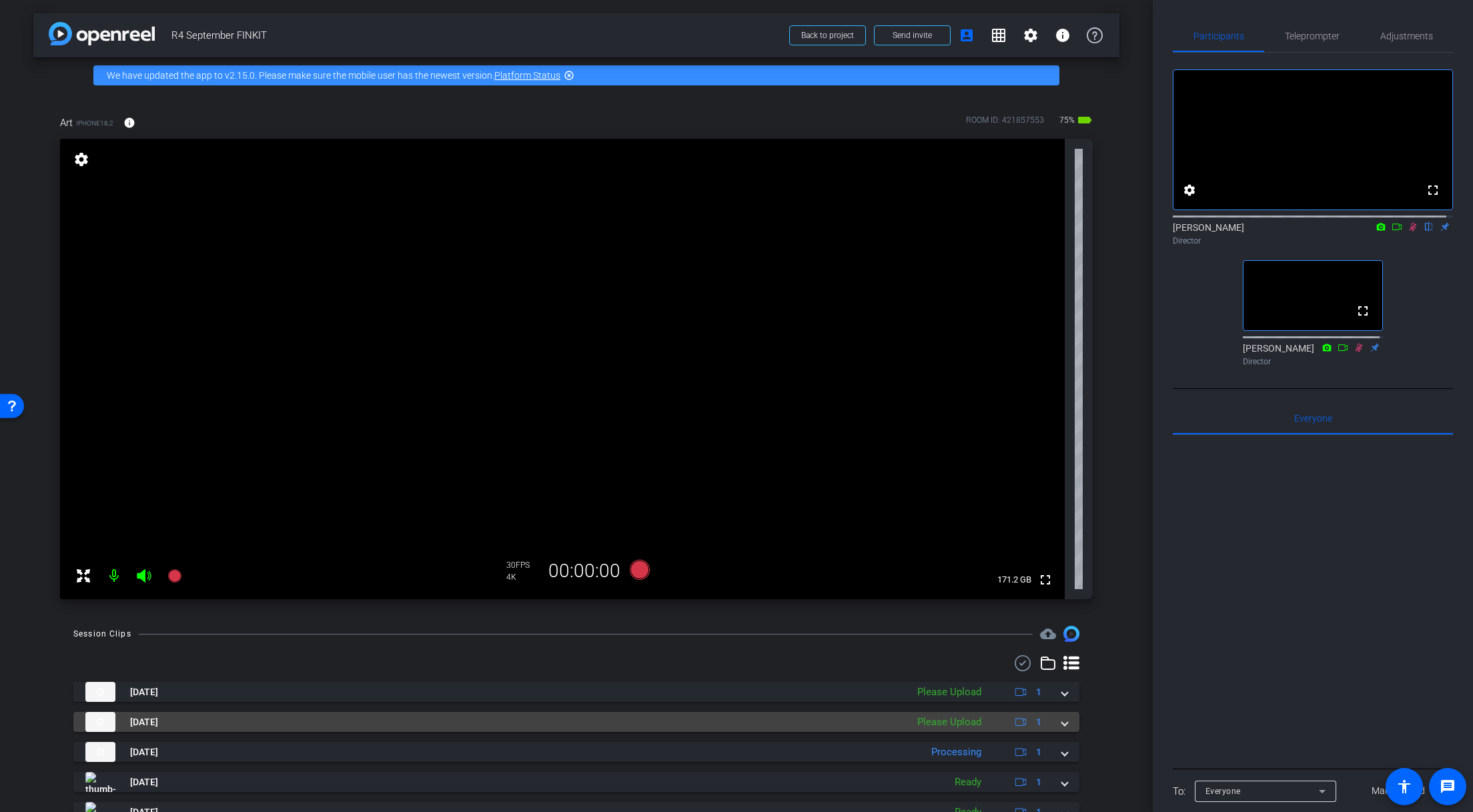
click at [1062, 723] on span at bounding box center [1064, 721] width 5 height 14
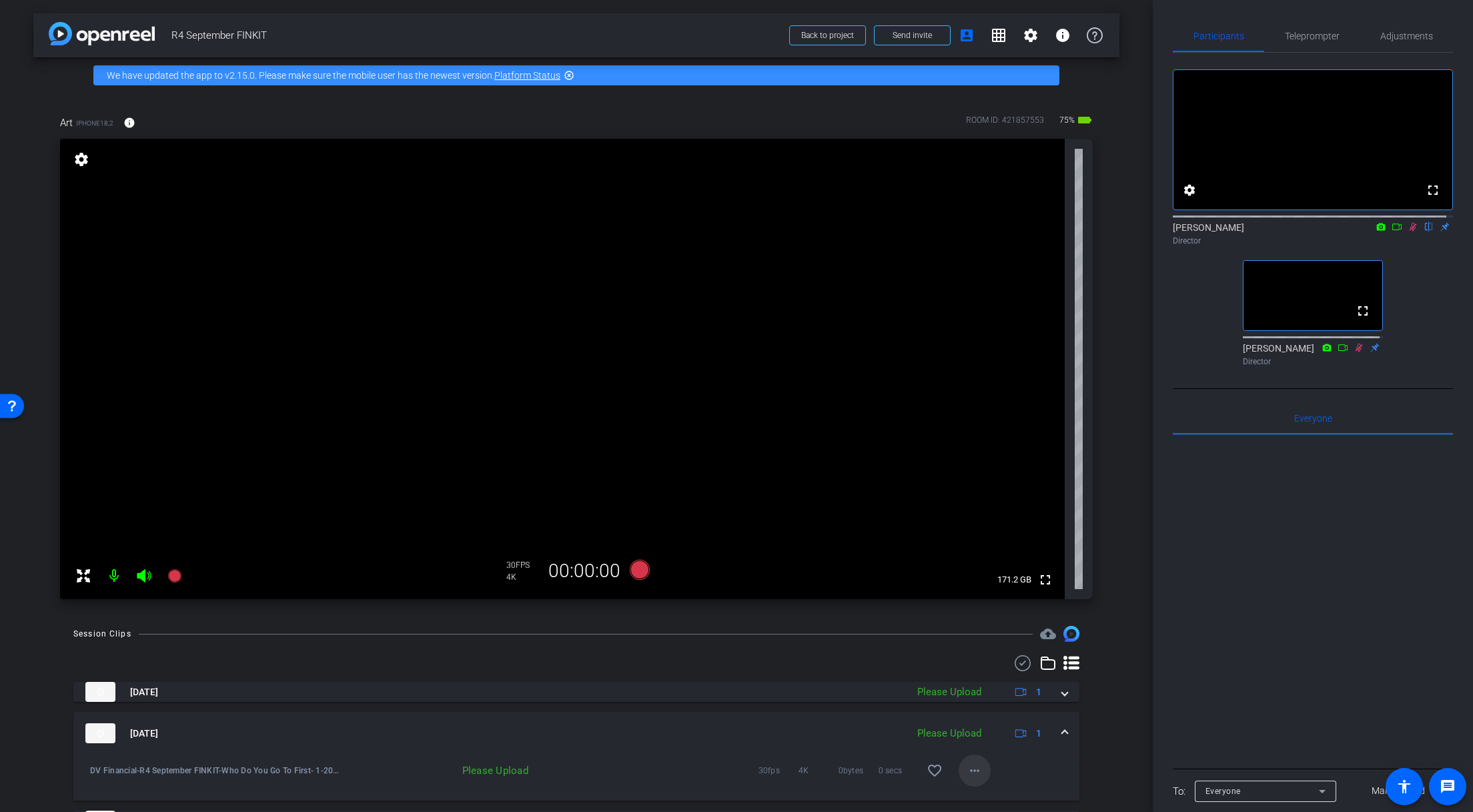
click at [972, 770] on mat-icon "more_horiz" at bounding box center [975, 770] width 16 height 16
click at [989, 715] on span "Upload" at bounding box center [990, 709] width 54 height 16
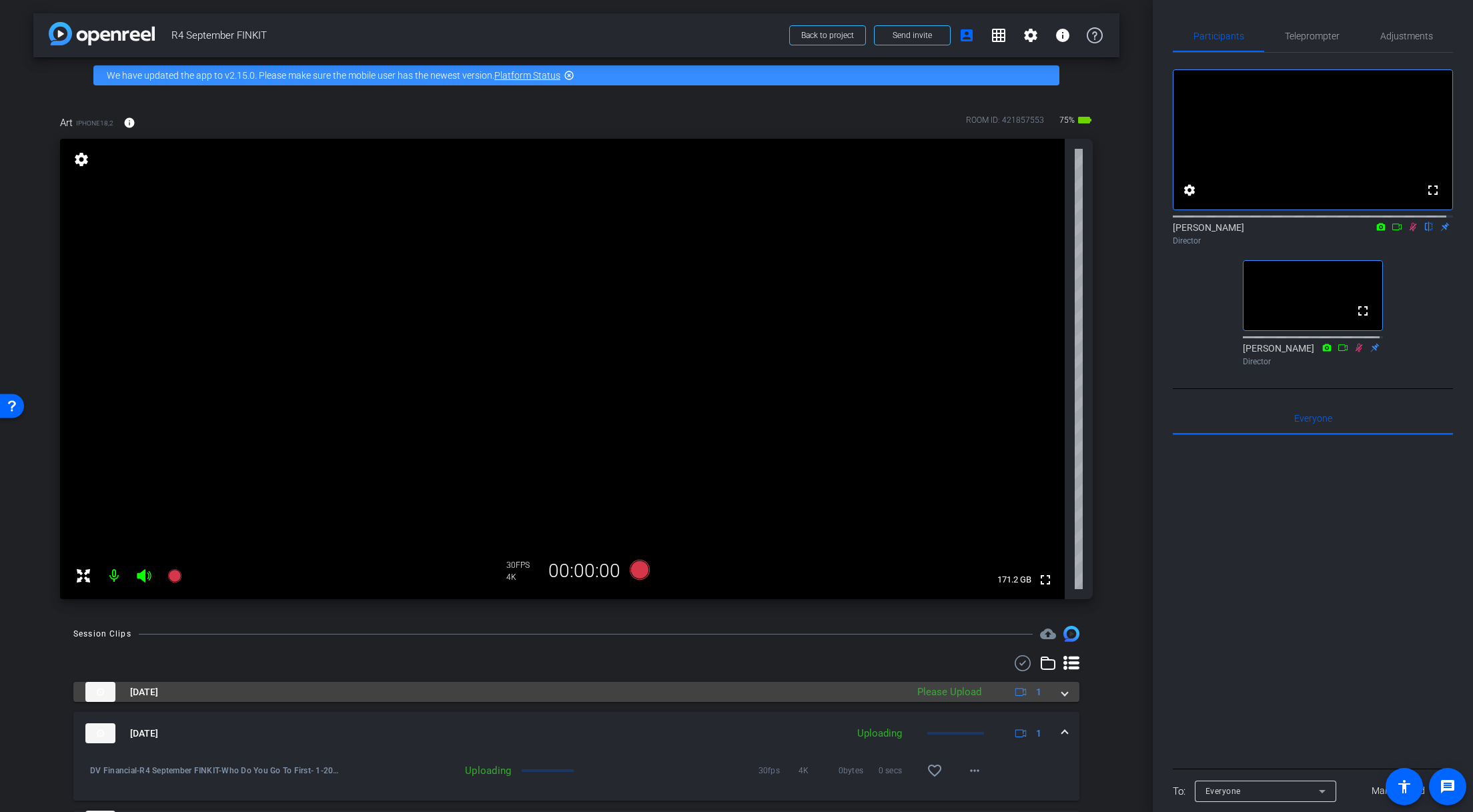
click at [1062, 689] on mat-expansion-panel-header "Oct 2, 2025 Please Upload 1" at bounding box center [576, 692] width 1006 height 20
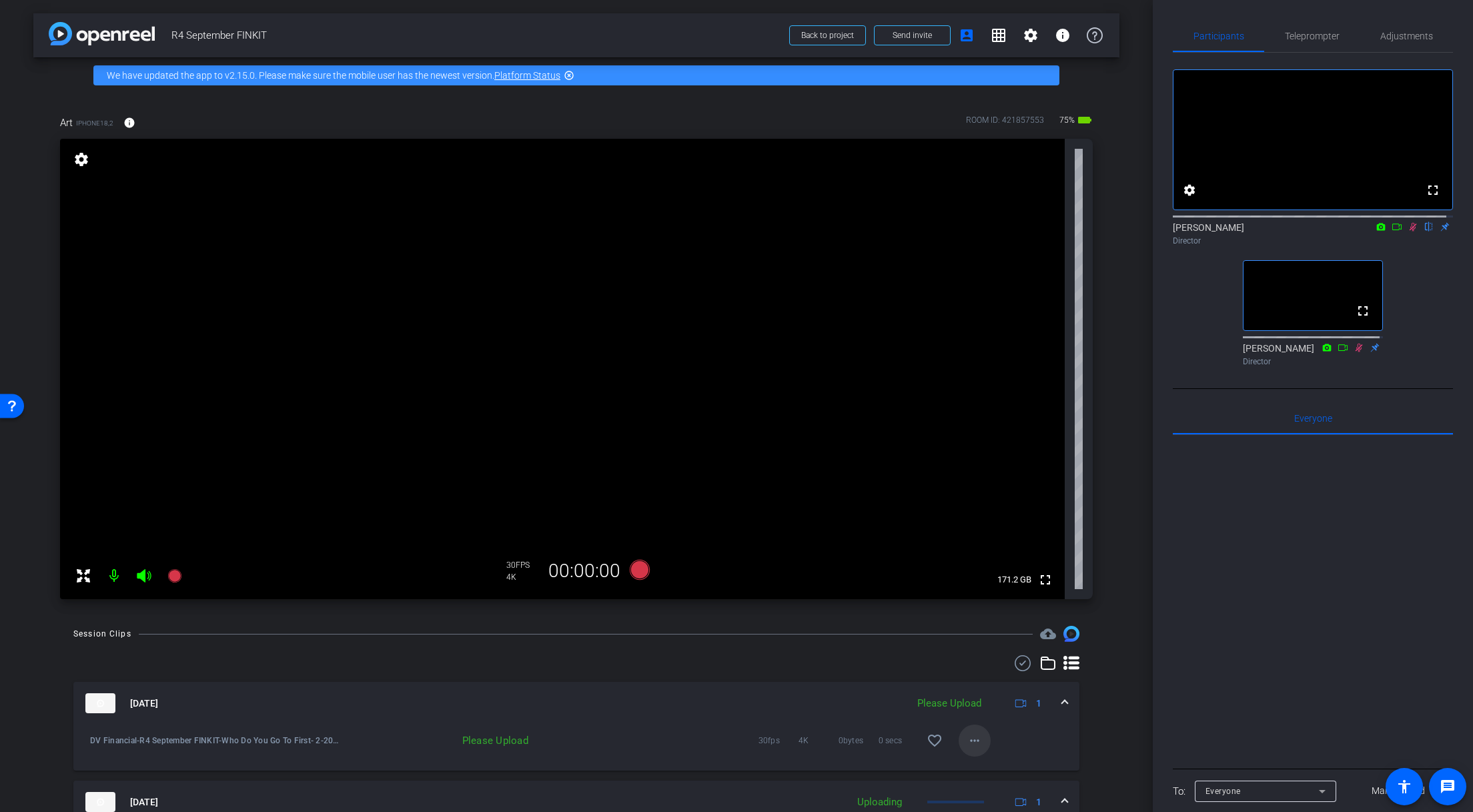
click at [974, 742] on mat-icon "more_horiz" at bounding box center [975, 740] width 16 height 16
click at [981, 678] on span "Upload" at bounding box center [990, 679] width 54 height 16
click at [641, 570] on icon at bounding box center [640, 570] width 20 height 20
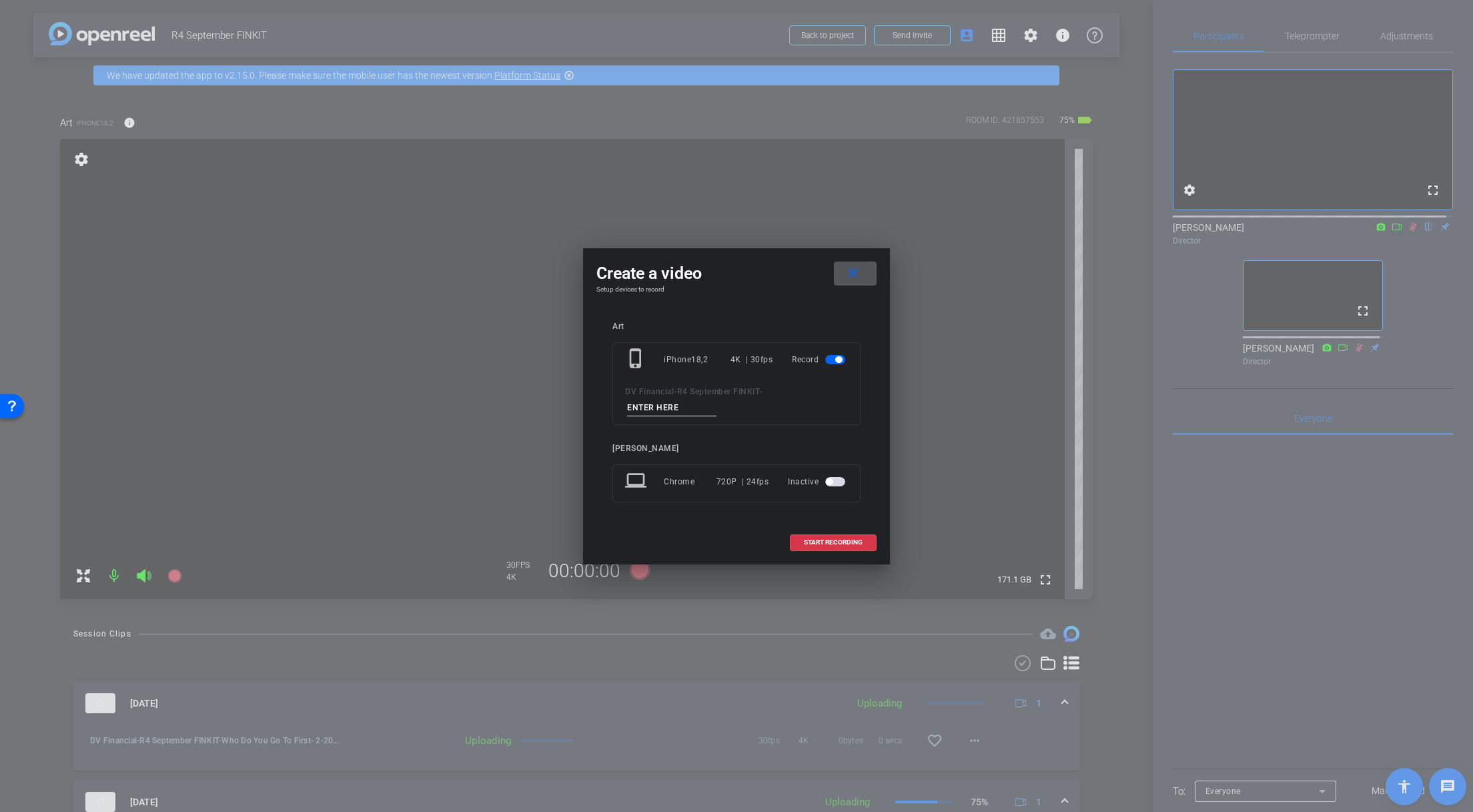
click at [682, 410] on input at bounding box center [671, 408] width 90 height 16
paste input "The Basics: Will, POA, Healthcare Directive"
type input "The Basics: Will, POA, Healthcare Directive"
click at [826, 539] on span "START RECORDING" at bounding box center [833, 542] width 58 height 7
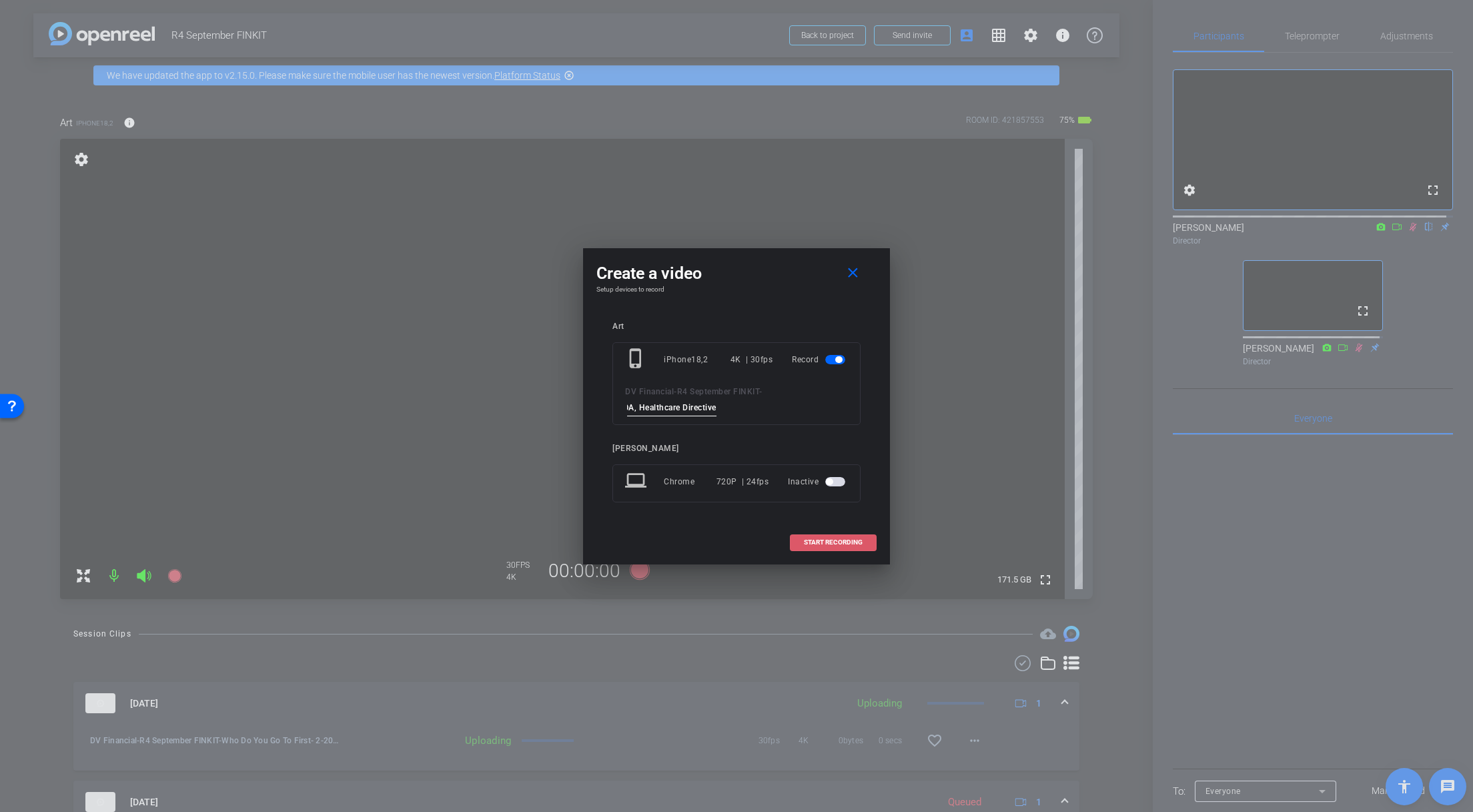
scroll to position [0, 0]
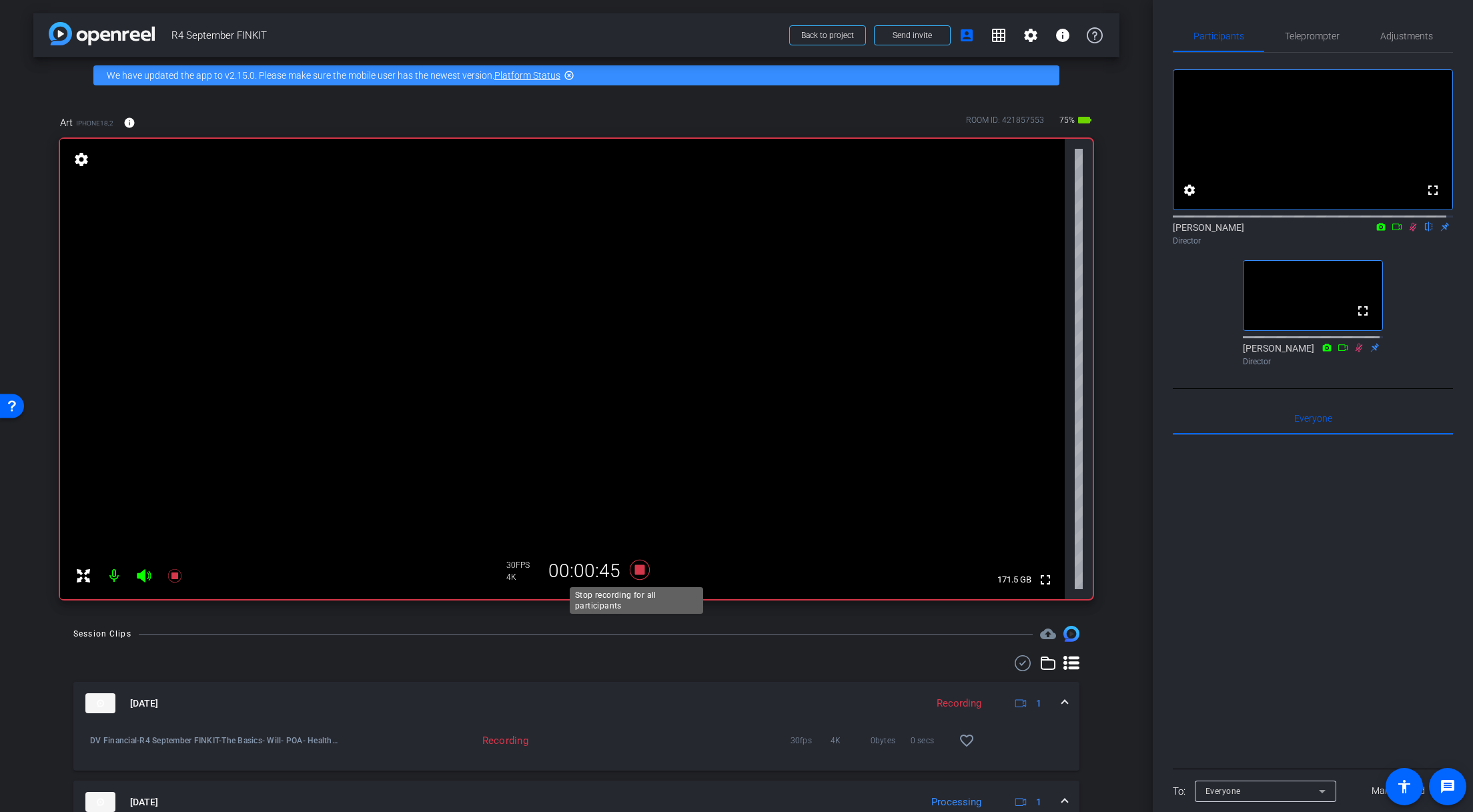
click at [642, 570] on icon at bounding box center [639, 569] width 32 height 24
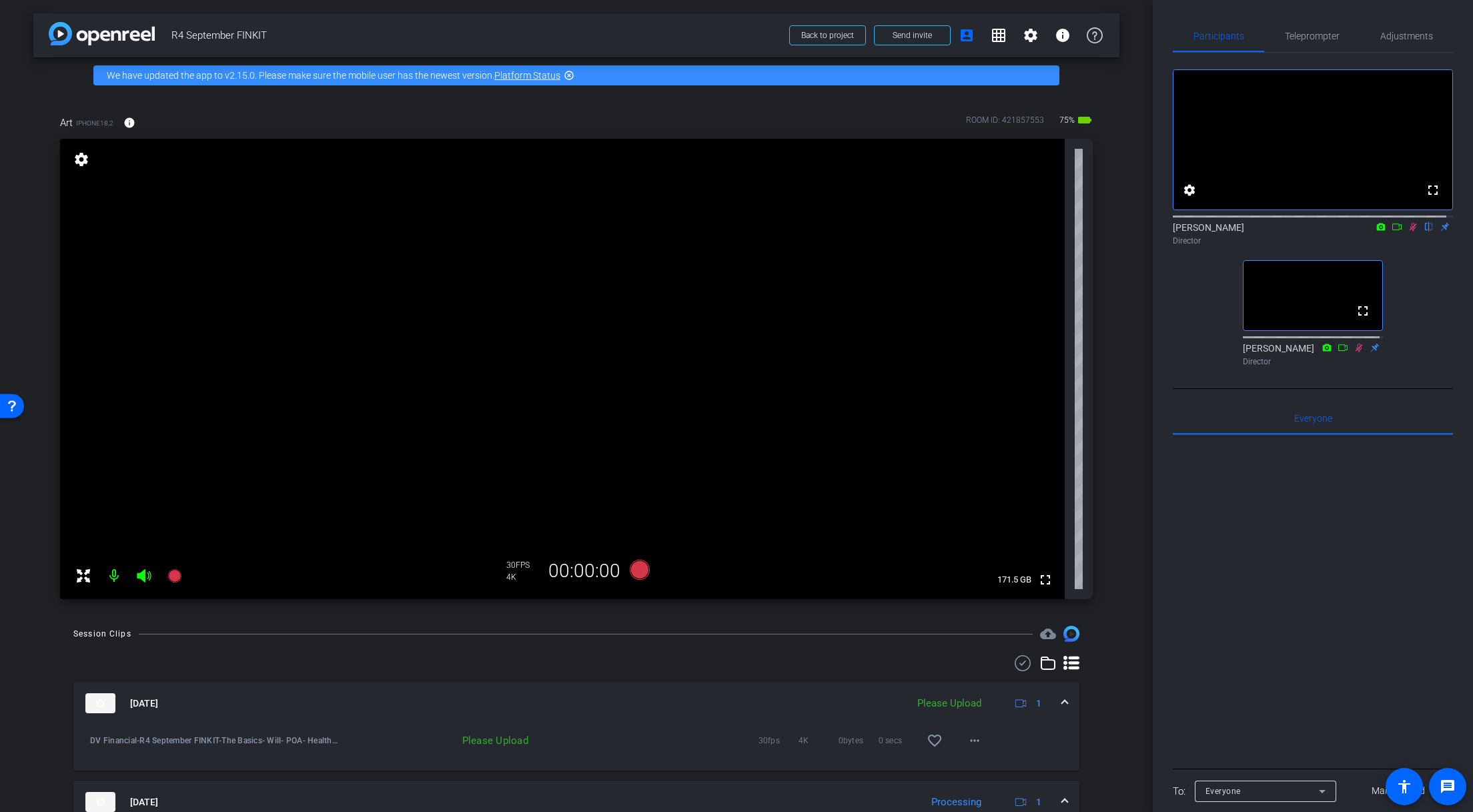
click at [1408, 231] on icon at bounding box center [1413, 226] width 11 height 9
click at [979, 736] on span at bounding box center [975, 740] width 32 height 32
click at [984, 677] on span "Upload" at bounding box center [990, 679] width 54 height 16
click at [640, 571] on icon at bounding box center [640, 570] width 20 height 20
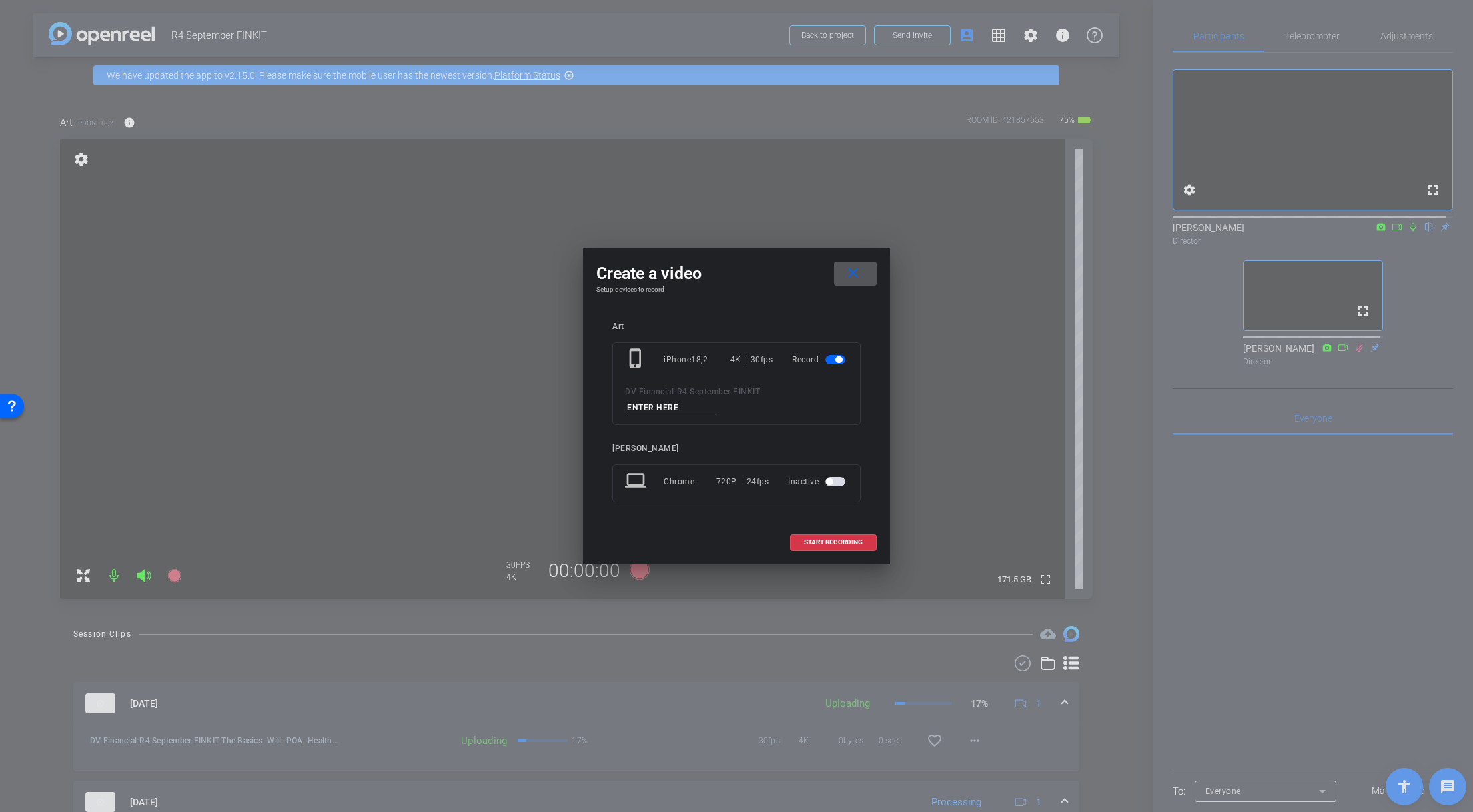
click at [690, 407] on input at bounding box center [671, 408] width 90 height 16
paste input "The Hidden Costs of Dying Without a Will"
type input "The Hidden Costs of Dying Without a Will"
click at [830, 546] on span "START RECORDING" at bounding box center [833, 542] width 58 height 7
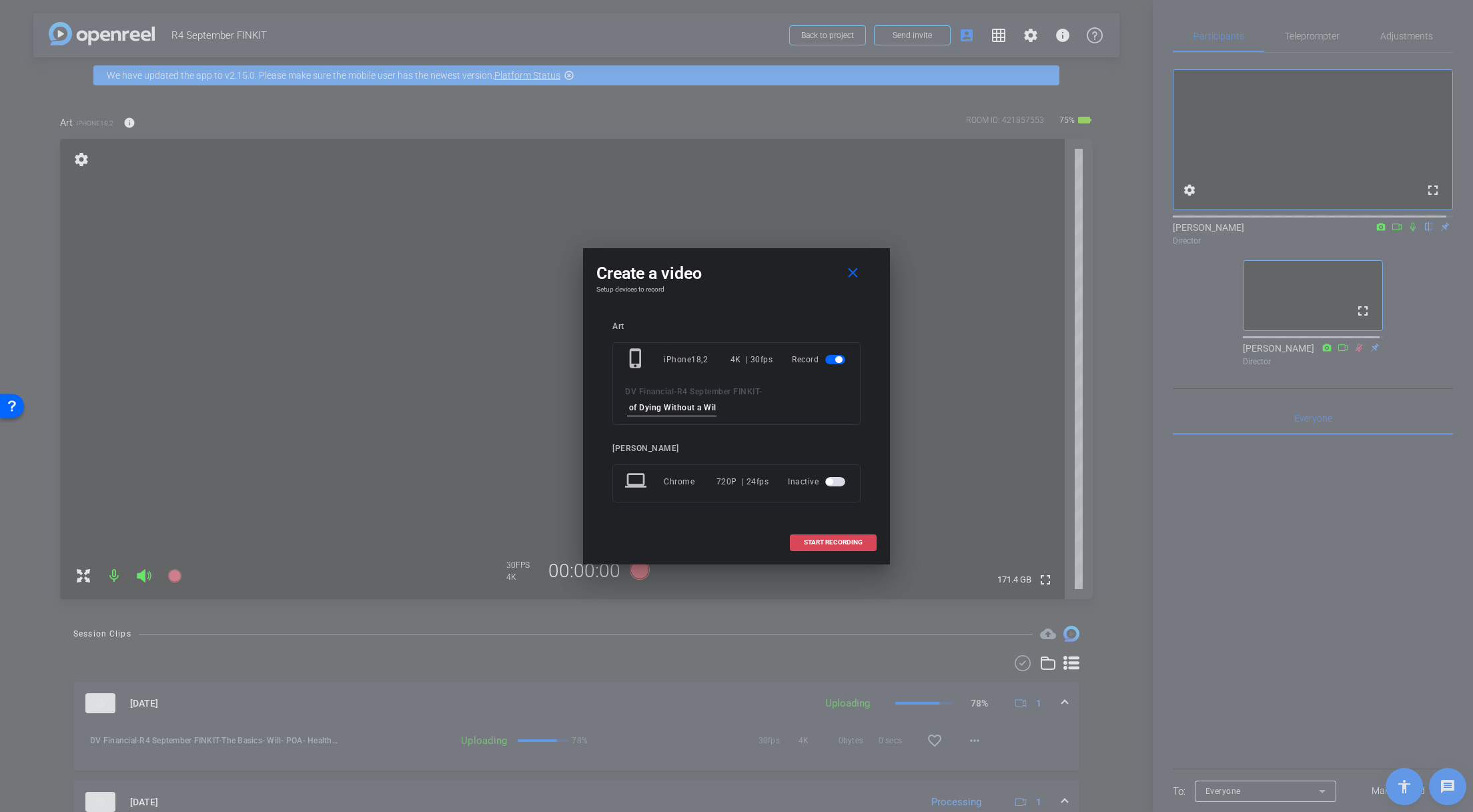
scroll to position [0, 0]
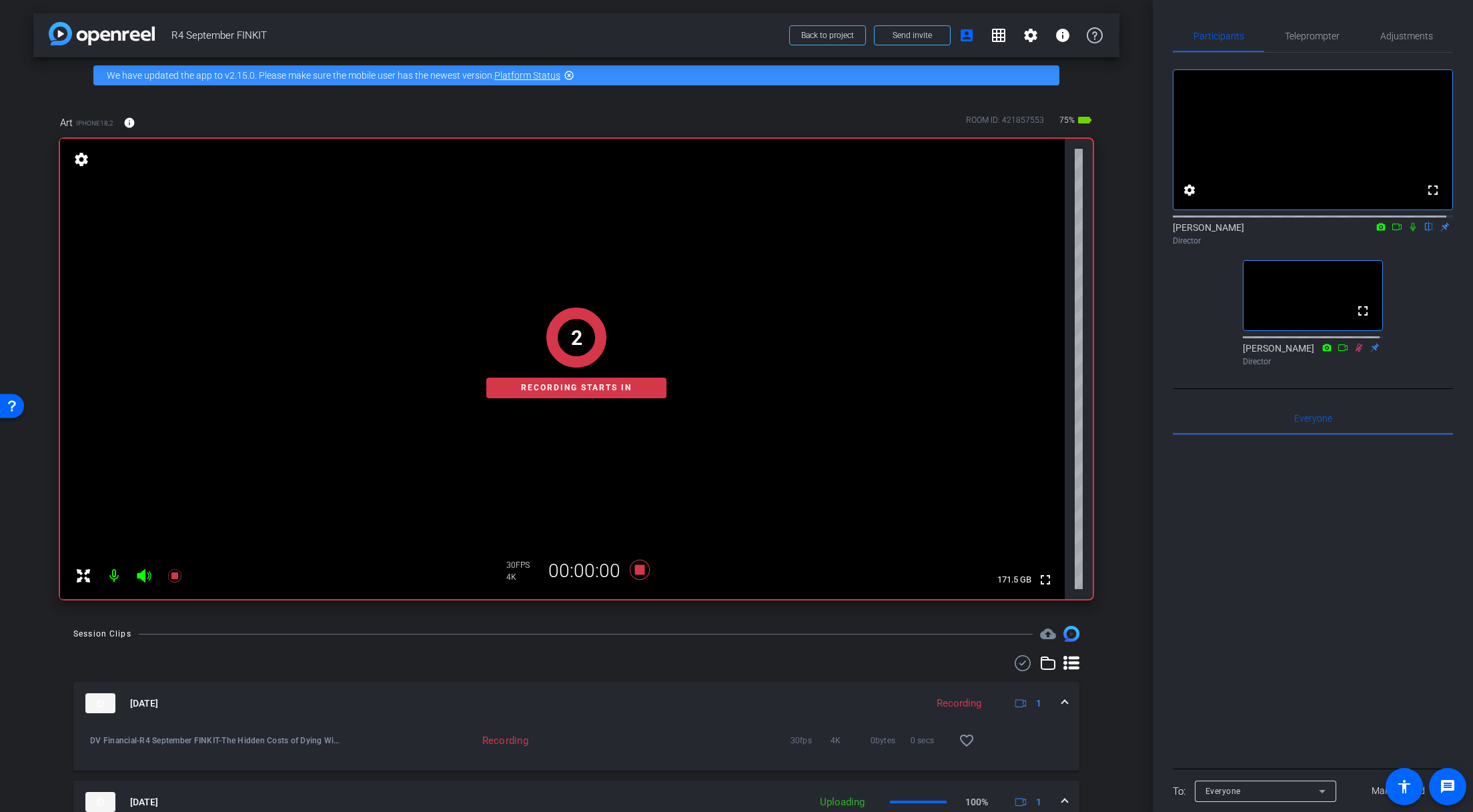
click at [1410, 231] on icon at bounding box center [1413, 226] width 11 height 9
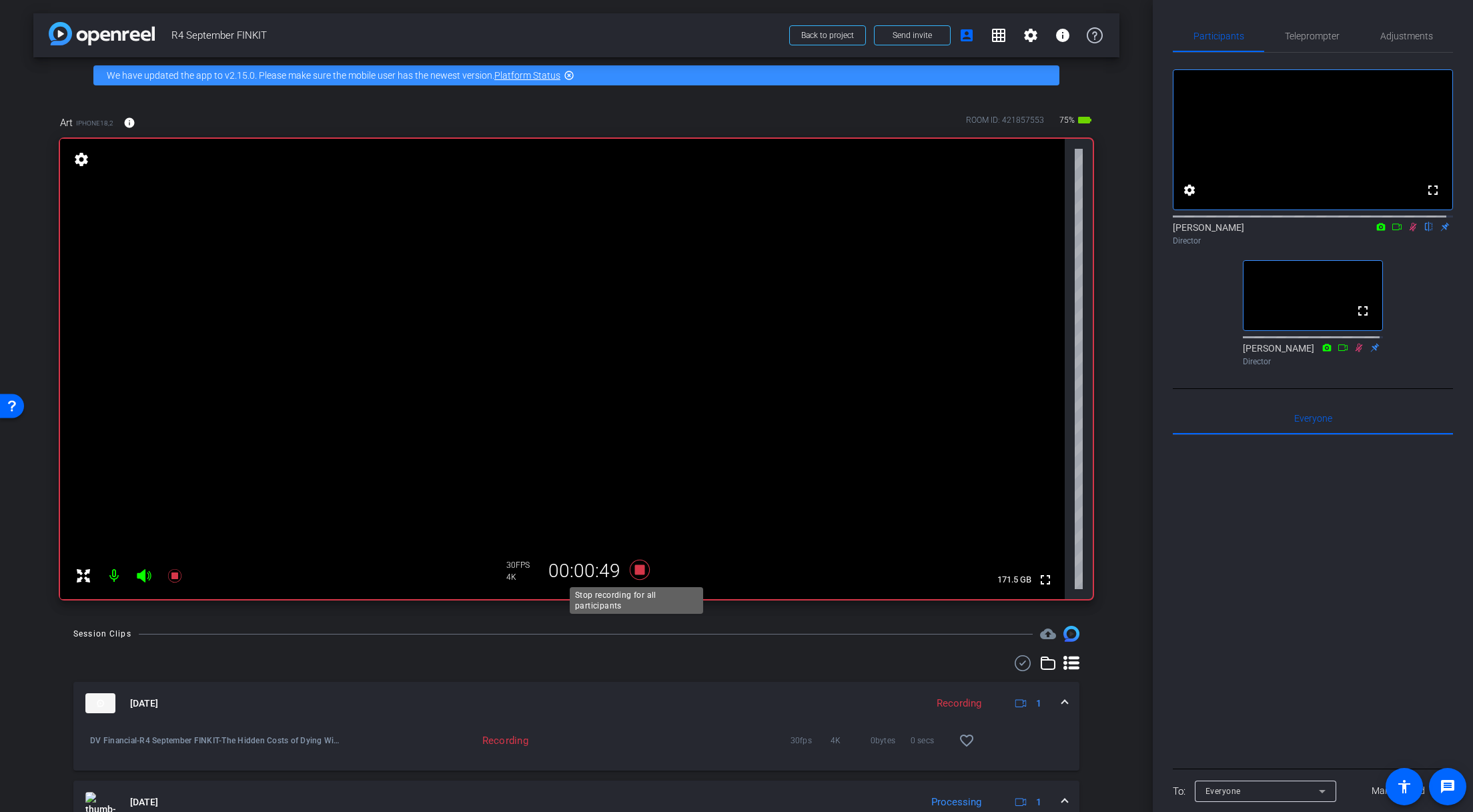
click at [631, 567] on icon at bounding box center [639, 569] width 32 height 24
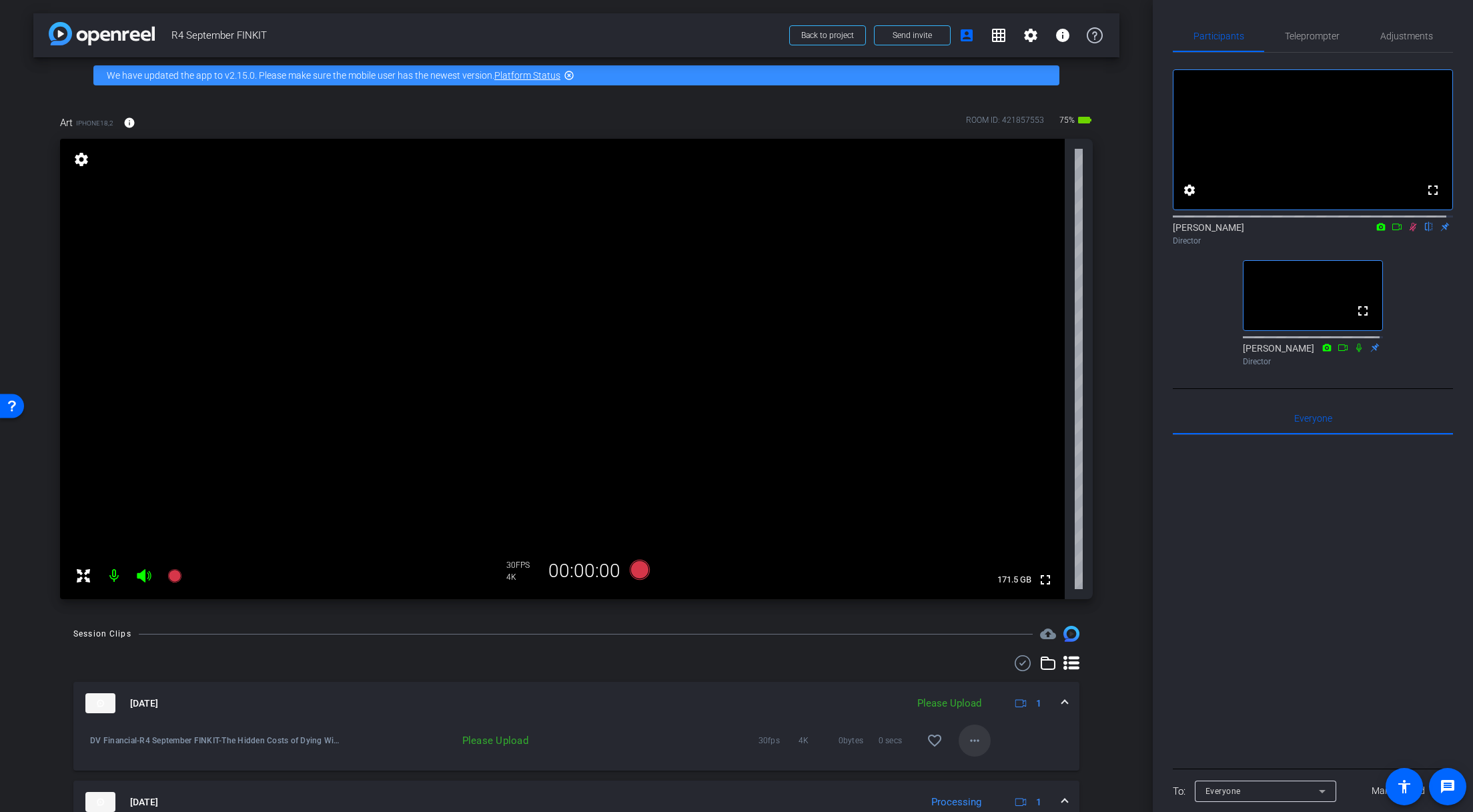
click at [967, 734] on mat-icon "more_horiz" at bounding box center [975, 740] width 16 height 16
click at [978, 677] on span "Upload" at bounding box center [990, 679] width 54 height 16
click at [635, 568] on icon at bounding box center [640, 570] width 20 height 20
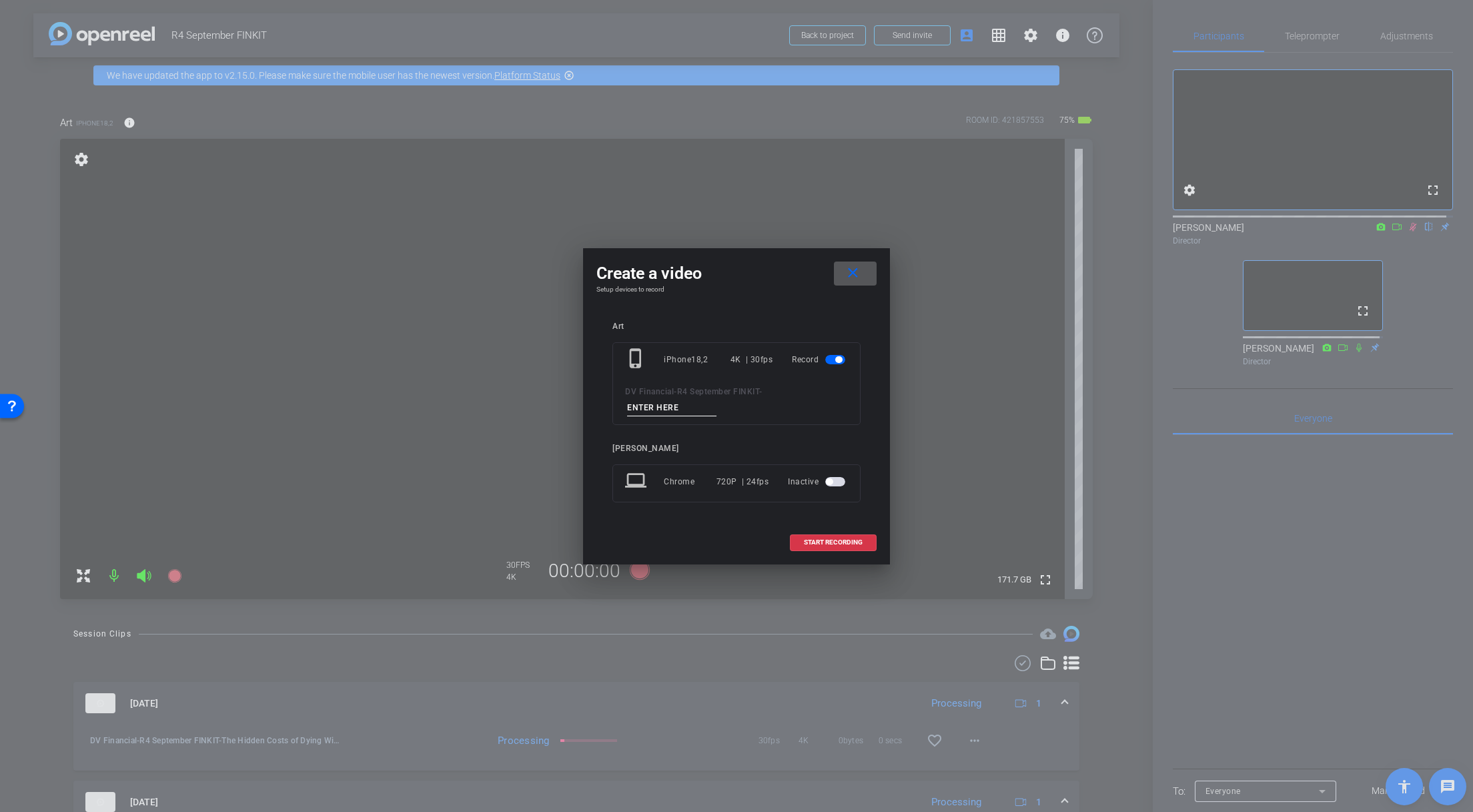
click at [683, 409] on input at bounding box center [671, 408] width 90 height 16
paste input "Beneficiary Blunders"
type input "Beneficiary Blunders 1"
click at [830, 542] on span "START RECORDING" at bounding box center [833, 542] width 58 height 7
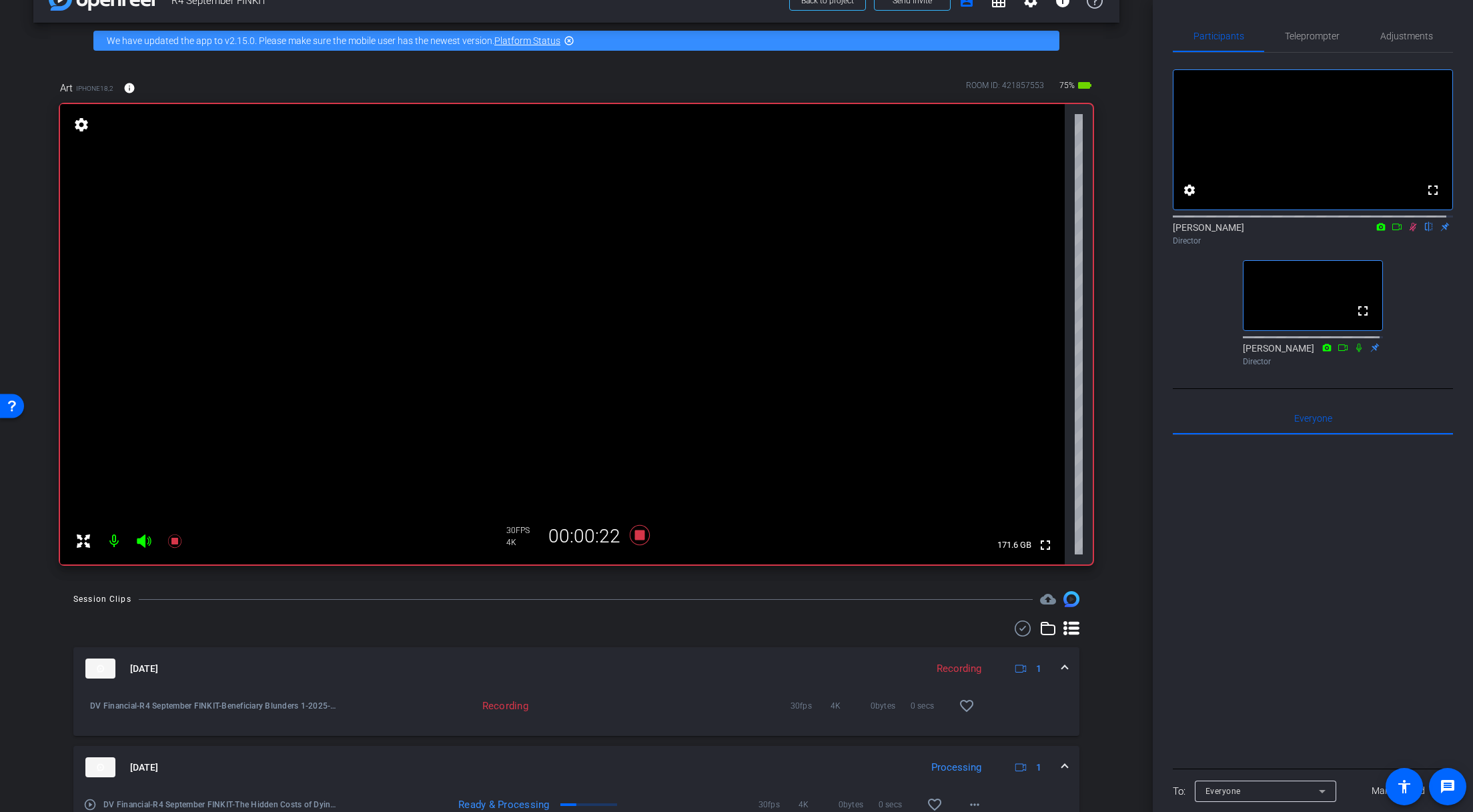
scroll to position [67, 0]
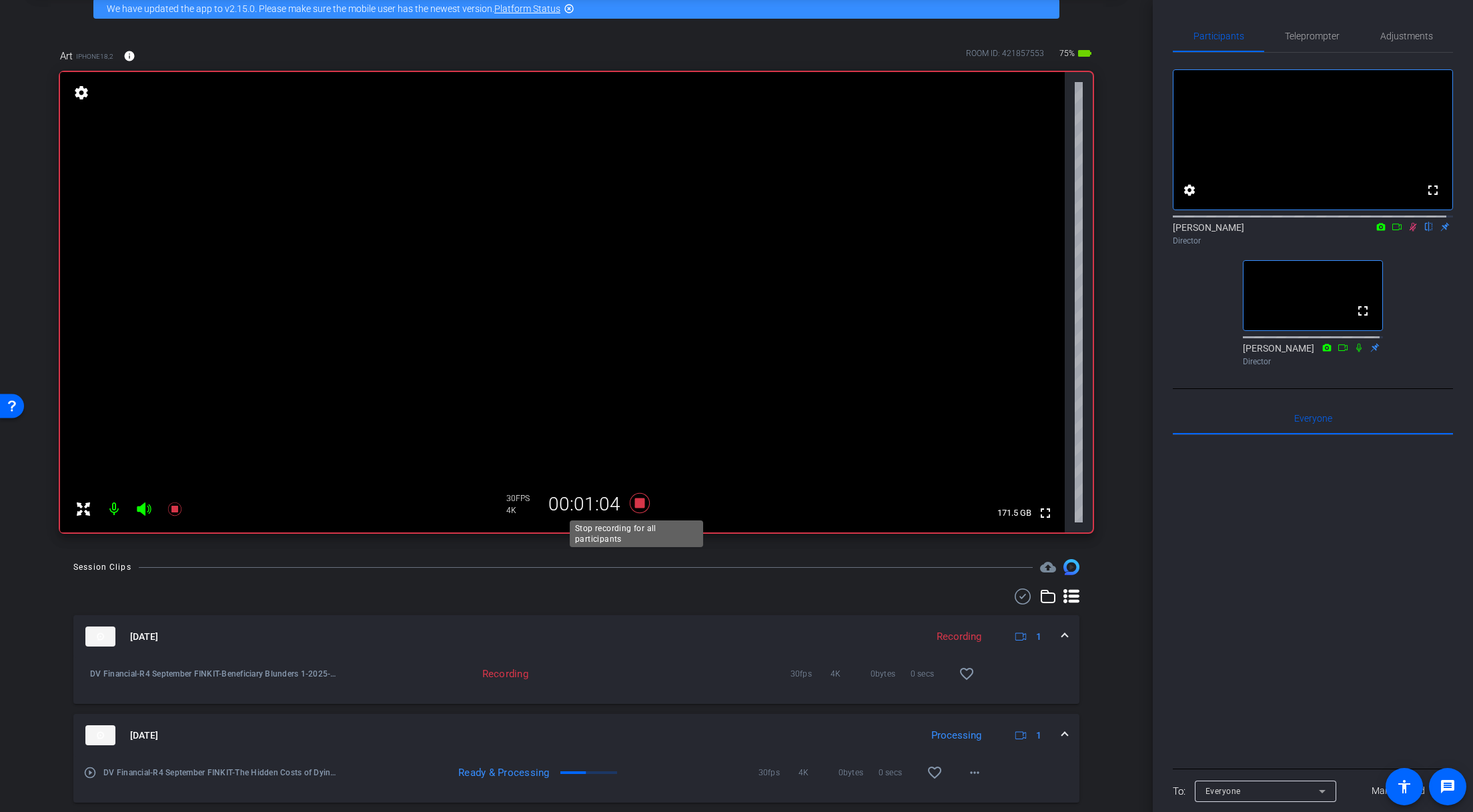
click at [634, 503] on icon at bounding box center [640, 503] width 20 height 20
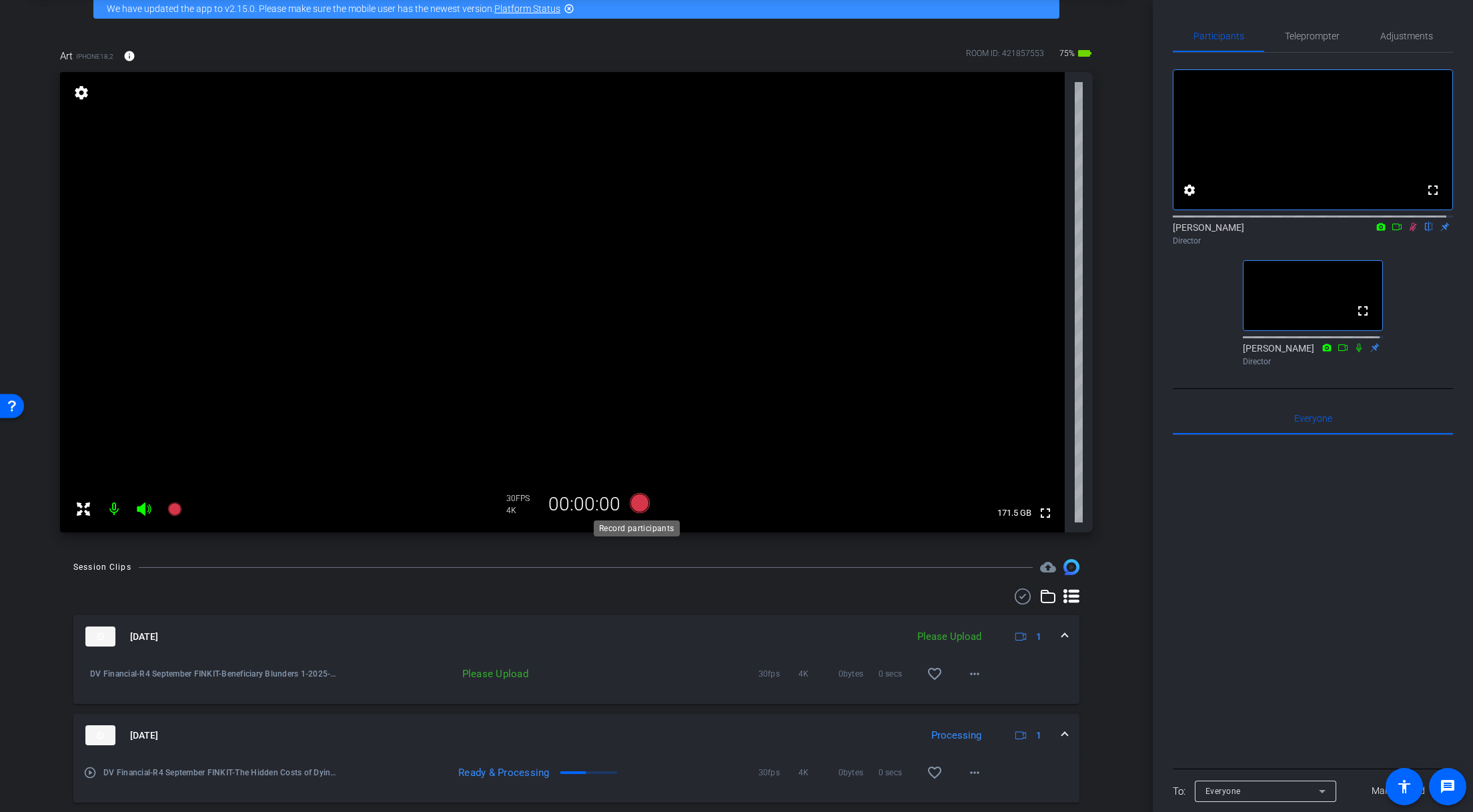
click at [637, 496] on icon at bounding box center [640, 503] width 20 height 20
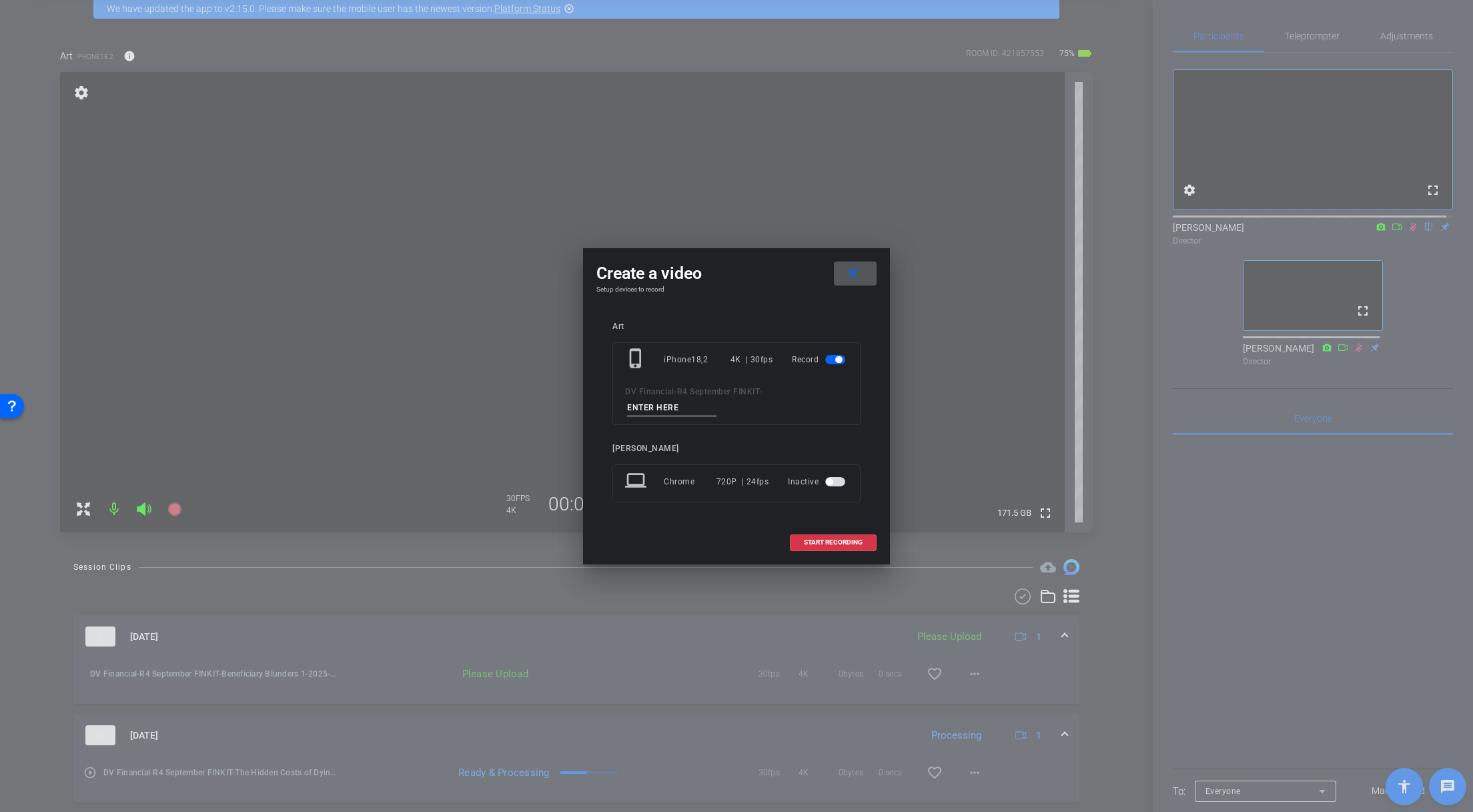
click at [683, 408] on input at bounding box center [671, 408] width 90 height 16
paste input "Family Meetings:"
click at [690, 410] on input "Family Meetings: 1" at bounding box center [671, 408] width 90 height 16
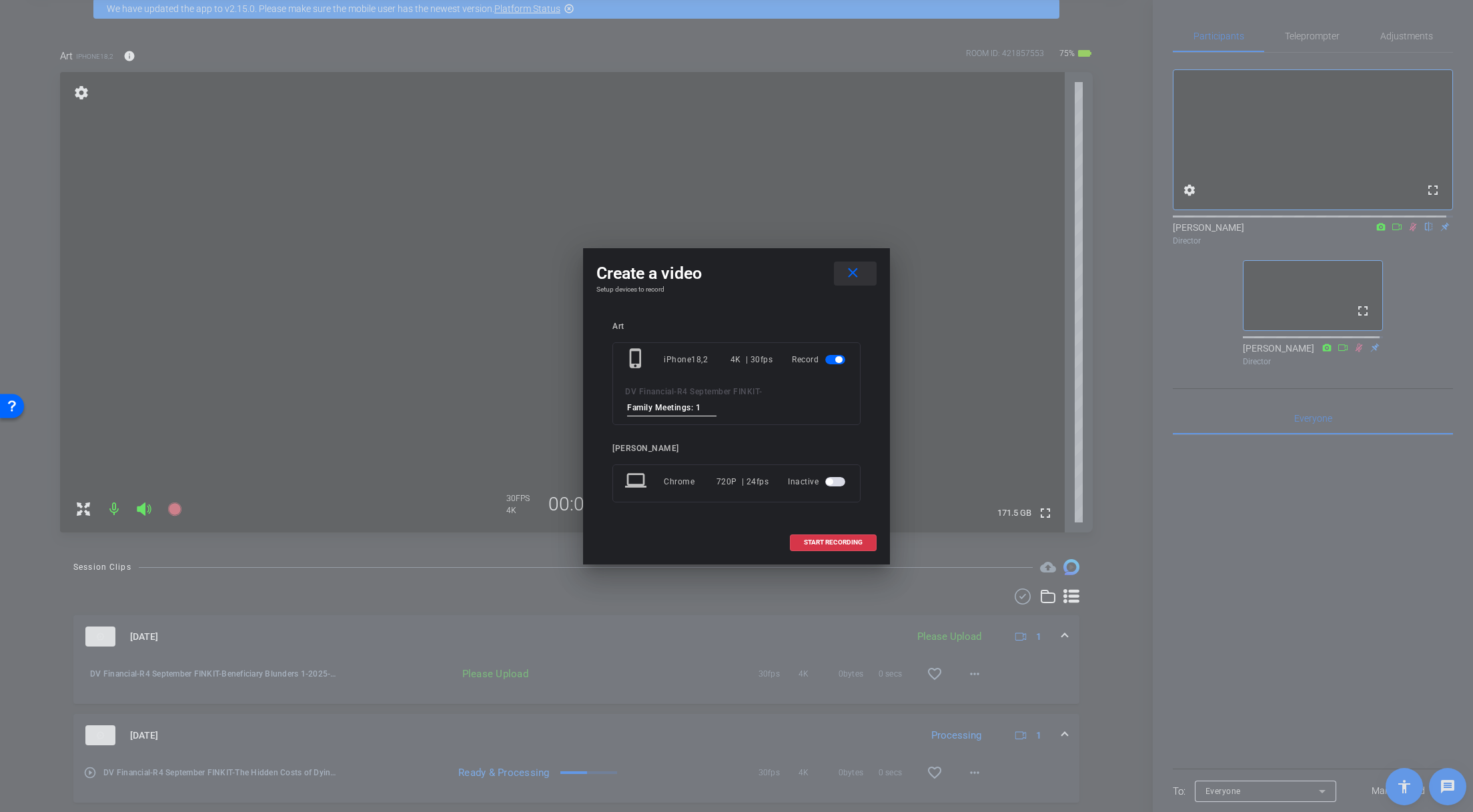
type input "Family Meetings: 1"
click at [856, 273] on mat-icon "close" at bounding box center [853, 273] width 16 height 16
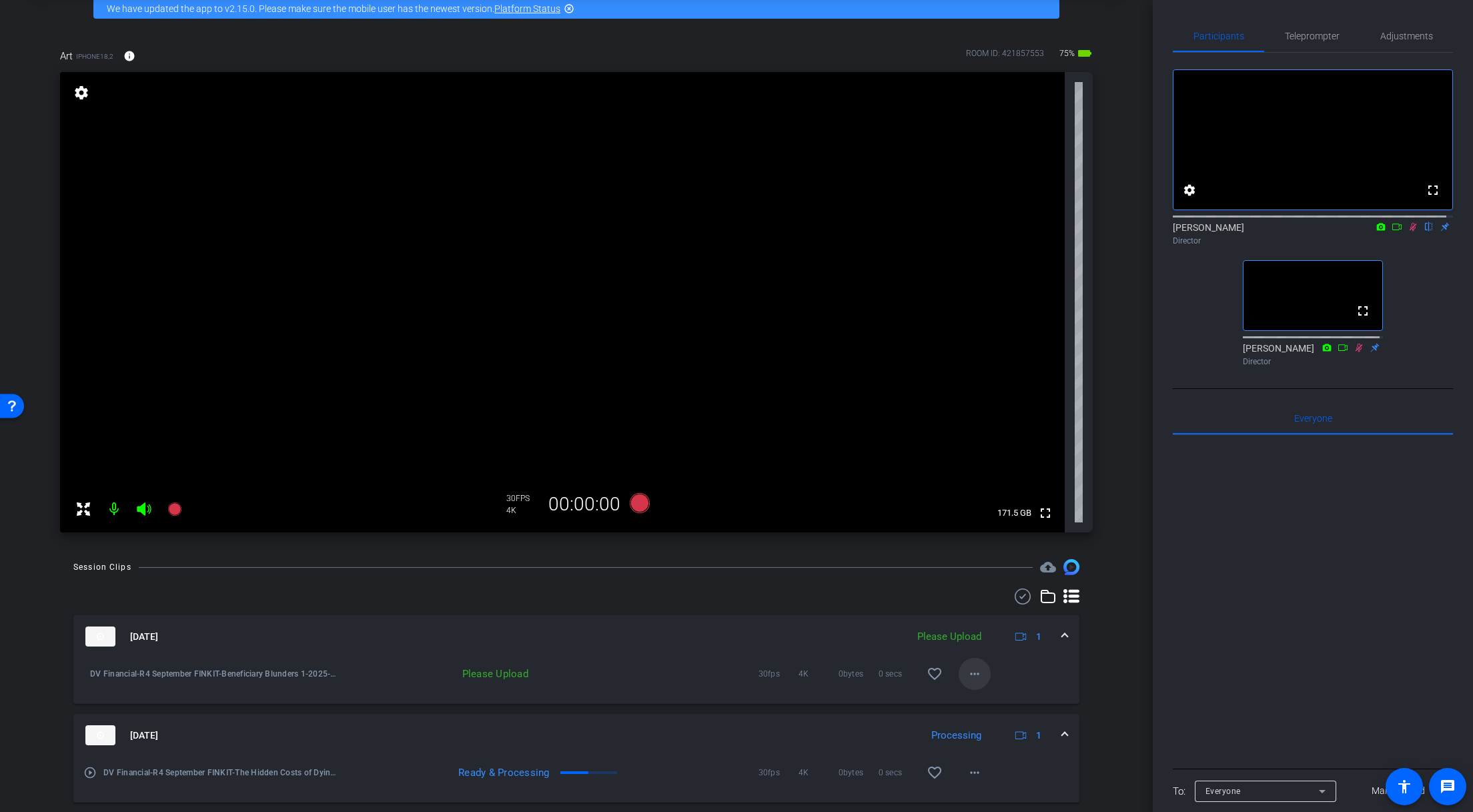
click at [968, 673] on mat-icon "more_horiz" at bounding box center [975, 673] width 16 height 16
click at [991, 703] on span "Upload" at bounding box center [990, 701] width 54 height 16
click at [1062, 634] on span at bounding box center [1064, 637] width 5 height 14
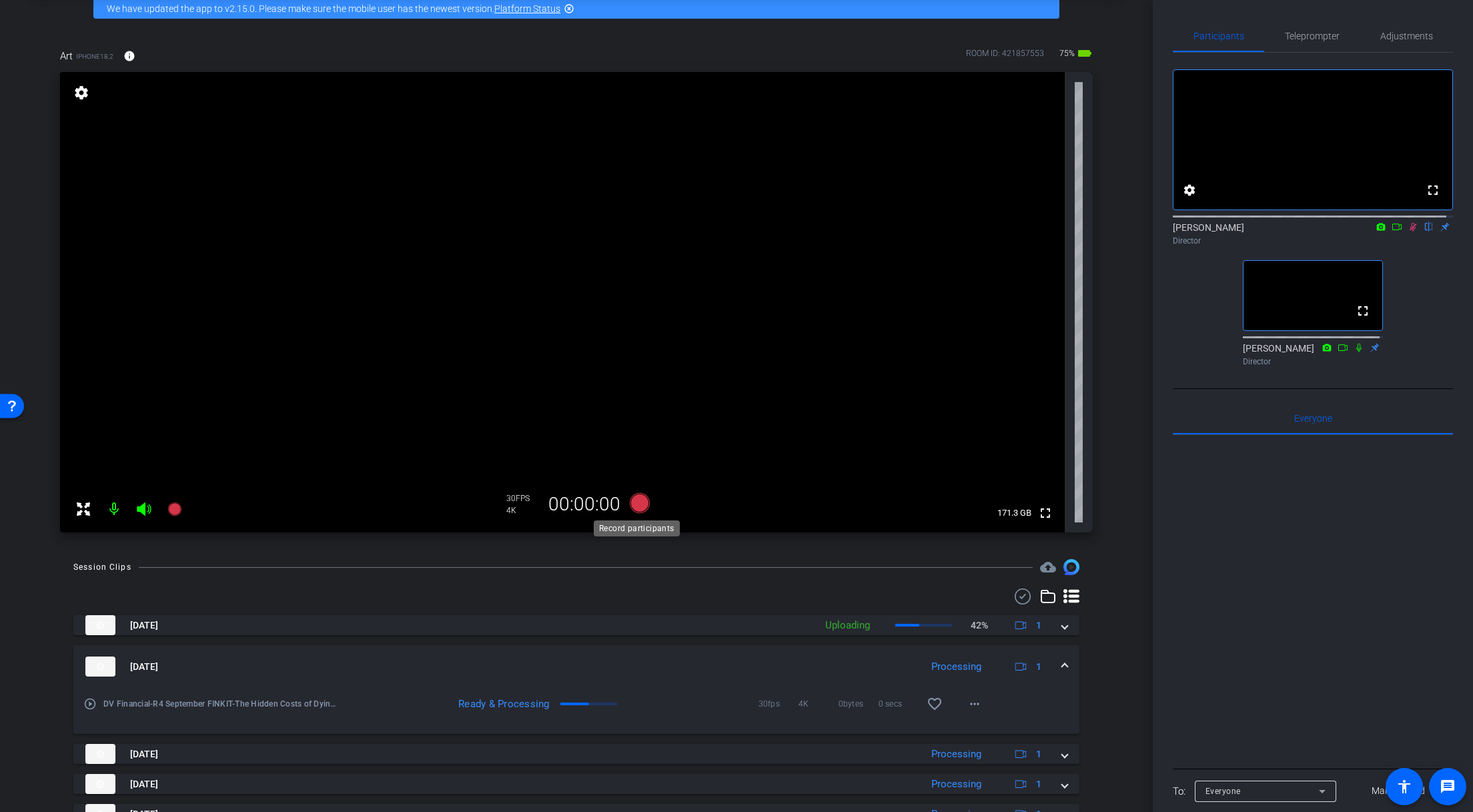
click at [644, 499] on icon at bounding box center [640, 503] width 20 height 20
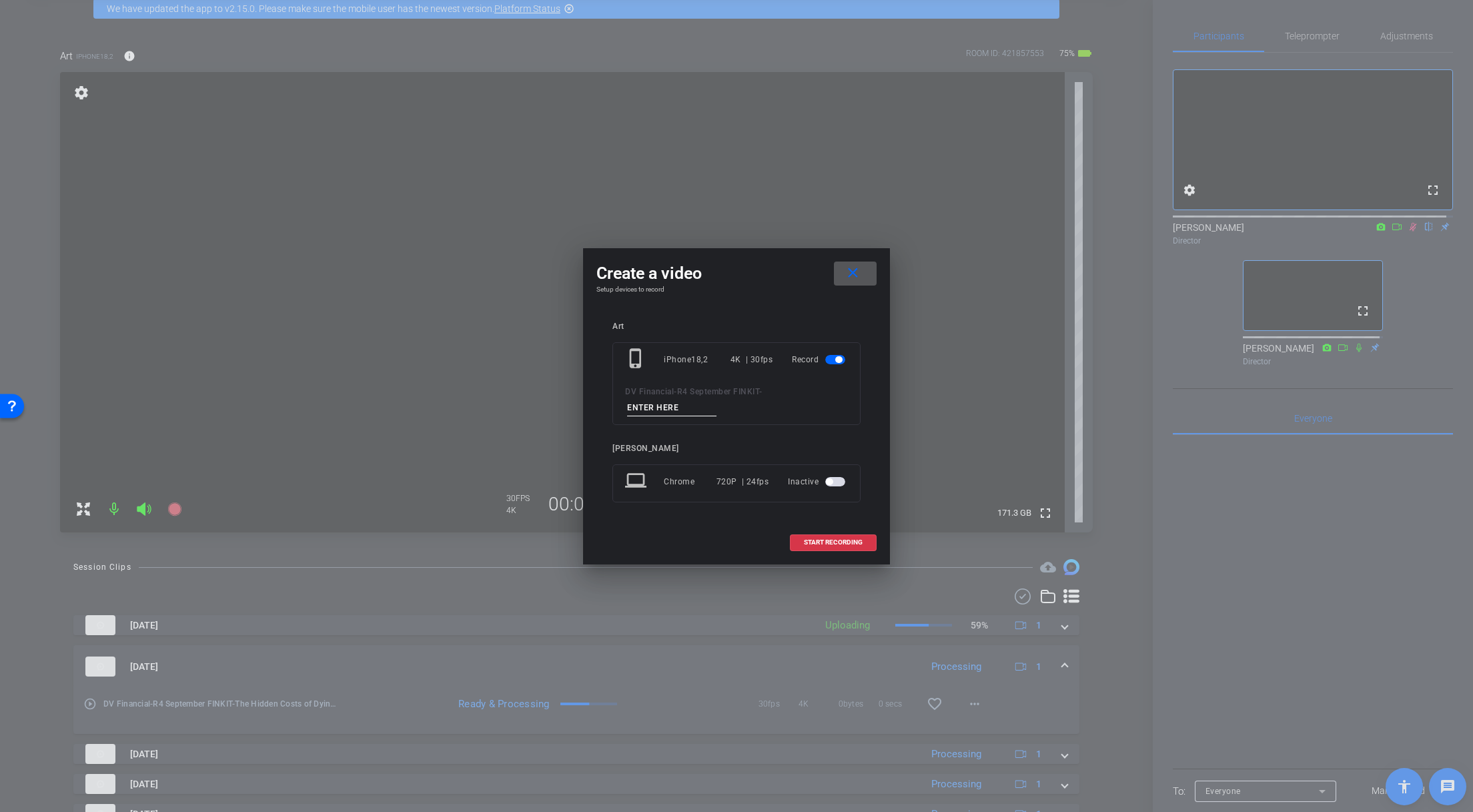
click at [680, 405] on input at bounding box center [671, 408] width 90 height 16
paste input "Family Meetings: 1"
type input "Family Meetings: 1"
click at [834, 541] on span "START RECORDING" at bounding box center [833, 542] width 58 height 7
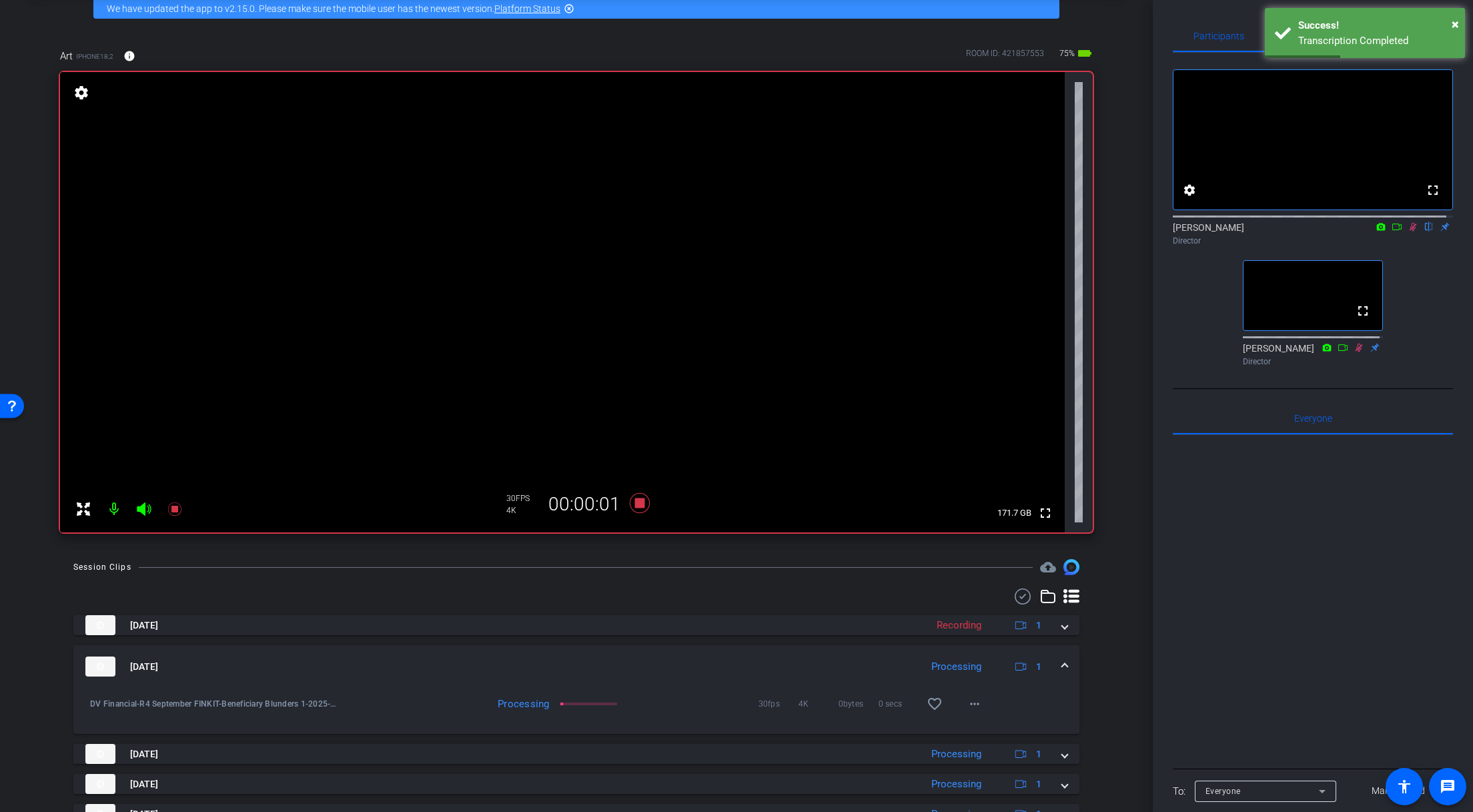
click at [1054, 668] on div "Oct 2, 2025 Processing 1" at bounding box center [574, 666] width 977 height 20
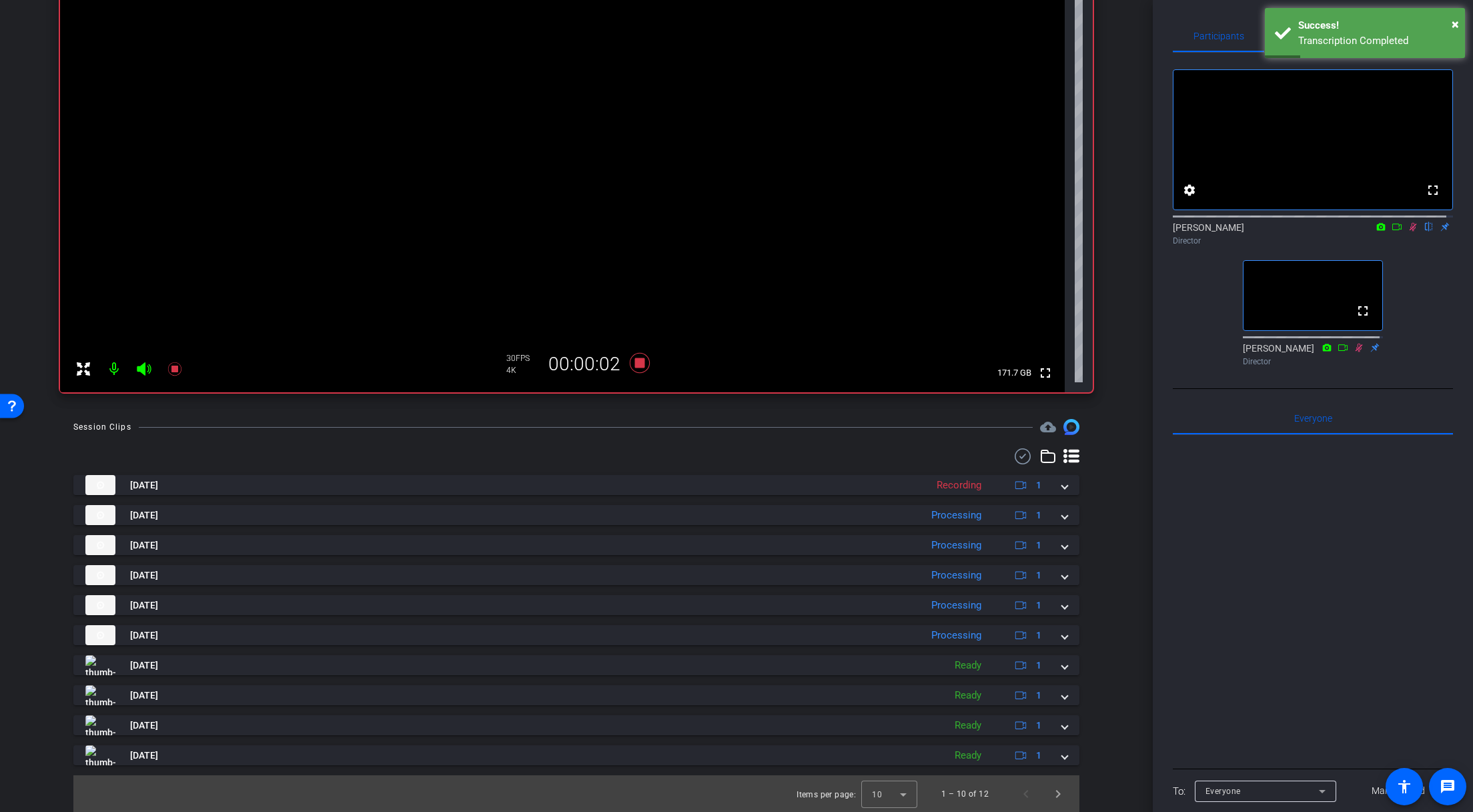
scroll to position [208, 0]
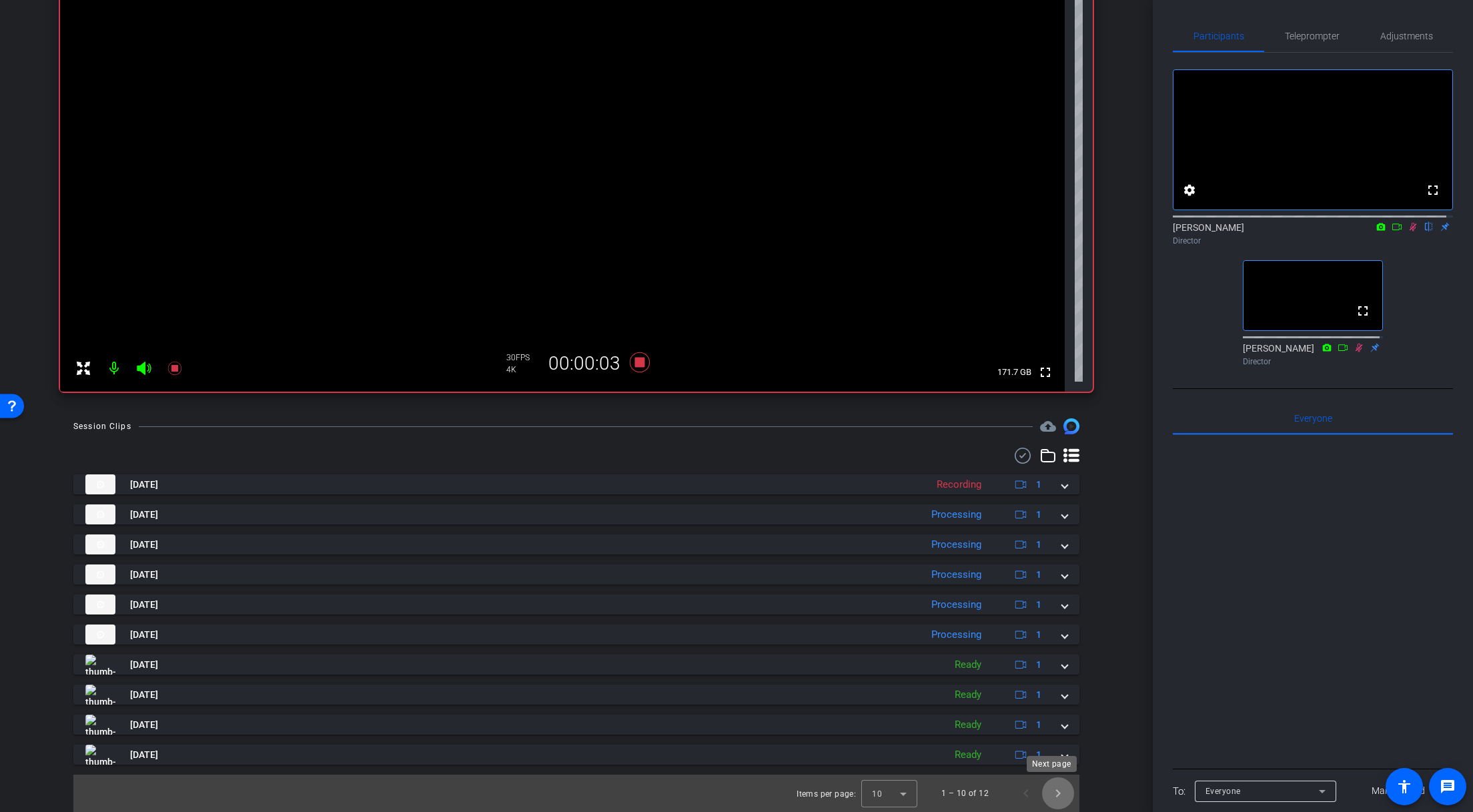
click at [1054, 791] on span "Next page" at bounding box center [1058, 793] width 32 height 32
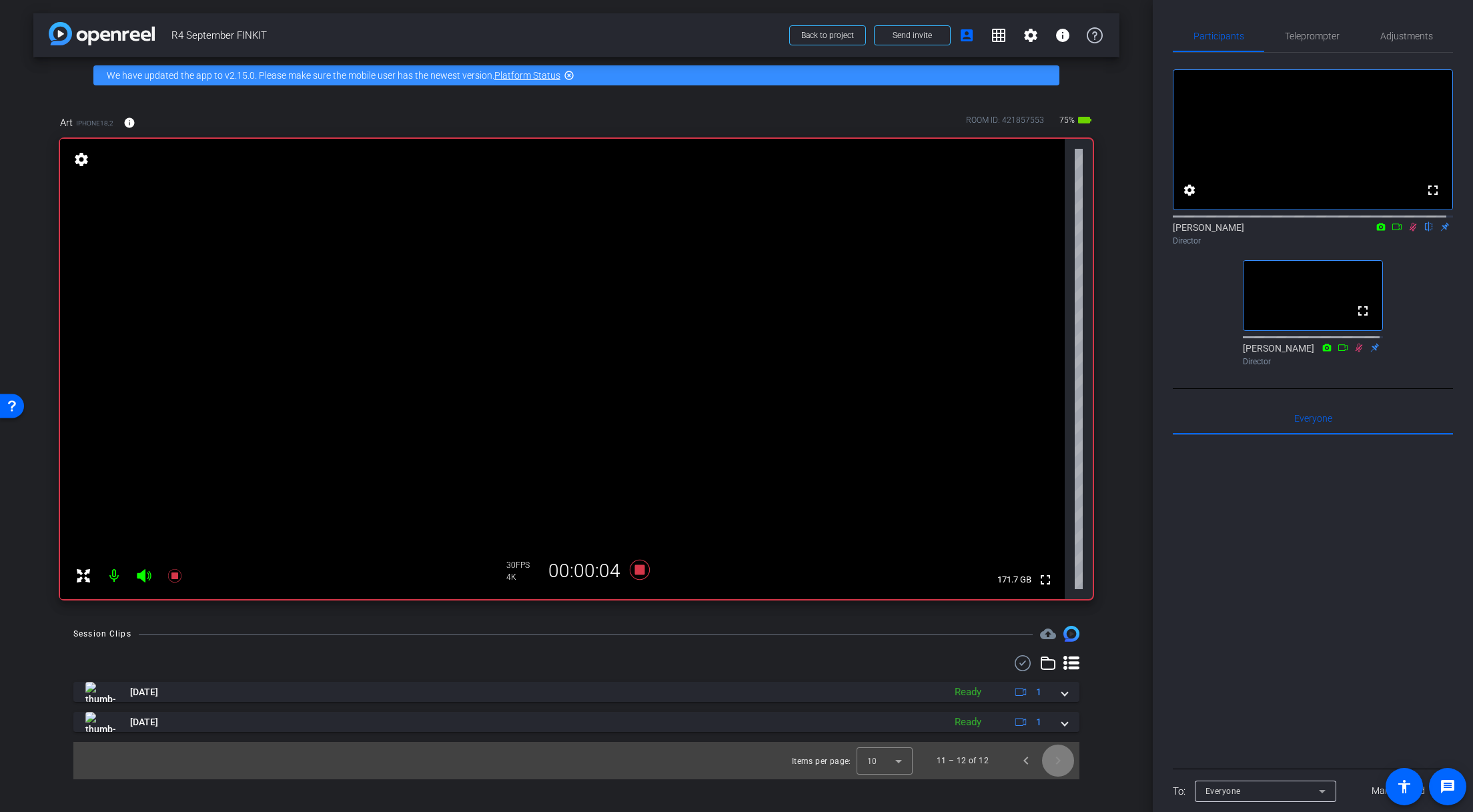
scroll to position [0, 0]
click at [1029, 763] on span "Previous page" at bounding box center [1026, 760] width 32 height 32
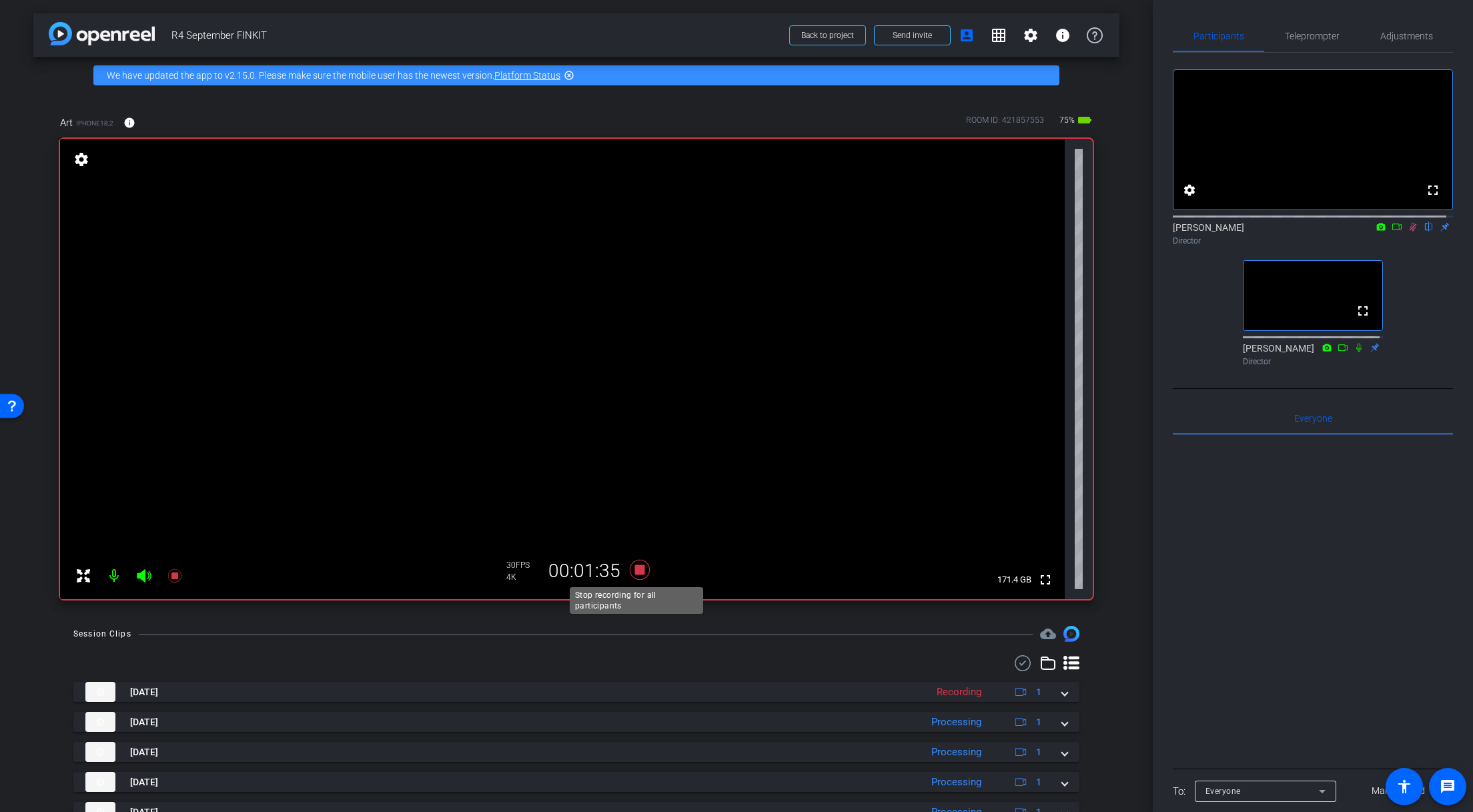
click at [642, 569] on icon at bounding box center [639, 569] width 32 height 24
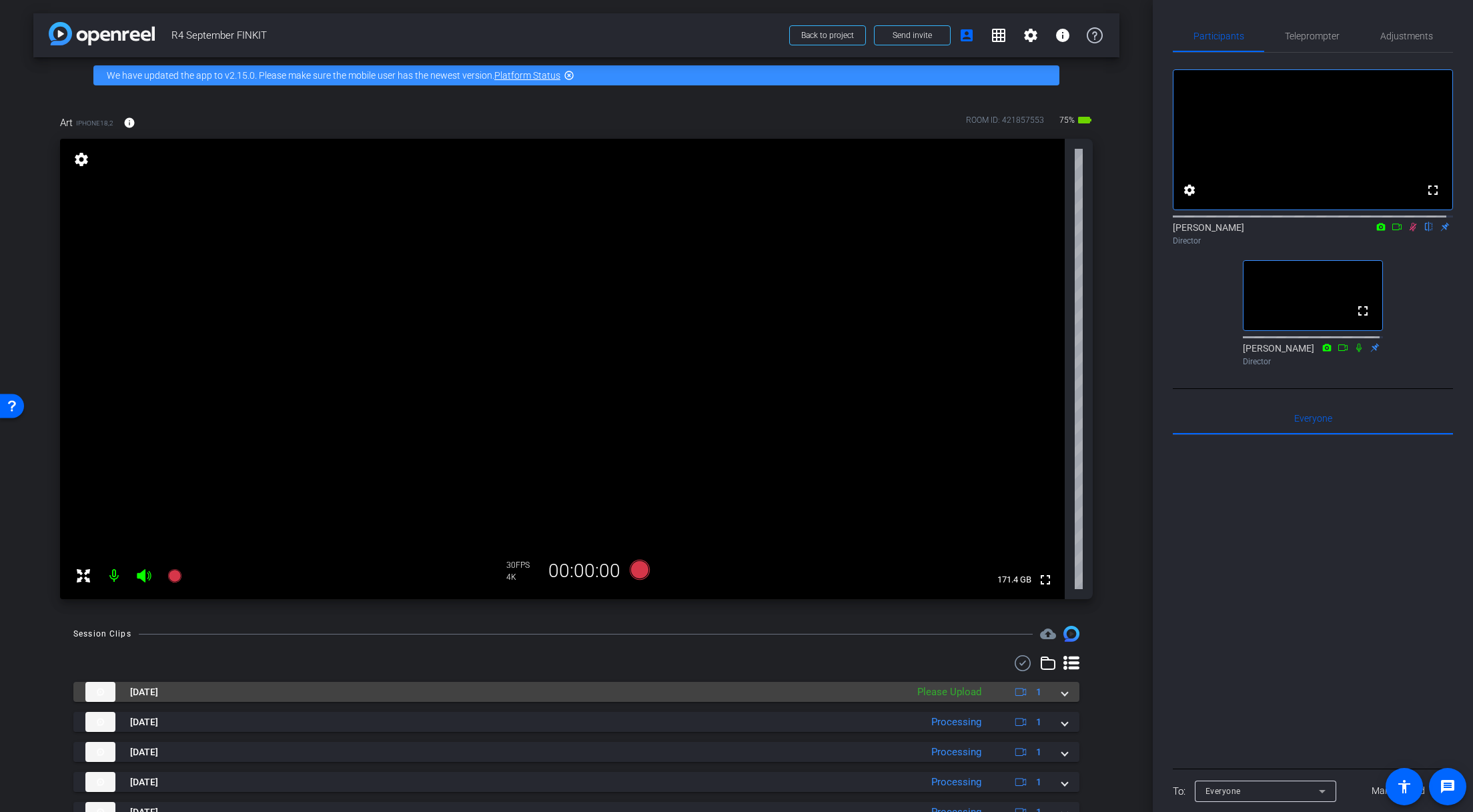
click at [1065, 691] on mat-expansion-panel-header "Oct 2, 2025 Please Upload 1" at bounding box center [576, 692] width 1006 height 20
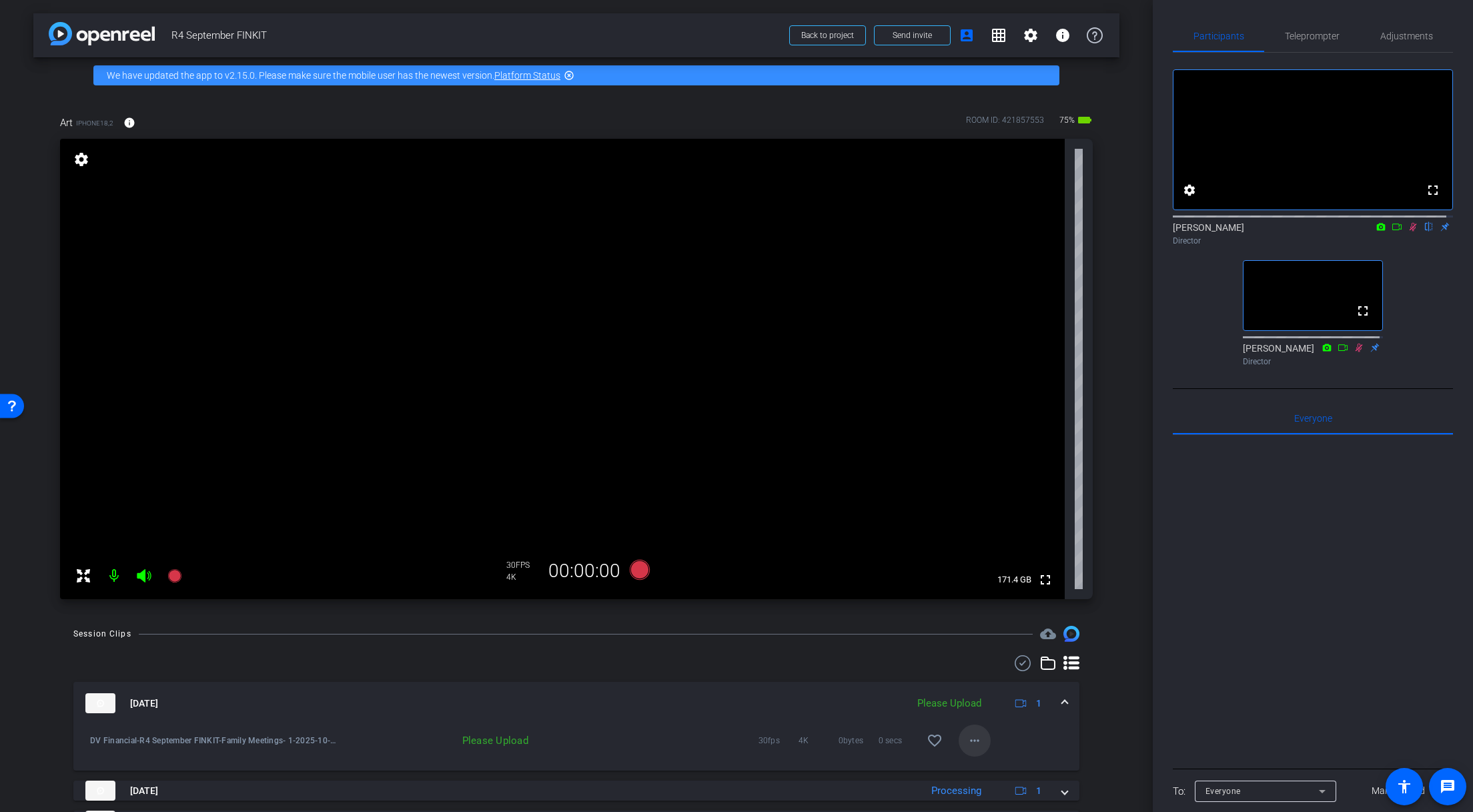
click at [967, 744] on mat-icon "more_horiz" at bounding box center [975, 740] width 16 height 16
click at [991, 675] on span "Upload" at bounding box center [990, 679] width 54 height 16
click at [1408, 231] on icon at bounding box center [1413, 226] width 11 height 9
click at [1413, 231] on icon at bounding box center [1415, 227] width 5 height 9
click at [638, 570] on icon at bounding box center [640, 570] width 20 height 20
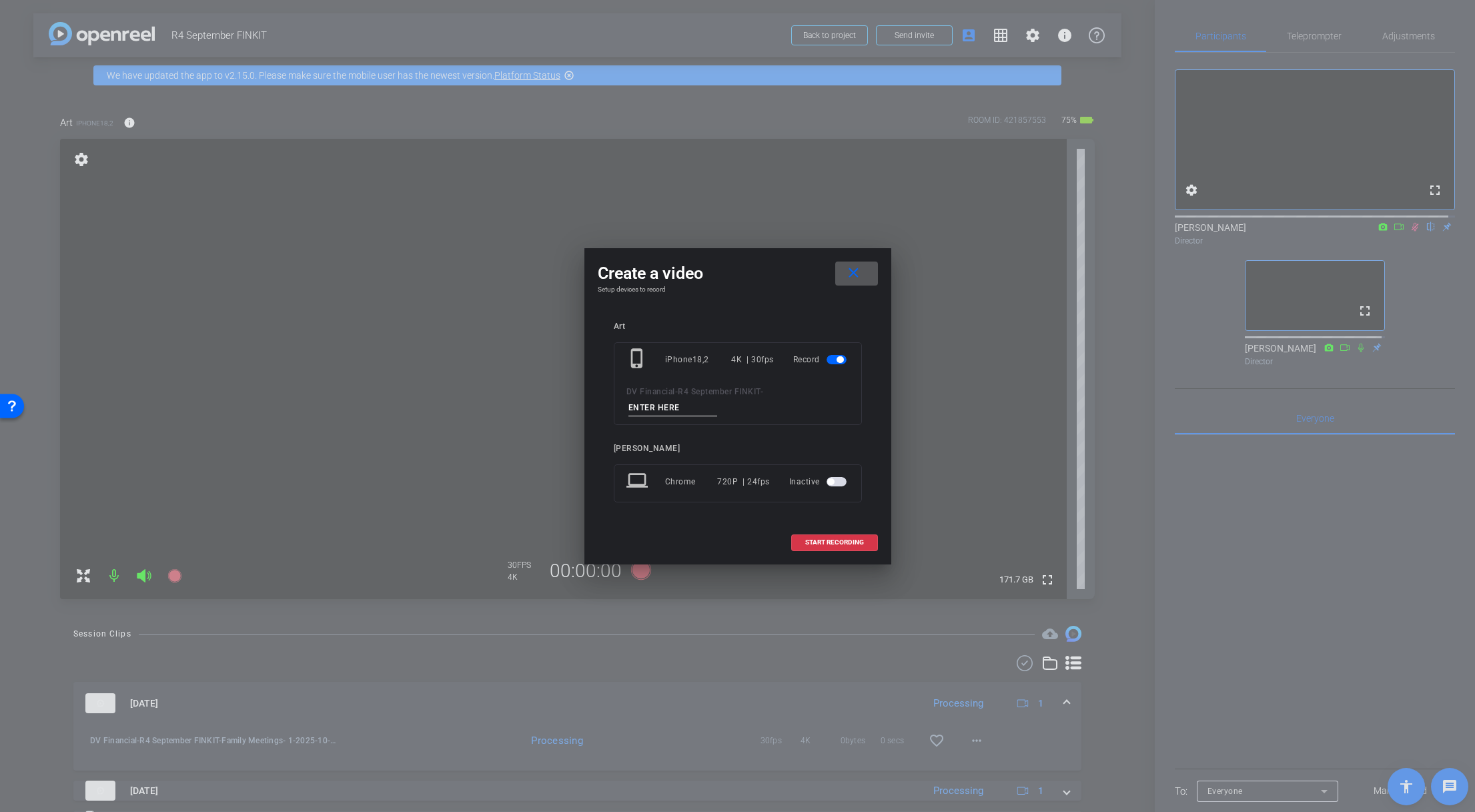
click at [697, 404] on input at bounding box center [673, 408] width 90 height 16
paste input "More Than Money:"
type input "More Than Money:"
click at [843, 539] on span "START RECORDING" at bounding box center [834, 542] width 58 height 7
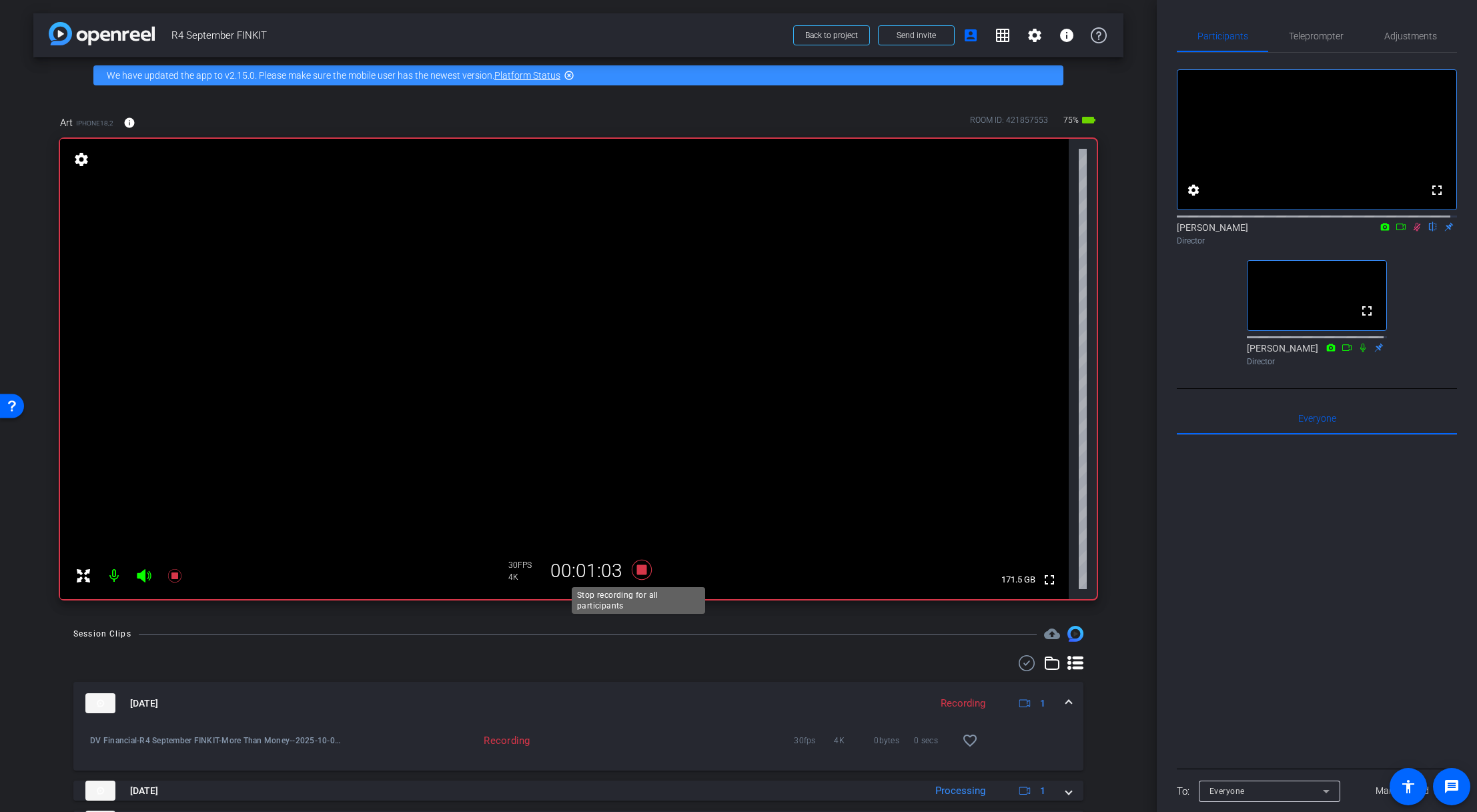
click at [638, 569] on icon at bounding box center [642, 570] width 20 height 20
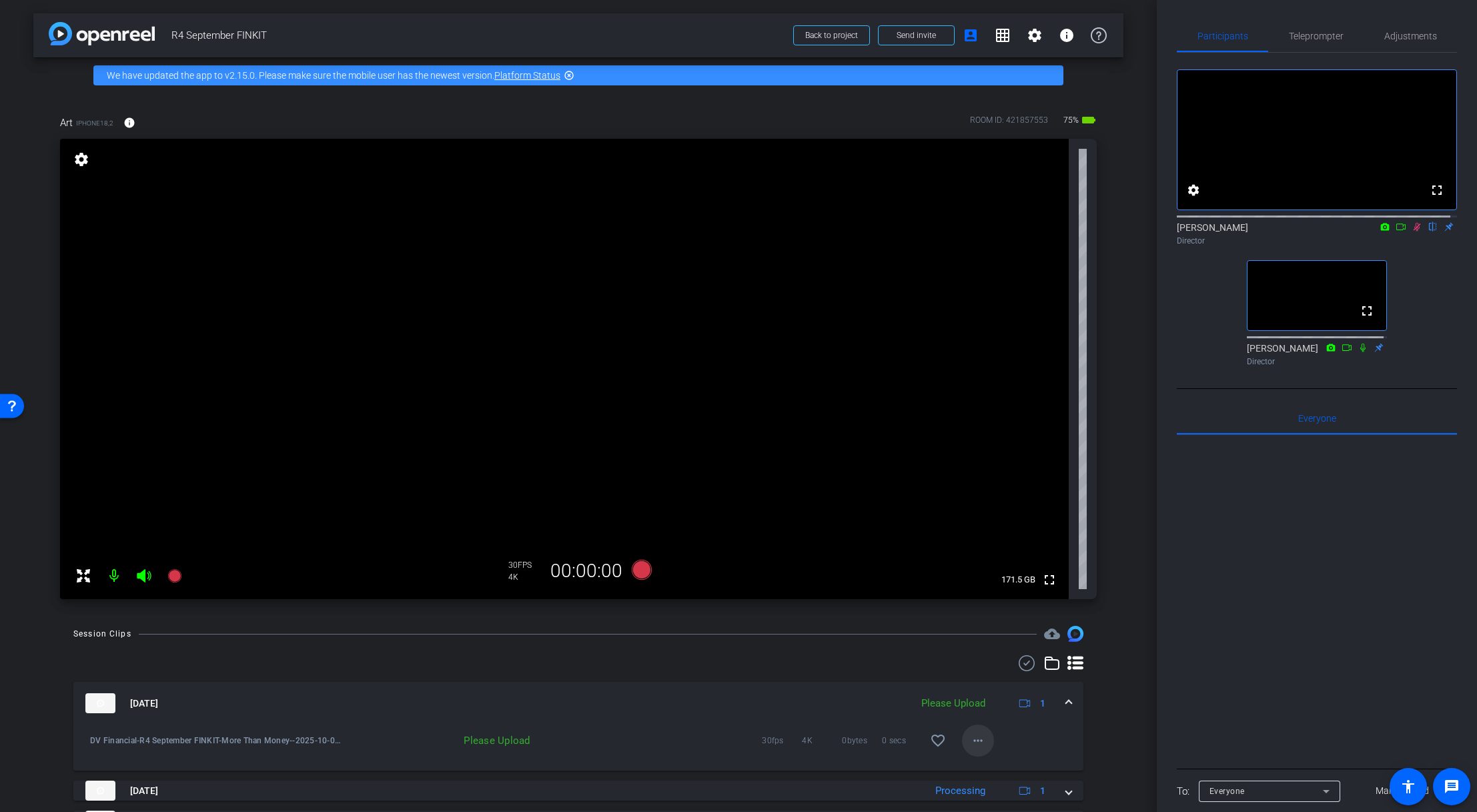
click at [970, 735] on mat-icon "more_horiz" at bounding box center [978, 740] width 16 height 16
click at [980, 683] on span "Upload" at bounding box center [993, 679] width 54 height 16
click at [1414, 231] on icon at bounding box center [1417, 227] width 7 height 9
click at [1426, 38] on span "Adjustments" at bounding box center [1411, 35] width 53 height 9
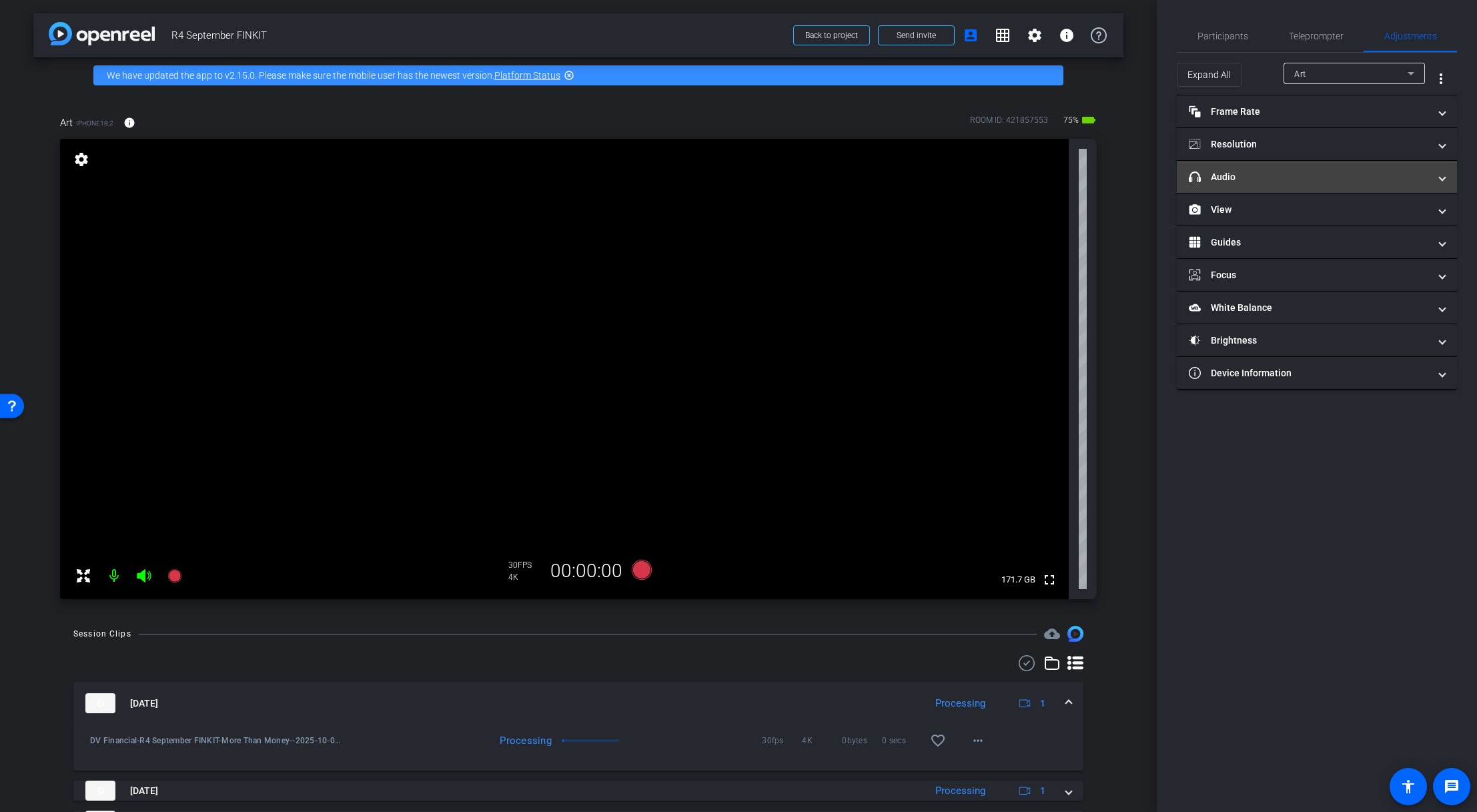
click at [1280, 173] on mat-panel-title "headphone icon Audio" at bounding box center [1309, 177] width 241 height 14
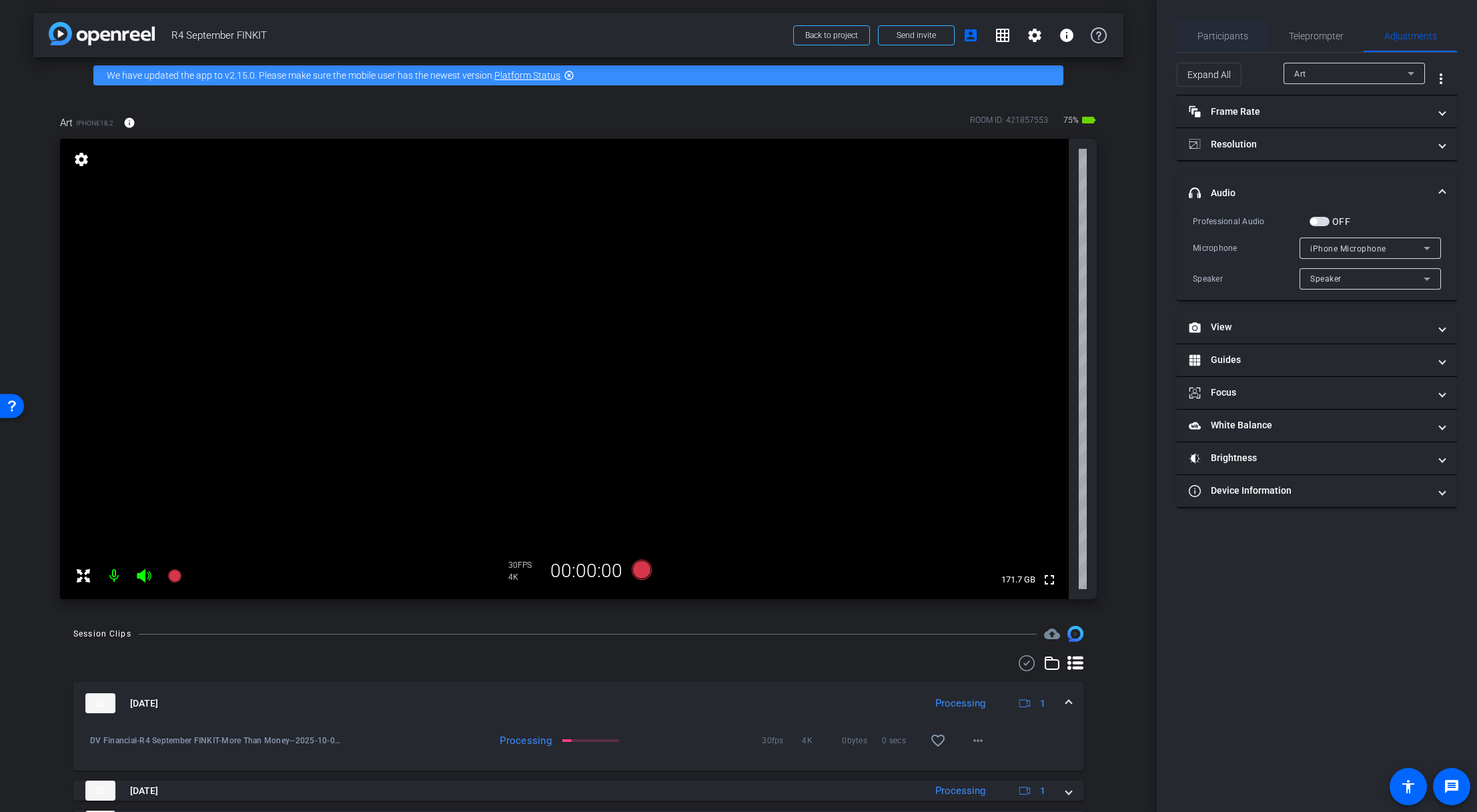
click at [1235, 39] on span "Participants" at bounding box center [1223, 35] width 51 height 9
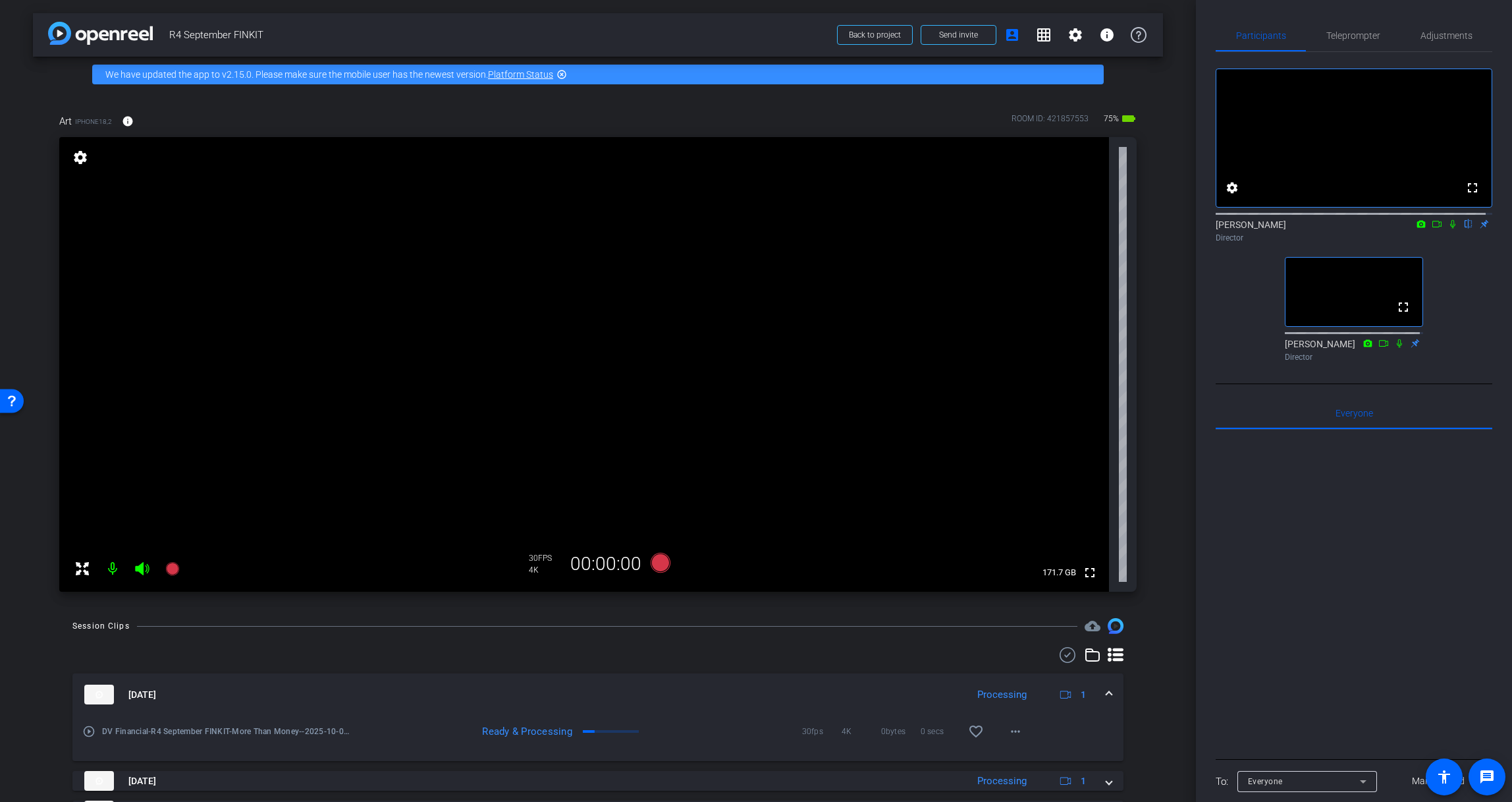
click at [1422, 229] on icon at bounding box center [1452, 224] width 11 height 9
click at [1422, 31] on span "Adjustments" at bounding box center [1446, 35] width 52 height 9
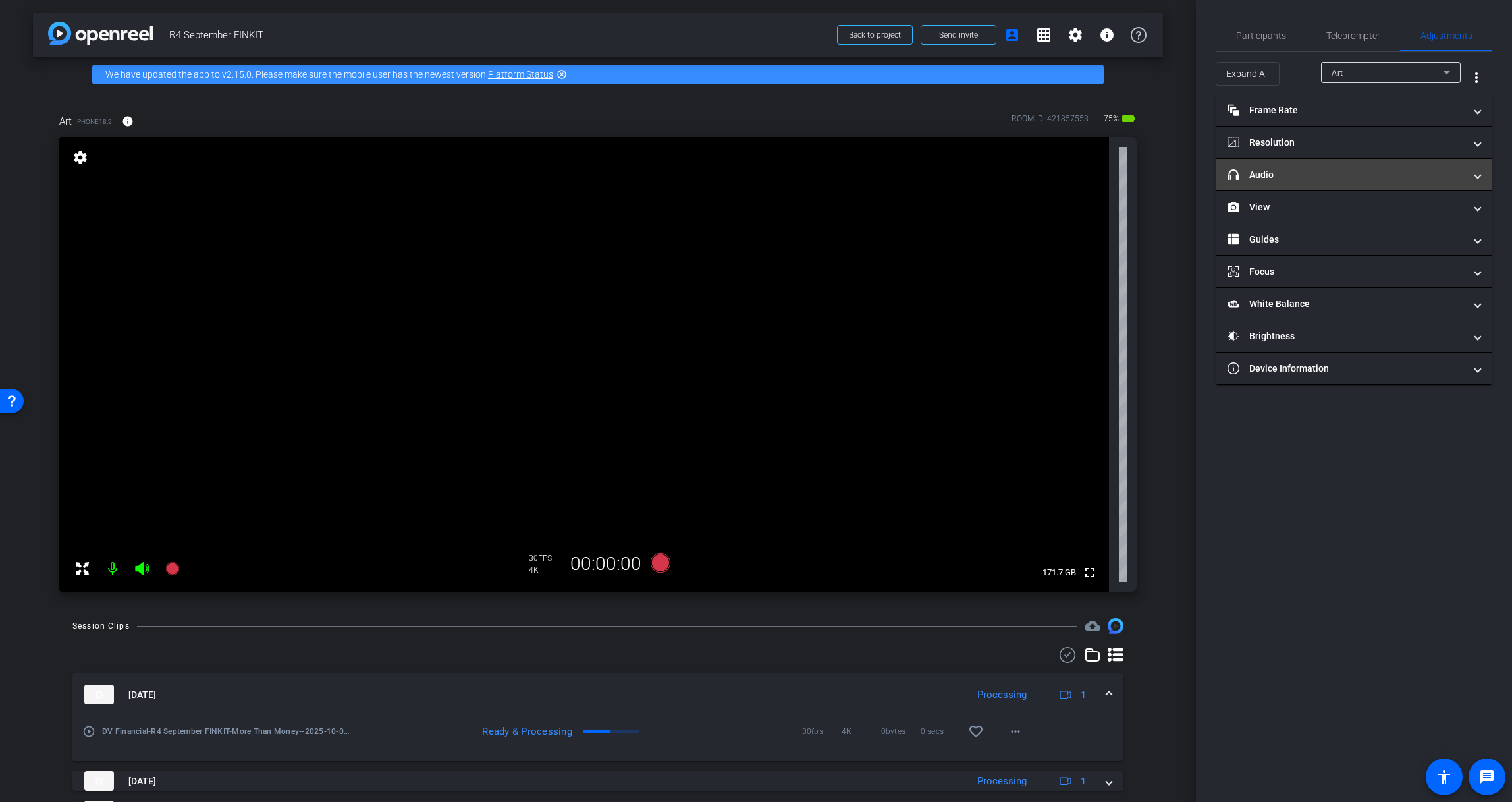
click at [1288, 166] on mat-expansion-panel-header "headphone icon Audio" at bounding box center [1353, 174] width 276 height 32
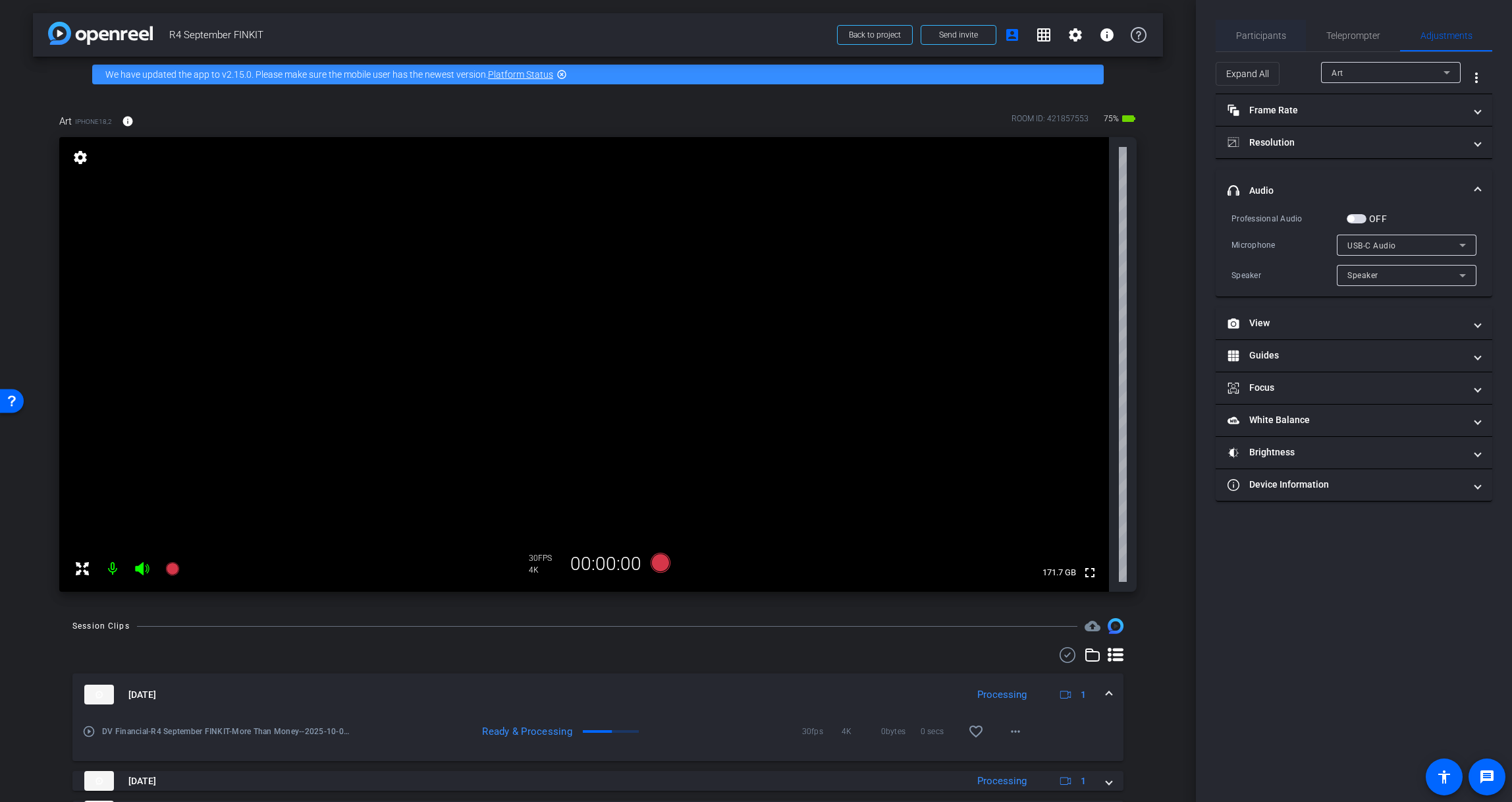
click at [1249, 33] on span "Participants" at bounding box center [1261, 35] width 50 height 9
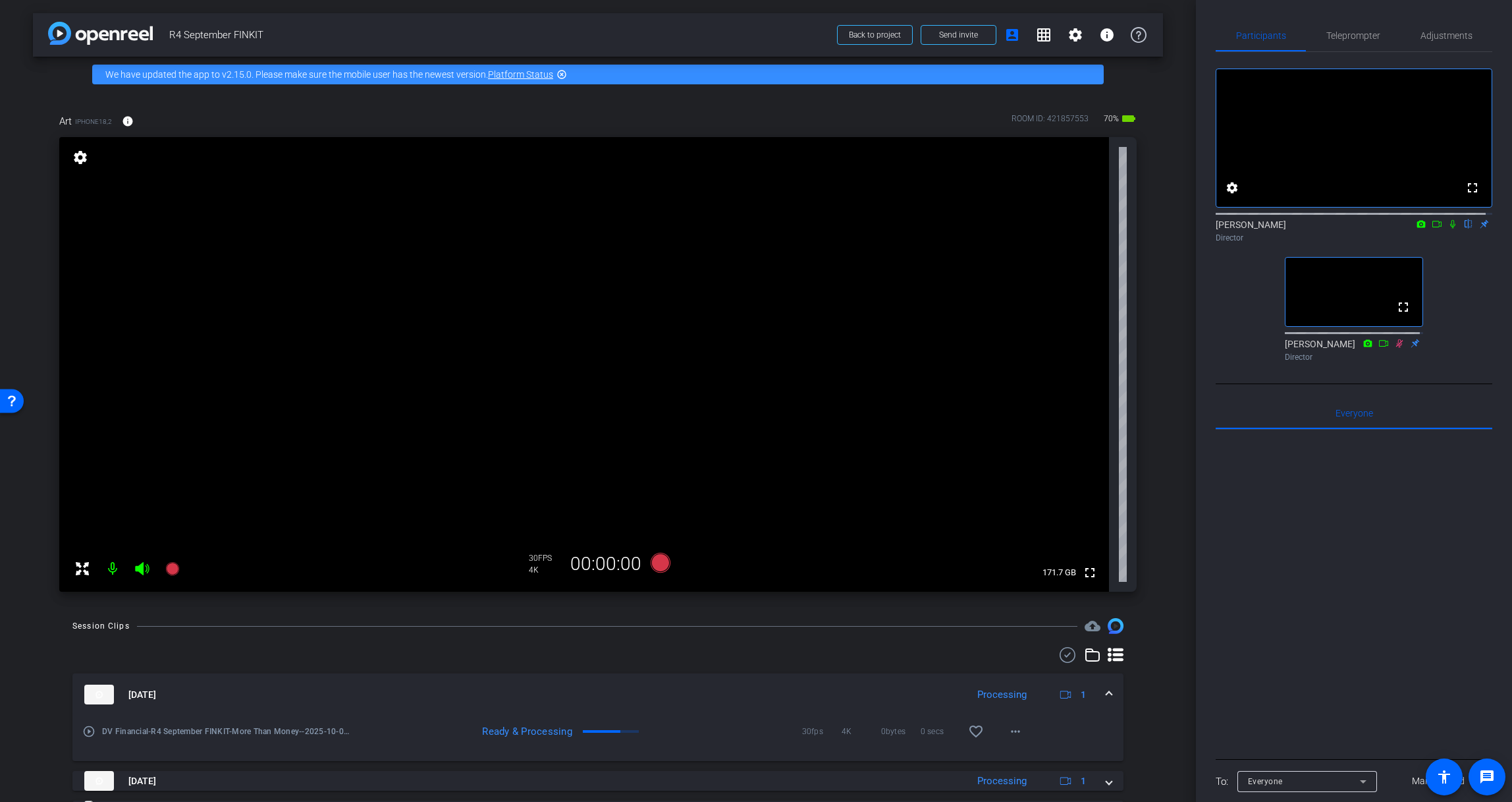
click at [1422, 229] on icon at bounding box center [1452, 224] width 11 height 9
click at [660, 563] on icon at bounding box center [660, 563] width 20 height 20
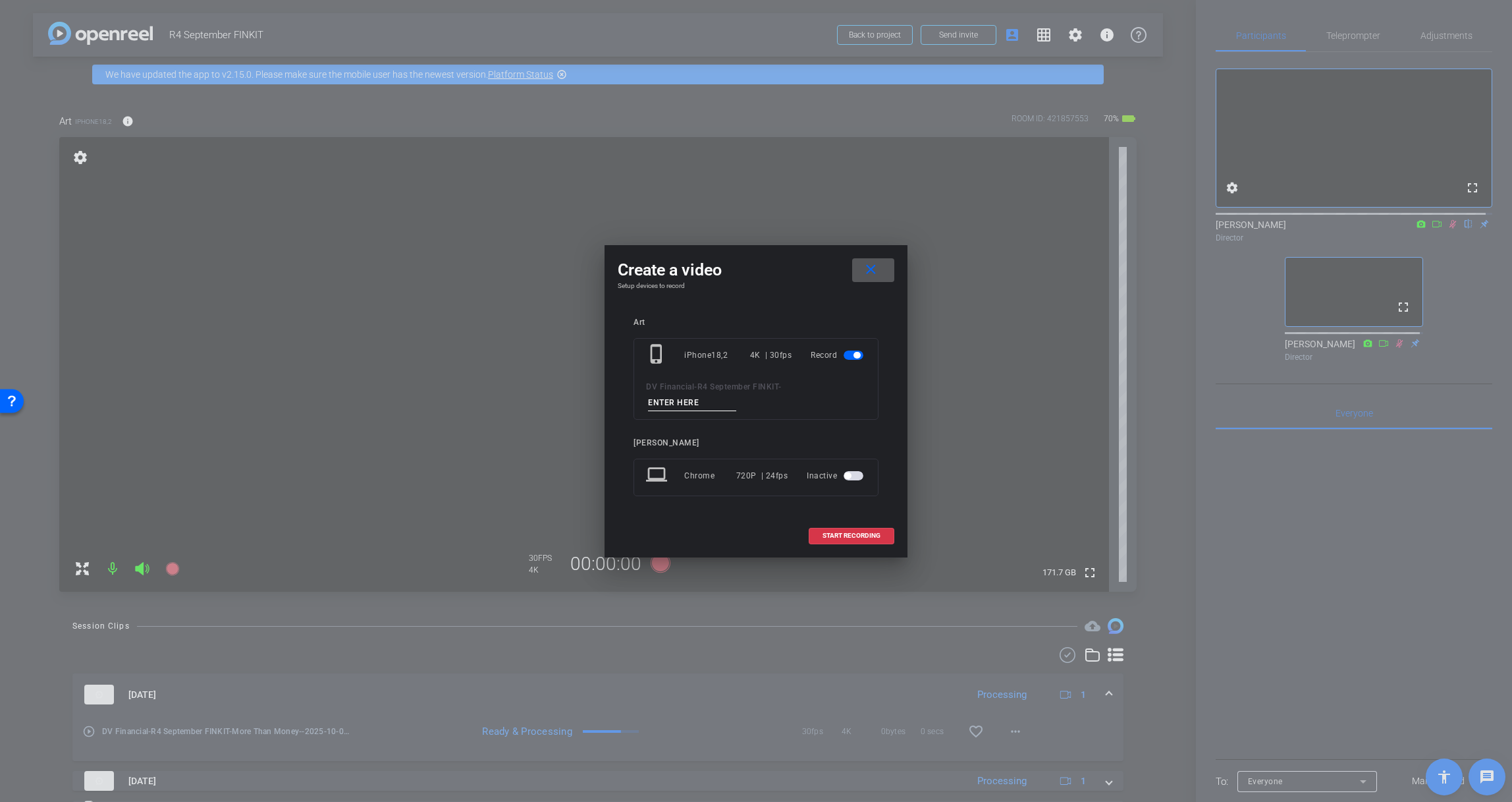
click at [713, 403] on input at bounding box center [692, 403] width 89 height 16
paste input "The Cost of Doing Nothing"
type input "The Cost of Doing Nothing"
click at [855, 534] on span "START RECORDING" at bounding box center [851, 535] width 58 height 7
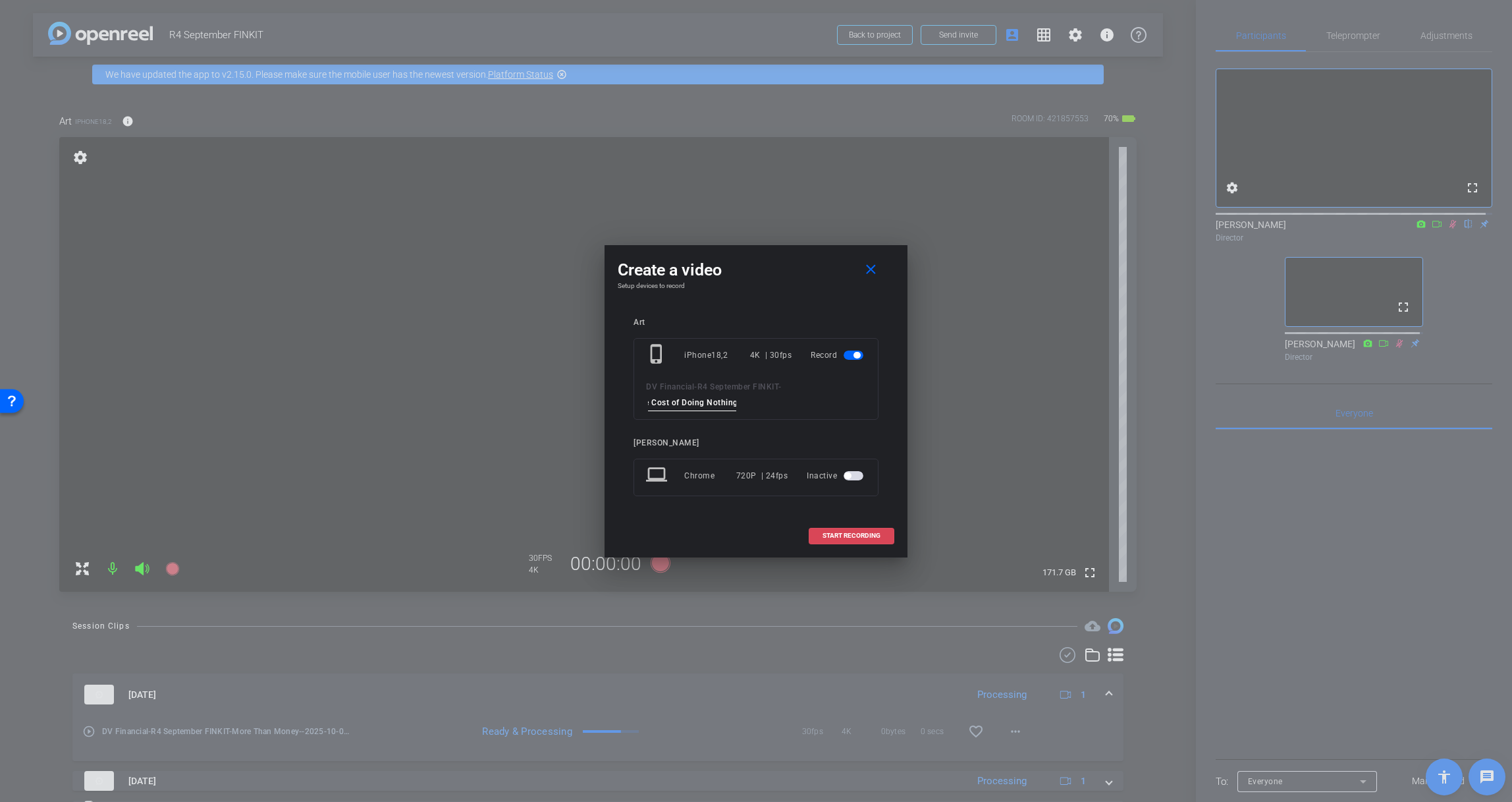
scroll to position [0, 0]
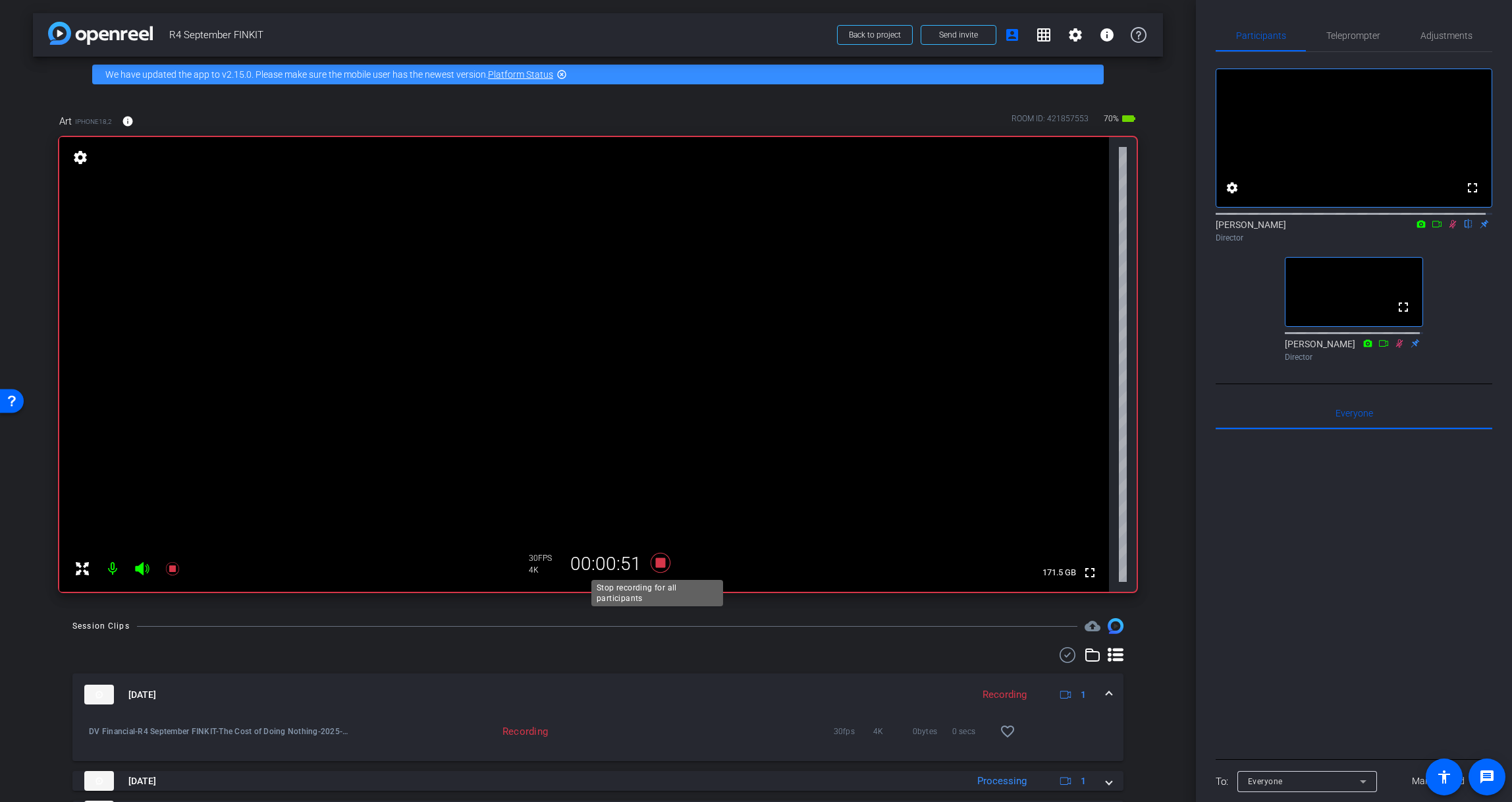
click at [659, 563] on icon at bounding box center [660, 563] width 20 height 20
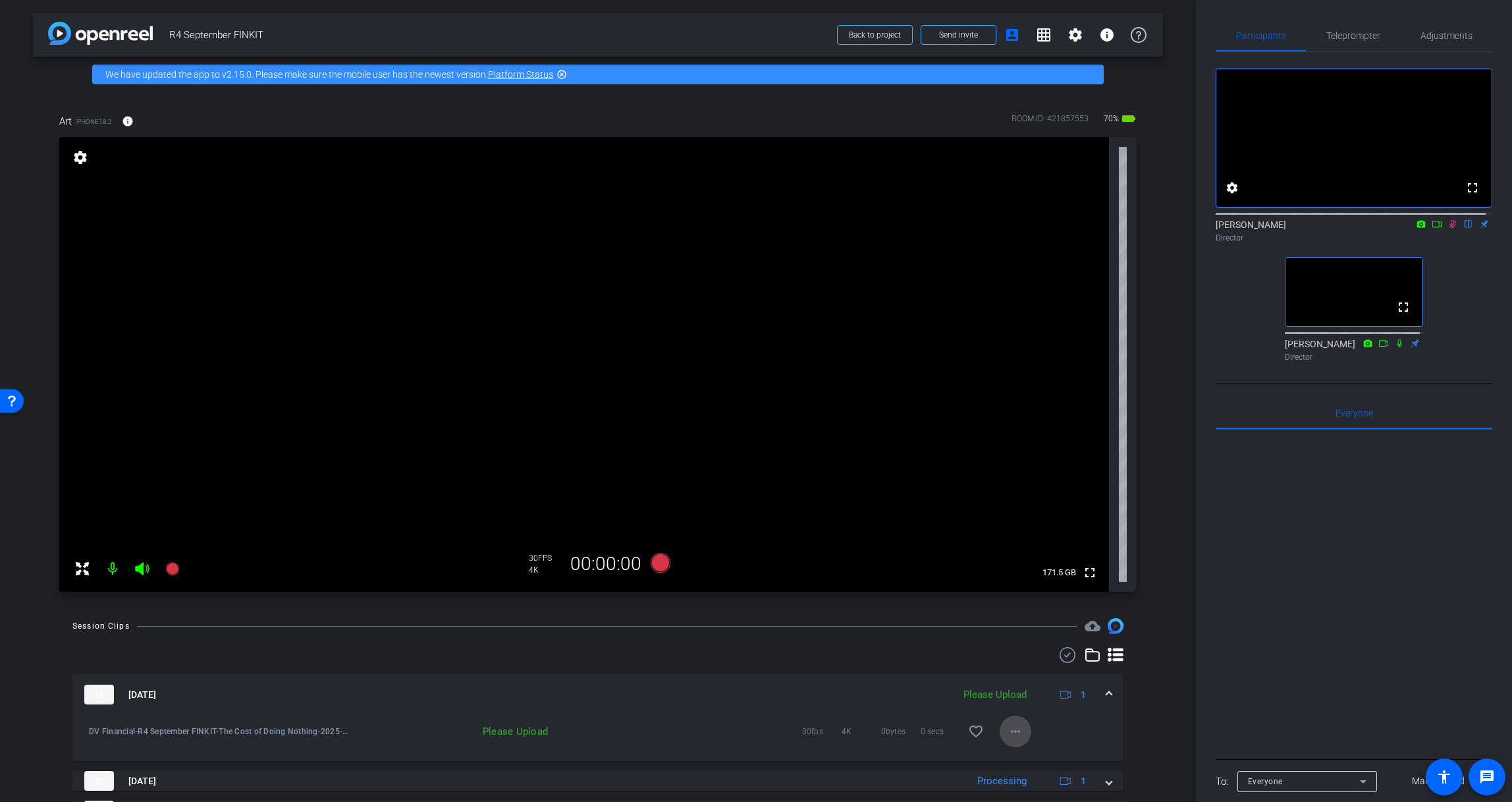
click at [1013, 725] on mat-icon "more_horiz" at bounding box center [1015, 730] width 15 height 15
click at [1040, 675] on span "Upload" at bounding box center [1030, 671] width 53 height 15
click at [655, 563] on icon at bounding box center [660, 563] width 20 height 20
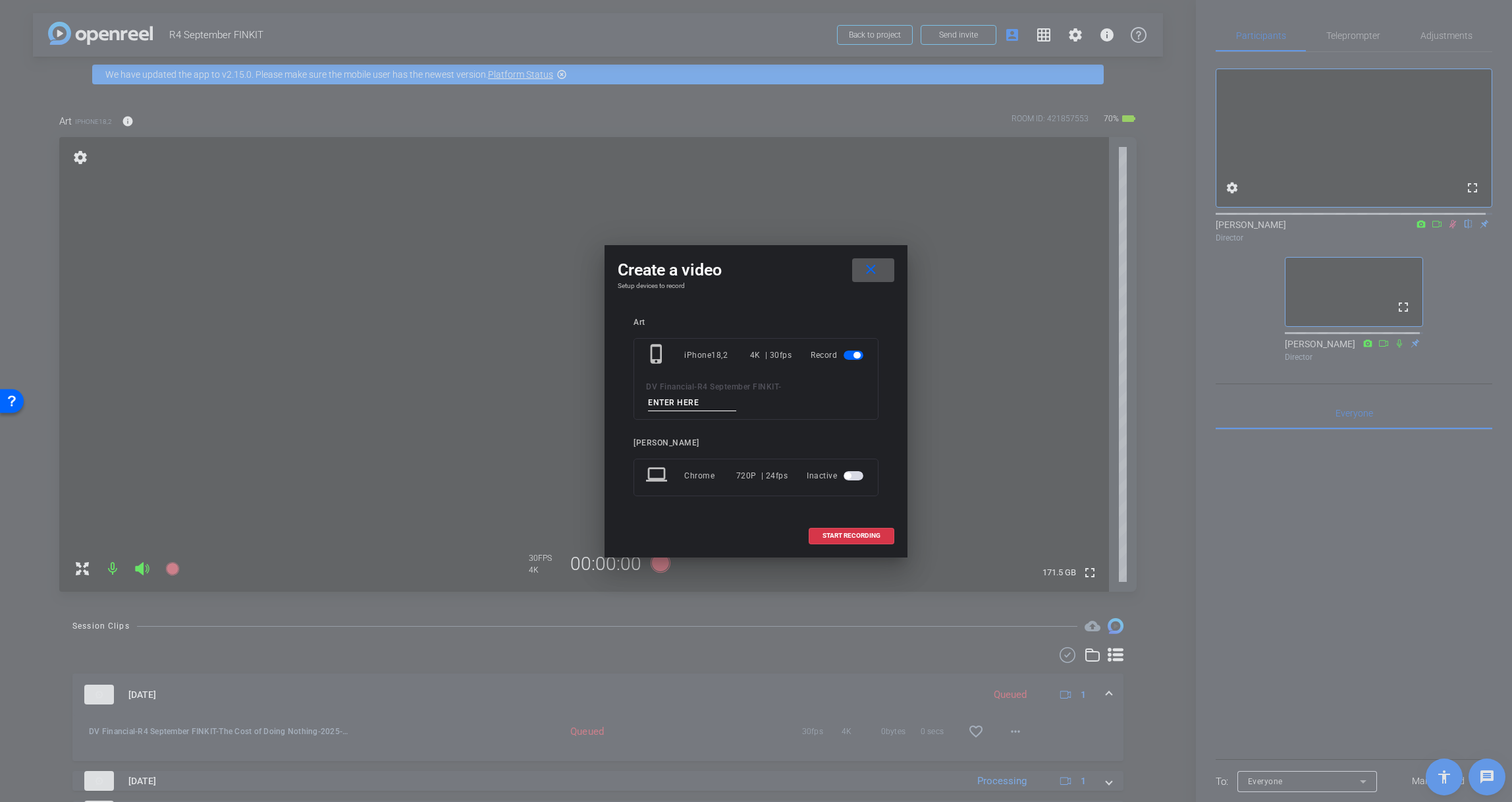
click at [715, 400] on input at bounding box center [692, 403] width 89 height 16
paste input "Money Baggage"
type input "Money Baggage"
click at [859, 532] on span "START RECORDING" at bounding box center [851, 535] width 58 height 7
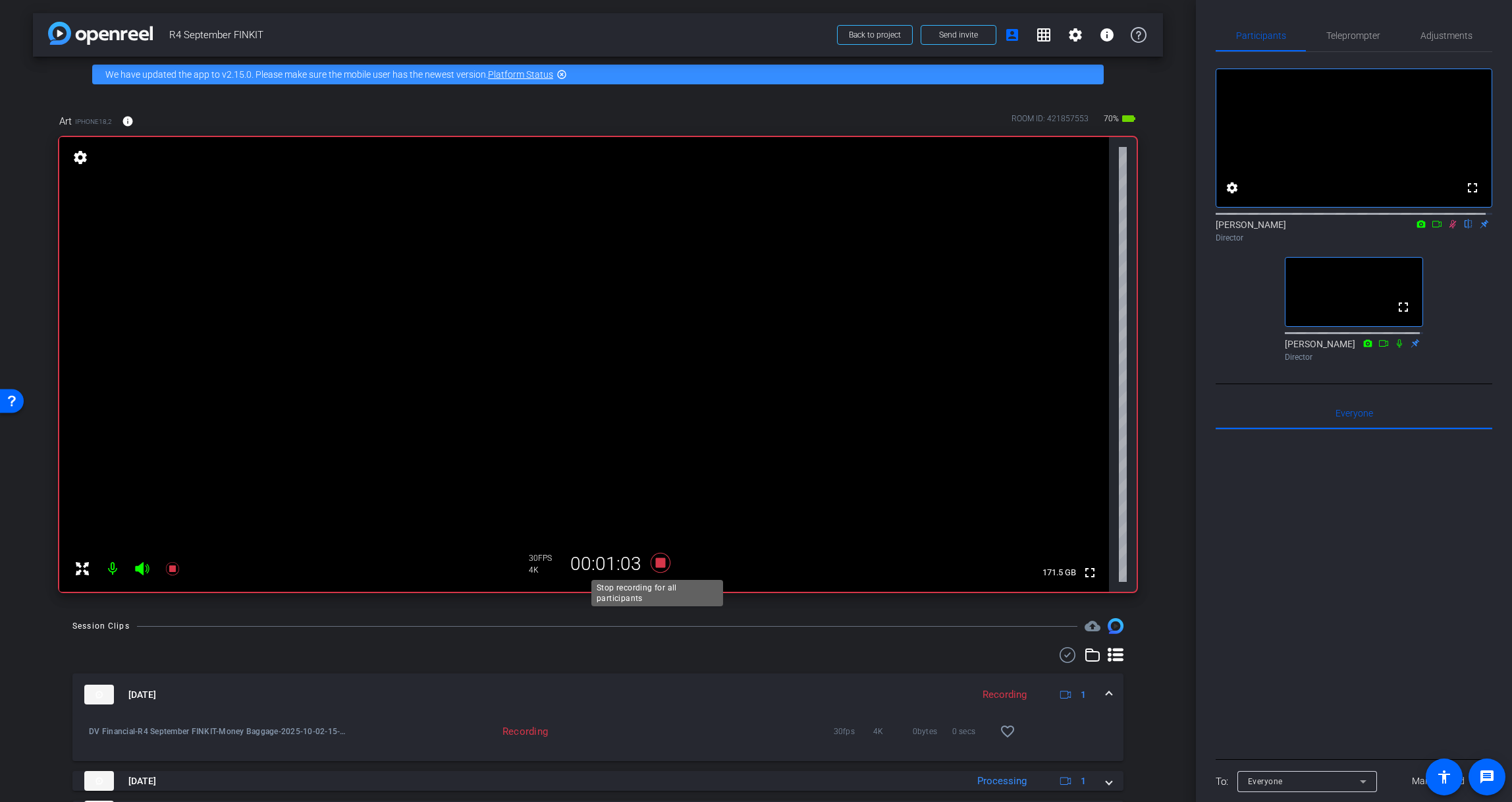
click at [656, 559] on icon at bounding box center [660, 563] width 20 height 20
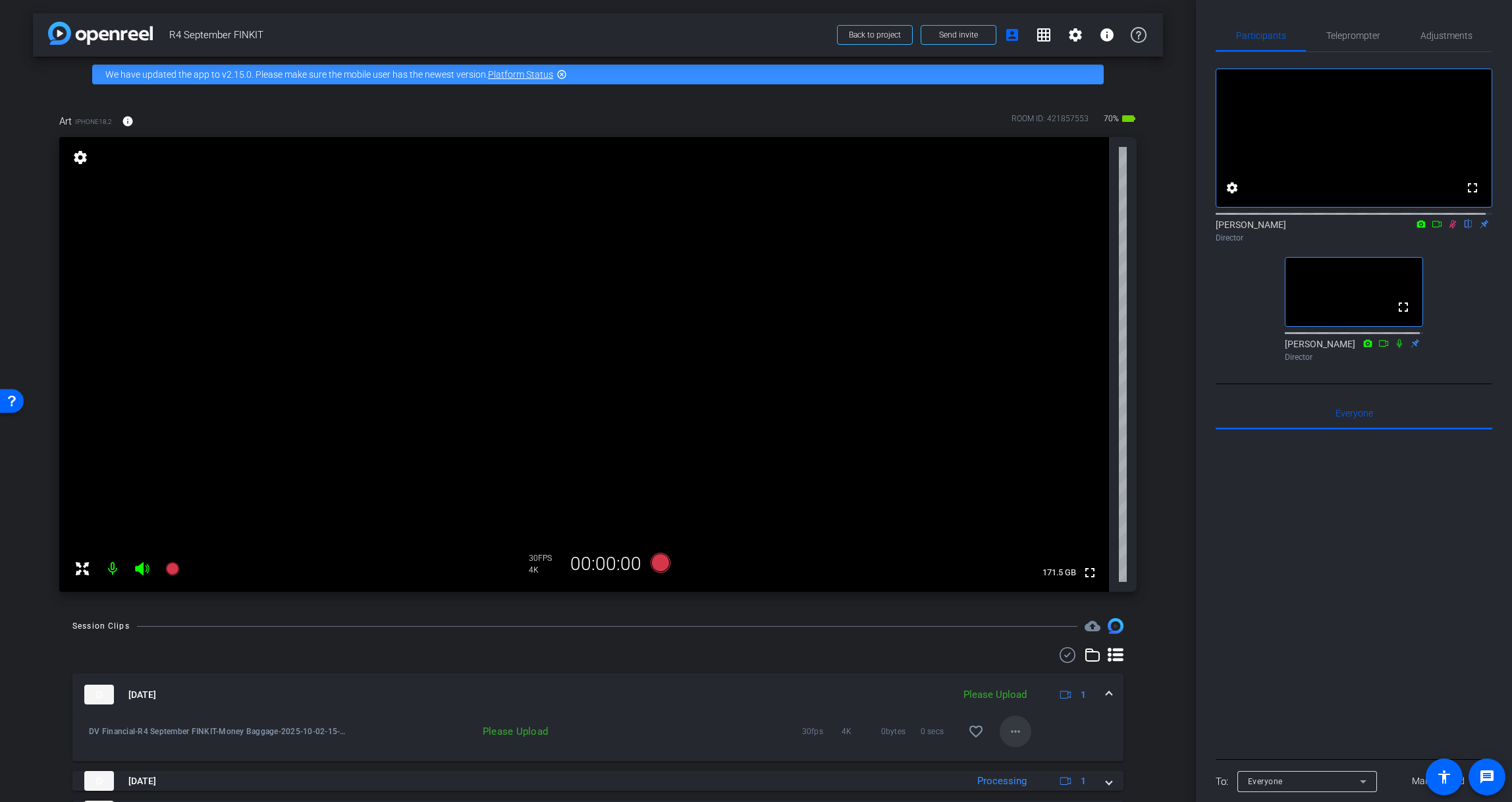
click at [1015, 732] on mat-icon "more_horiz" at bounding box center [1015, 730] width 15 height 15
click at [1045, 673] on span "Upload" at bounding box center [1030, 671] width 53 height 15
click at [1106, 694] on span at bounding box center [1109, 695] width 5 height 14
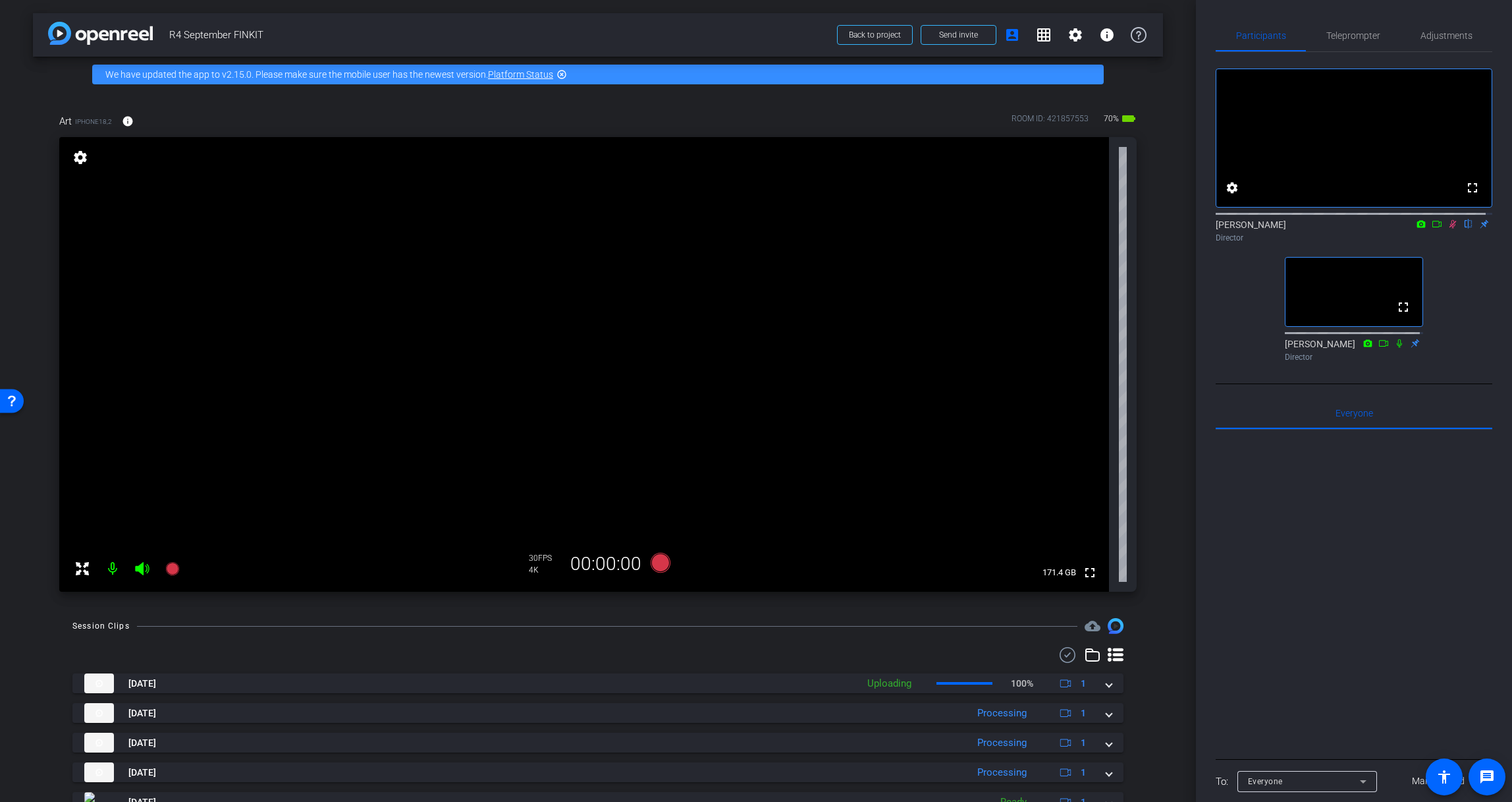
click at [675, 629] on div "Session Clips cloud_upload" at bounding box center [597, 625] width 1051 height 15
click at [657, 560] on icon at bounding box center [660, 563] width 20 height 20
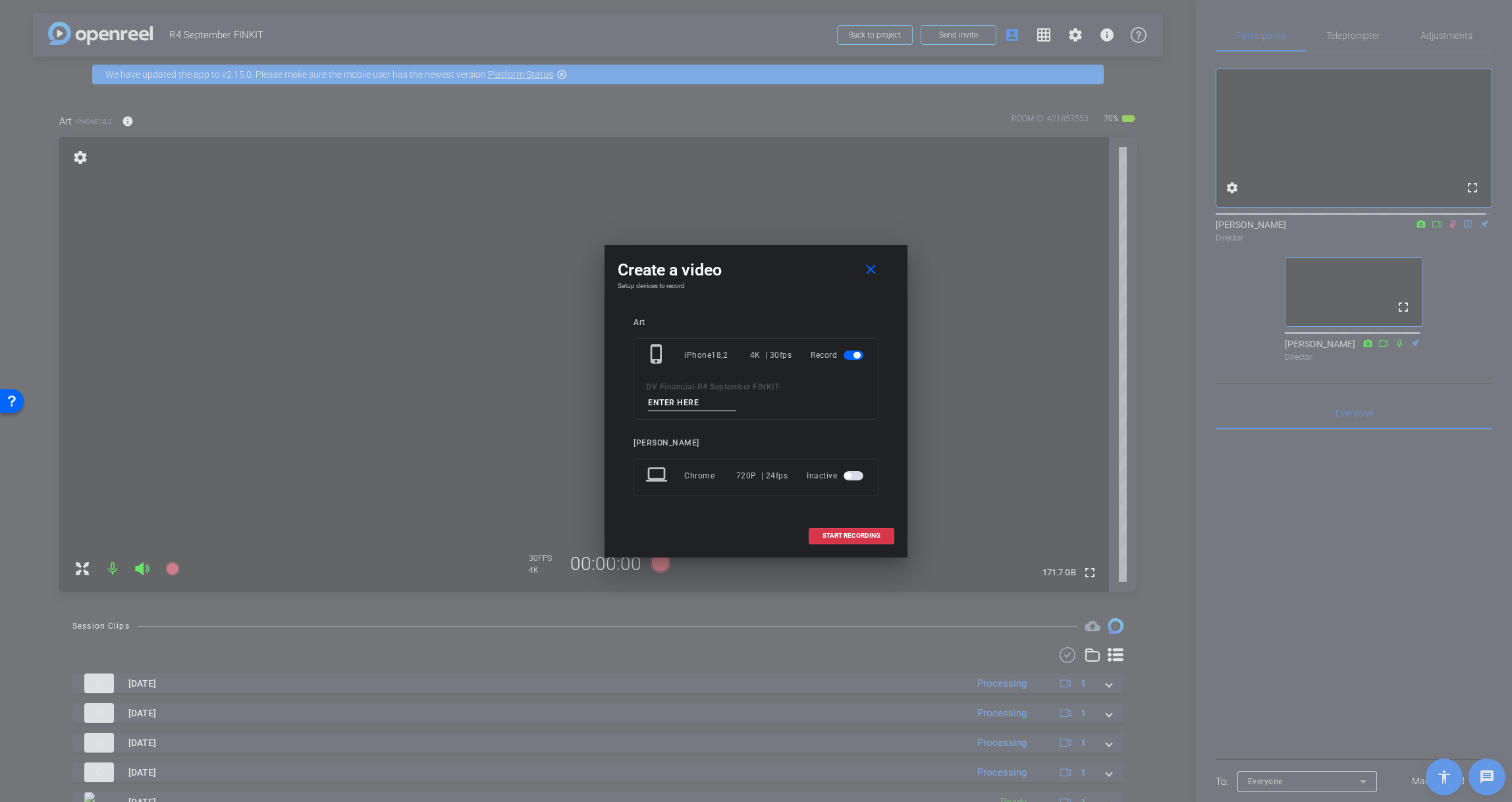
click at [691, 400] on input at bounding box center [692, 403] width 89 height 16
paste input "Confidence vs. Certainty"
type input "Confidence vs. Certainty"
click at [840, 539] on span at bounding box center [851, 535] width 85 height 32
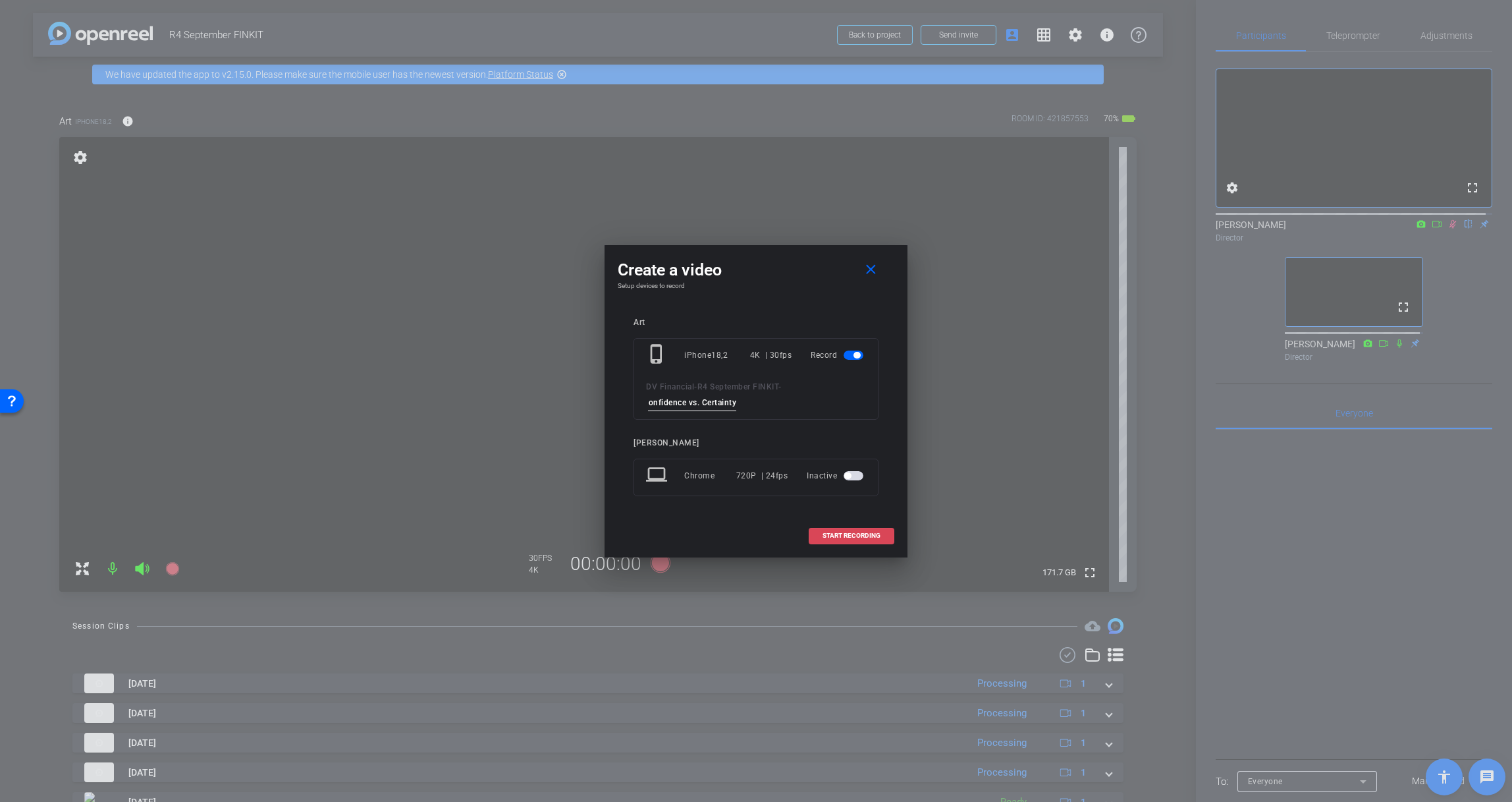
scroll to position [0, 0]
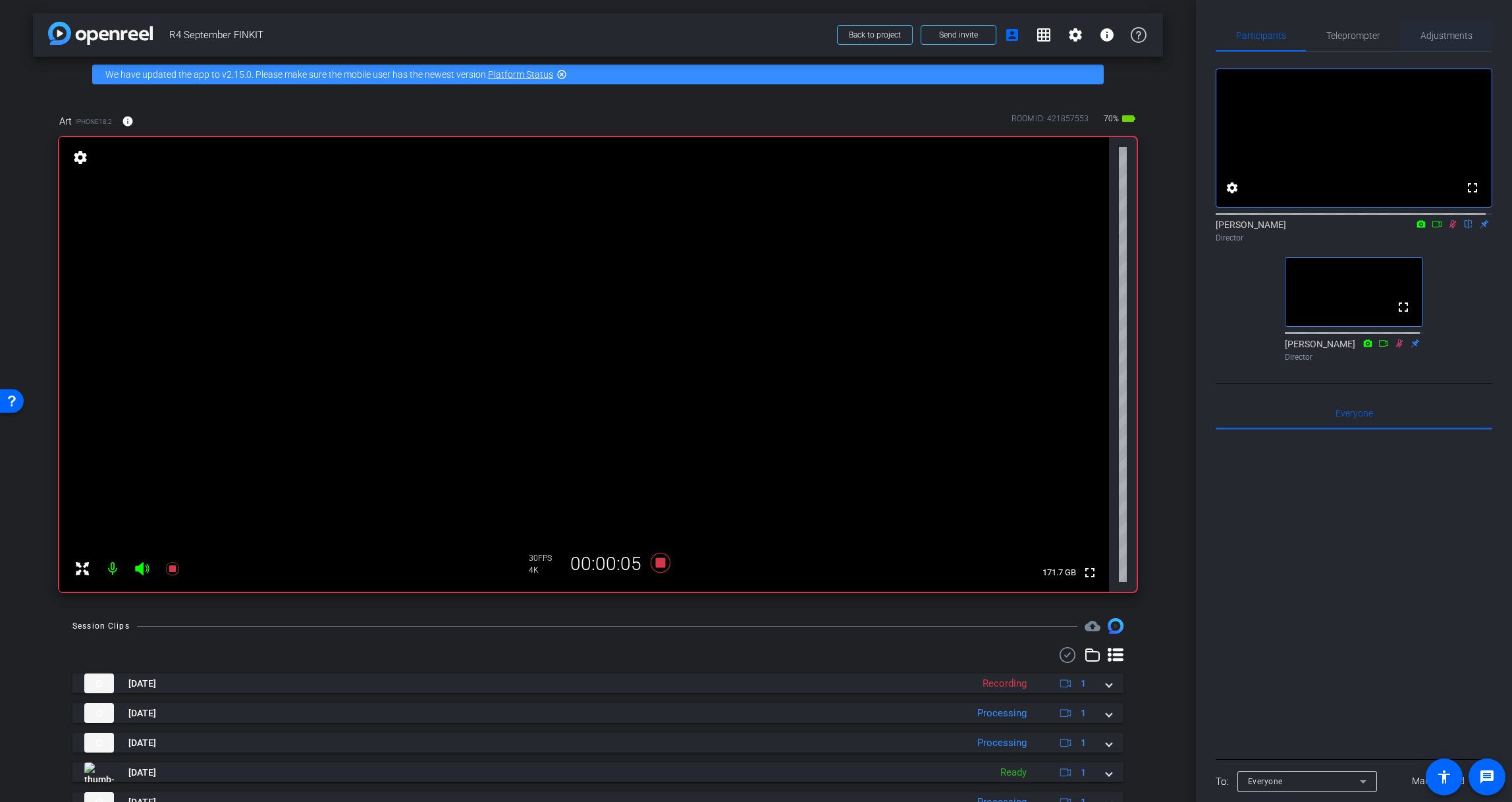
click at [1422, 33] on span "Adjustments" at bounding box center [1446, 35] width 52 height 9
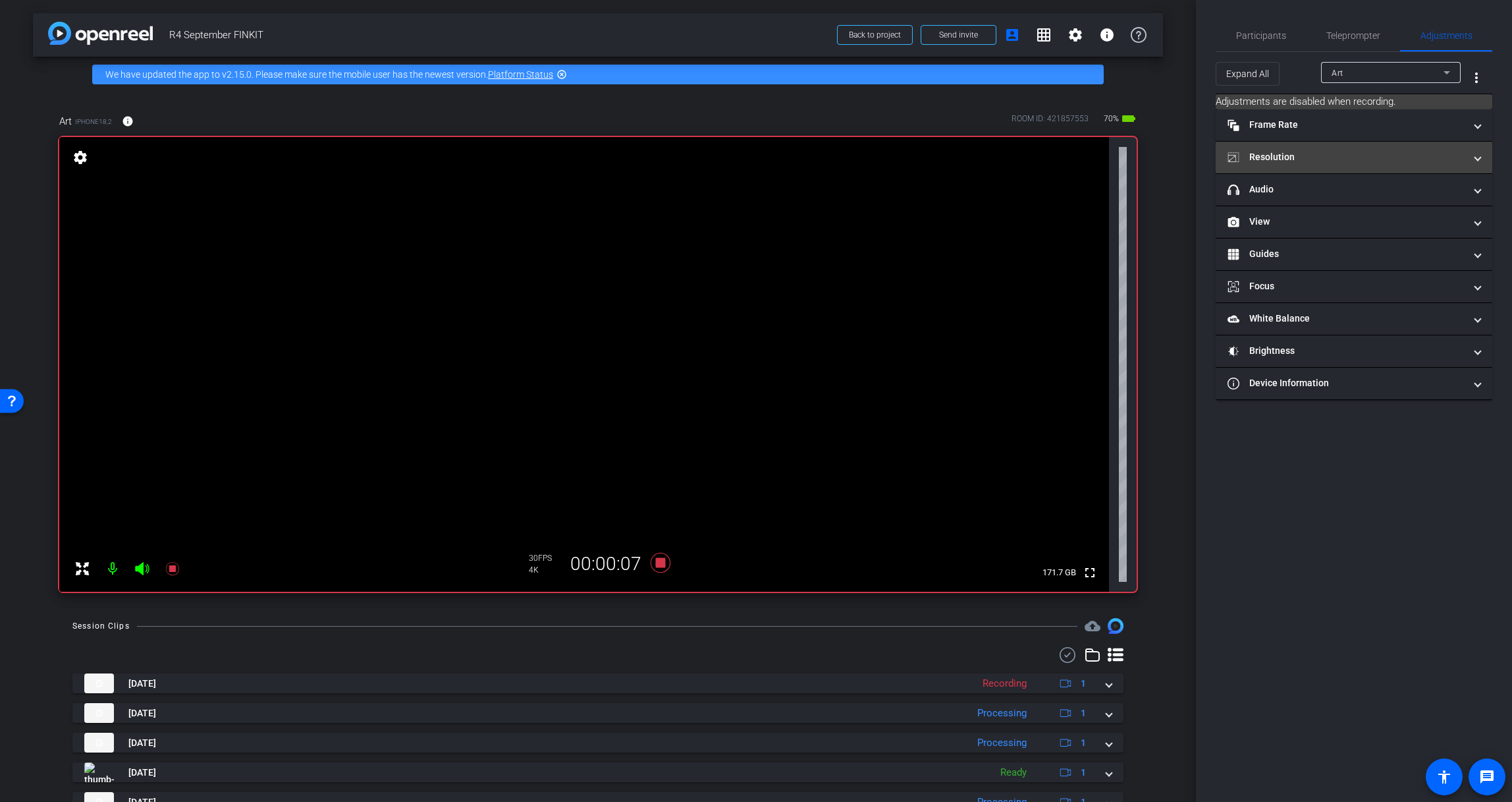
click at [1353, 153] on mat-panel-title "Resolution" at bounding box center [1346, 157] width 237 height 14
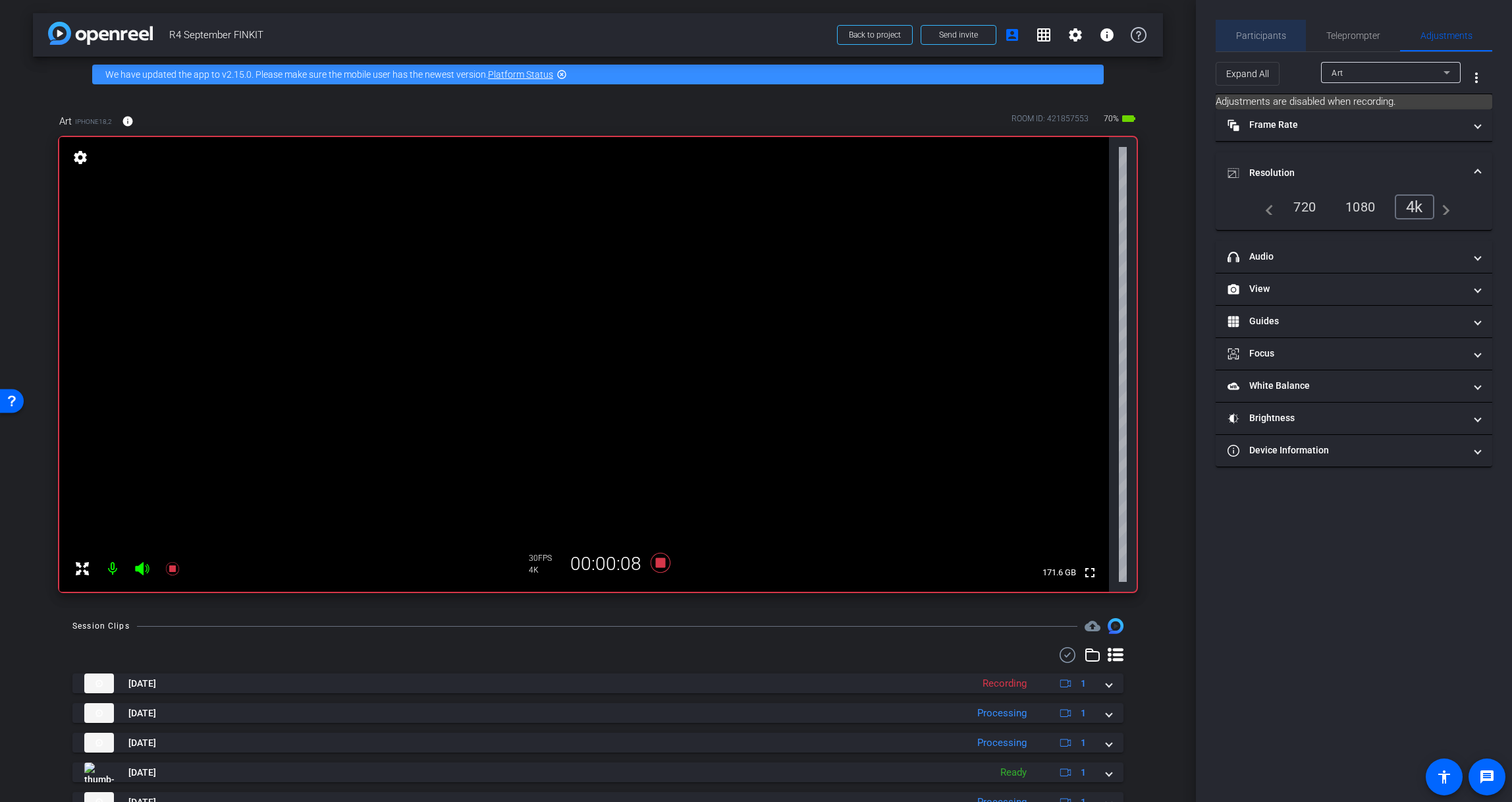
click at [1270, 31] on span "Participants" at bounding box center [1261, 35] width 50 height 9
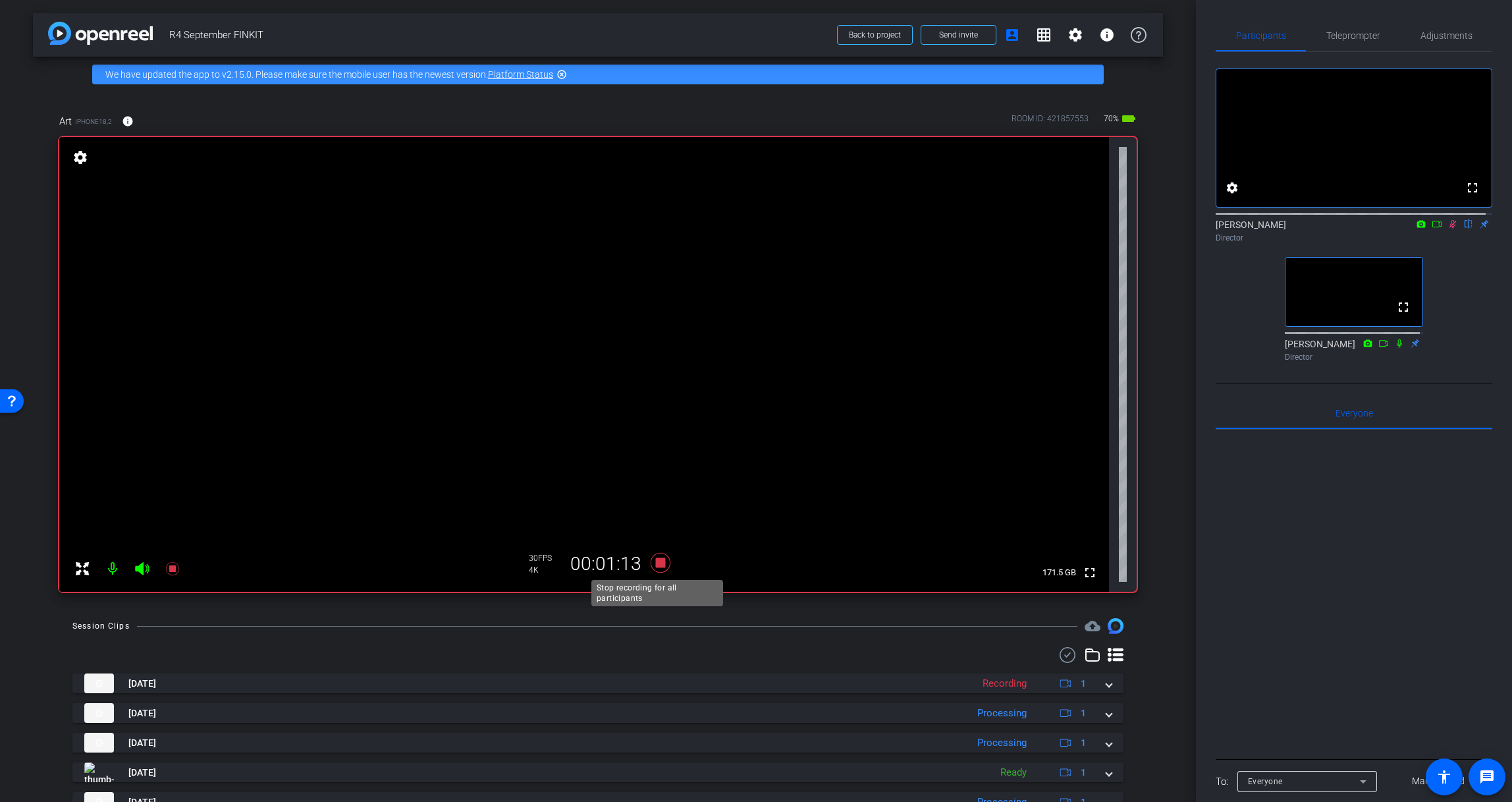
click at [657, 566] on icon at bounding box center [660, 563] width 20 height 20
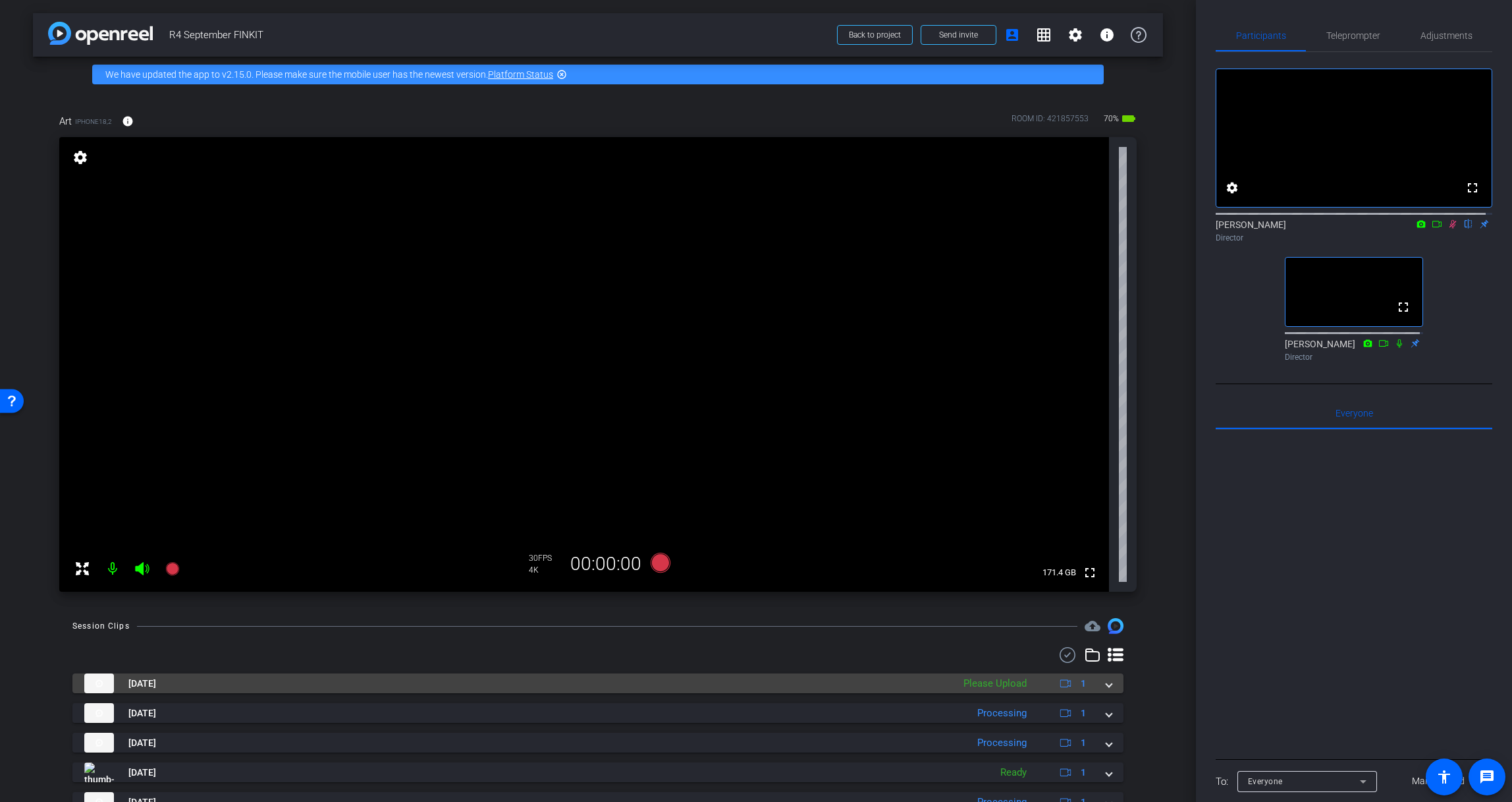
click at [1095, 686] on div "Oct 2, 2025 Please Upload 1" at bounding box center [595, 683] width 1022 height 20
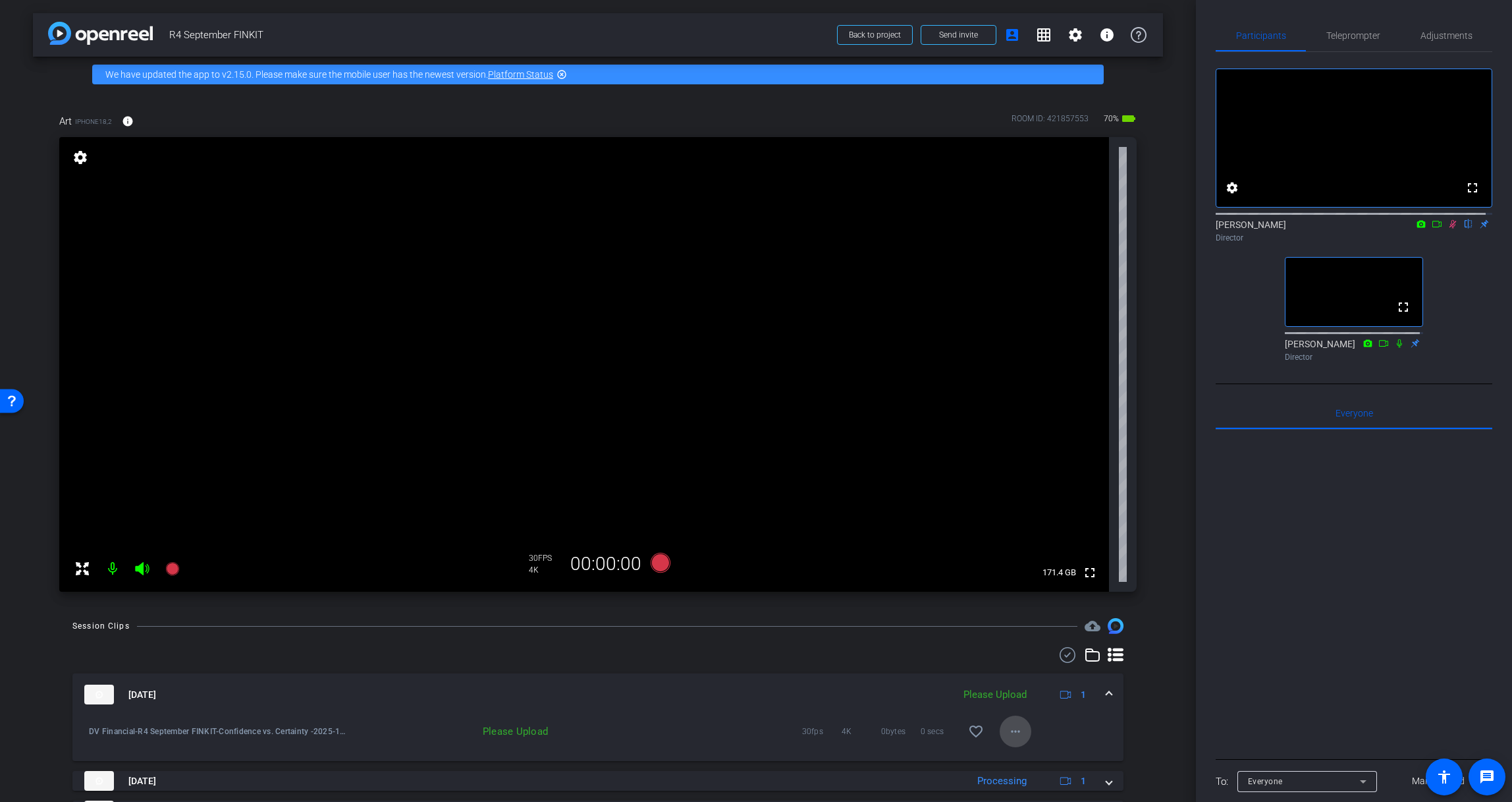
click at [1007, 726] on mat-icon "more_horiz" at bounding box center [1015, 730] width 15 height 15
click at [1027, 673] on span "Upload" at bounding box center [1030, 671] width 53 height 15
click at [1098, 695] on div "Oct 2, 2025 Uploading 12% 1" at bounding box center [595, 695] width 1022 height 20
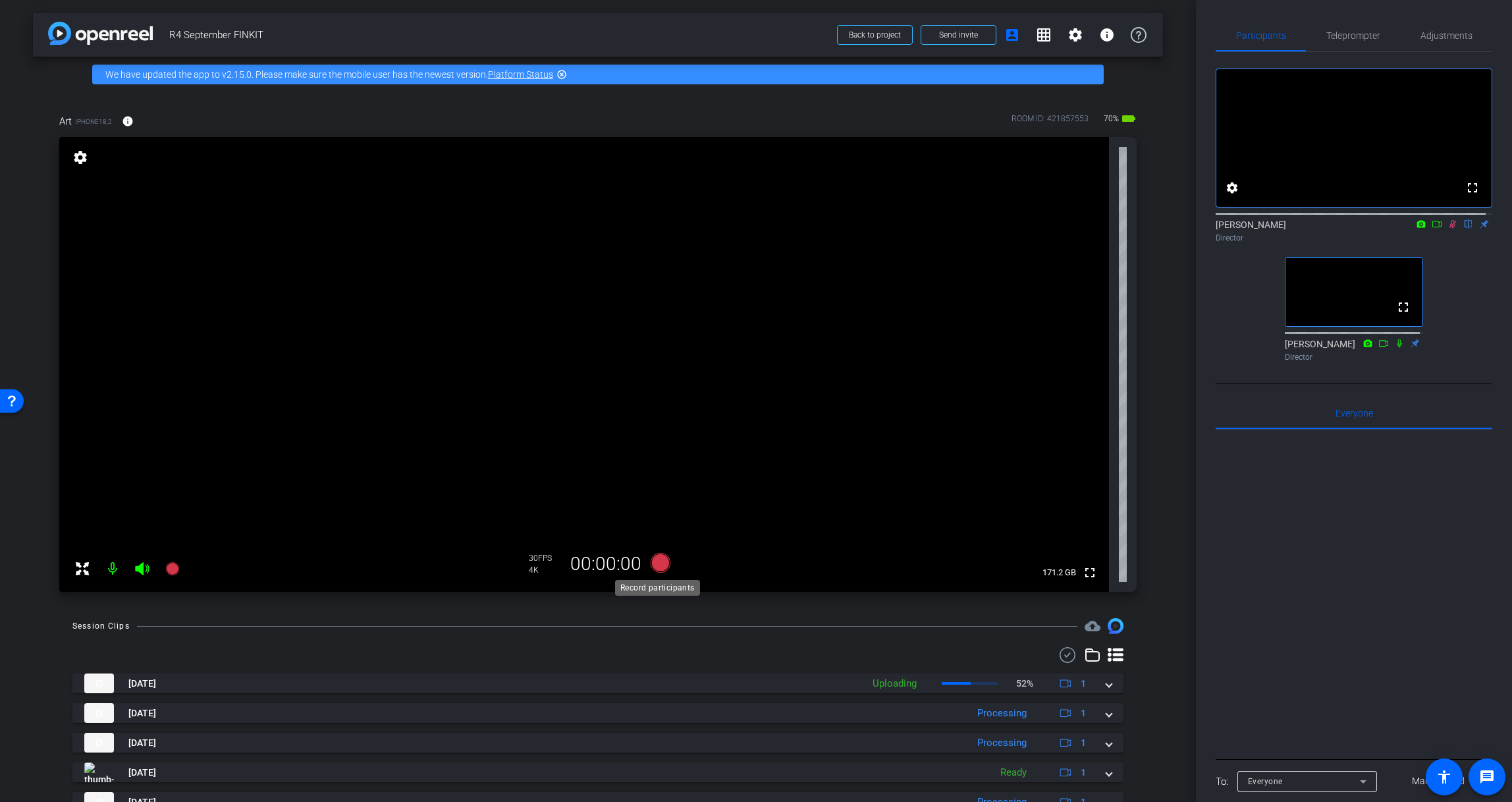
click at [655, 567] on icon at bounding box center [660, 563] width 20 height 20
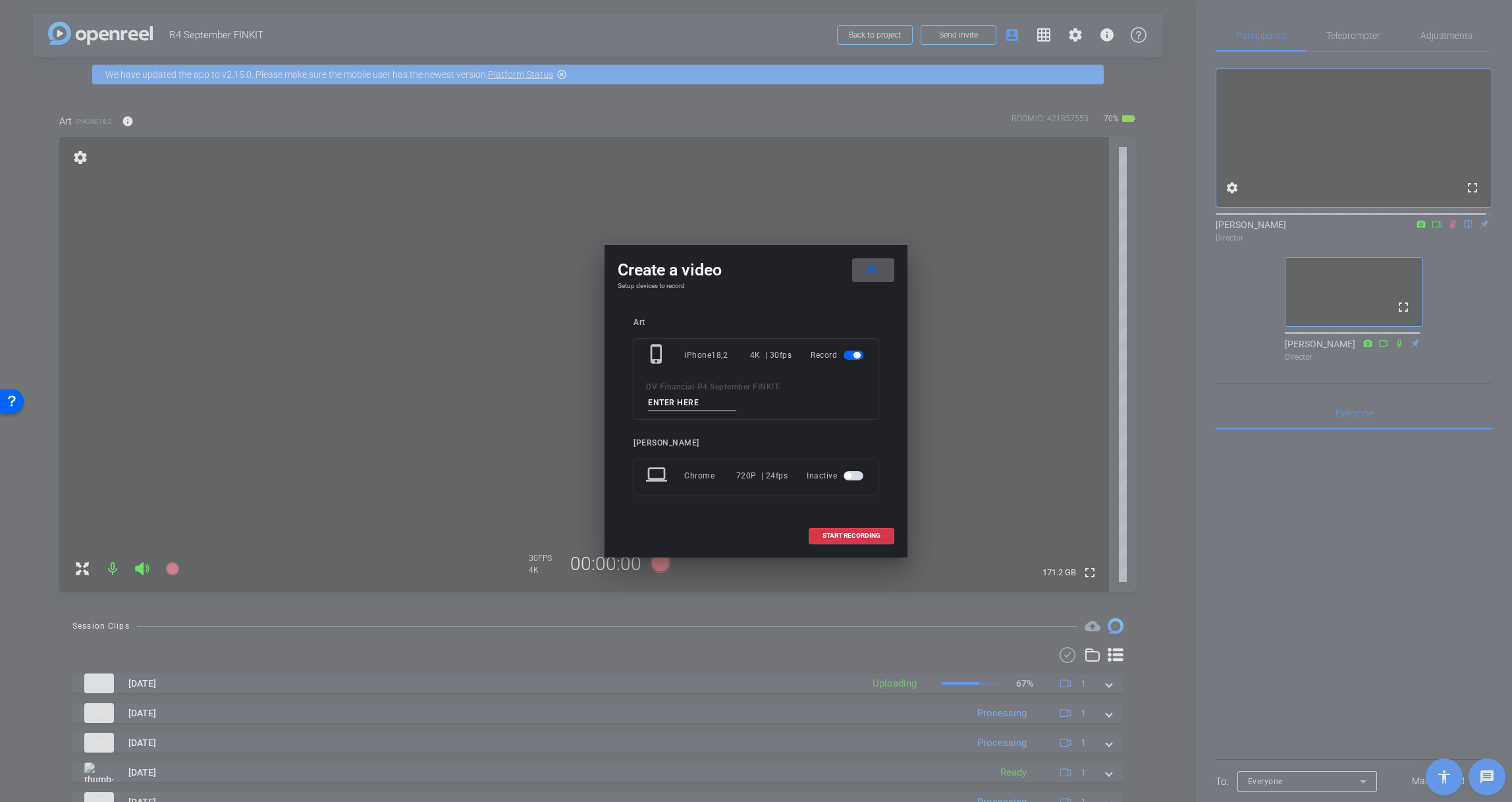
click at [705, 403] on input at bounding box center [692, 403] width 89 height 16
paste input "We’re Investors, Not Traders"
type input "We’re Investors, Not Traders"
click at [868, 272] on mat-icon "close" at bounding box center [871, 270] width 16 height 16
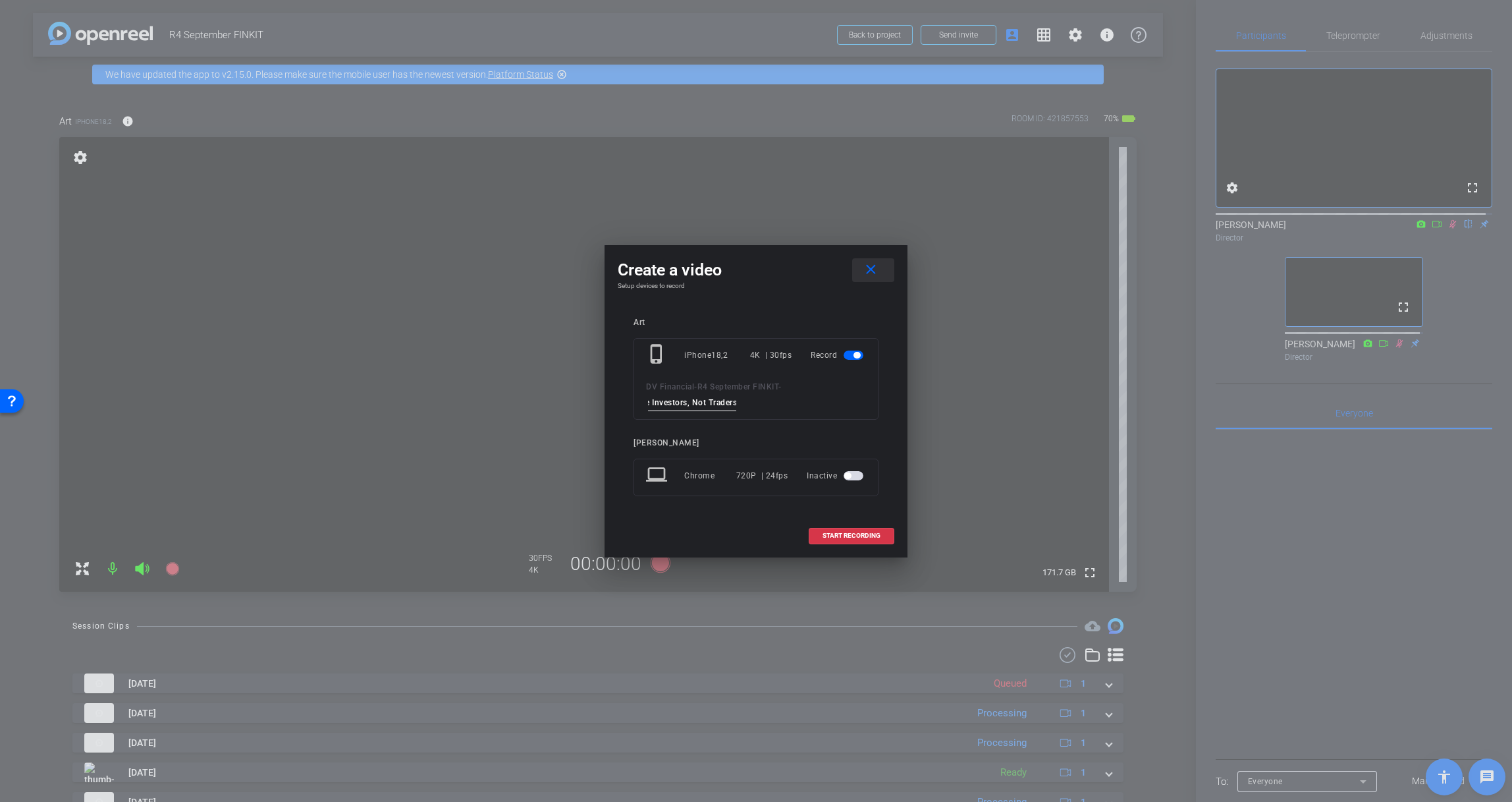
scroll to position [0, 0]
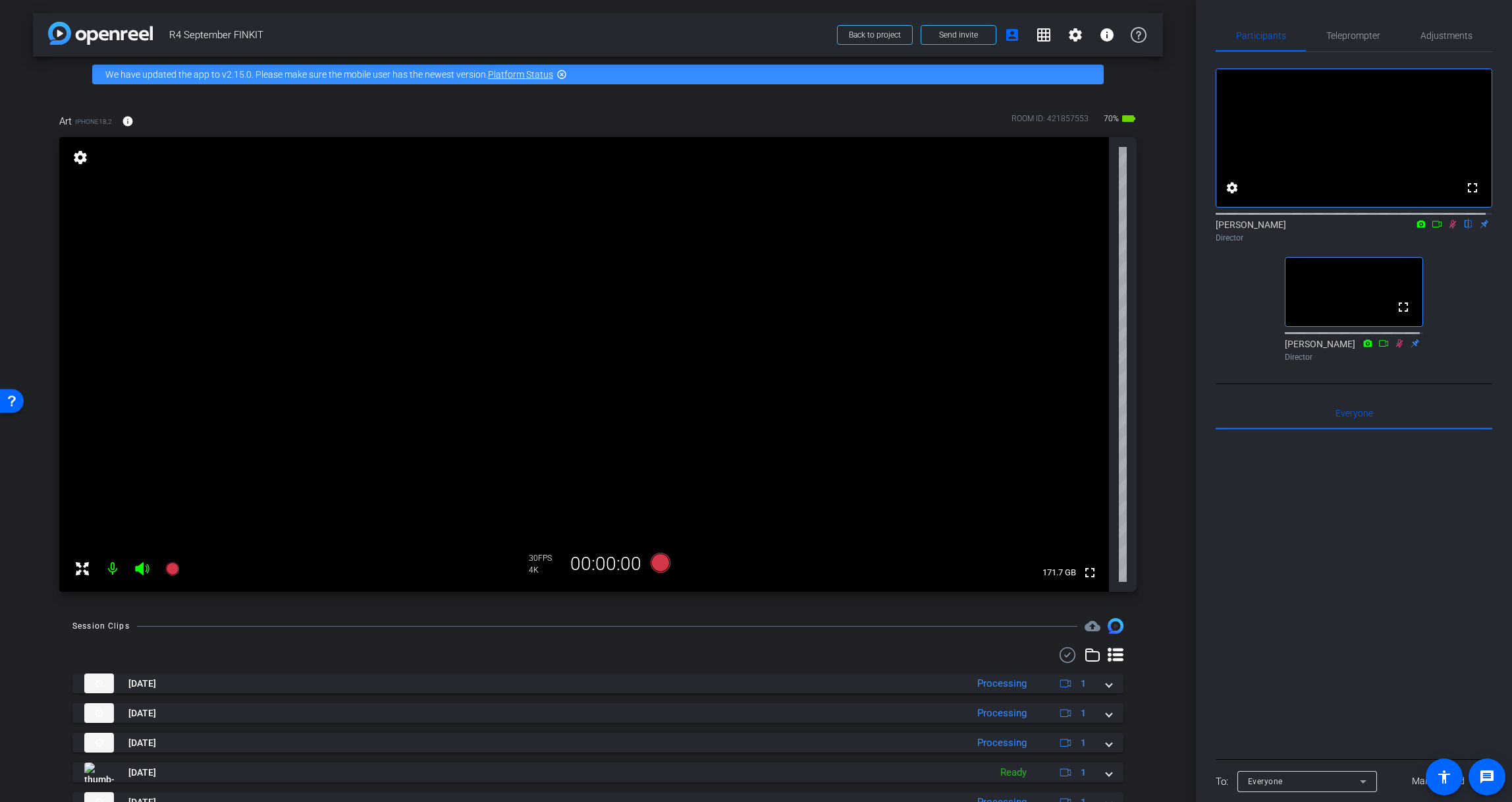
click at [1422, 229] on icon at bounding box center [1452, 224] width 11 height 9
click at [1422, 229] on icon at bounding box center [1452, 224] width 5 height 9
click at [667, 559] on icon at bounding box center [660, 562] width 32 height 24
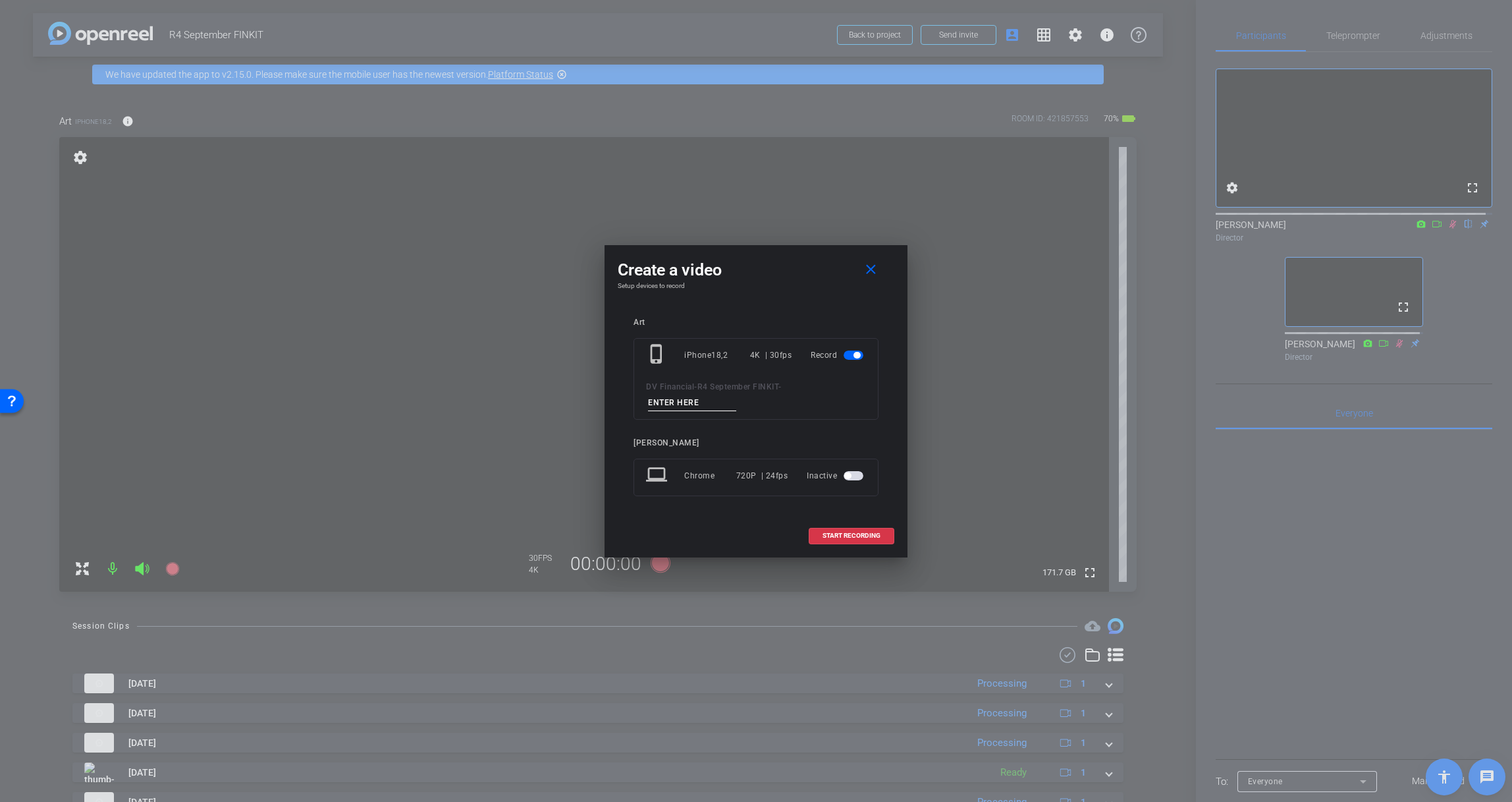
click at [713, 404] on input at bounding box center [692, 403] width 89 height 16
paste input "We’re Investors, Not Traders"
type input "We’re Investors, Not Traders"
click at [854, 538] on span "START RECORDING" at bounding box center [851, 535] width 58 height 7
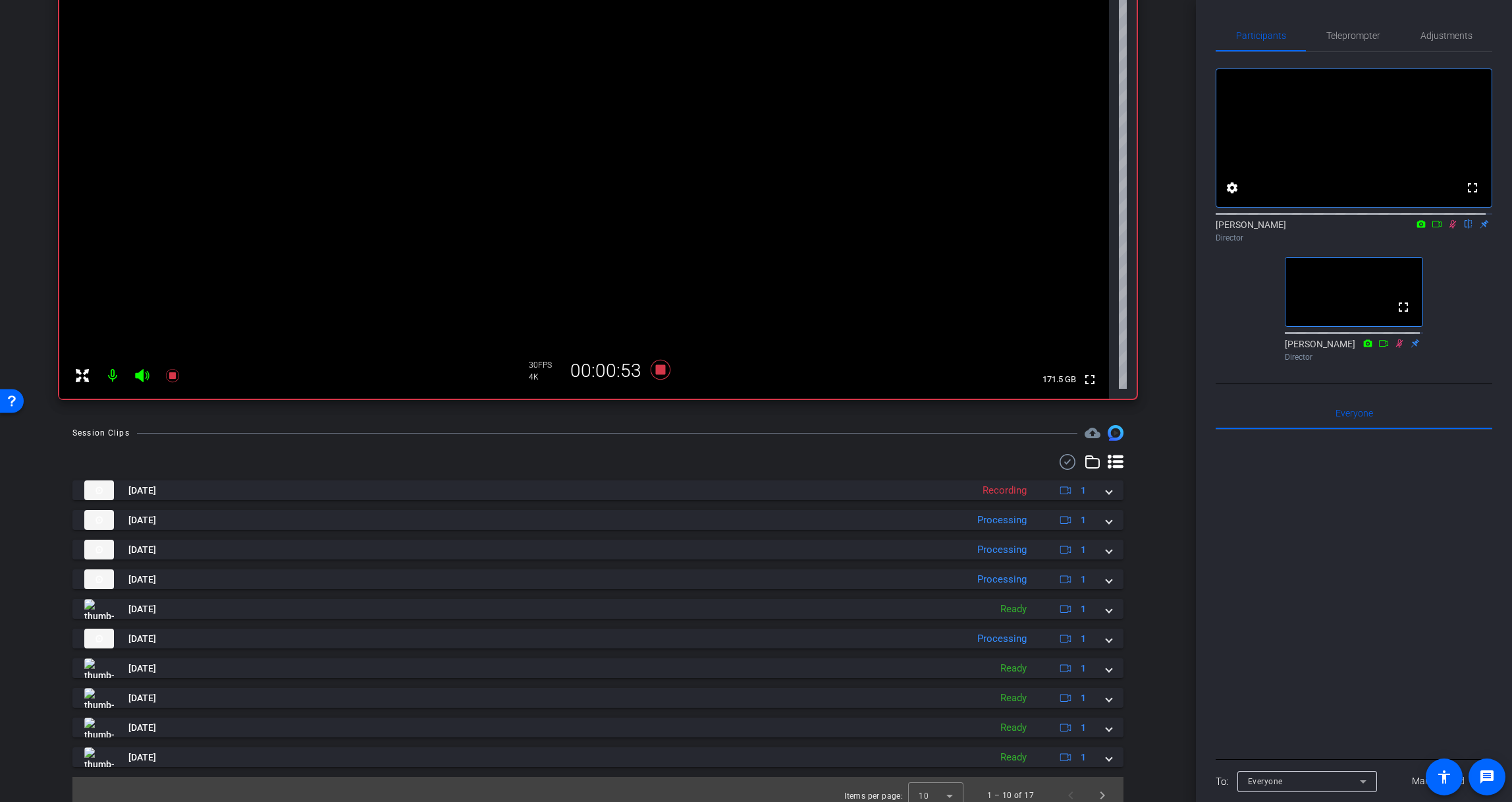
scroll to position [205, 0]
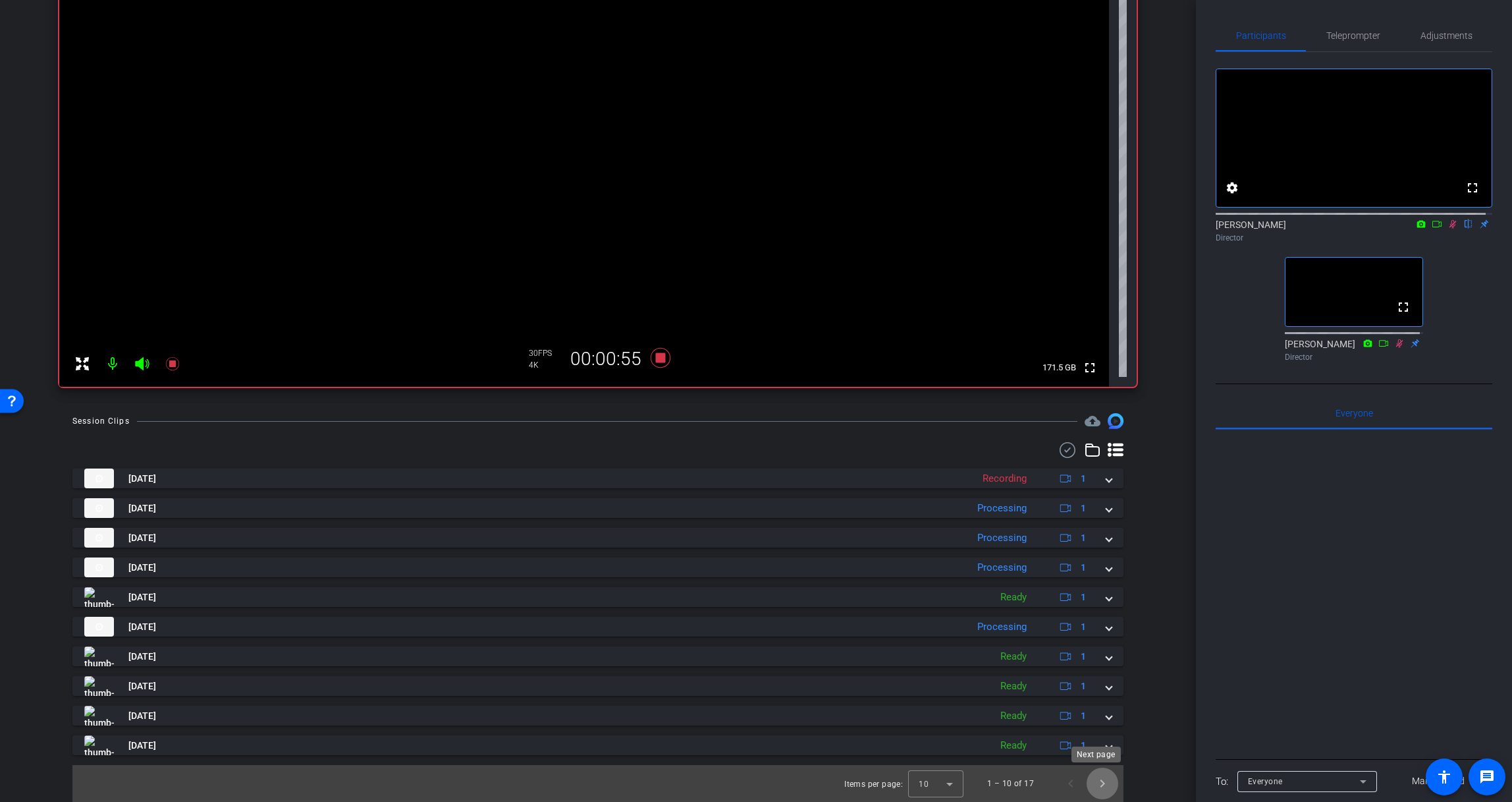
click at [1092, 785] on span "Next page" at bounding box center [1101, 783] width 32 height 32
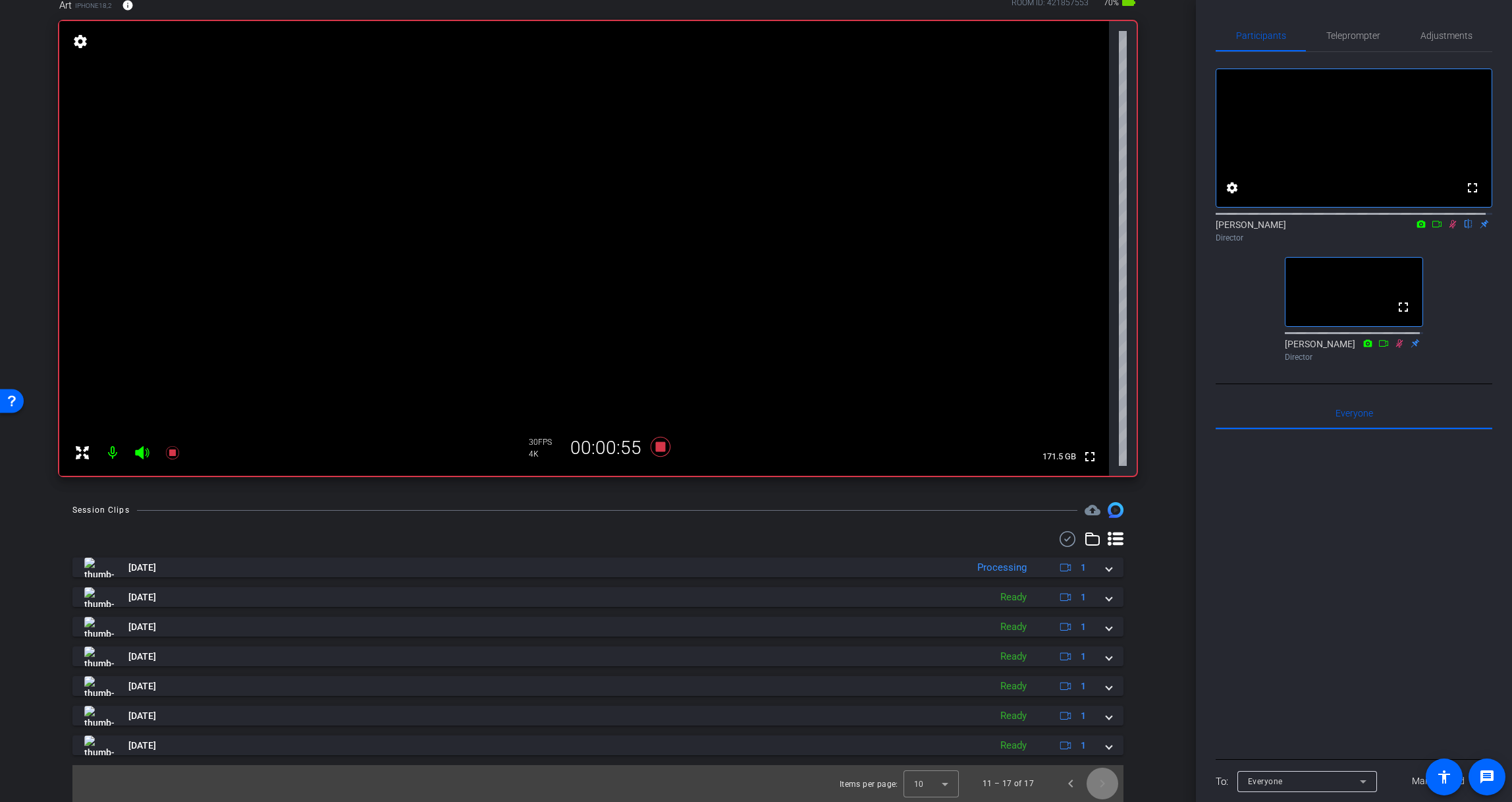
scroll to position [116, 0]
click at [1059, 785] on span "Previous page" at bounding box center [1071, 783] width 32 height 32
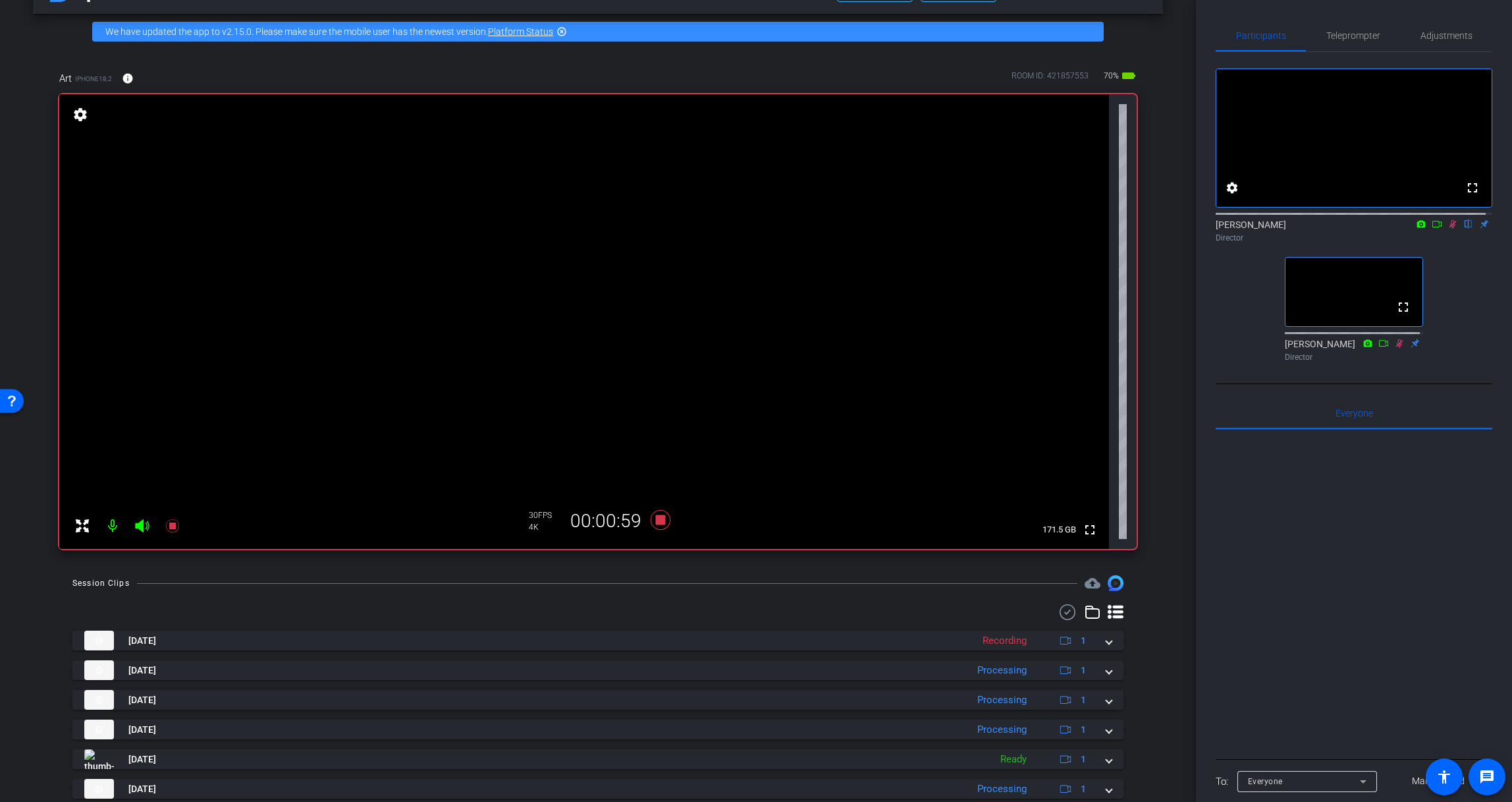
scroll to position [7, 0]
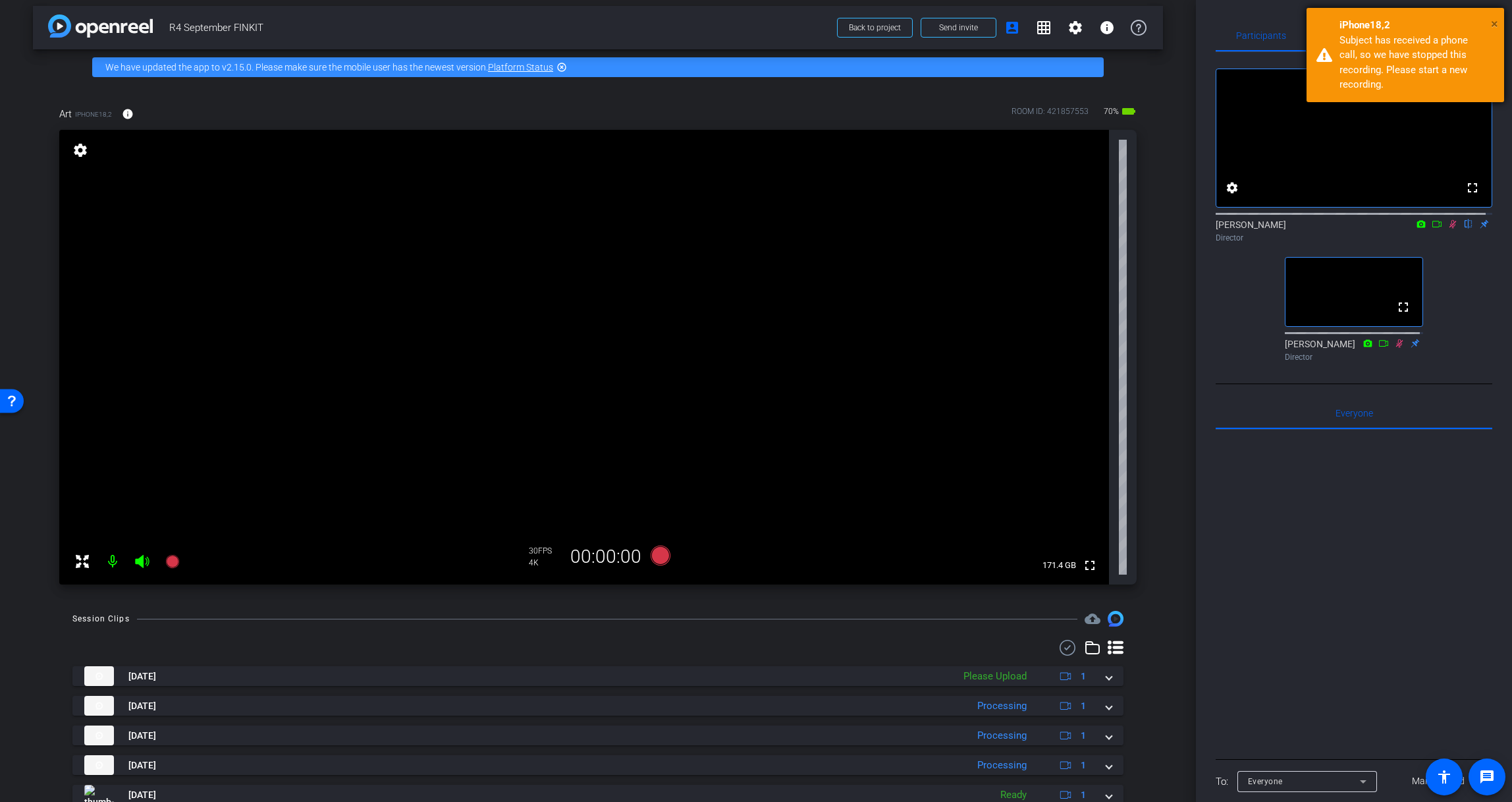
click at [1422, 21] on span "×" at bounding box center [1494, 23] width 7 height 15
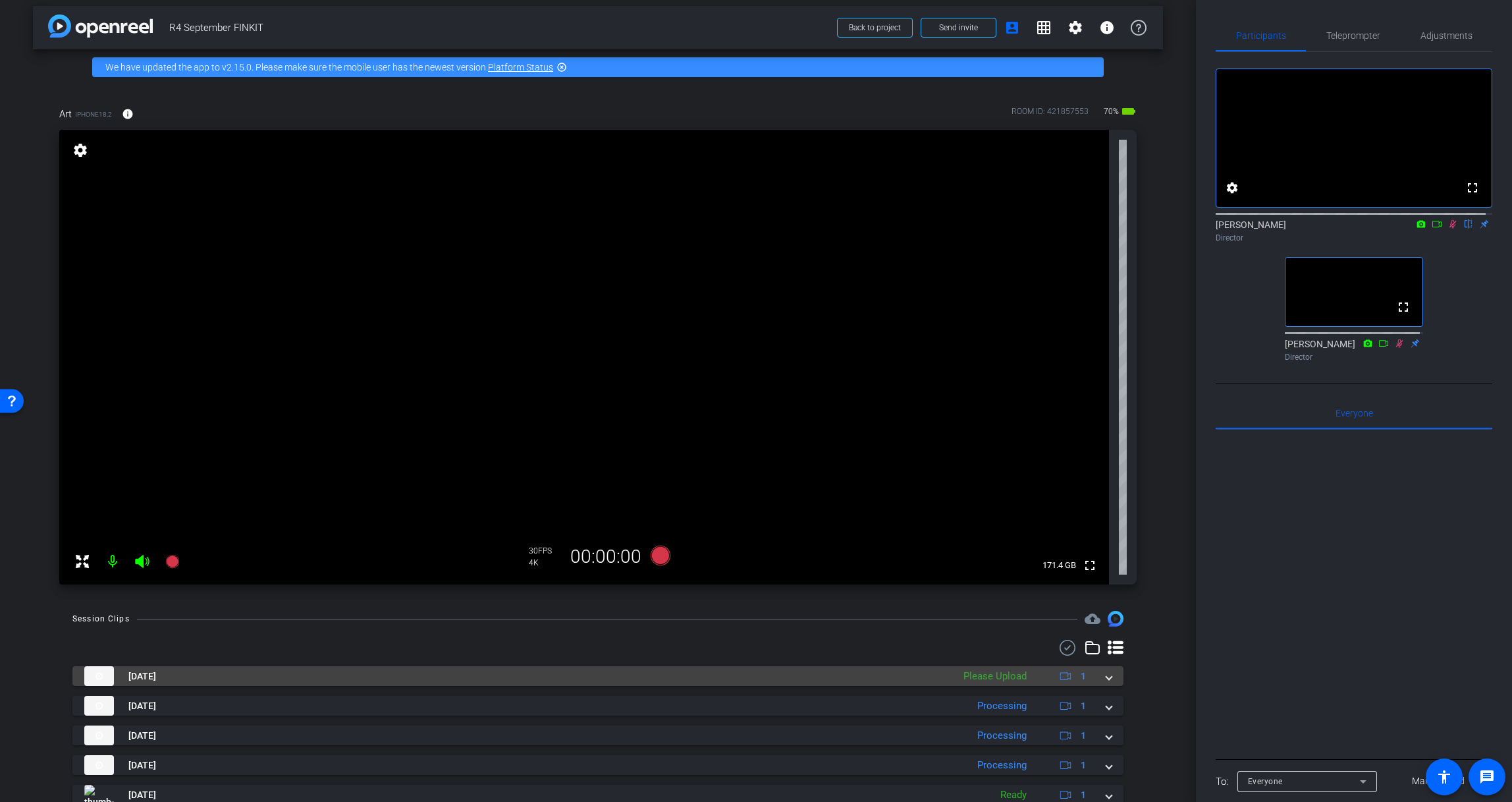
scroll to position [0, 0]
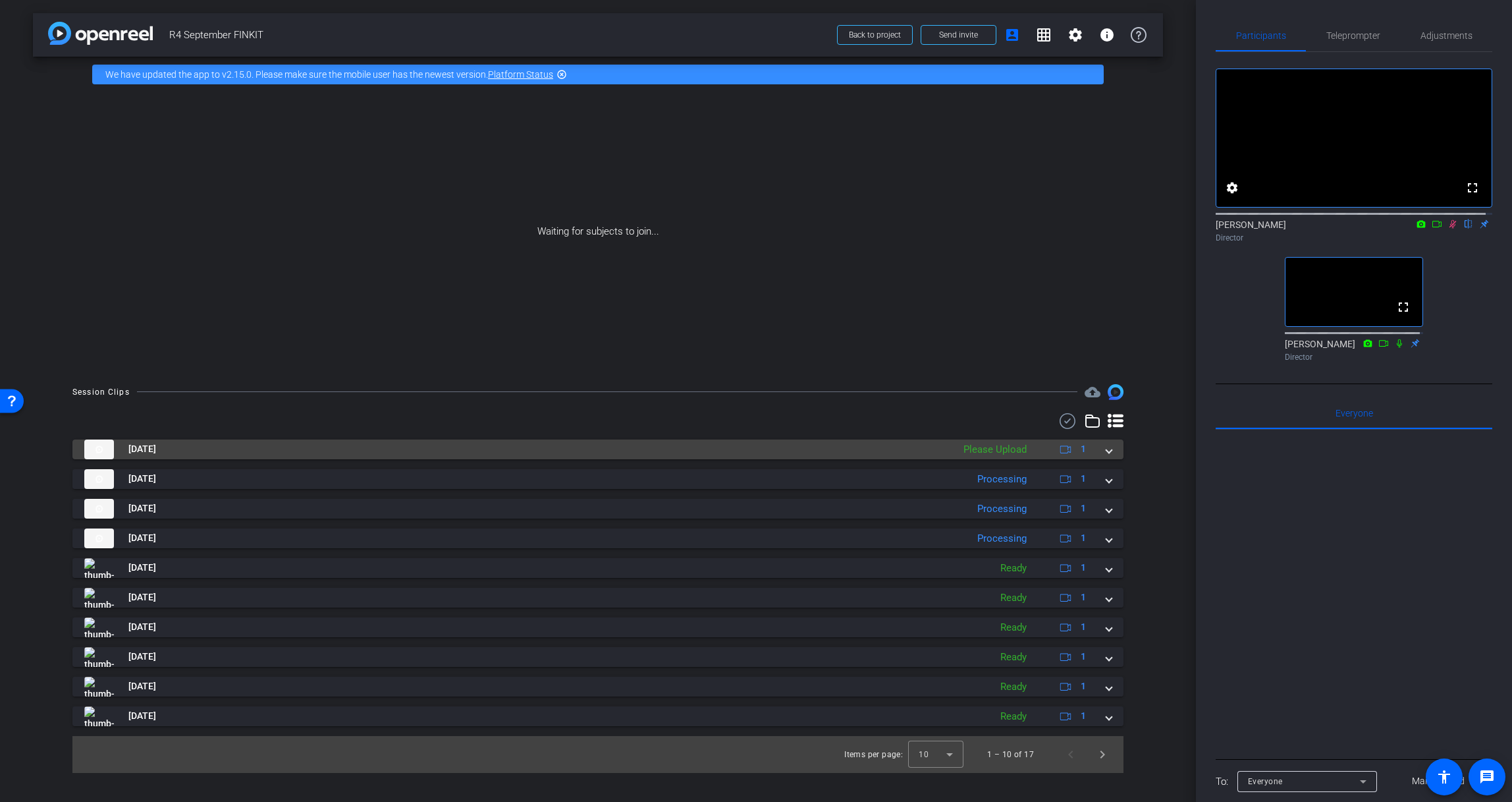
click at [1110, 451] on span at bounding box center [1109, 448] width 5 height 14
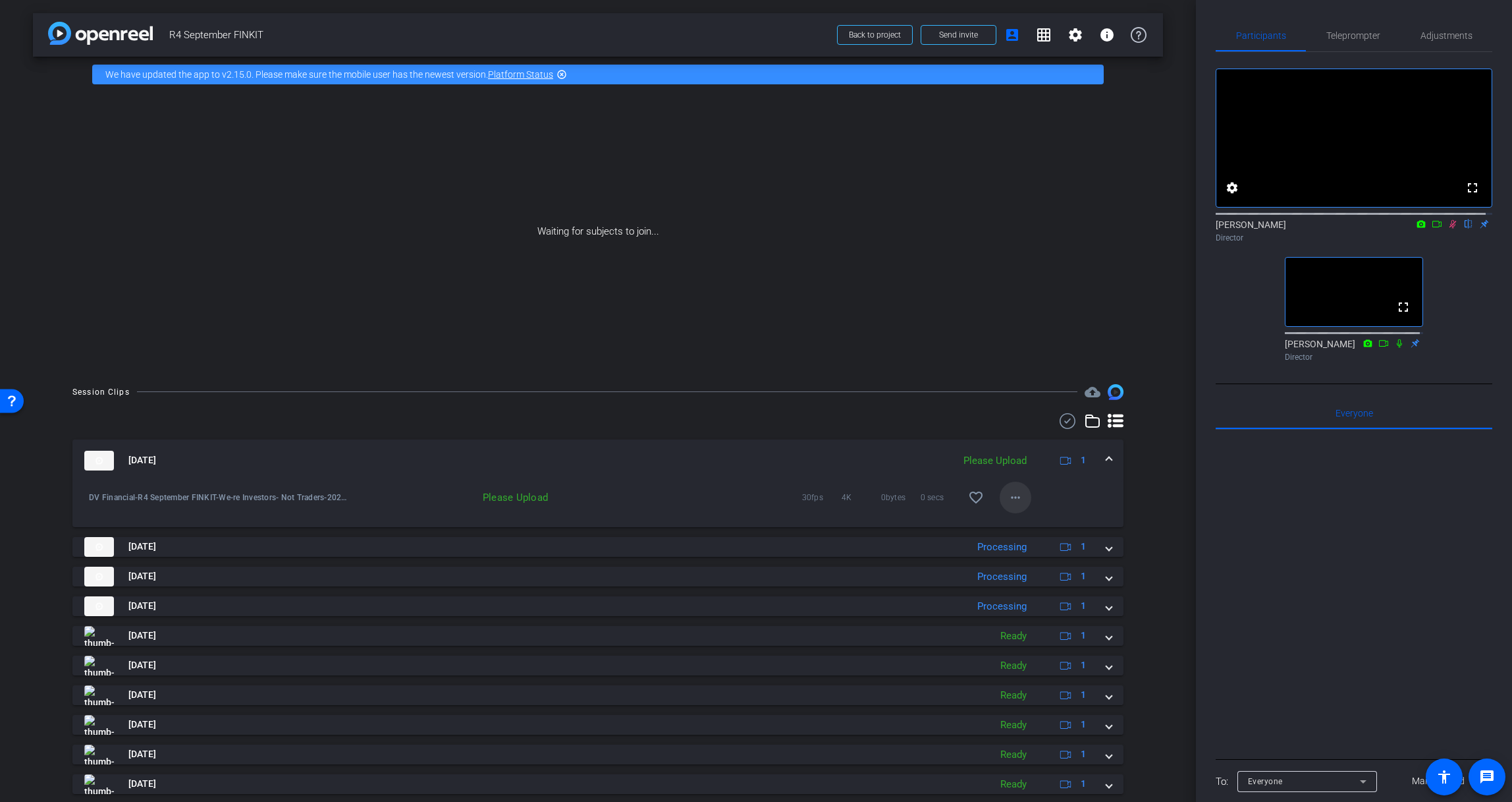
click at [1010, 498] on mat-icon "more_horiz" at bounding box center [1015, 497] width 15 height 15
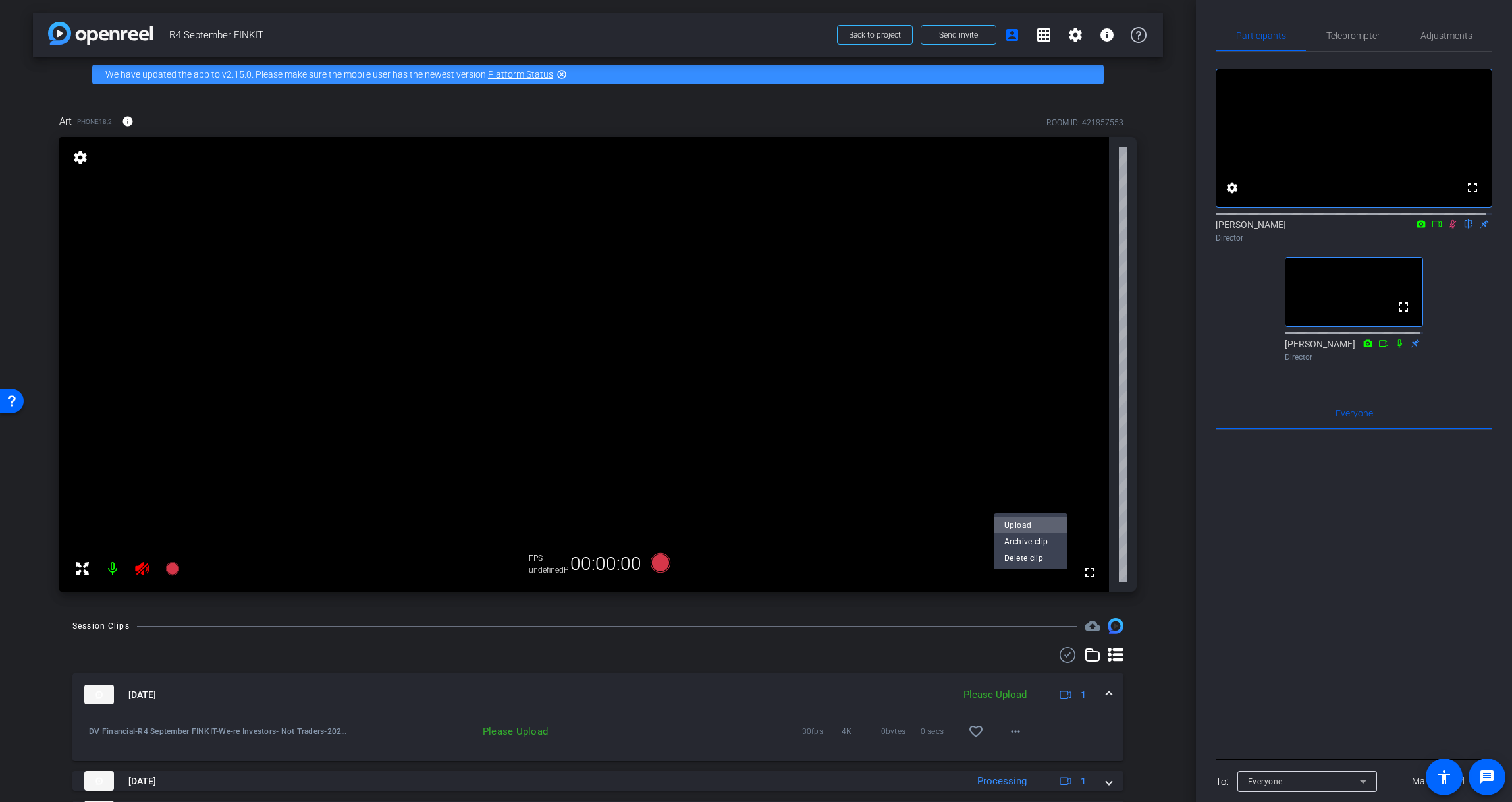
click at [1034, 525] on span "Upload" at bounding box center [1030, 524] width 53 height 15
click at [659, 568] on icon at bounding box center [660, 563] width 20 height 20
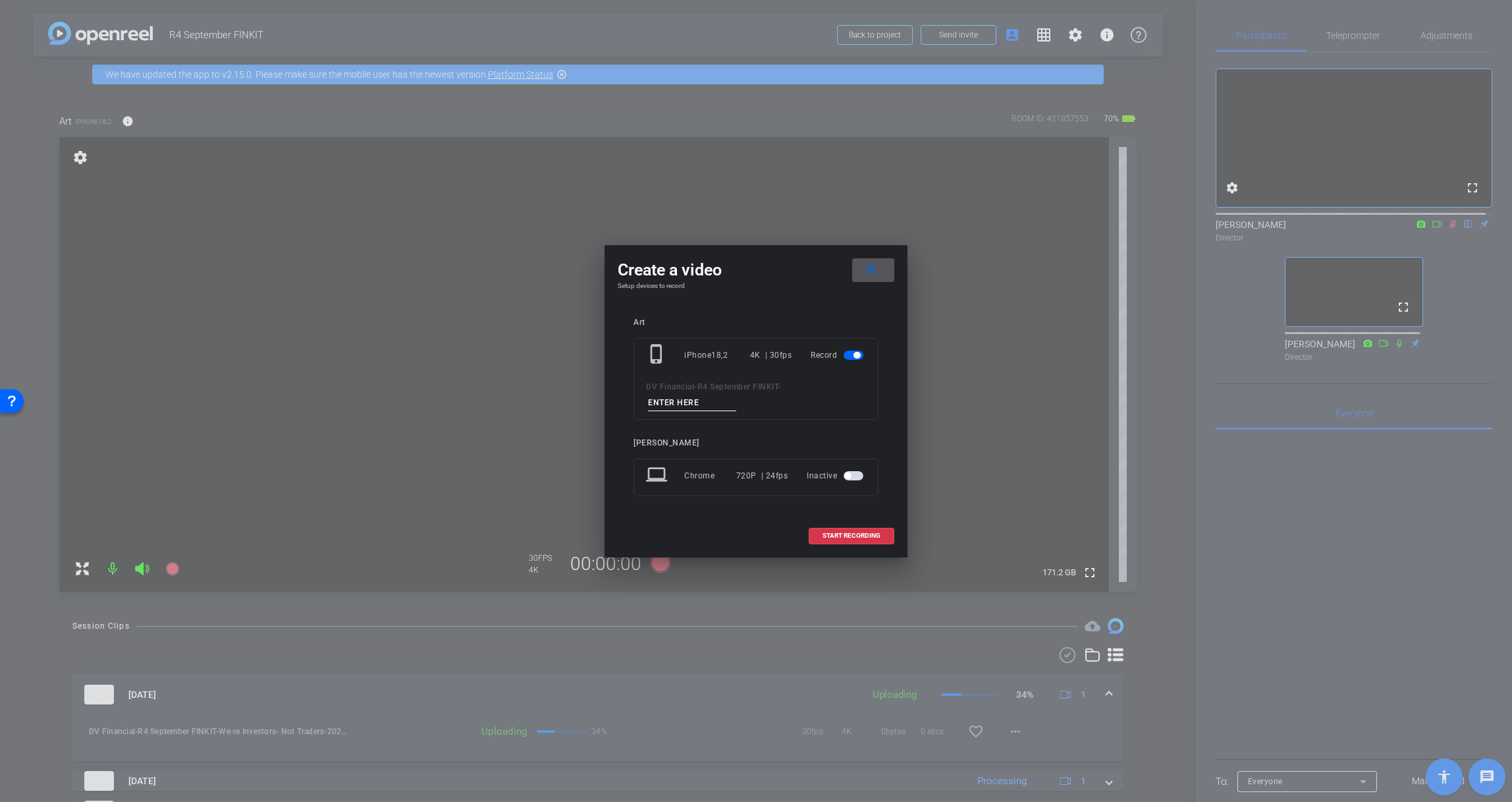
click at [889, 271] on span at bounding box center [873, 270] width 42 height 32
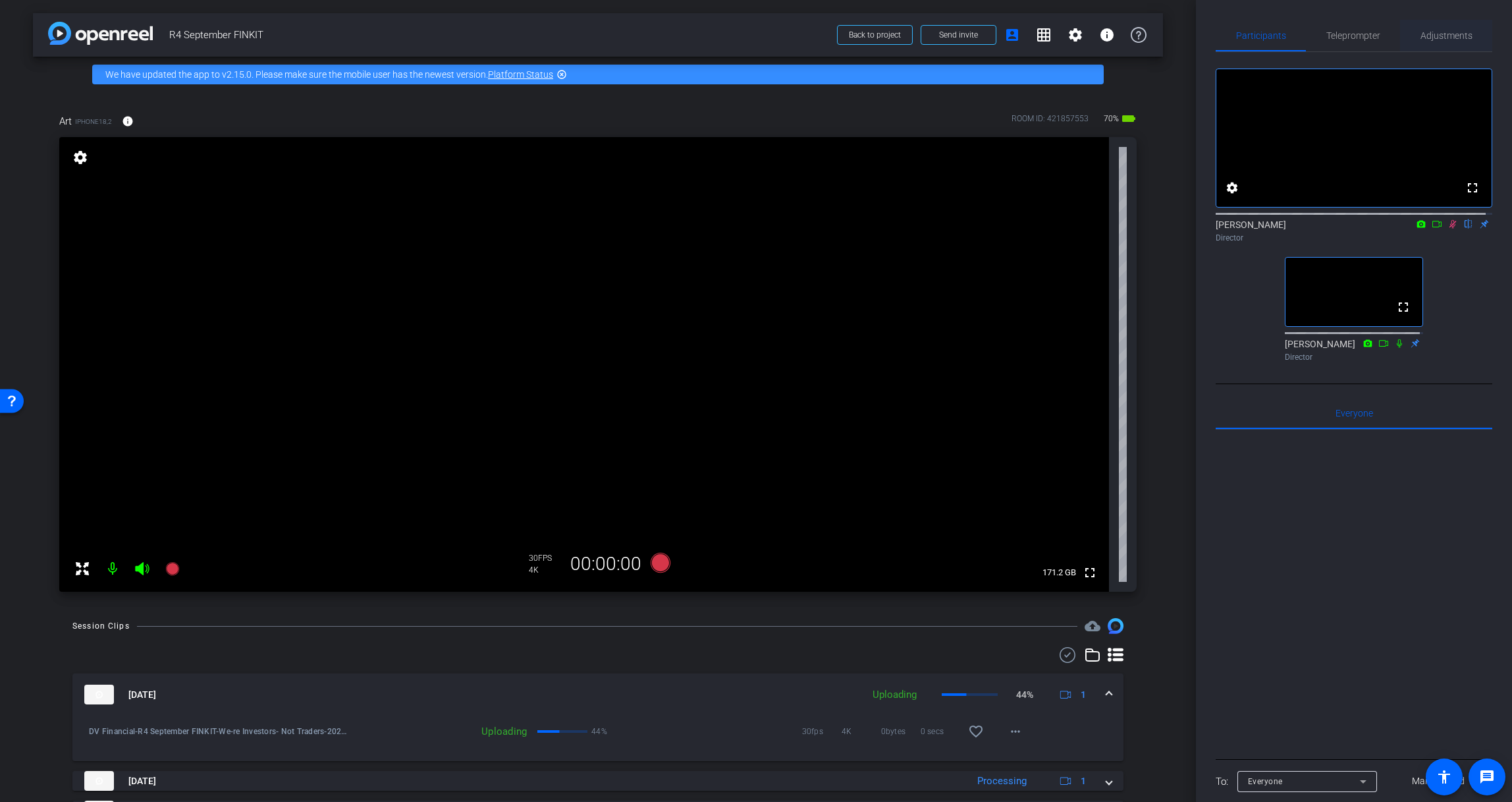
click at [1422, 39] on span "Adjustments" at bounding box center [1446, 35] width 52 height 9
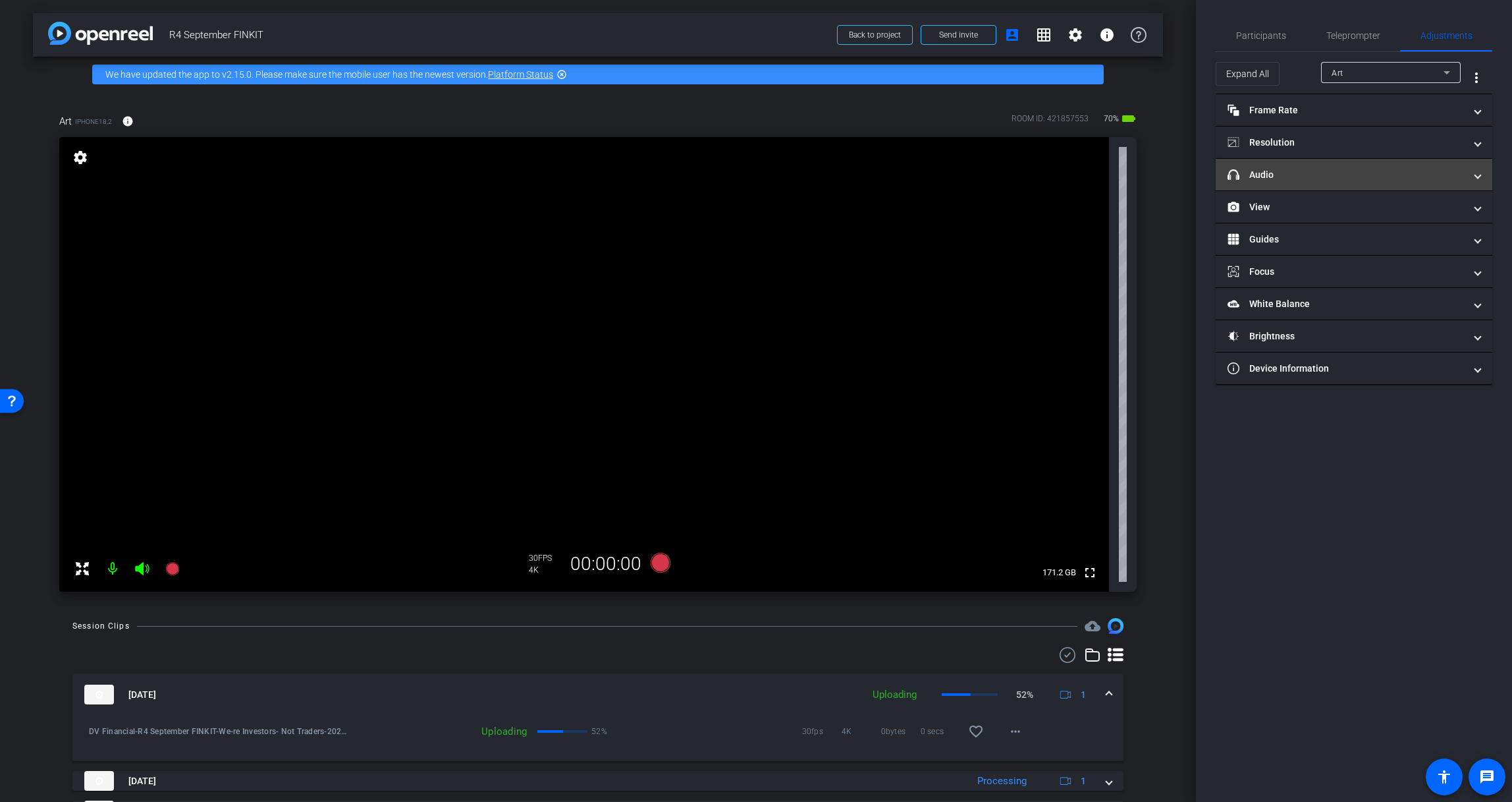
click at [1332, 168] on mat-panel-title "headphone icon Audio" at bounding box center [1346, 175] width 237 height 14
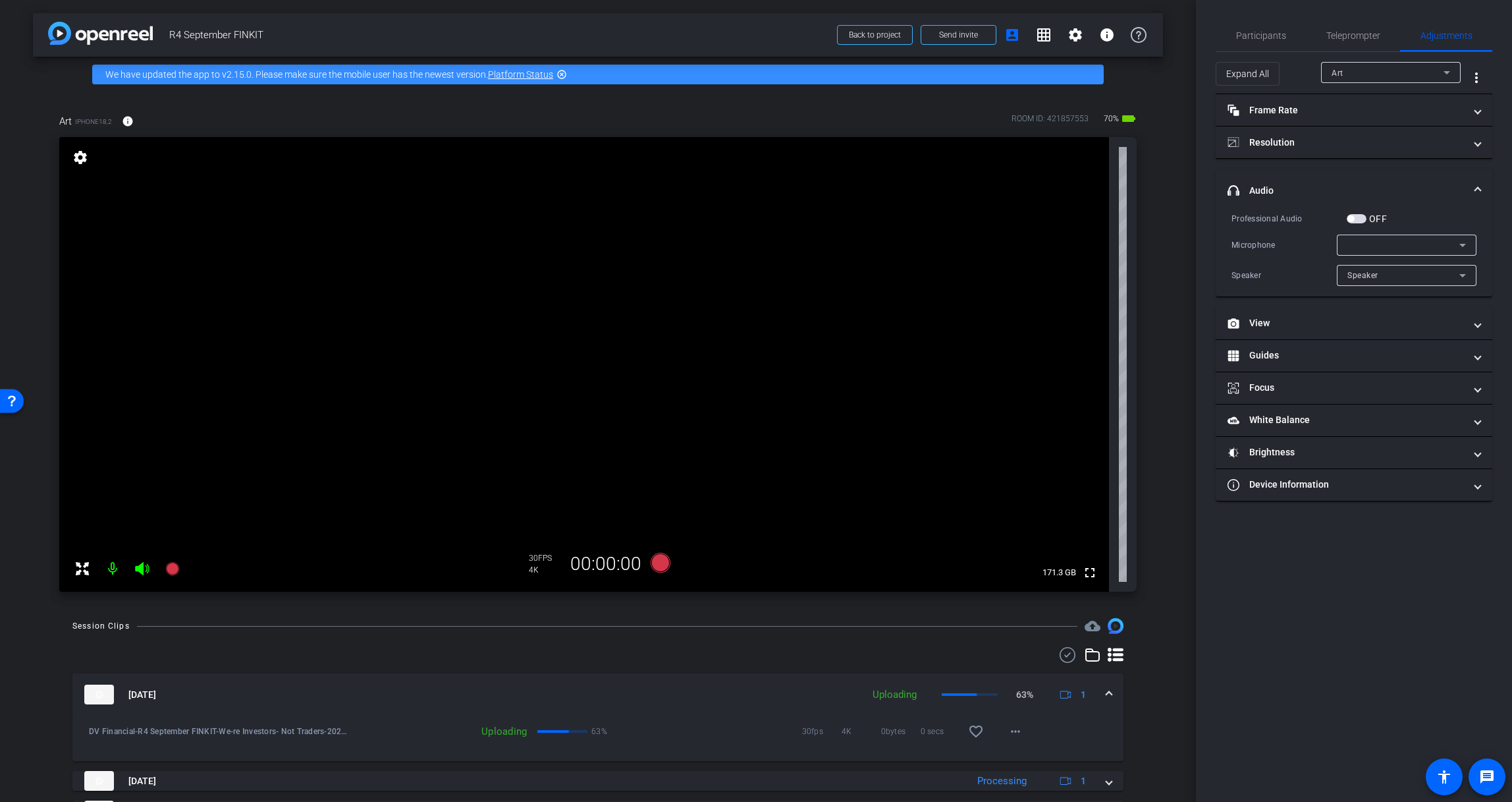
click at [1360, 240] on div at bounding box center [1403, 245] width 112 height 15
click at [1369, 293] on span "USB-C Audio" at bounding box center [1371, 291] width 50 height 15
click at [1263, 33] on span "Participants" at bounding box center [1261, 35] width 50 height 9
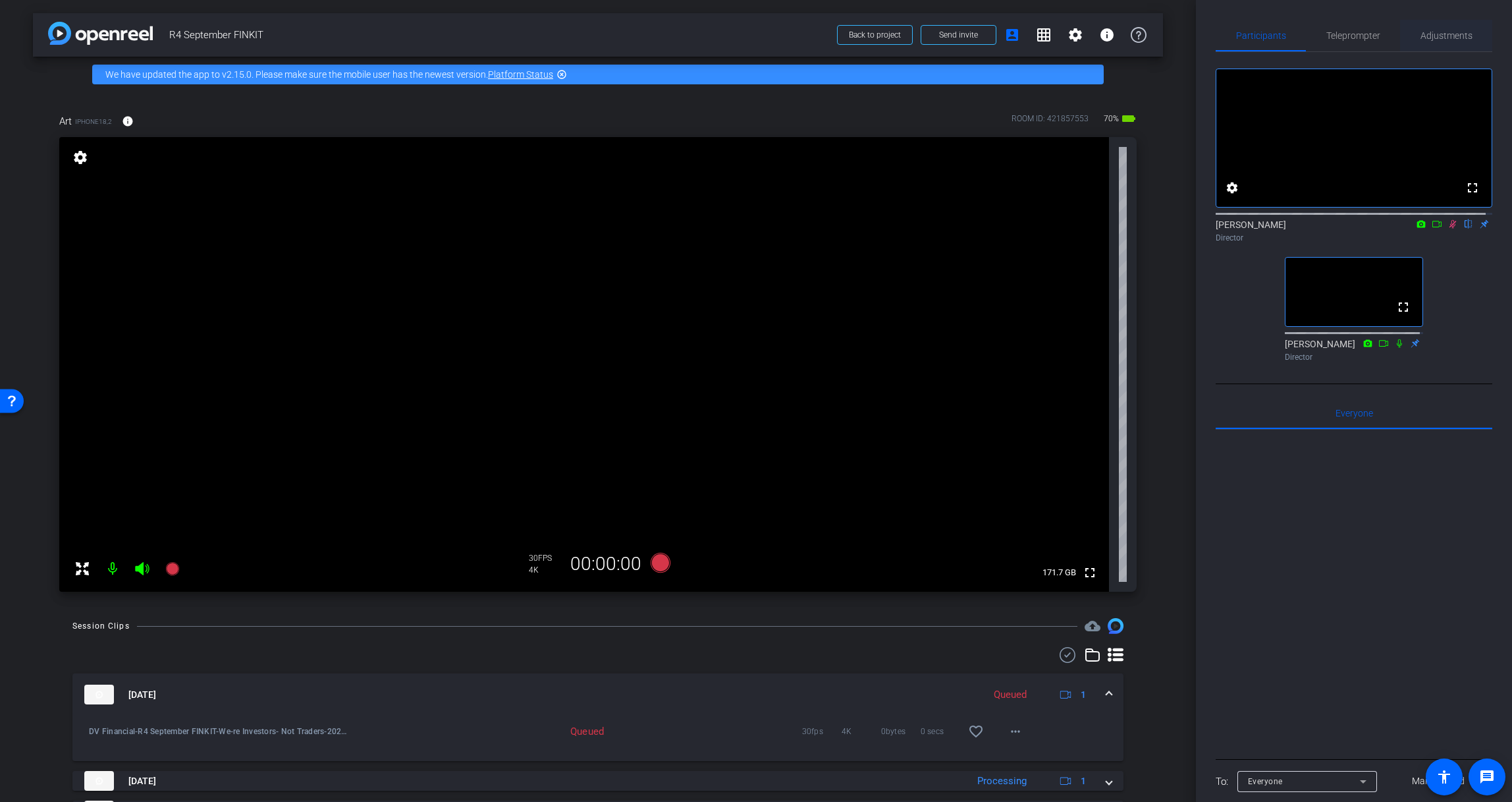
click at [1422, 46] on span "Adjustments" at bounding box center [1446, 35] width 52 height 32
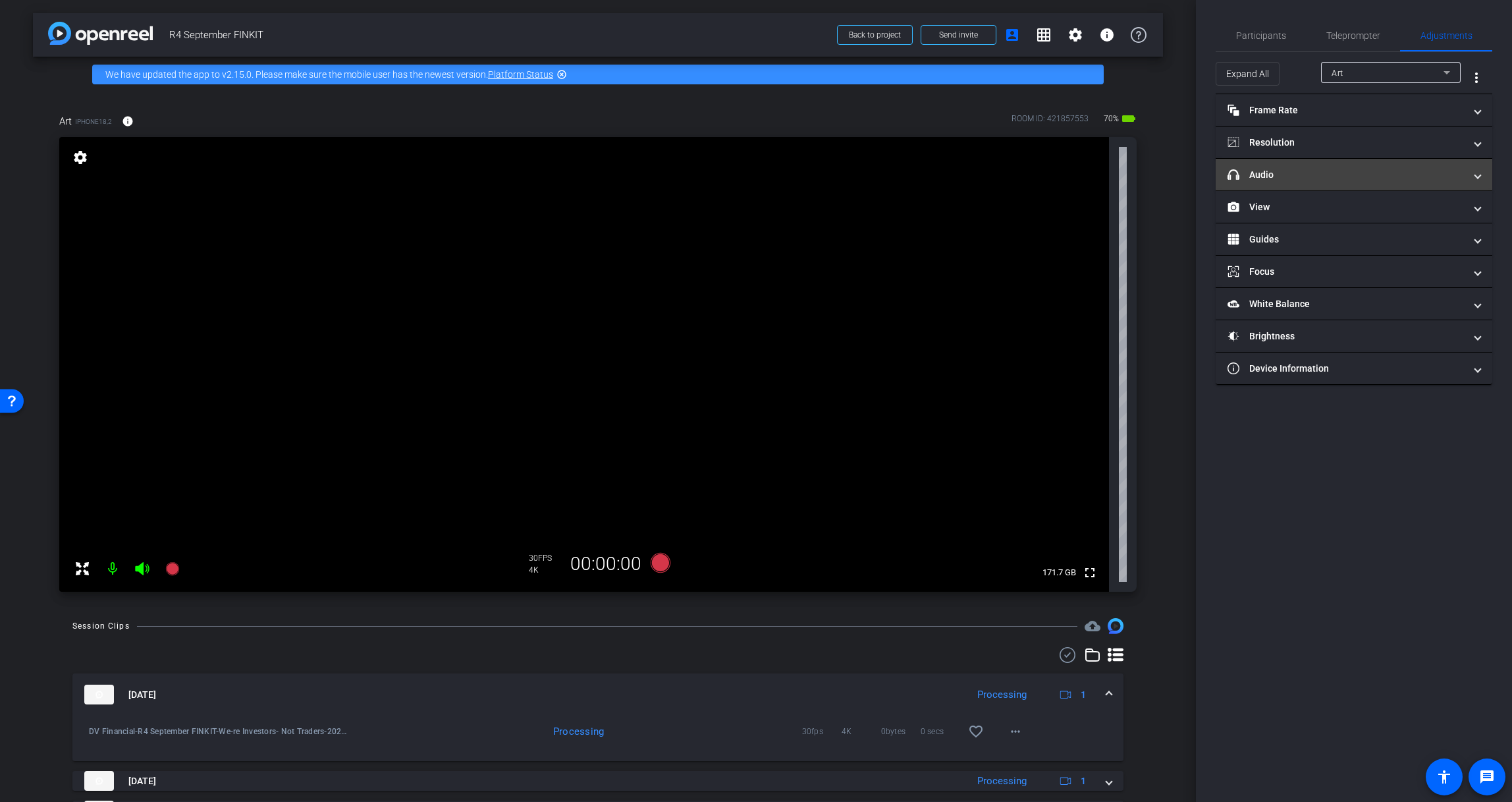
click at [1310, 170] on mat-panel-title "headphone icon Audio" at bounding box center [1346, 175] width 237 height 14
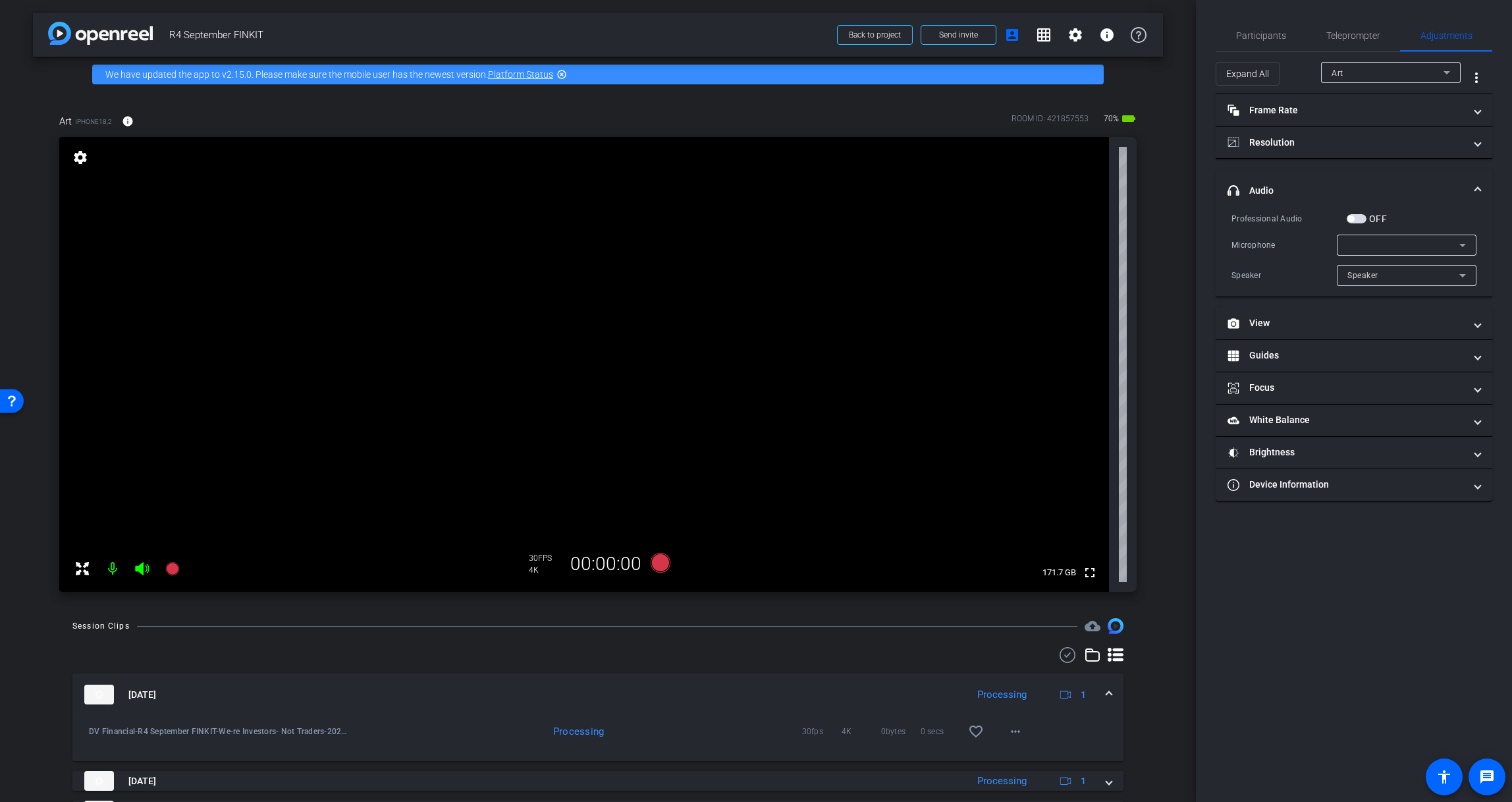
click at [1366, 246] on div at bounding box center [1403, 245] width 112 height 15
click at [1371, 290] on span "USB-C Audio" at bounding box center [1371, 291] width 50 height 15
click at [1240, 41] on span "Participants" at bounding box center [1261, 35] width 50 height 32
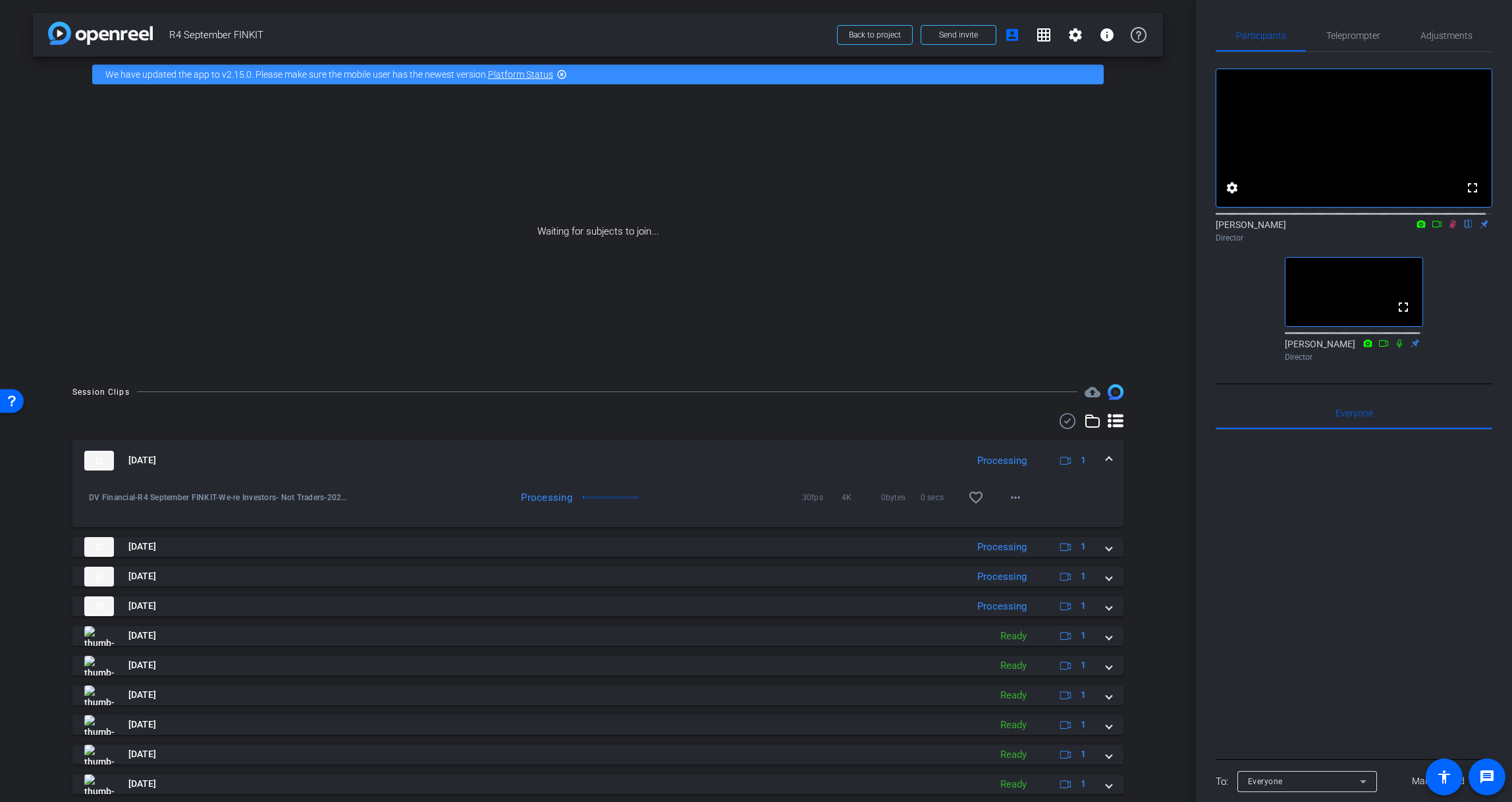
click at [1422, 229] on icon at bounding box center [1453, 224] width 7 height 9
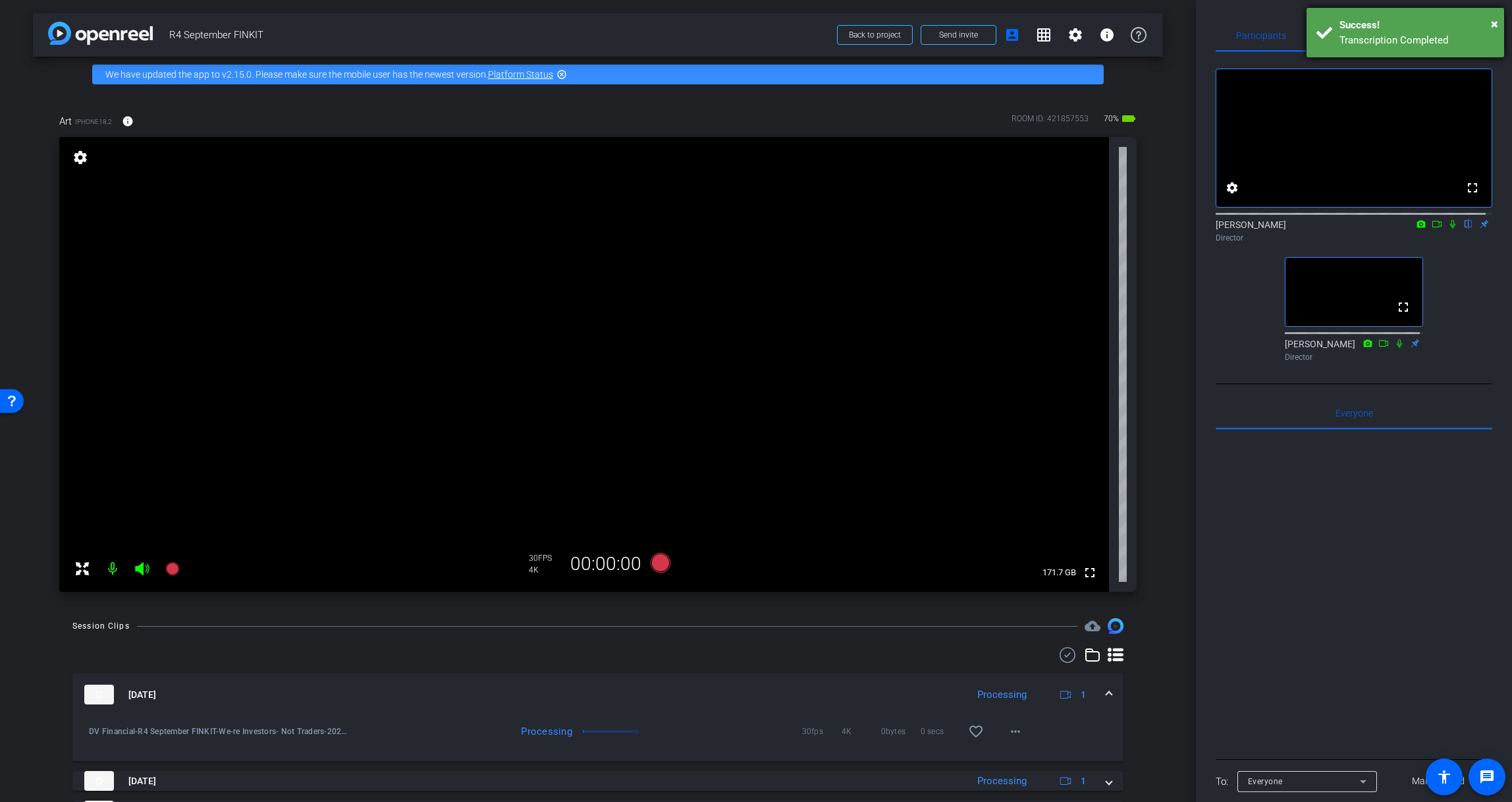
click at [1422, 23] on div "Success!" at bounding box center [1416, 25] width 154 height 15
click at [1422, 33] on span "Adjustments" at bounding box center [1446, 35] width 52 height 9
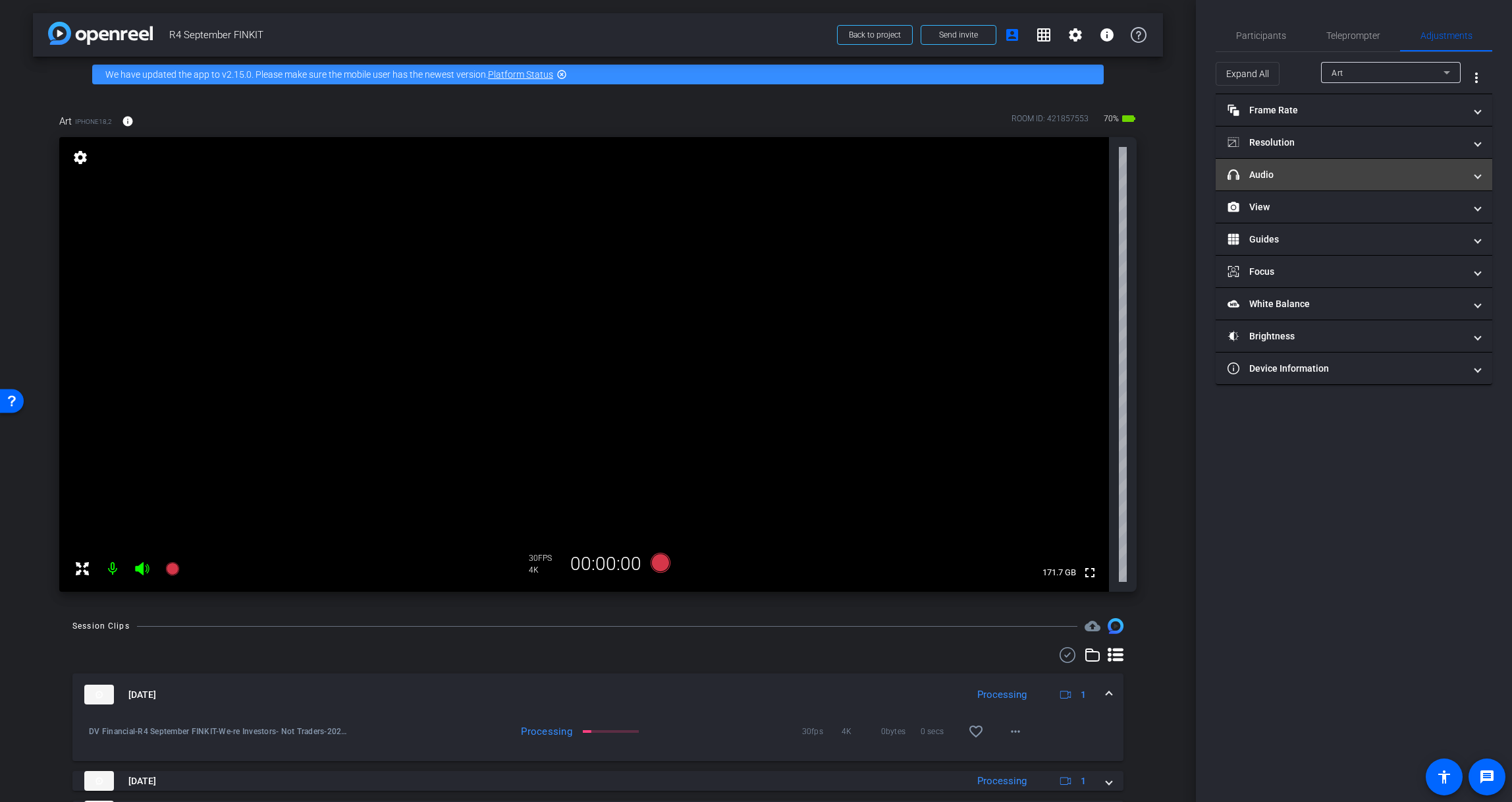
click at [1284, 178] on mat-panel-title "headphone icon Audio" at bounding box center [1346, 175] width 237 height 14
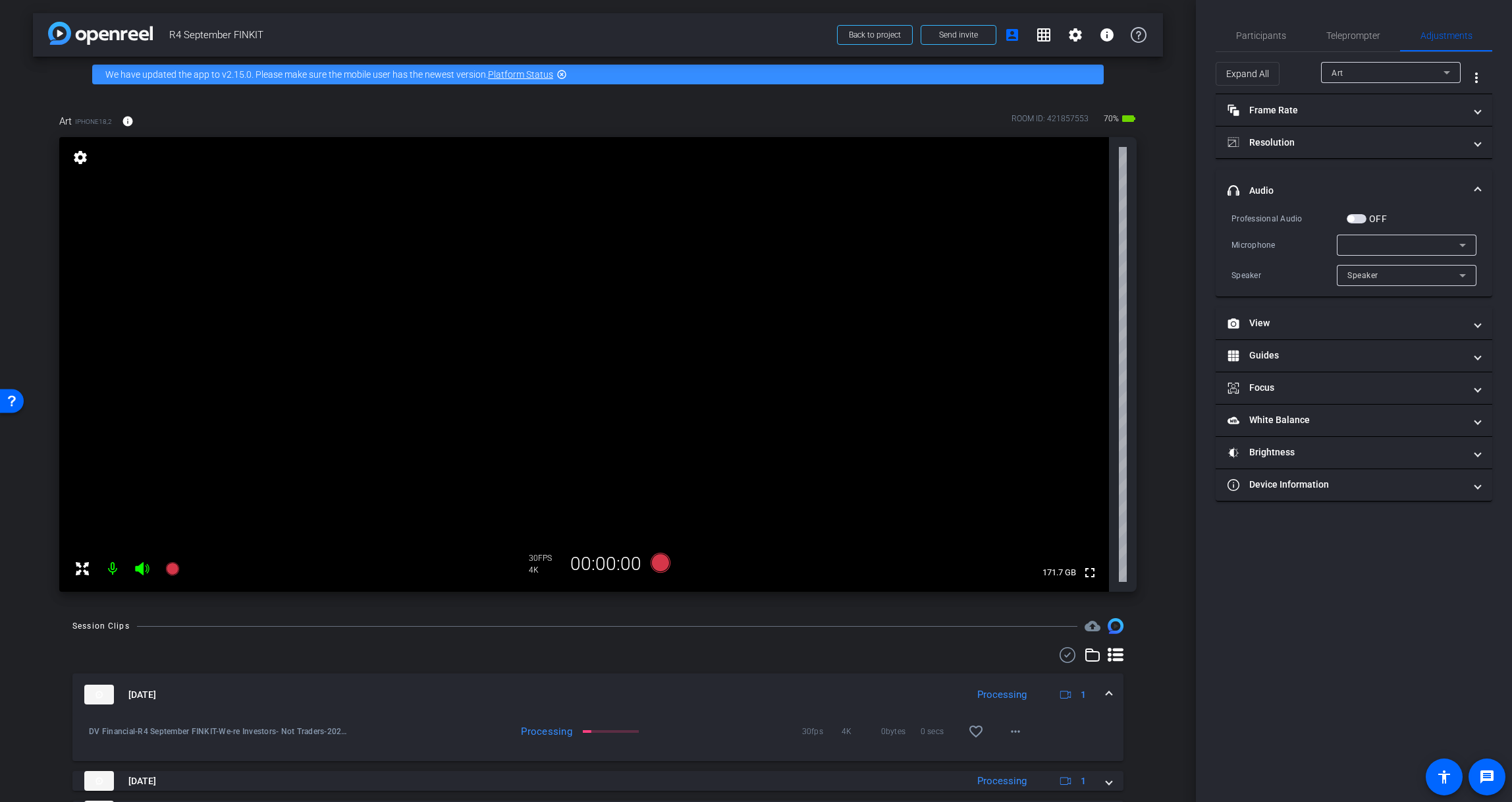
click at [1358, 240] on div at bounding box center [1403, 245] width 112 height 15
click at [1360, 283] on mat-option "USB-C Audio" at bounding box center [1406, 292] width 140 height 21
click at [1346, 286] on div at bounding box center [1406, 294] width 140 height 15
click at [1347, 279] on span "Speaker" at bounding box center [1362, 275] width 31 height 9
click at [1349, 299] on span "Speaker" at bounding box center [1363, 300] width 33 height 15
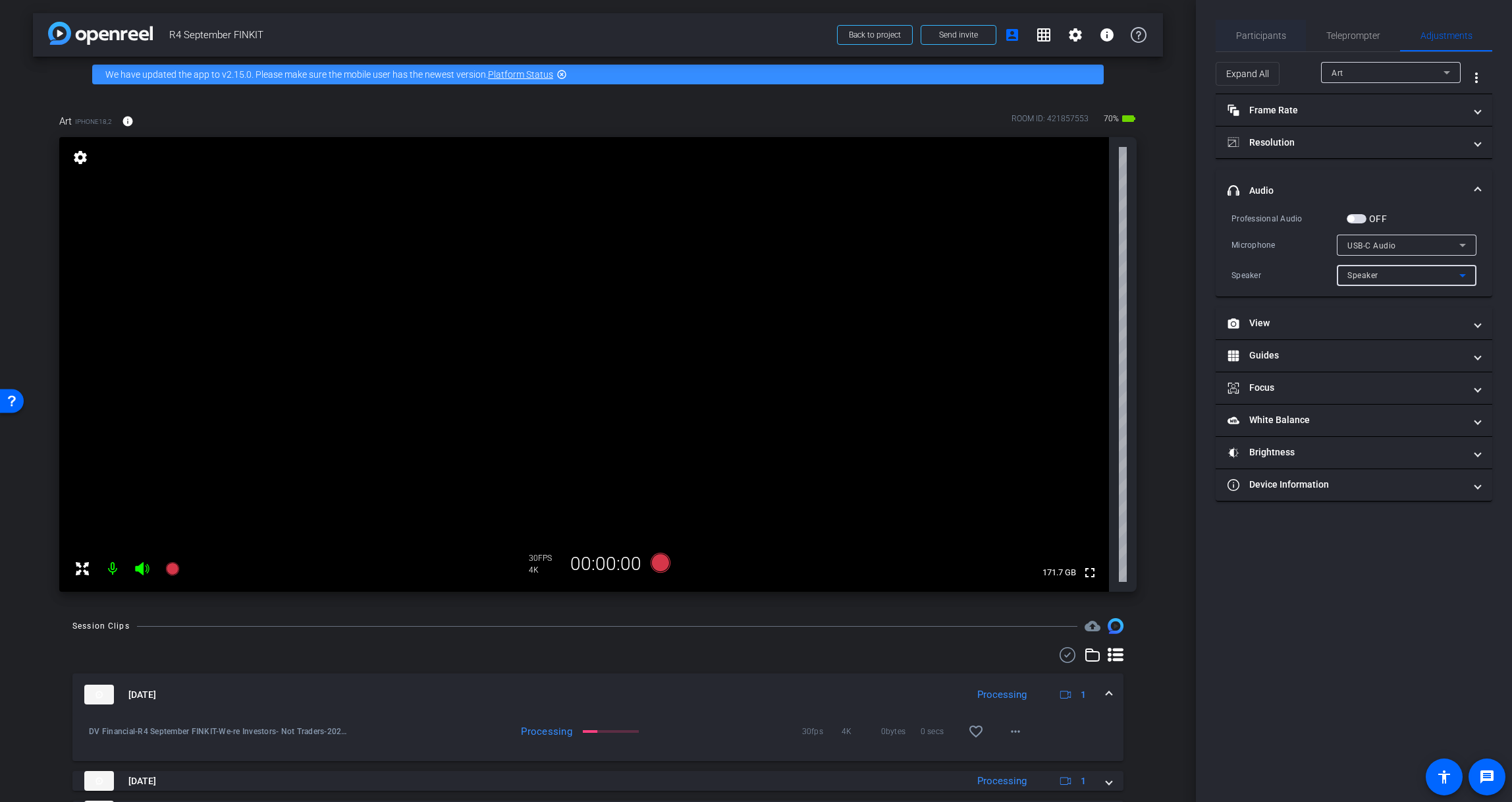
click at [1240, 27] on span "Participants" at bounding box center [1261, 35] width 50 height 32
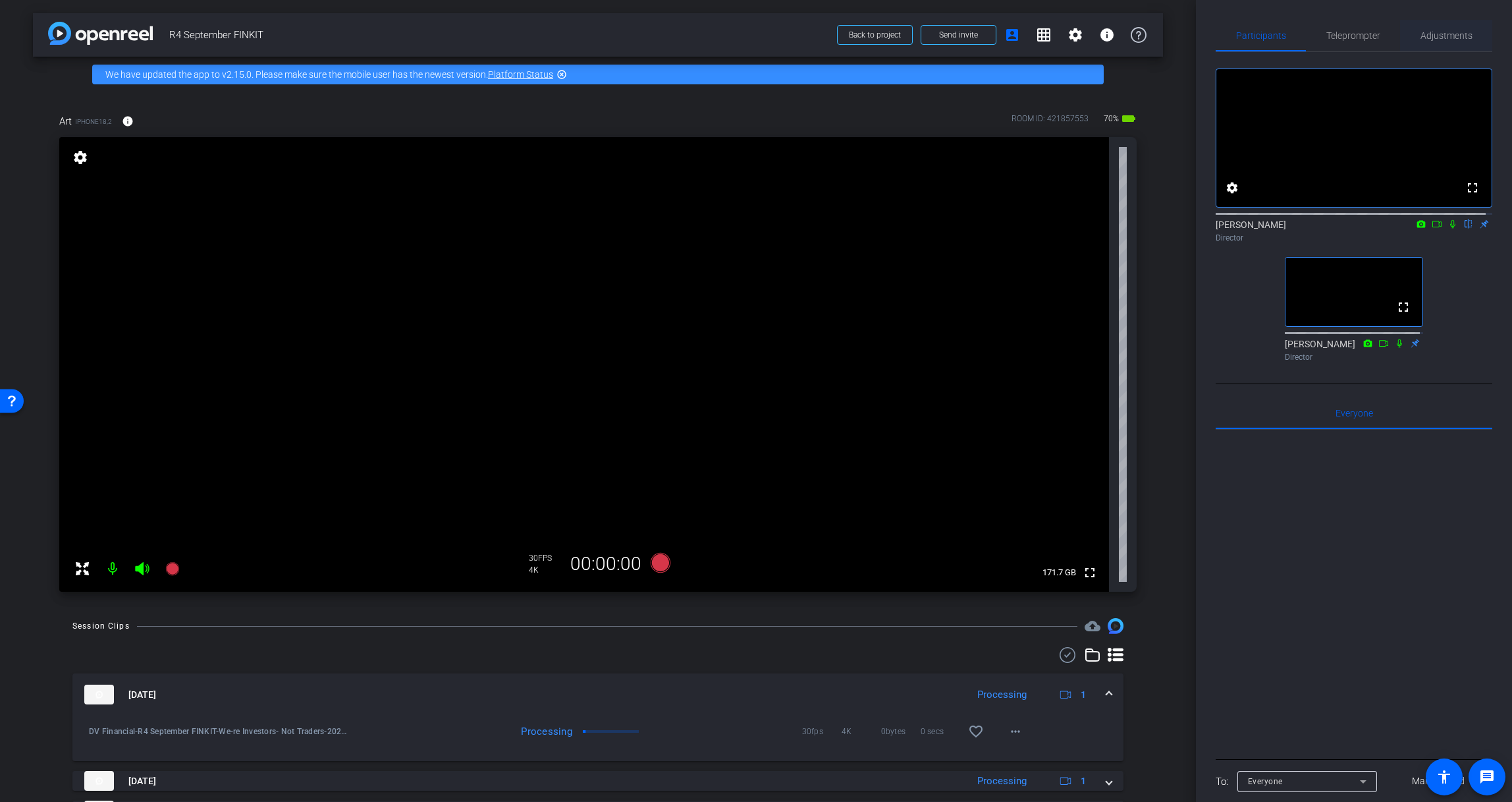
click at [1422, 31] on span "Adjustments" at bounding box center [1446, 35] width 52 height 9
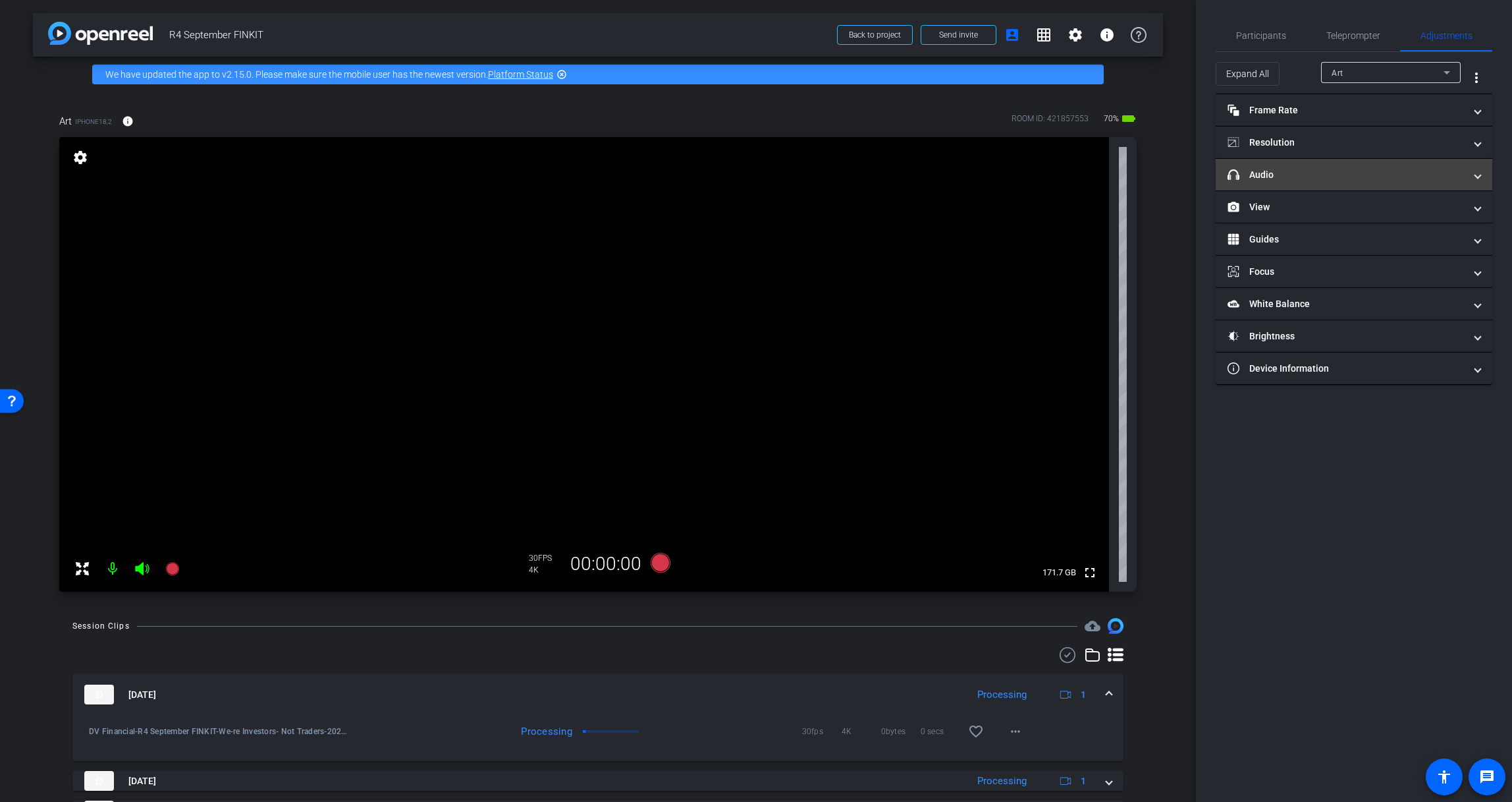
click at [1304, 182] on mat-expansion-panel-header "headphone icon Audio" at bounding box center [1353, 174] width 276 height 32
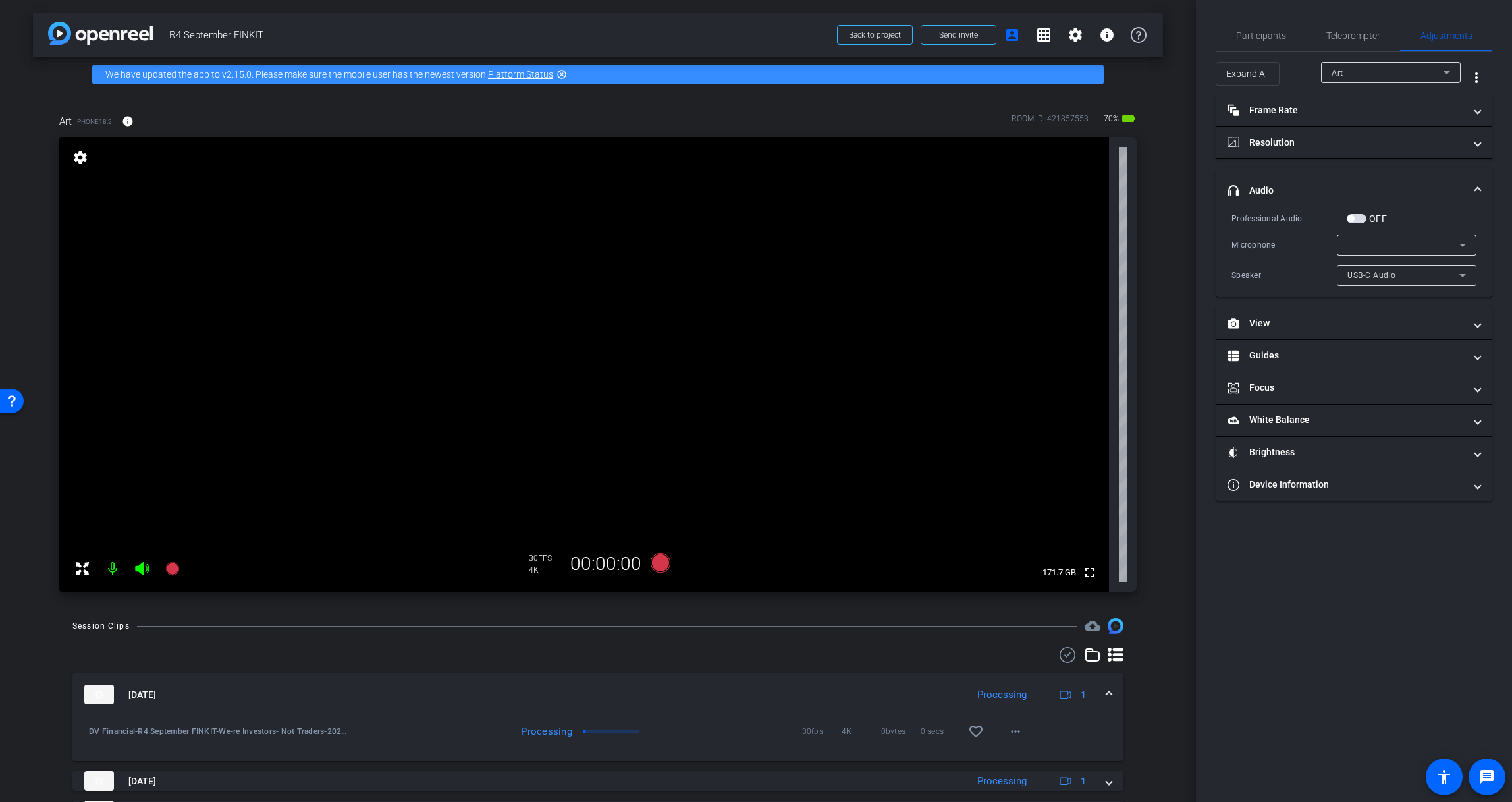
click at [1382, 251] on div at bounding box center [1403, 245] width 112 height 15
click at [1384, 294] on span "USB-C Audio" at bounding box center [1371, 291] width 50 height 15
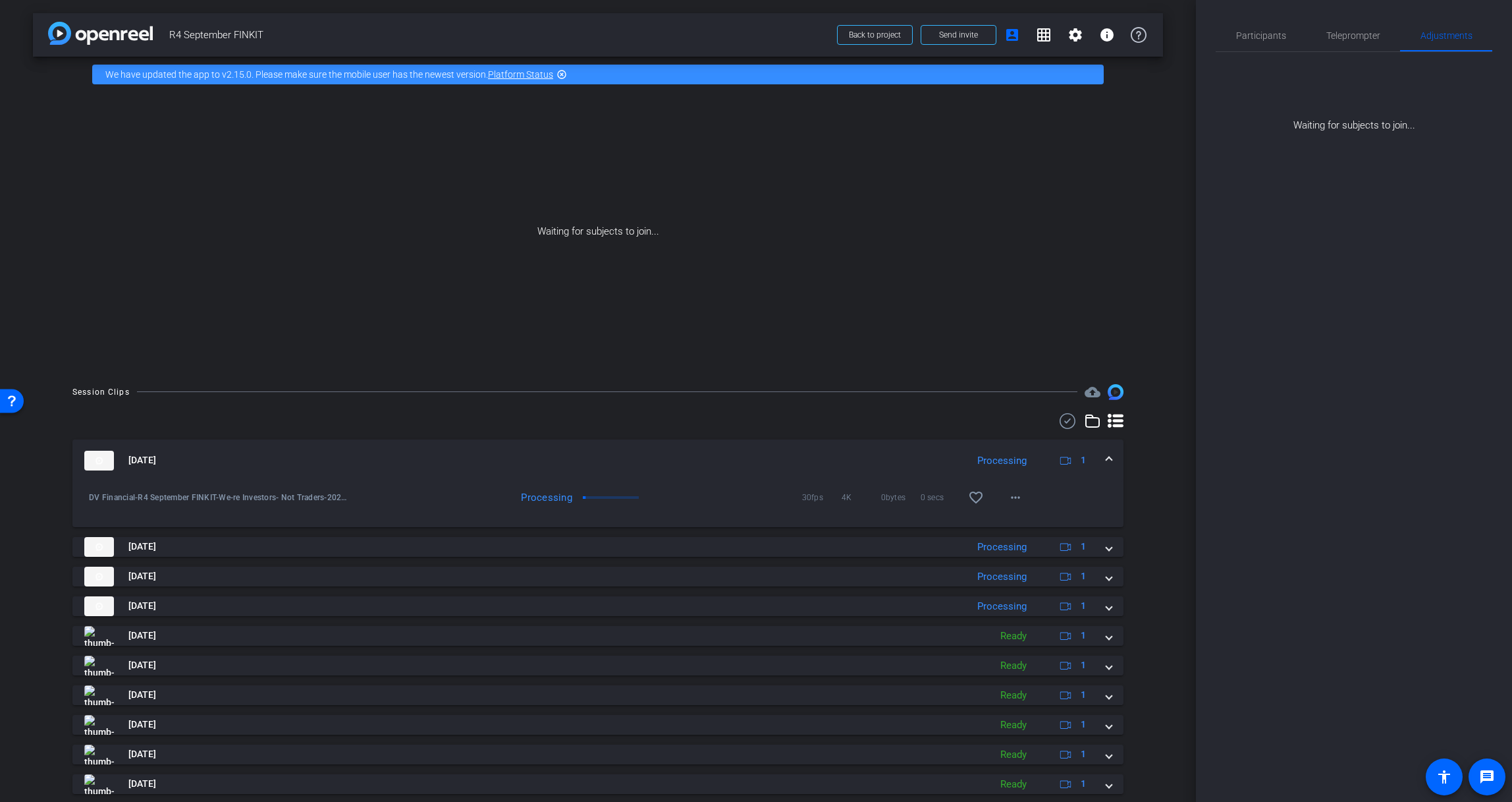
click at [1279, 56] on div "Waiting for subjects to join..." at bounding box center [1353, 93] width 276 height 81
click at [1274, 37] on span "Participants" at bounding box center [1261, 35] width 50 height 9
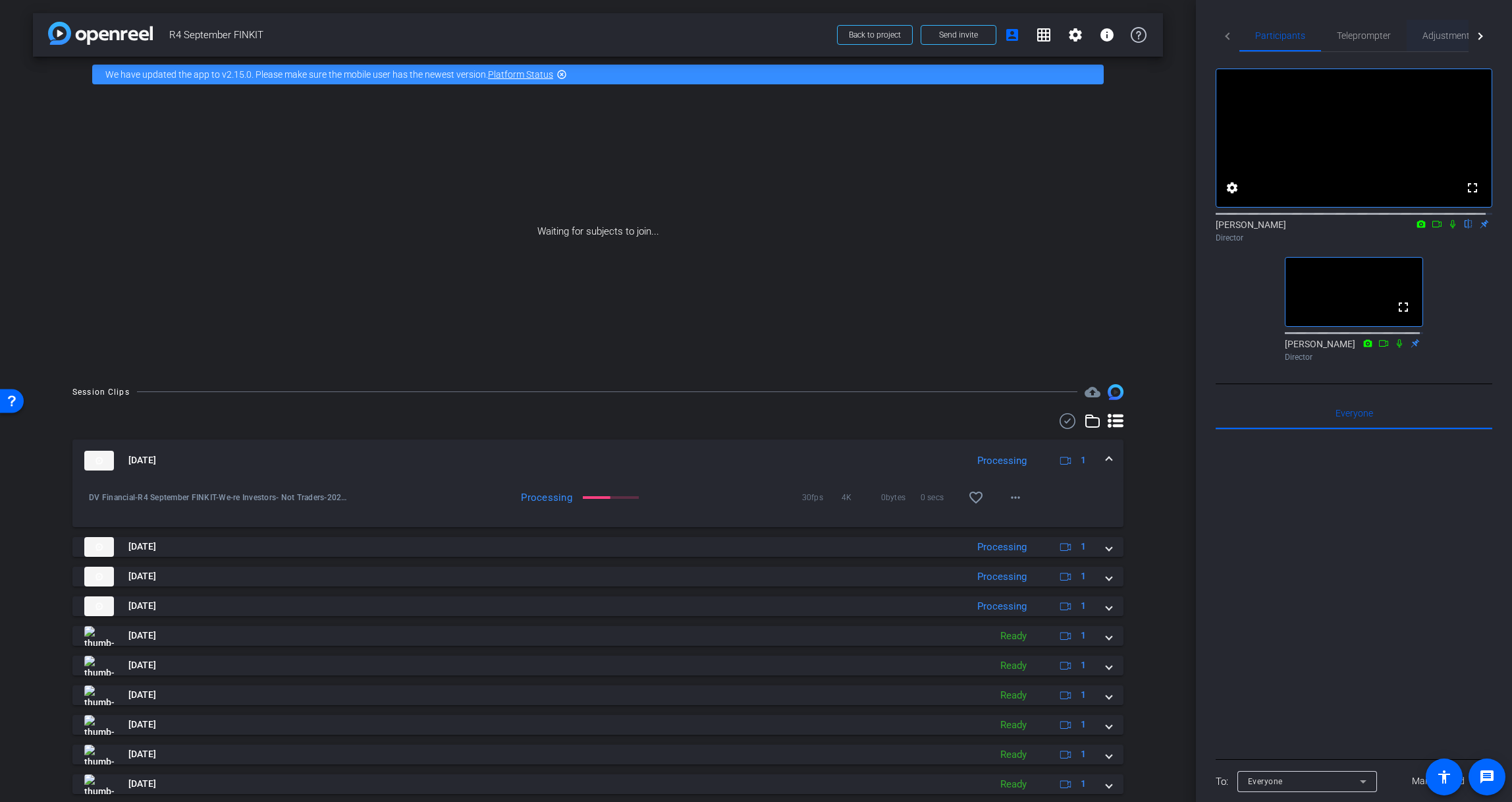
click at [1422, 31] on span "Adjustments" at bounding box center [1448, 35] width 52 height 9
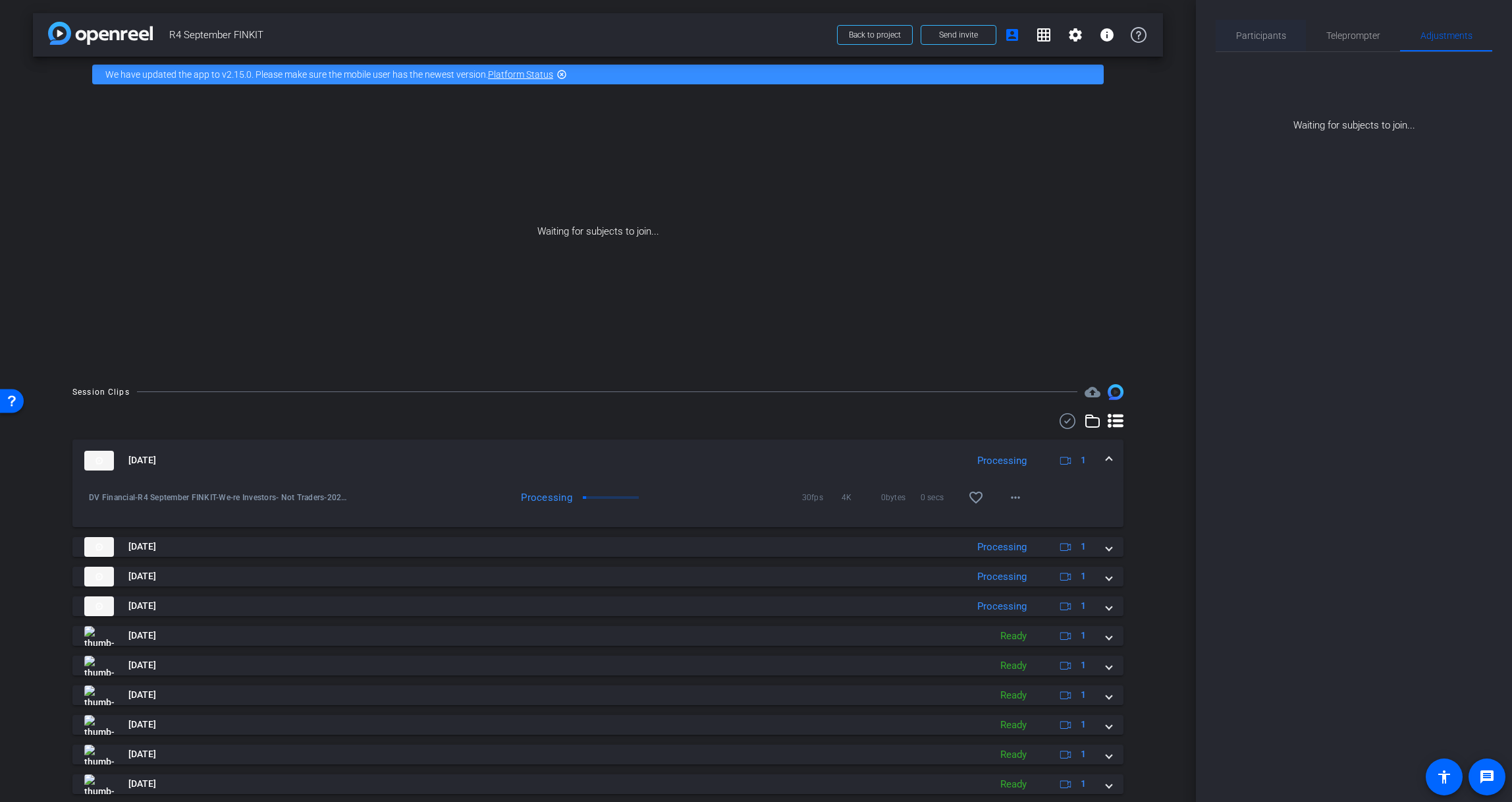
click at [1222, 38] on div "Participants" at bounding box center [1260, 35] width 90 height 32
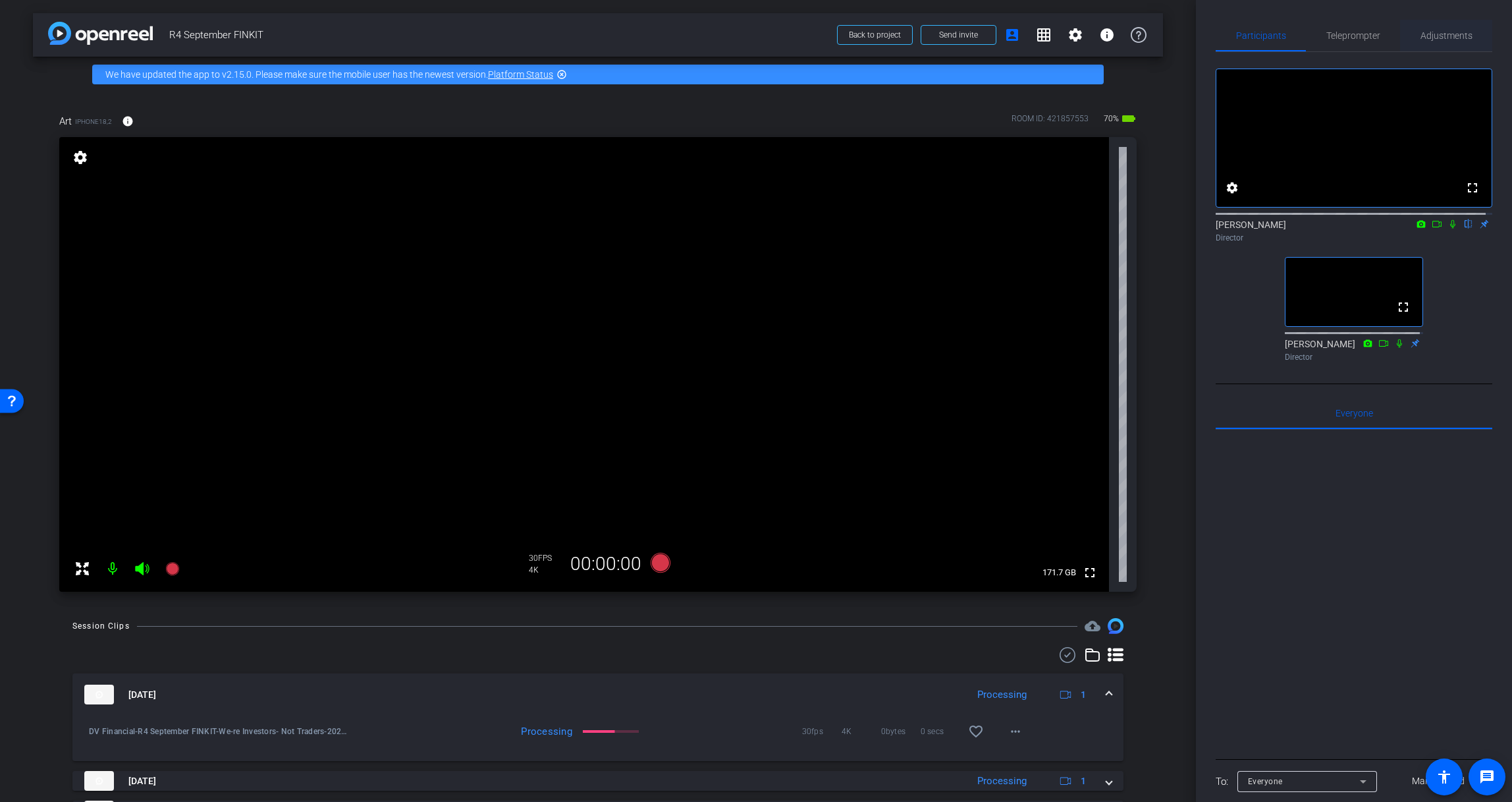
click at [1422, 37] on span "Adjustments" at bounding box center [1446, 35] width 52 height 9
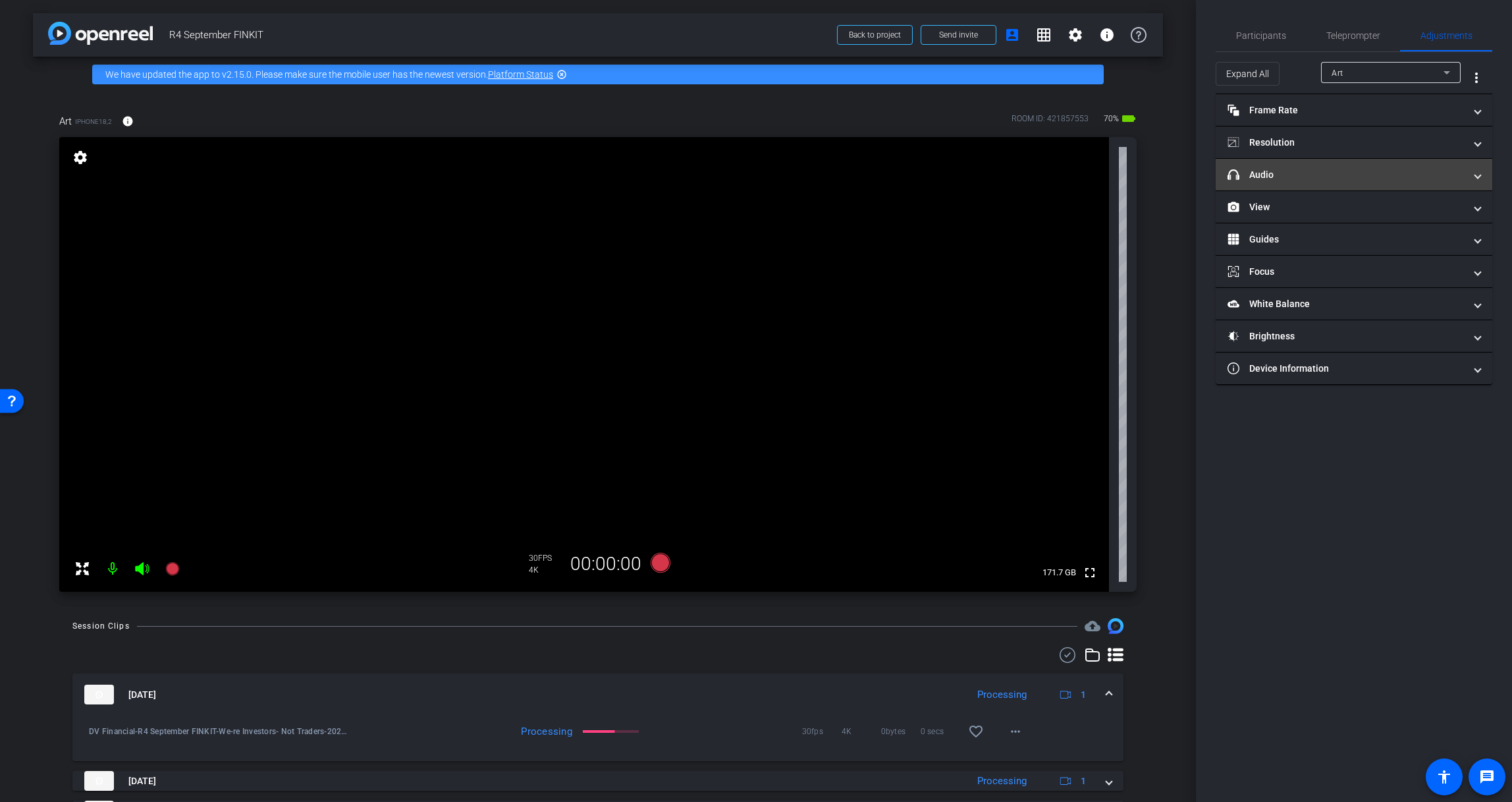
drag, startPoint x: 1310, startPoint y: 177, endPoint x: 1314, endPoint y: 172, distance: 6.4
click at [1311, 177] on mat-panel-title "headphone icon Audio" at bounding box center [1346, 175] width 237 height 14
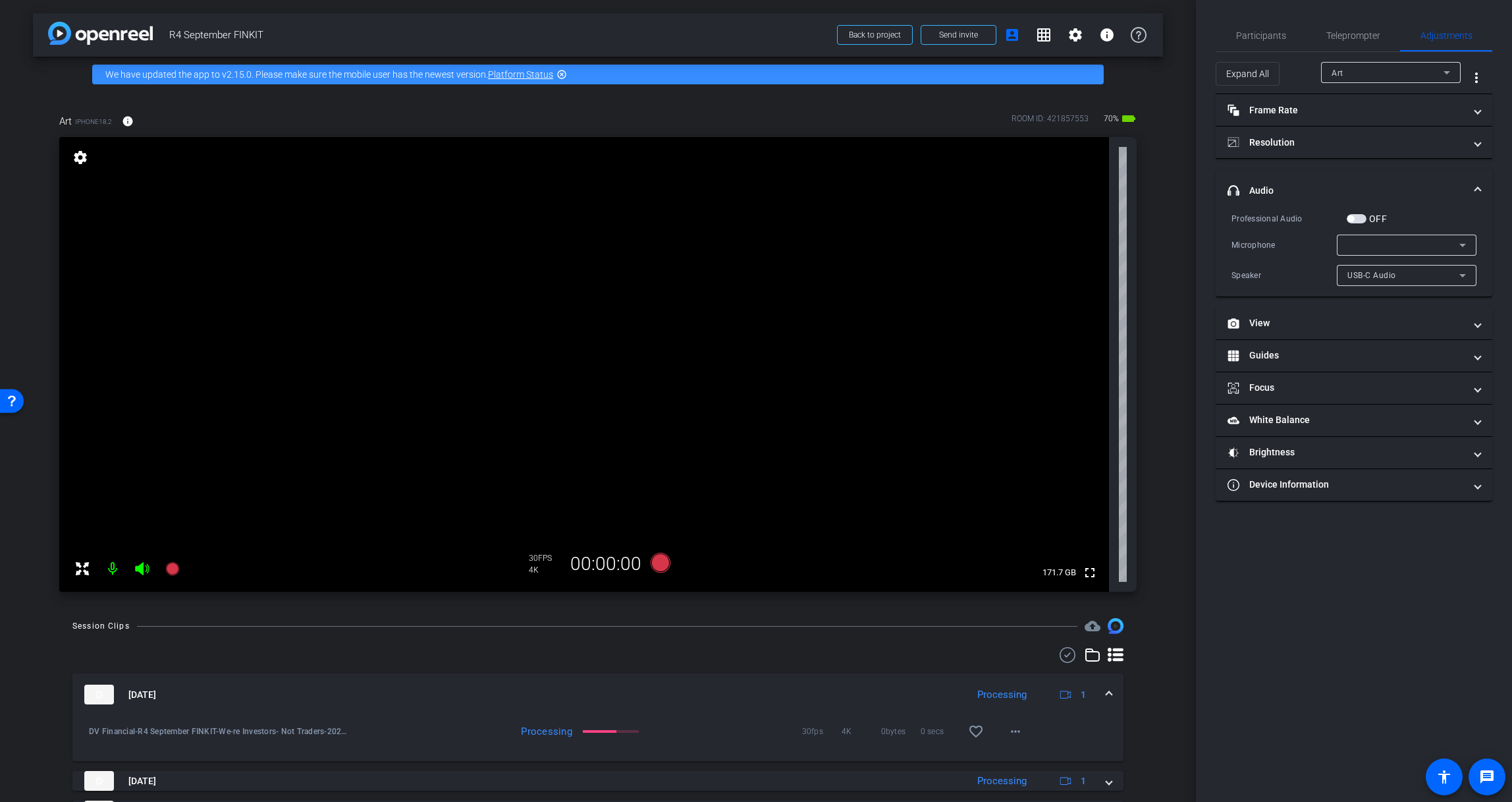
click at [1397, 240] on div at bounding box center [1403, 245] width 112 height 15
click at [1388, 289] on span "USB-C Audio" at bounding box center [1371, 291] width 50 height 15
click at [1422, 272] on div "USB-C Audio" at bounding box center [1403, 275] width 112 height 16
click at [1422, 203] on div at bounding box center [756, 401] width 1512 height 802
click at [1349, 217] on span "button" at bounding box center [1350, 219] width 7 height 7
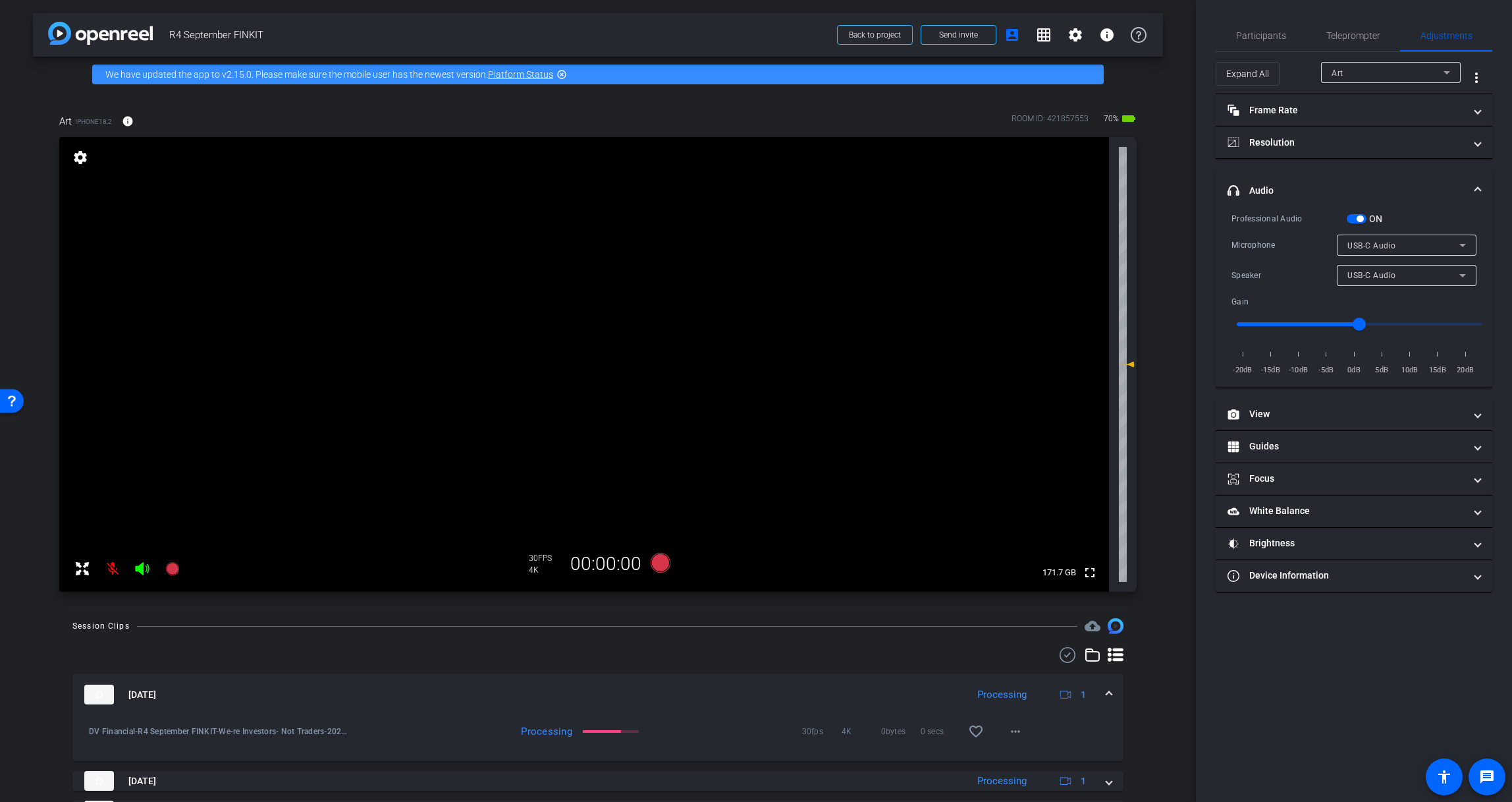
click at [1360, 219] on span "button" at bounding box center [1359, 219] width 7 height 7
click at [1366, 286] on div at bounding box center [1406, 294] width 140 height 15
click at [1363, 281] on div "USB-C Audio" at bounding box center [1403, 275] width 112 height 16
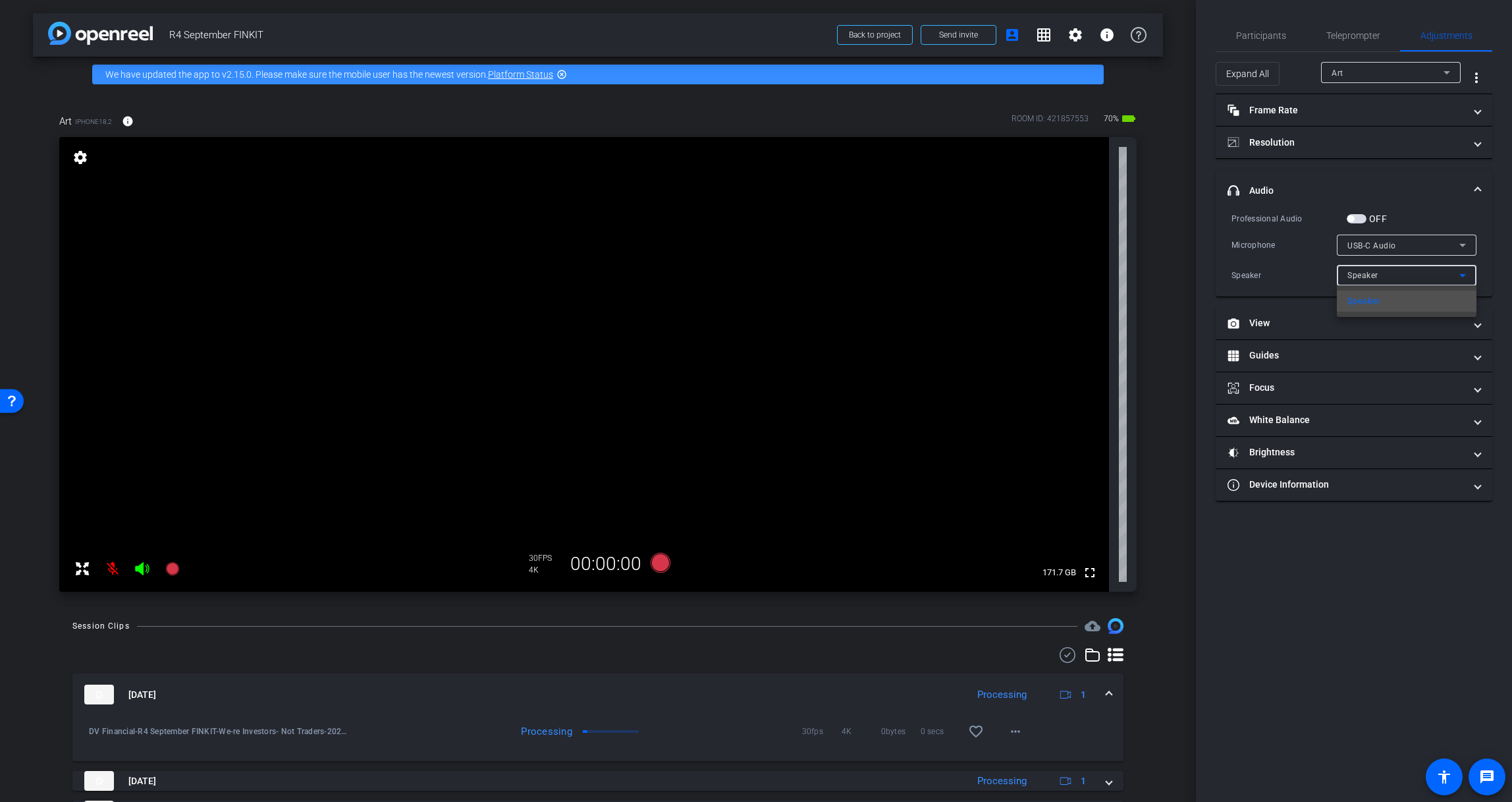
click at [1363, 281] on div at bounding box center [756, 401] width 1512 height 802
click at [1271, 31] on span "Participants" at bounding box center [1261, 35] width 50 height 9
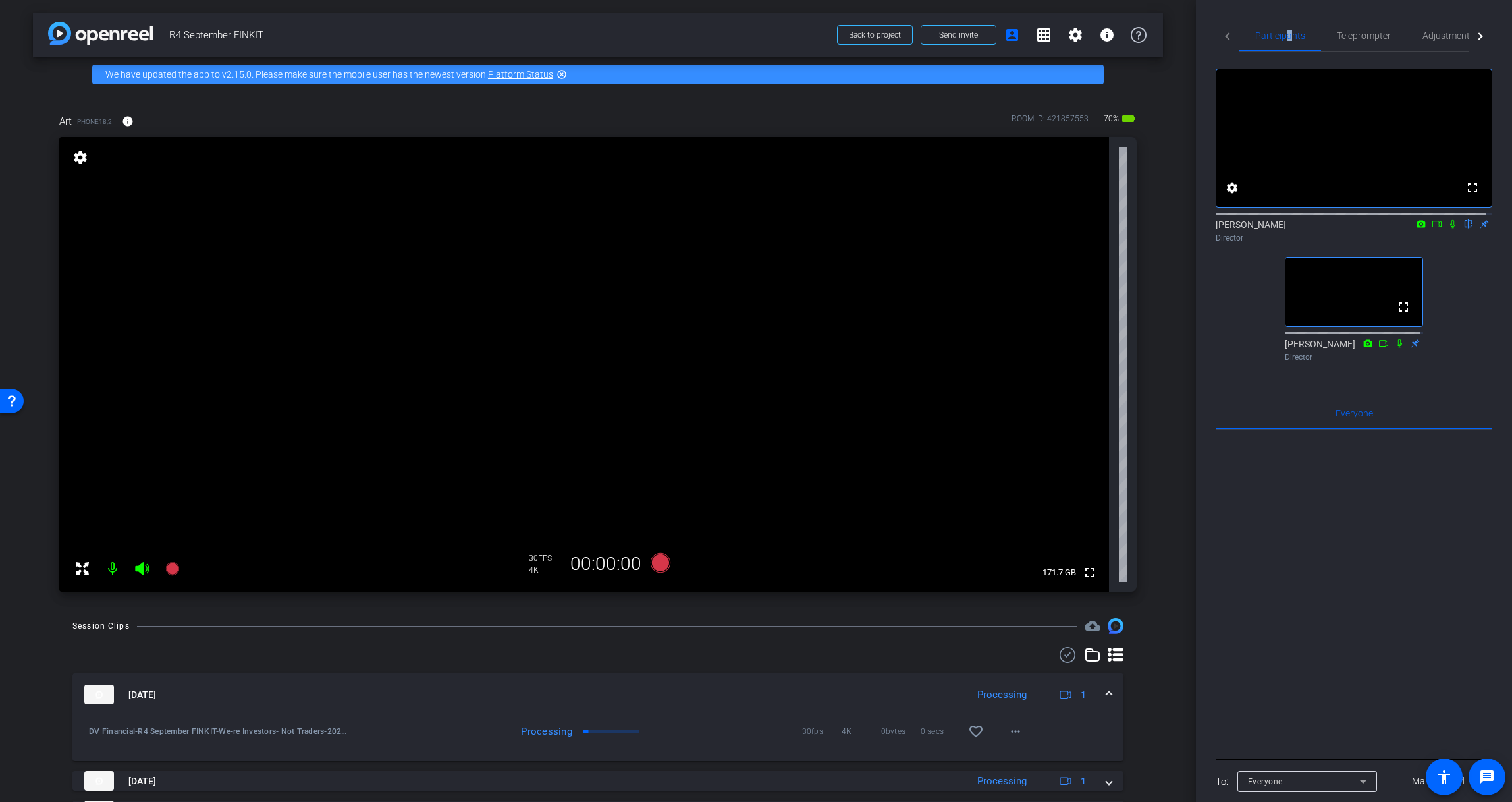
click at [1422, 229] on icon at bounding box center [1452, 224] width 5 height 9
click at [658, 567] on icon at bounding box center [660, 563] width 20 height 20
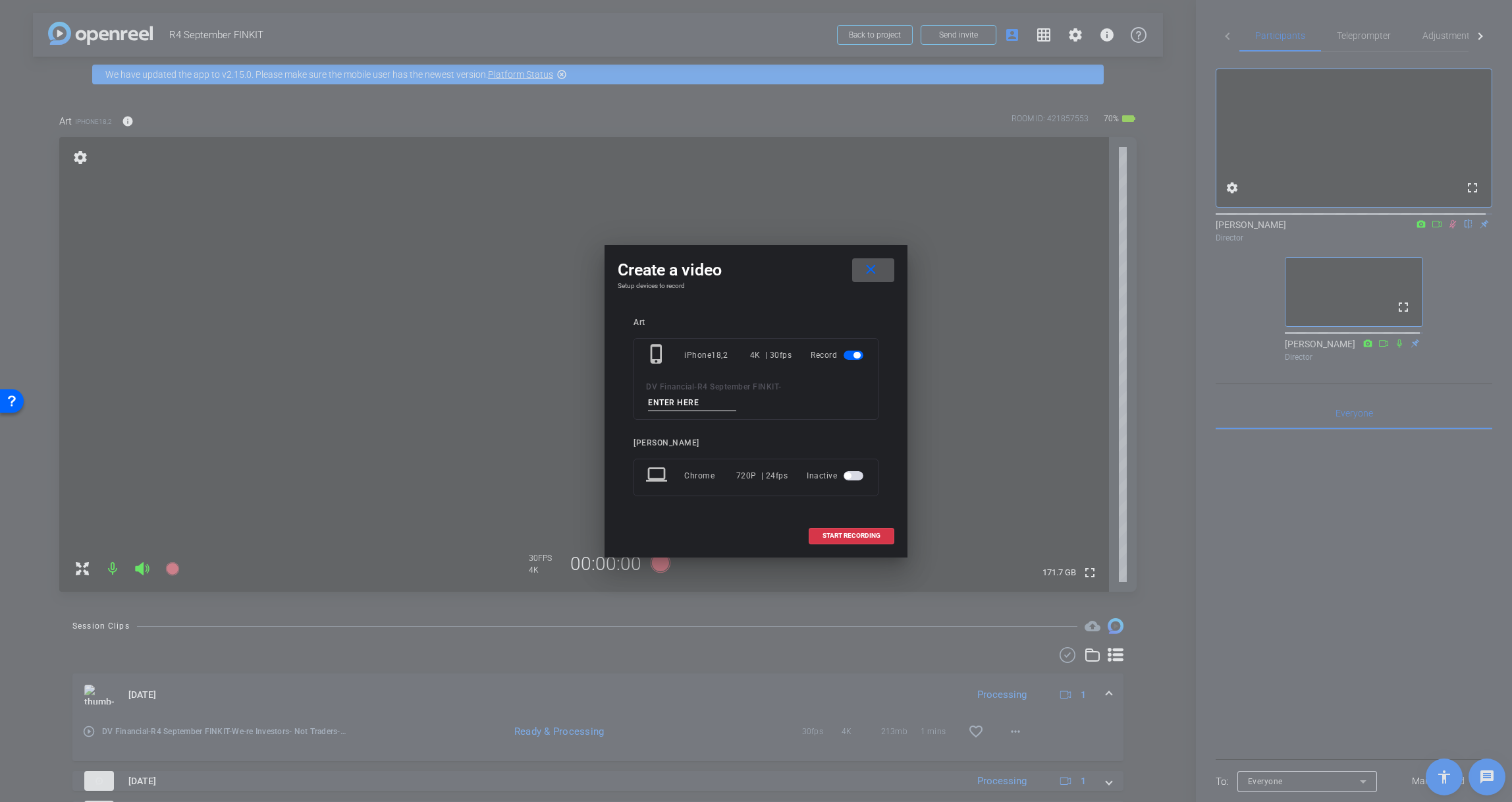
click at [722, 401] on input at bounding box center [692, 403] width 89 height 16
paste input "We’re Investors, Not Traders"
type input "We’re Investors, Not Traders 2"
click at [867, 532] on span "START RECORDING" at bounding box center [851, 535] width 58 height 7
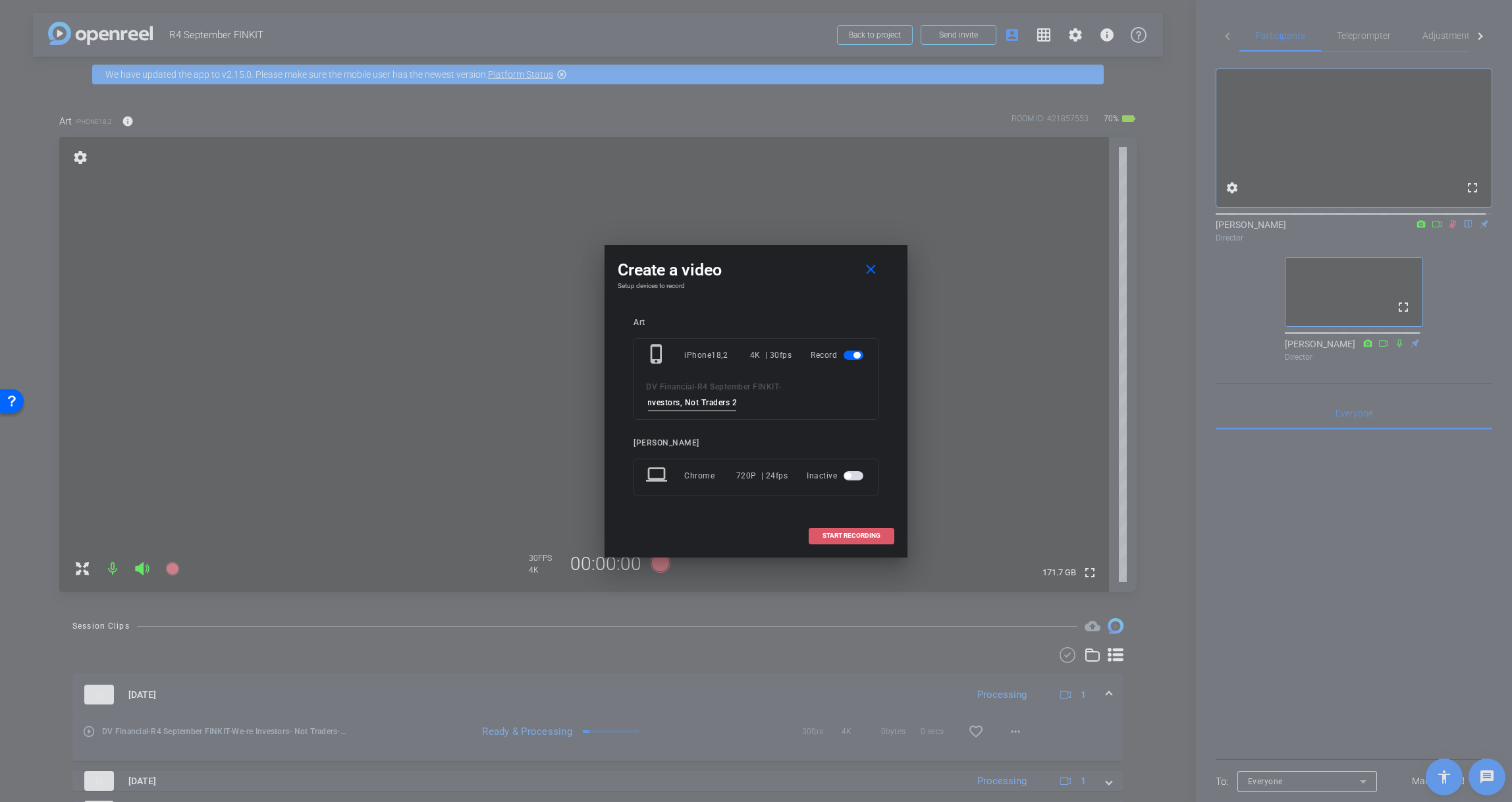
scroll to position [0, 0]
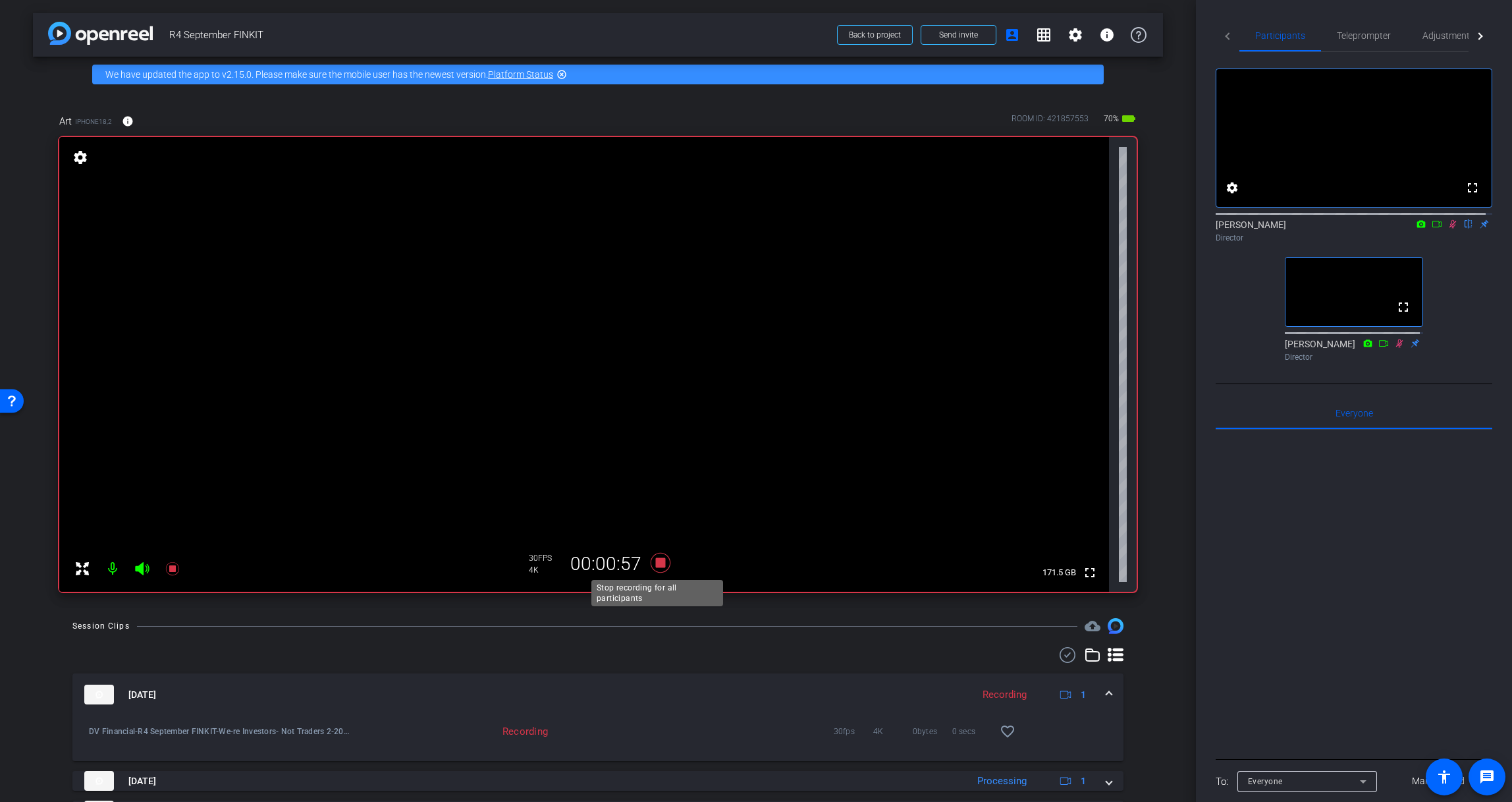
click at [659, 558] on icon at bounding box center [660, 563] width 20 height 20
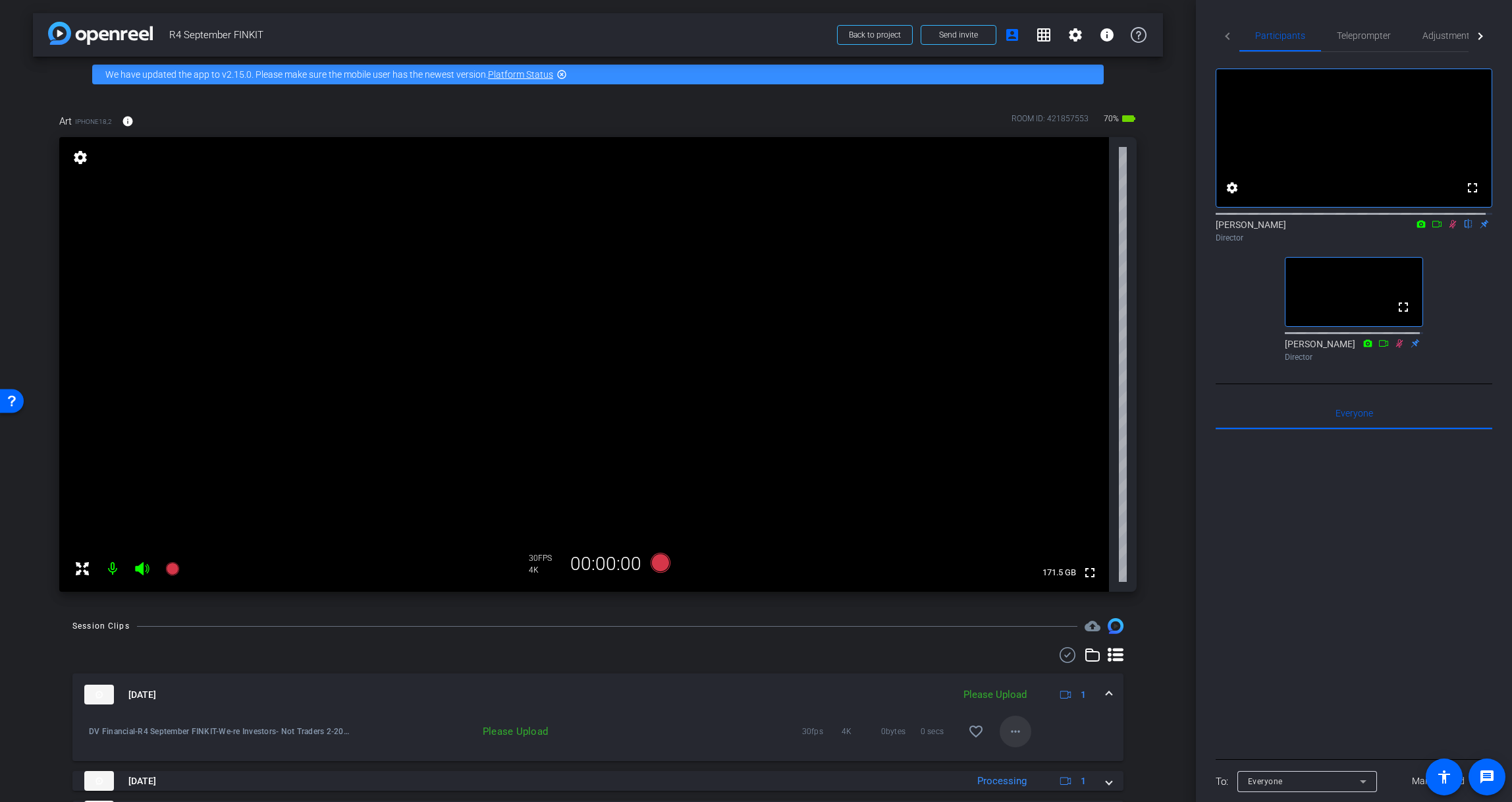
click at [1011, 733] on mat-icon "more_horiz" at bounding box center [1015, 730] width 15 height 15
click at [1020, 664] on span "Upload" at bounding box center [1030, 671] width 53 height 15
click at [1110, 692] on mat-expansion-panel-header "Oct 2, 2025 Uploading 1" at bounding box center [597, 695] width 1051 height 42
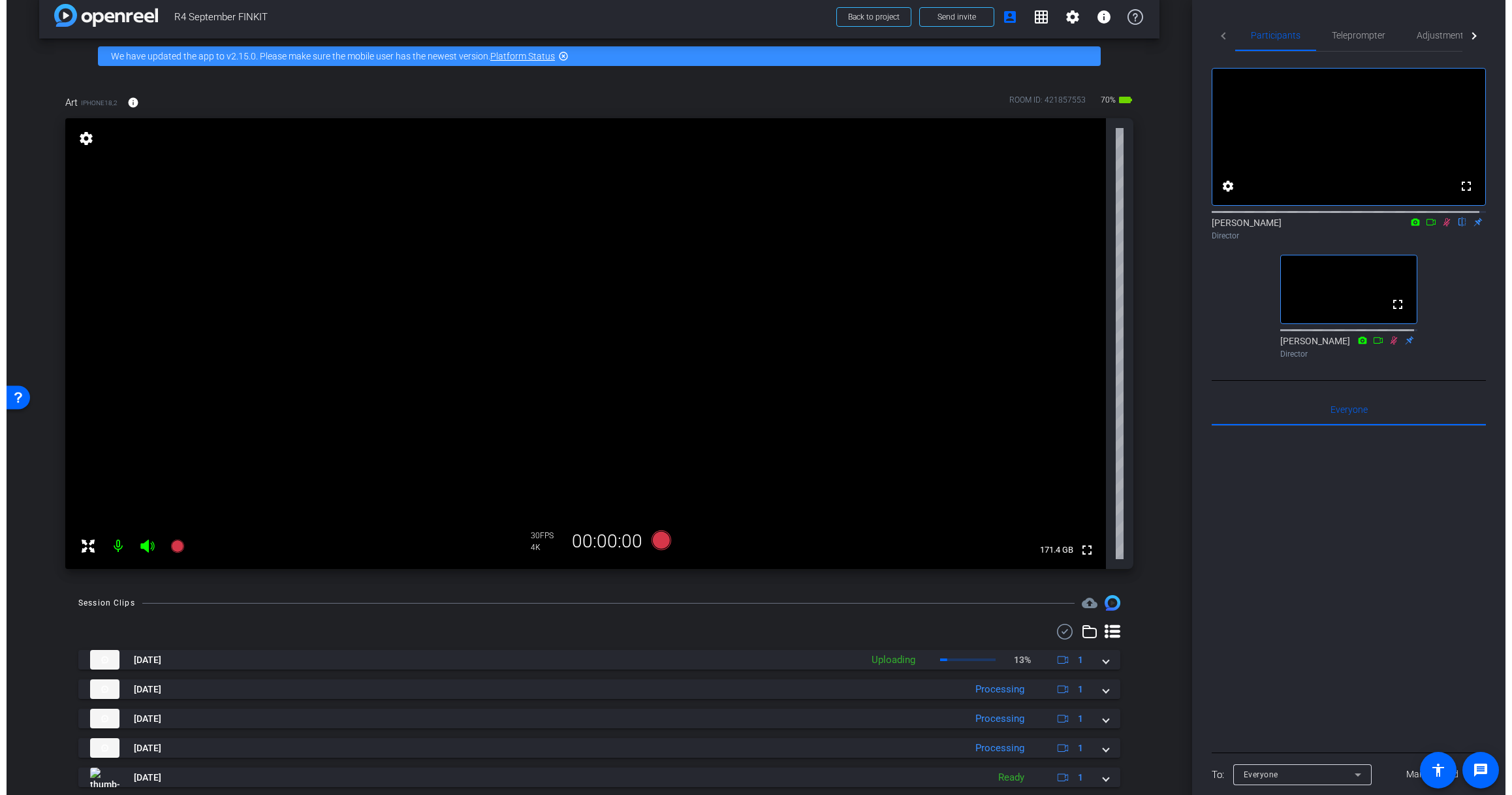
scroll to position [7, 0]
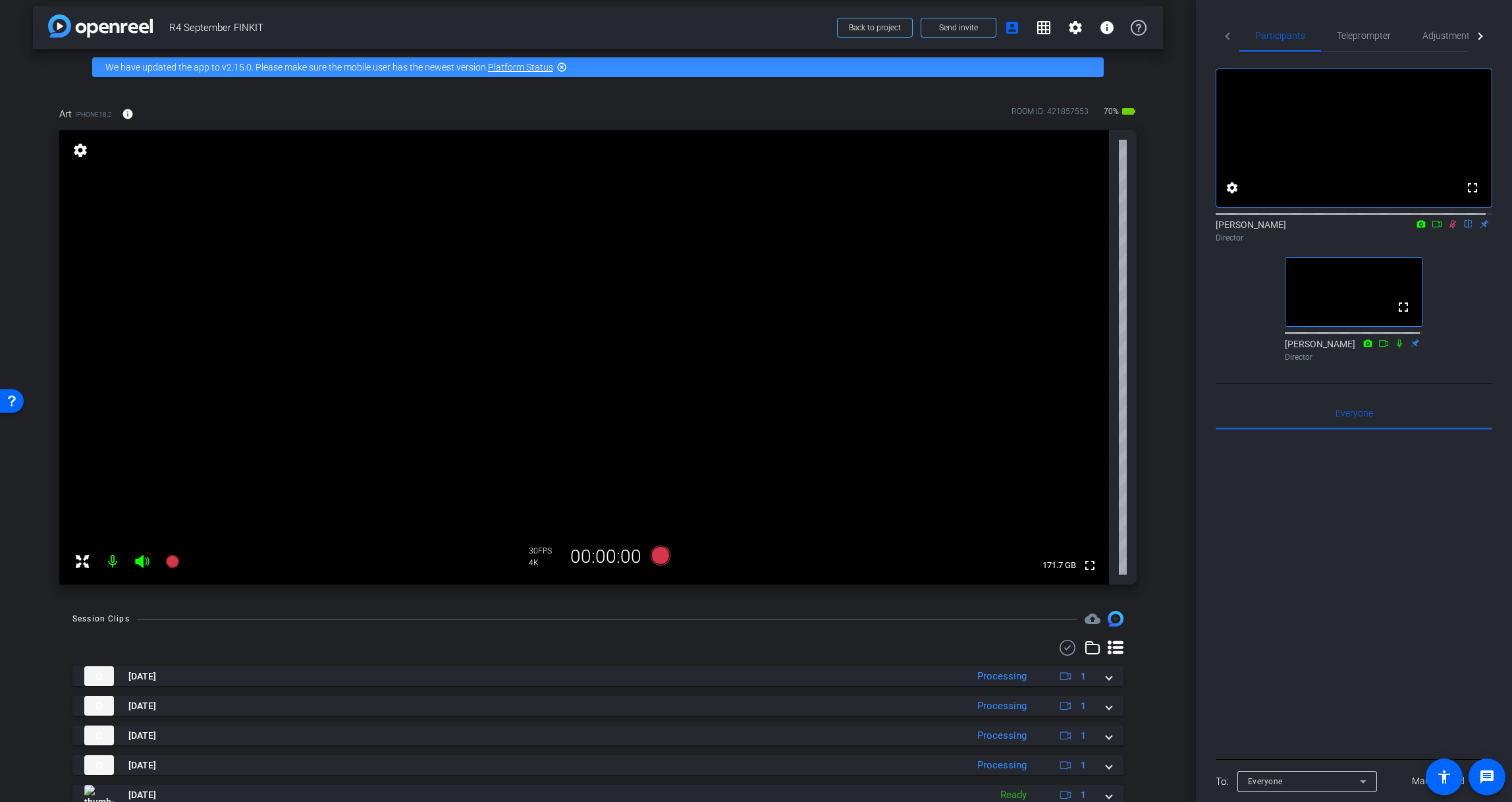
click at [1422, 229] on icon at bounding box center [1453, 224] width 7 height 9
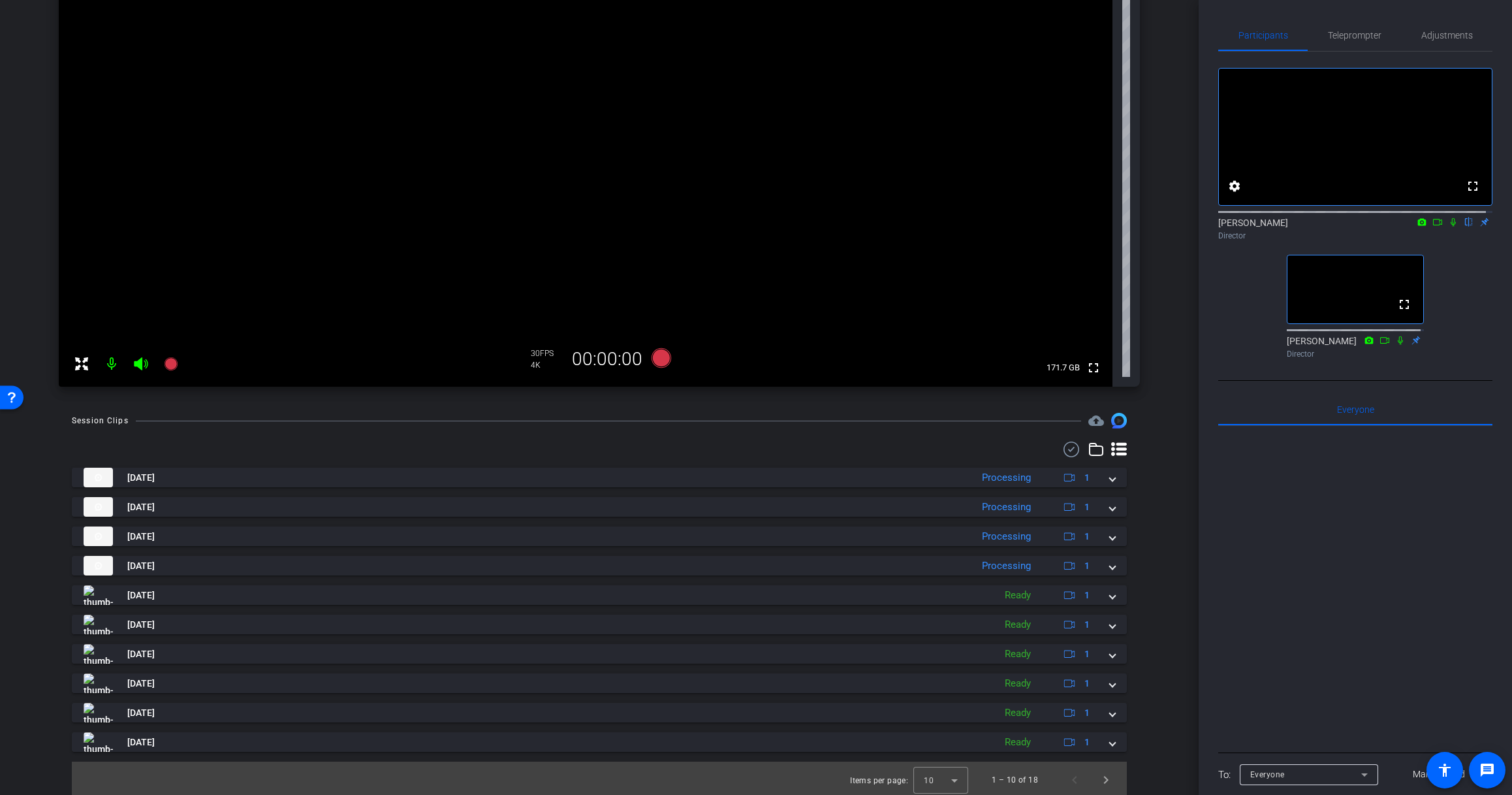
scroll to position [203, 0]
click at [1101, 785] on span "Next page" at bounding box center [1106, 776] width 31 height 31
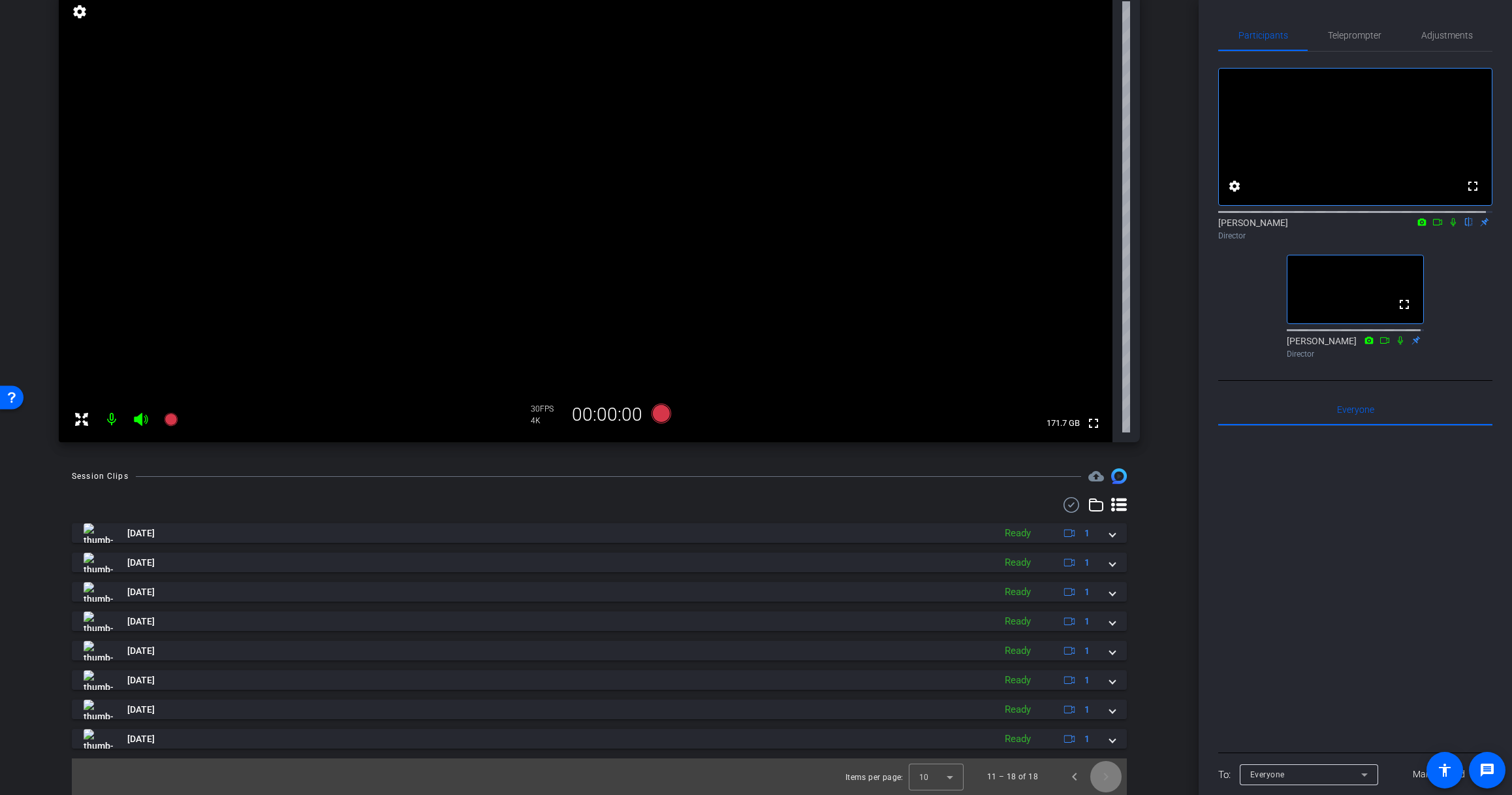
scroll to position [144, 0]
click at [1095, 776] on span "Next page" at bounding box center [1106, 776] width 31 height 31
click at [1061, 776] on span "Previous page" at bounding box center [1074, 776] width 31 height 31
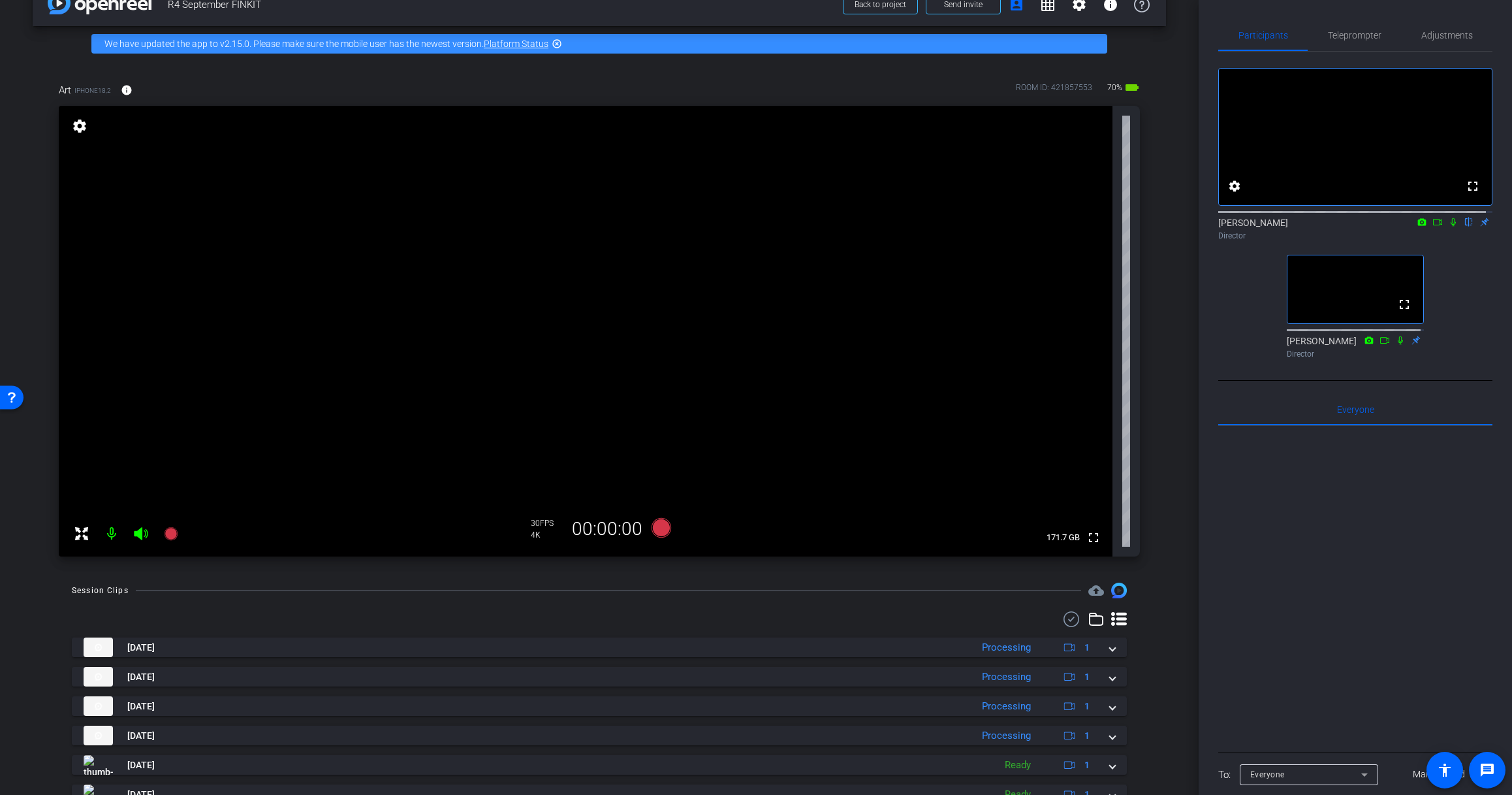
scroll to position [7, 0]
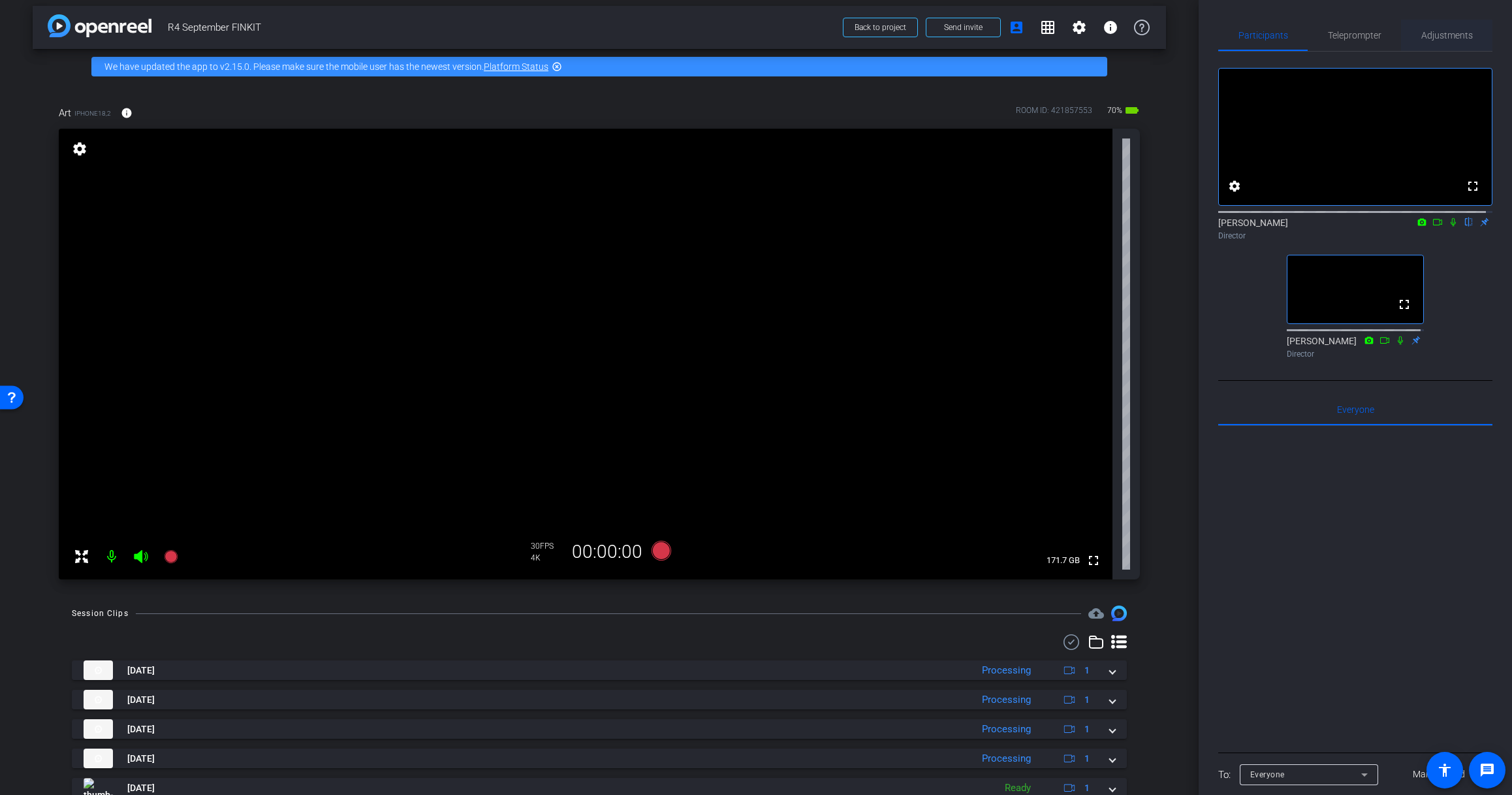
click at [1410, 31] on span "Adjustments" at bounding box center [1447, 35] width 52 height 9
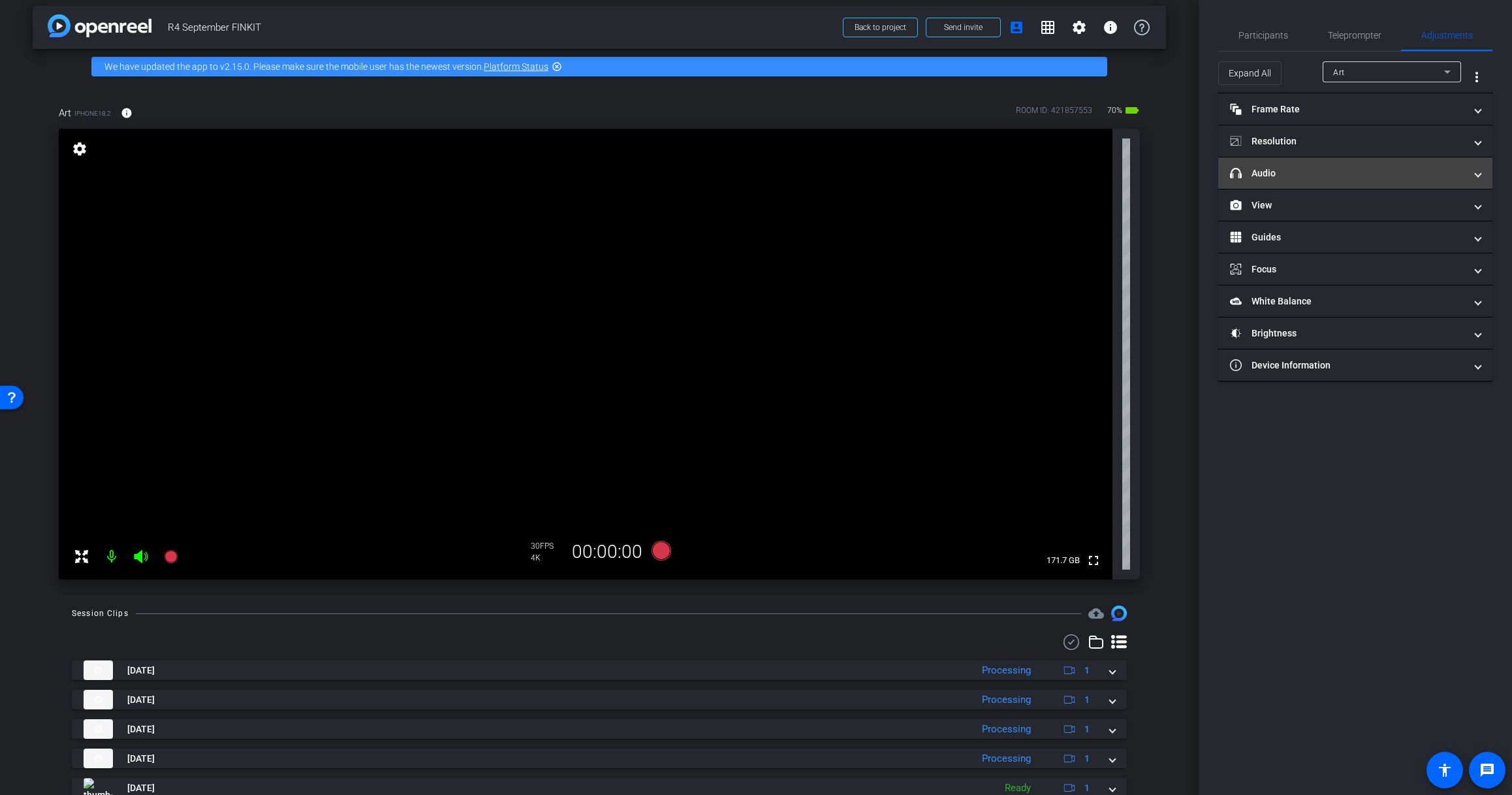
click at [1302, 172] on mat-panel-title "headphone icon Audio" at bounding box center [1348, 173] width 235 height 14
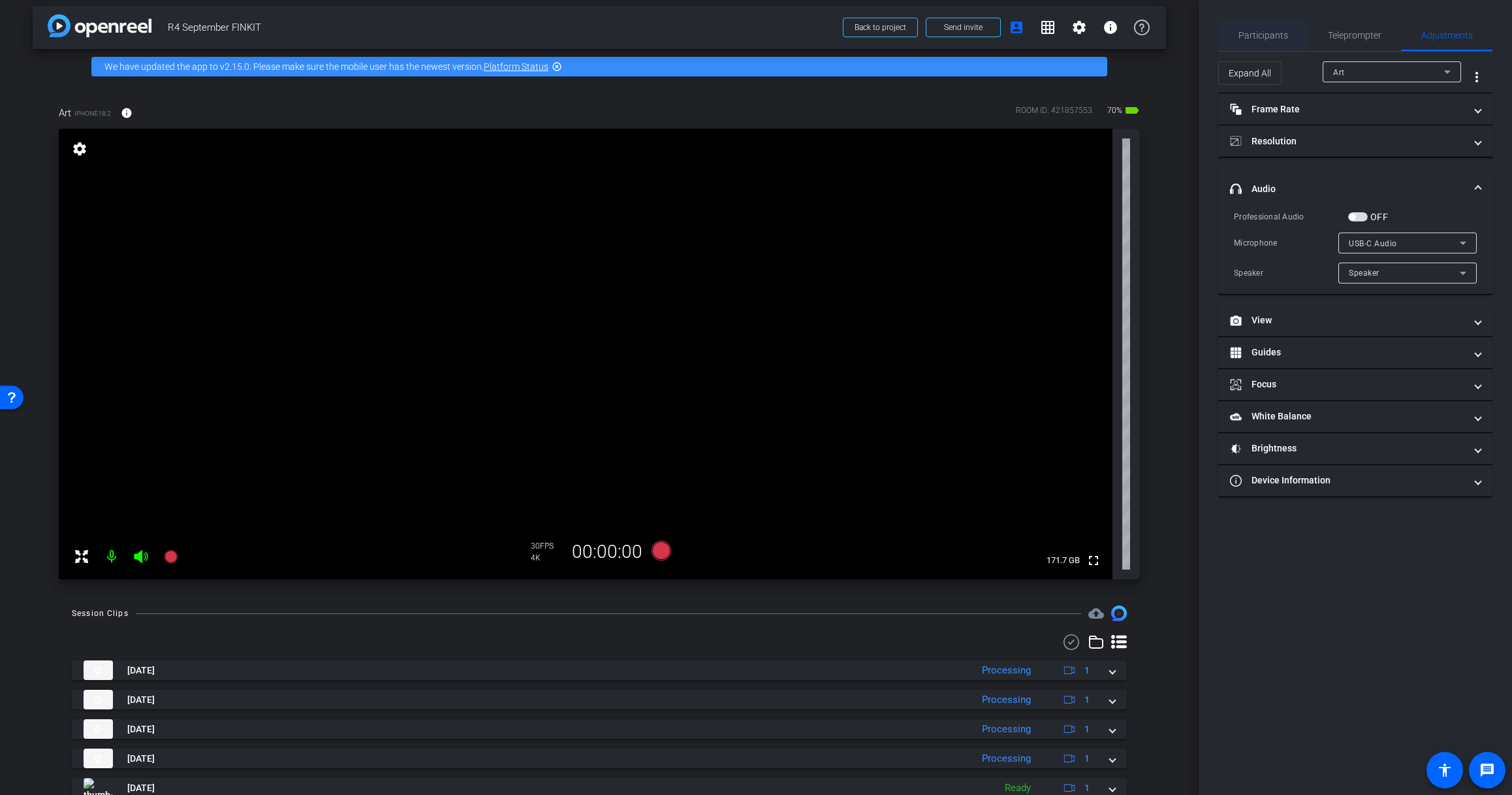
click at [1274, 39] on span "Participants" at bounding box center [1263, 35] width 50 height 9
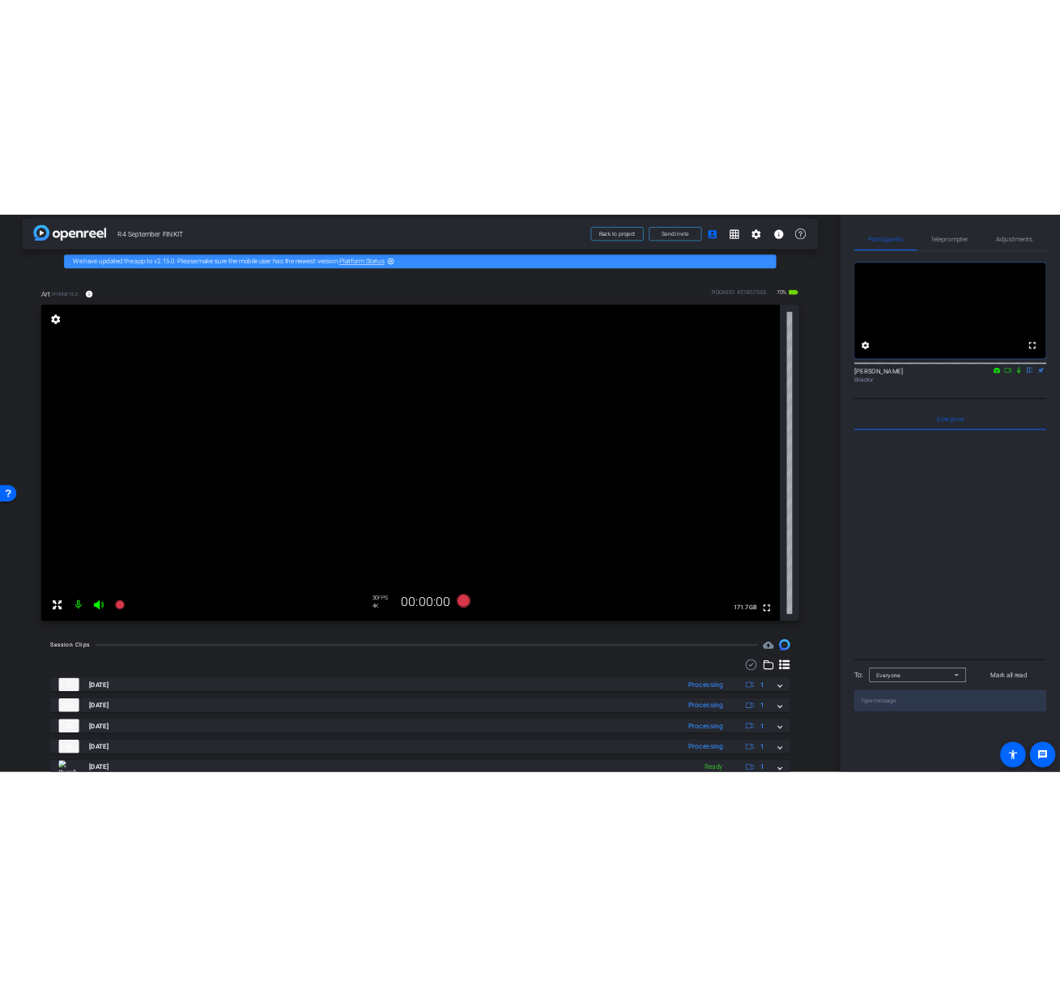
scroll to position [0, 0]
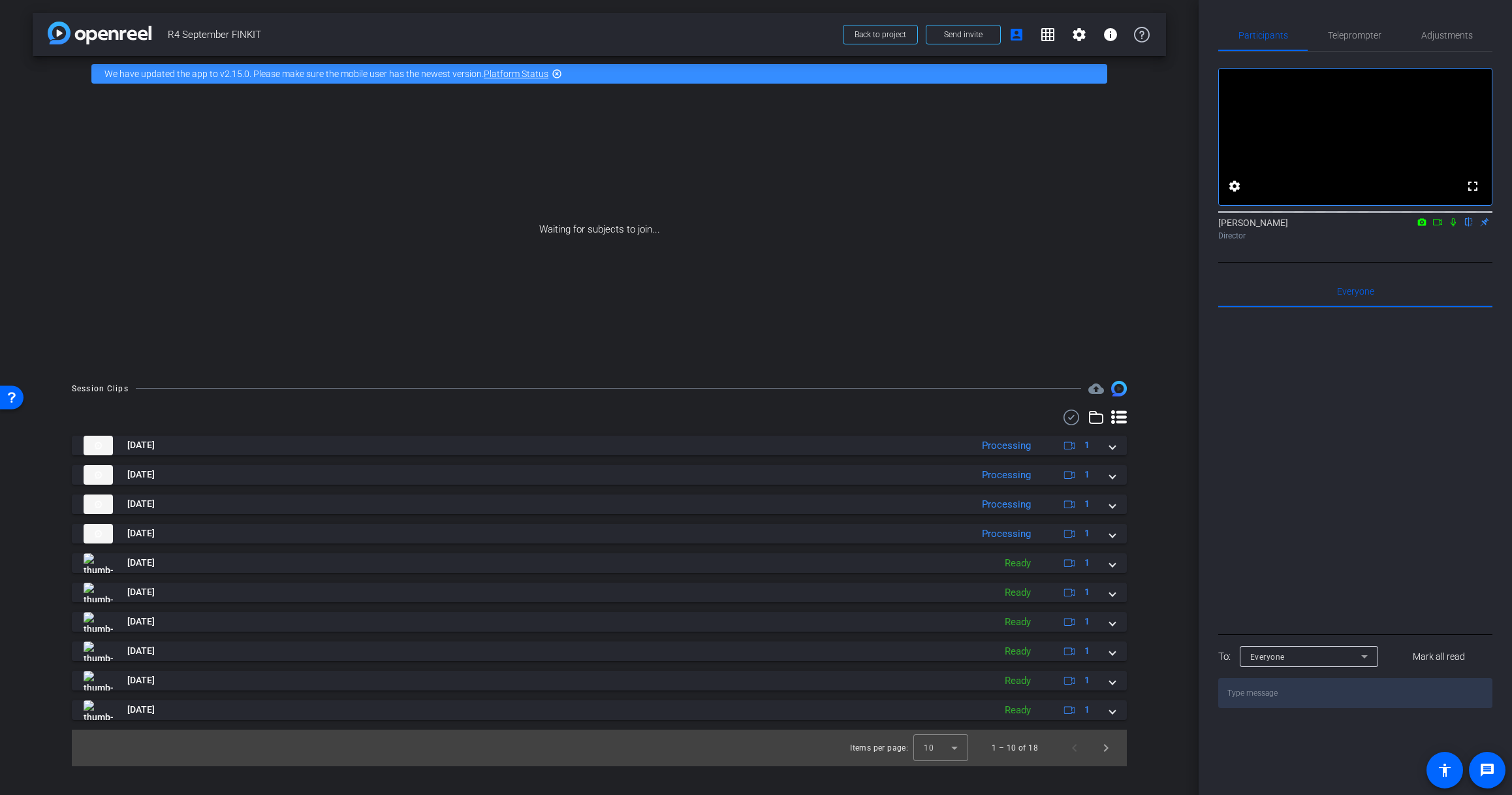
click at [1410, 227] on icon at bounding box center [1437, 222] width 10 height 9
click at [1410, 227] on icon at bounding box center [1468, 223] width 5 height 9
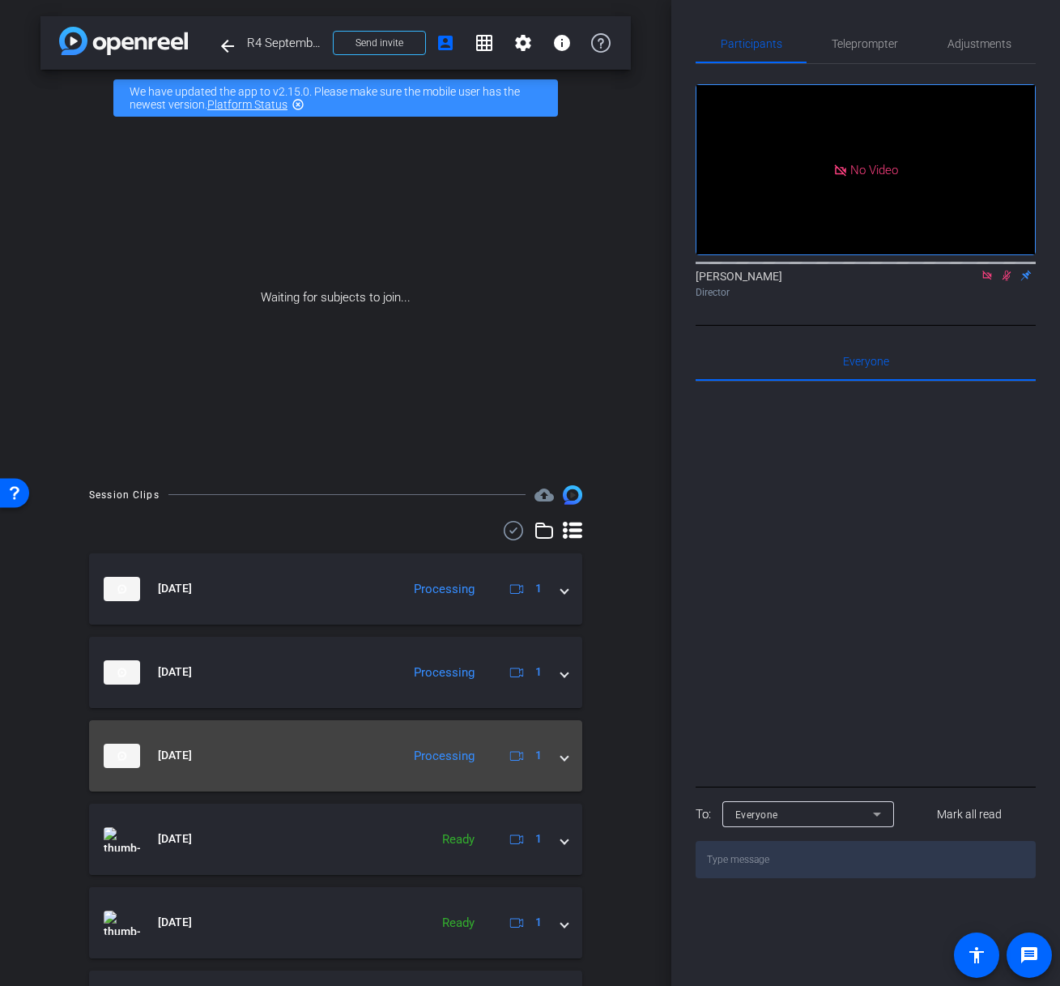
click at [560, 761] on mat-expansion-panel-header "Oct 2, 2025 Processing 1" at bounding box center [335, 755] width 493 height 71
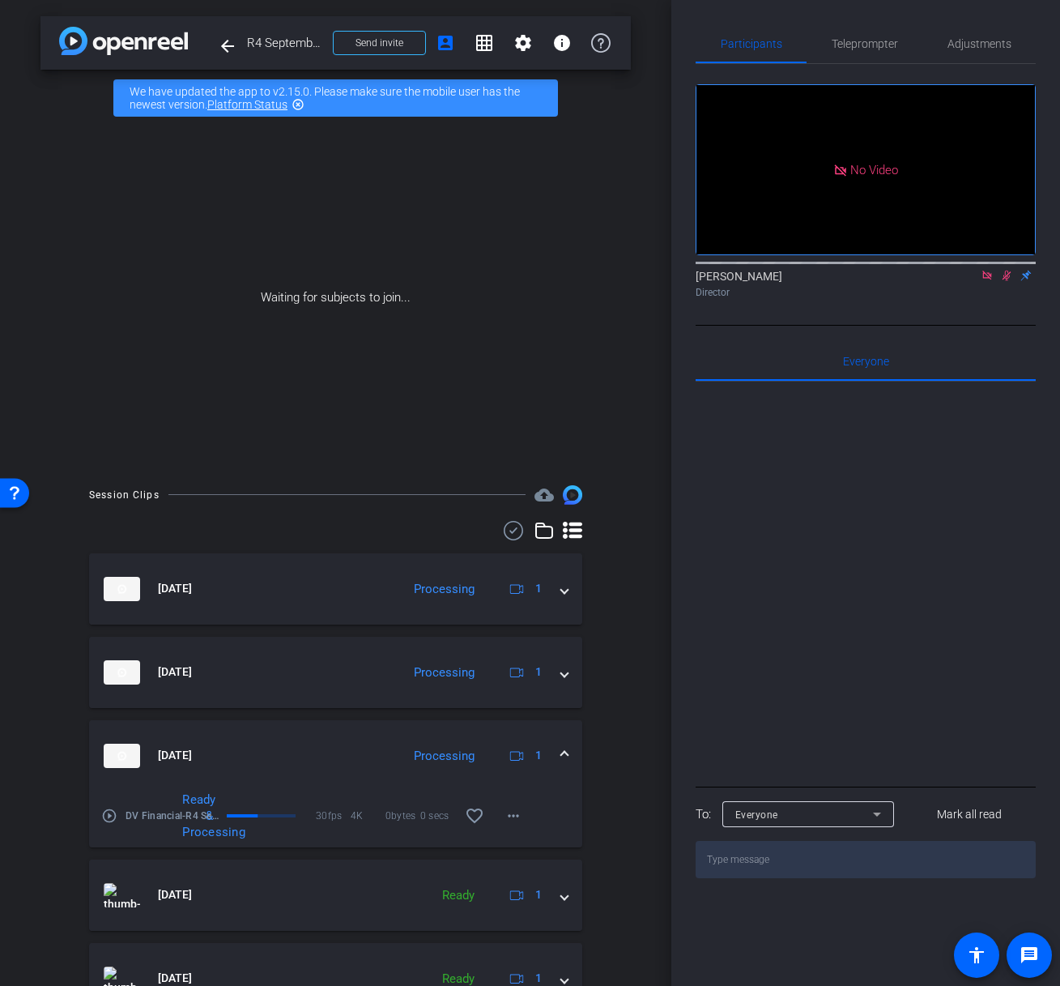
click at [561, 757] on span at bounding box center [564, 755] width 6 height 17
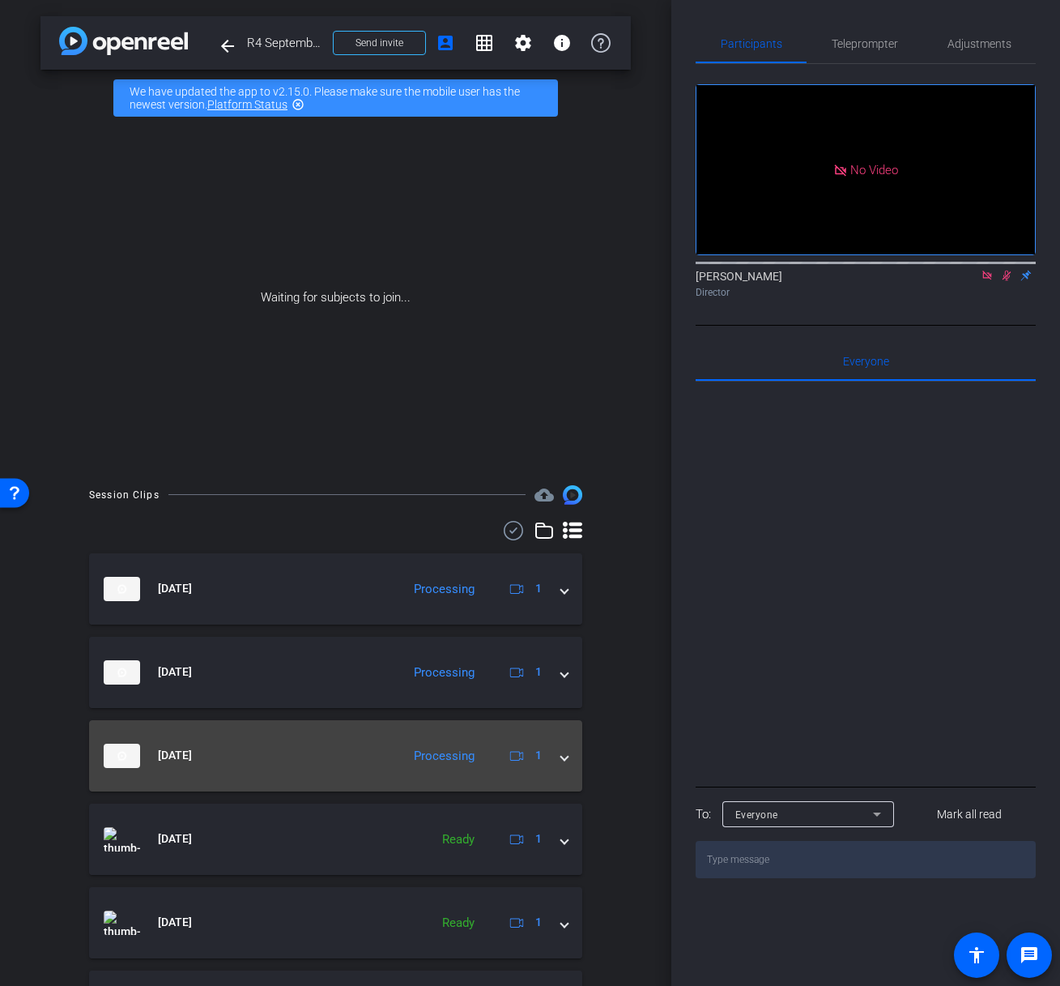
click at [560, 765] on mat-expansion-panel-header "Oct 2, 2025 Processing 1" at bounding box center [335, 755] width 493 height 71
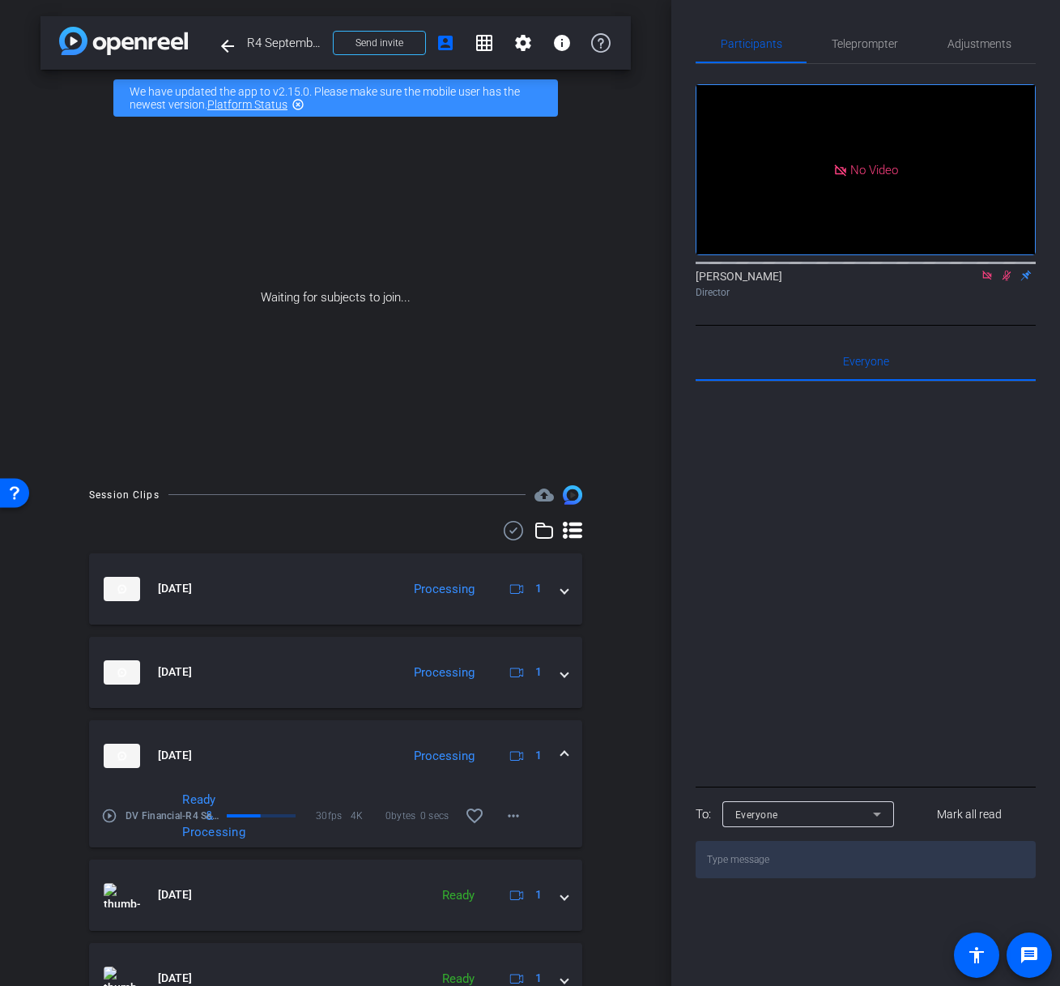
click at [560, 765] on mat-expansion-panel-header "Oct 2, 2025 Processing 1" at bounding box center [335, 755] width 493 height 71
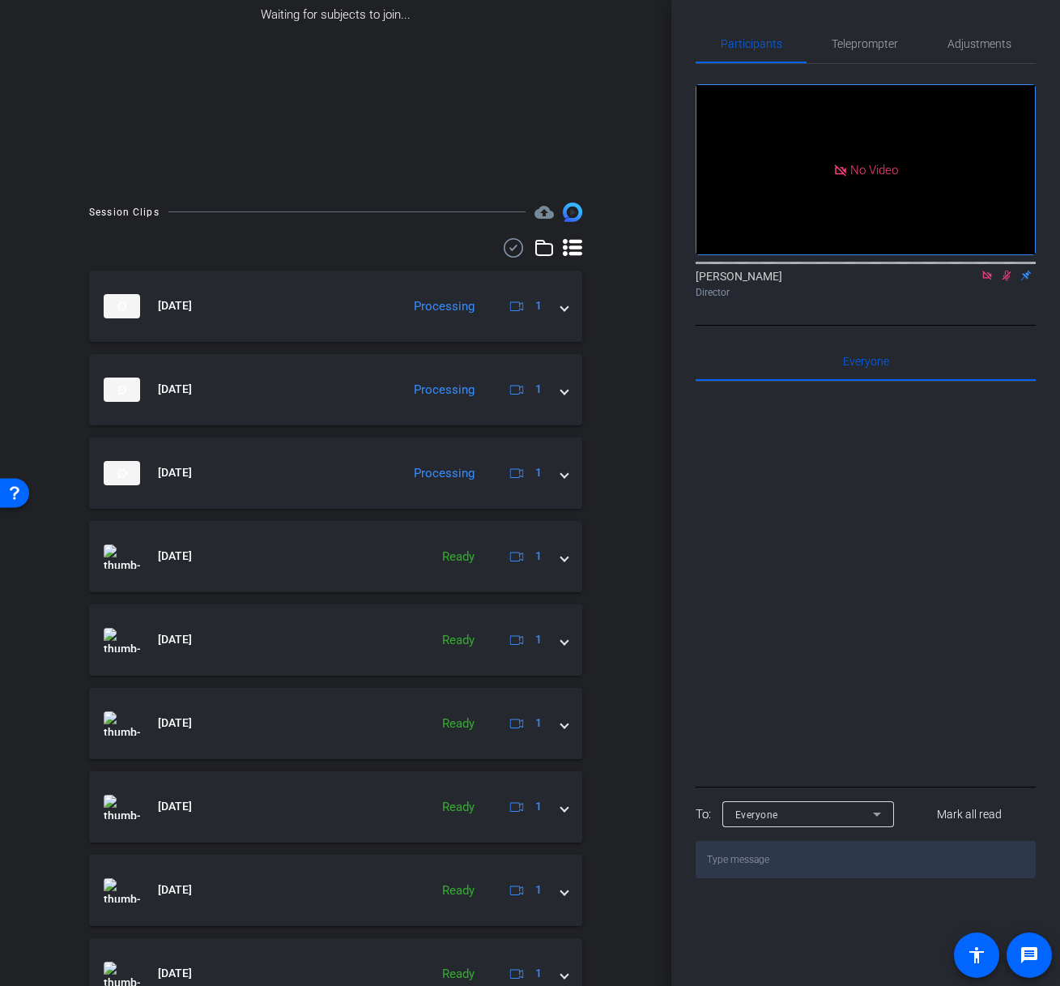
scroll to position [447, 0]
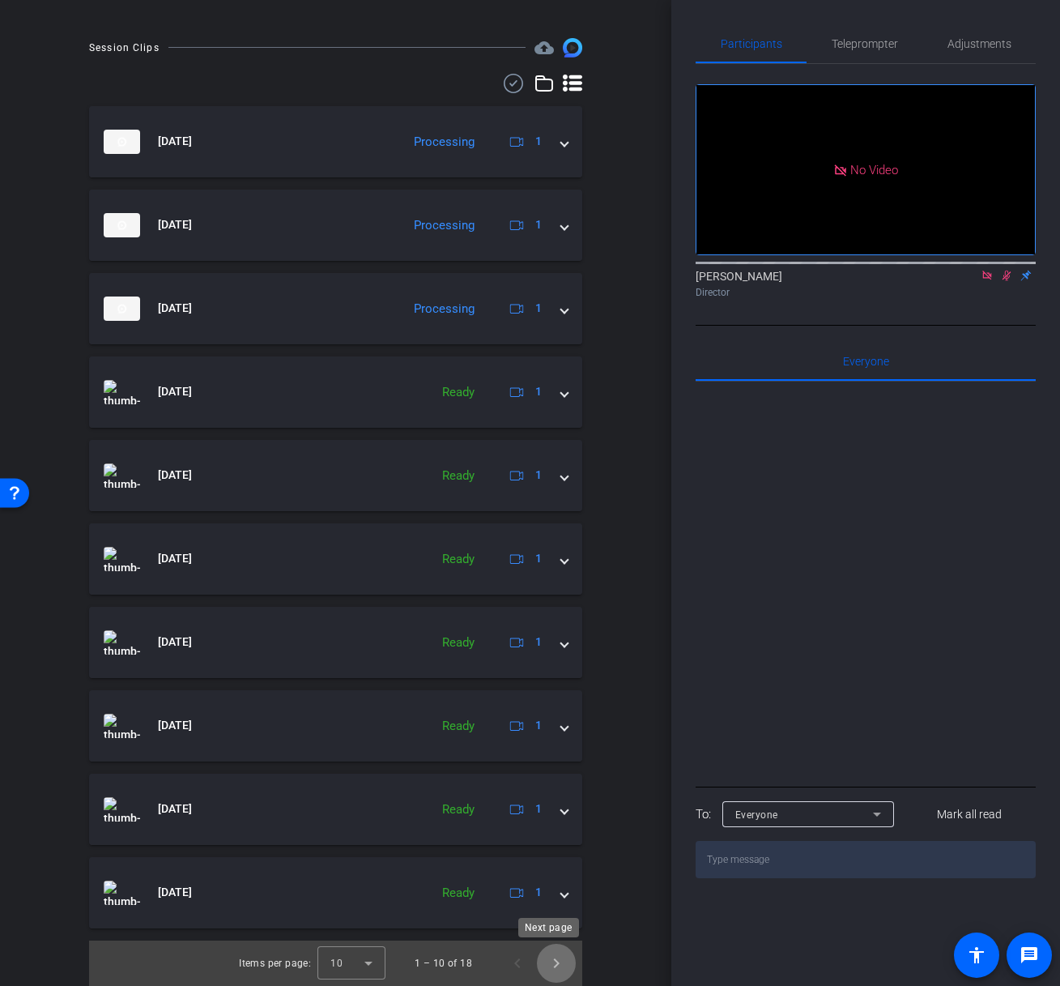
click at [543, 960] on span "Next page" at bounding box center [556, 963] width 39 height 39
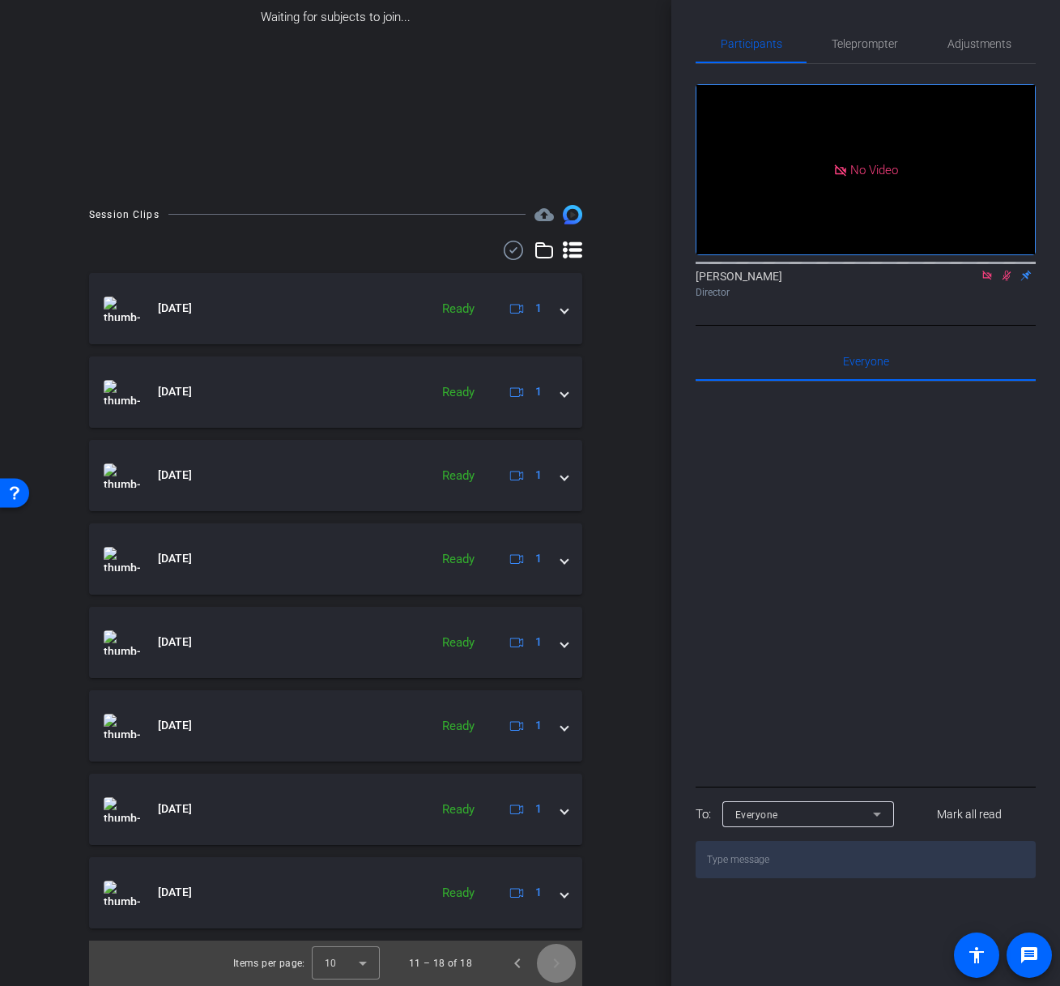
scroll to position [280, 0]
click at [543, 960] on span "Next page" at bounding box center [556, 963] width 39 height 39
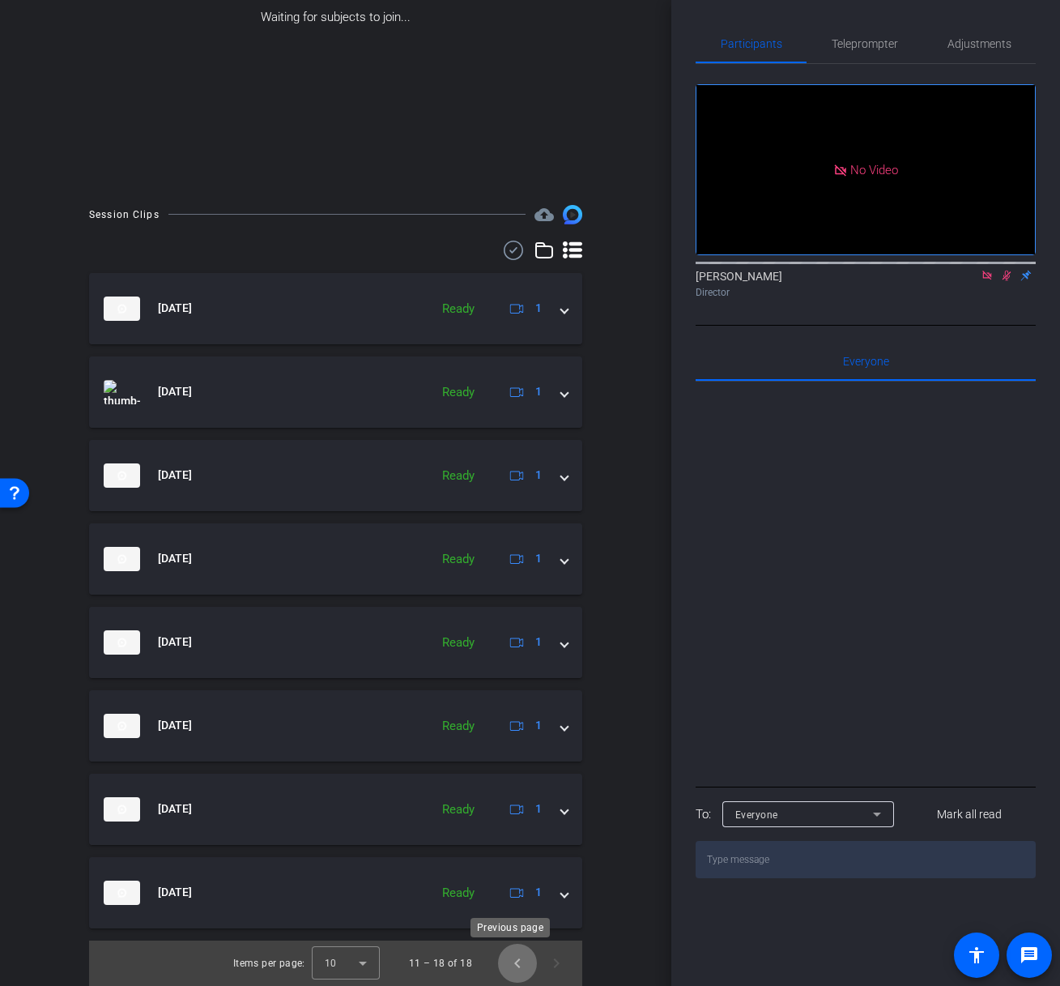
click at [506, 960] on span "Previous page" at bounding box center [517, 963] width 39 height 39
